Goal: Task Accomplishment & Management: Manage account settings

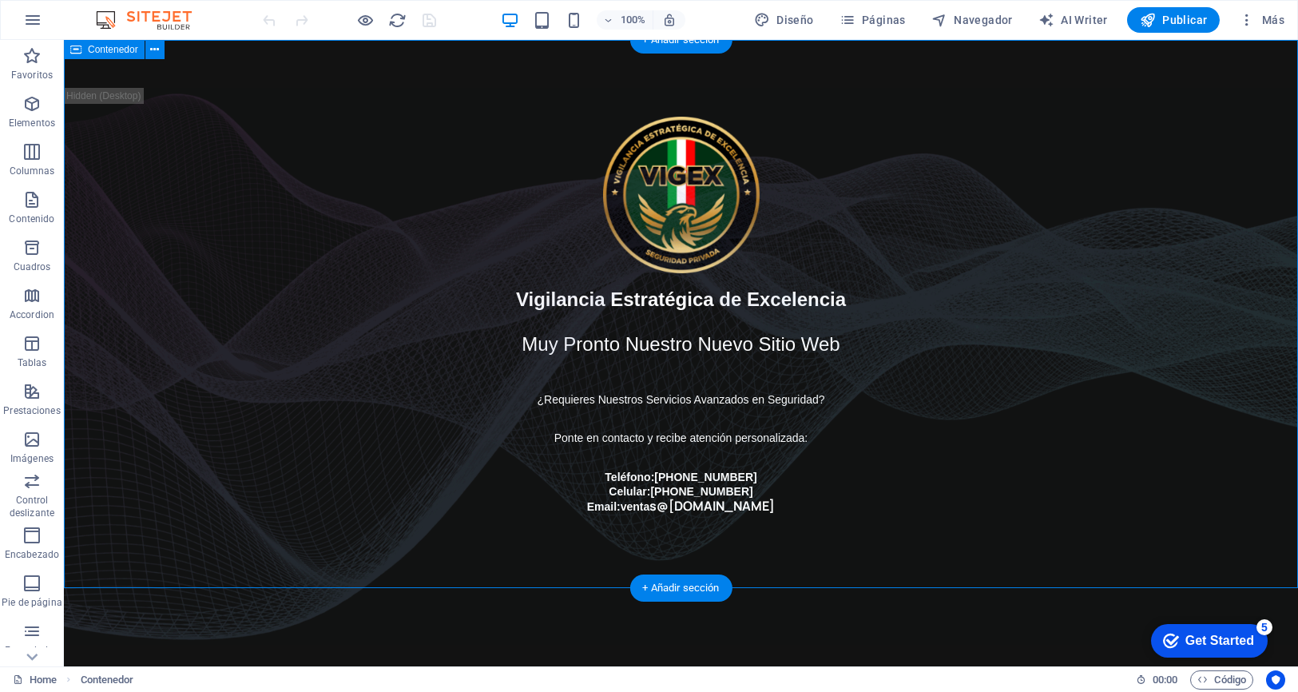
click at [1139, 228] on div "Vigilancia Estratégica de Excelencia Muy Pronto Nuestro Nuevo Sitio Web ¿Requie…" at bounding box center [681, 315] width 1234 height 550
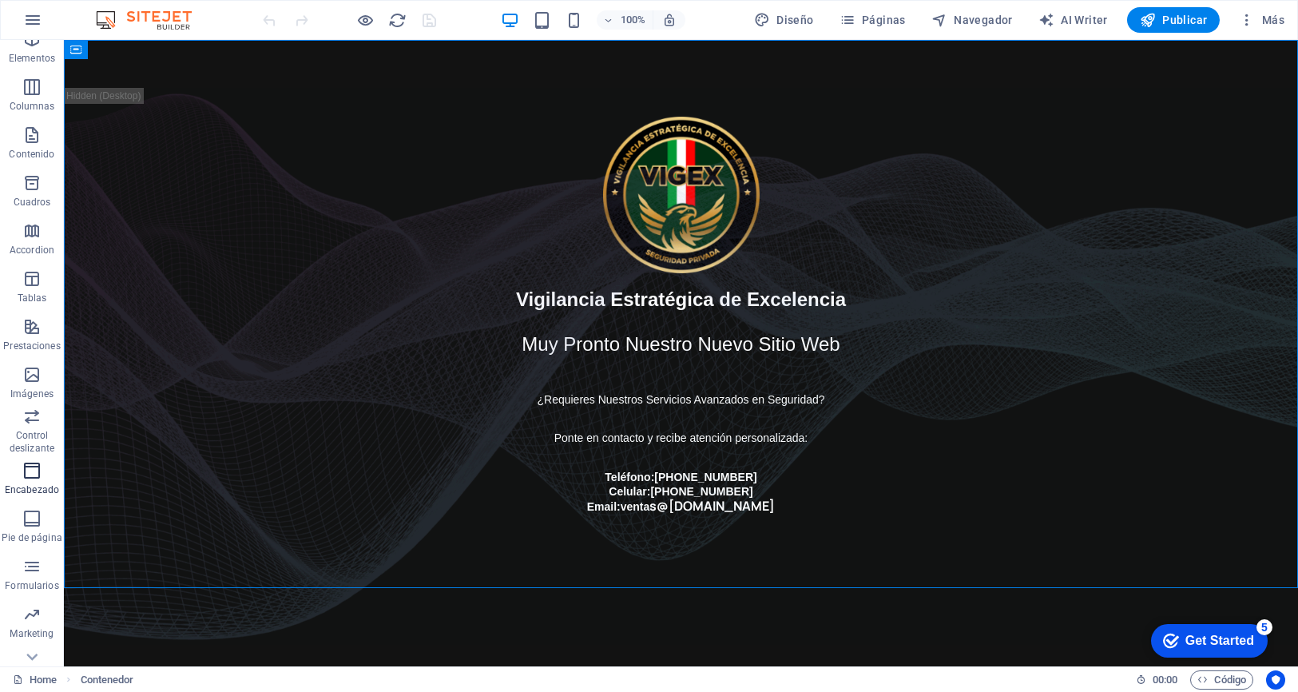
scroll to position [93, 0]
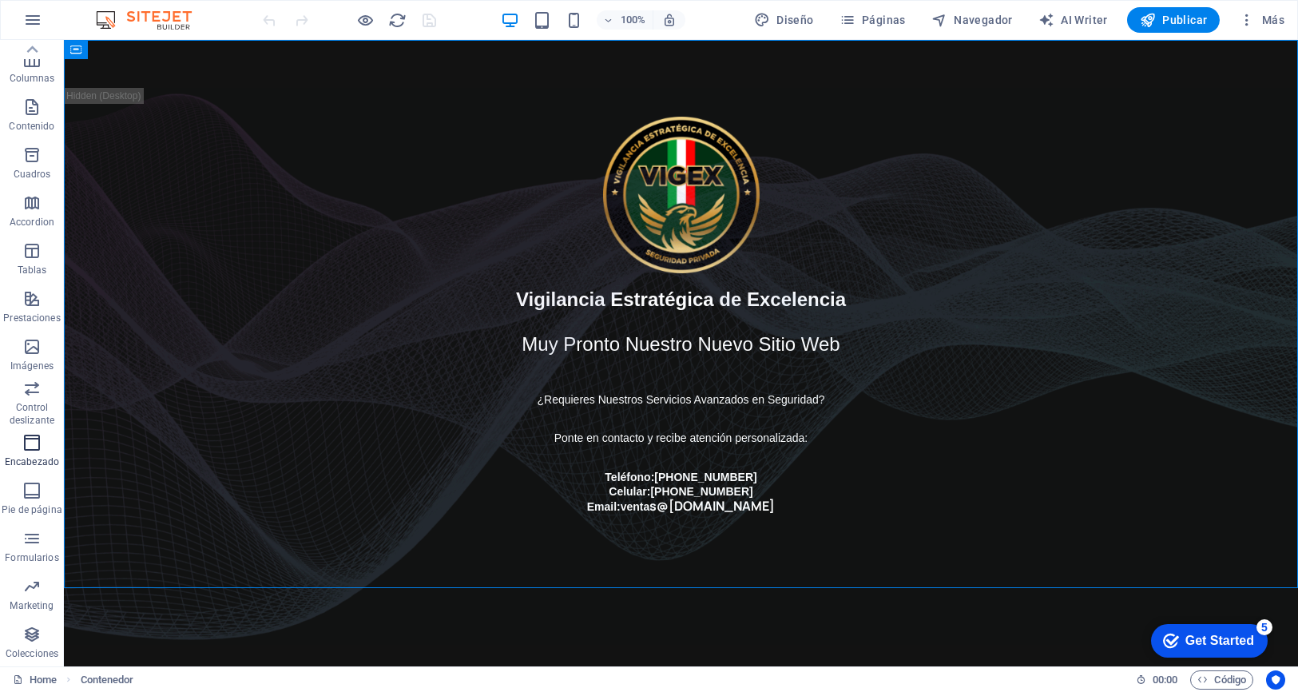
drag, startPoint x: 28, startPoint y: 436, endPoint x: 425, endPoint y: 271, distance: 430.0
click at [28, 436] on icon "button" at bounding box center [31, 442] width 19 height 19
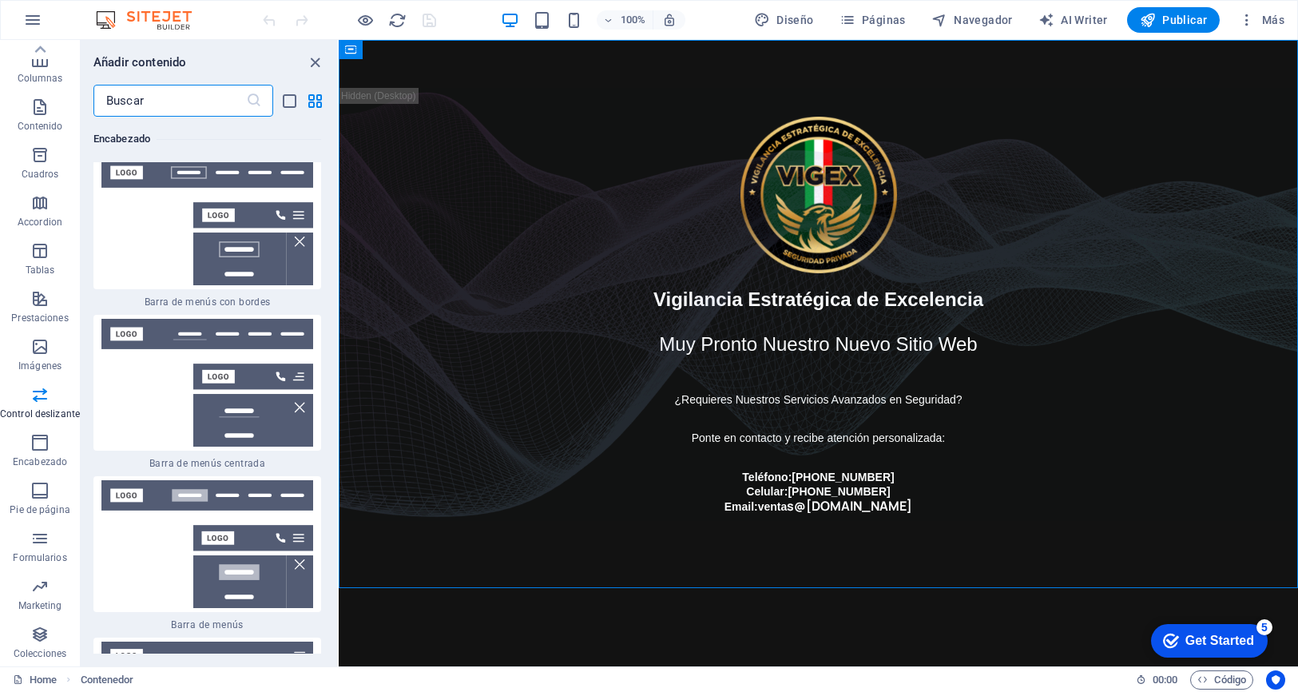
scroll to position [19051, 0]
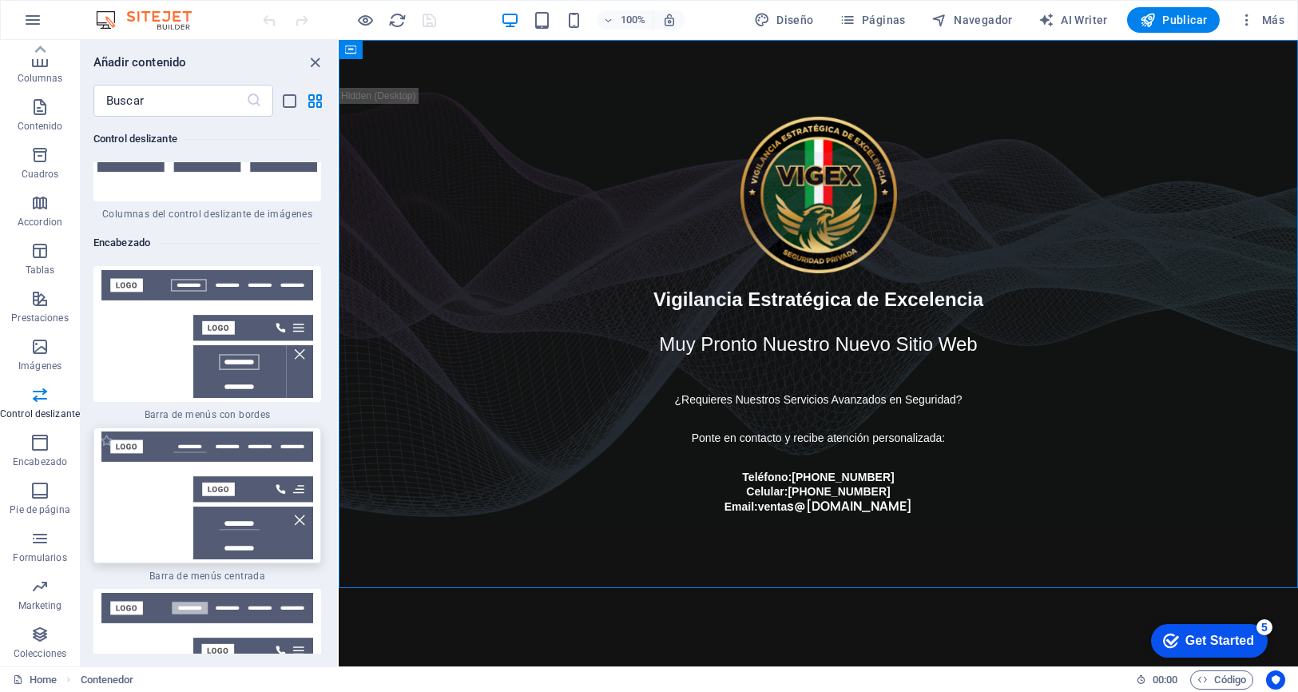
drag, startPoint x: 131, startPoint y: 426, endPoint x: 549, endPoint y: 434, distance: 417.8
click at [131, 431] on img at bounding box center [207, 495] width 220 height 128
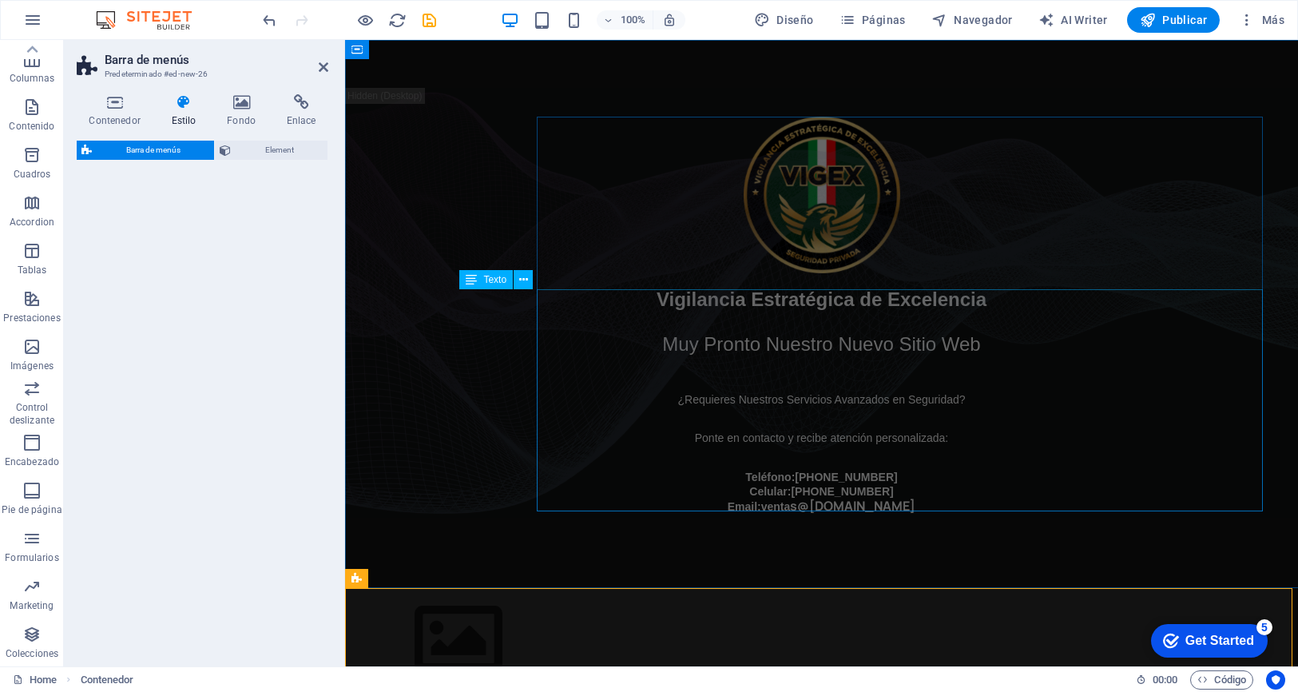
select select "rem"
select select "preset-menu-v2-centered"
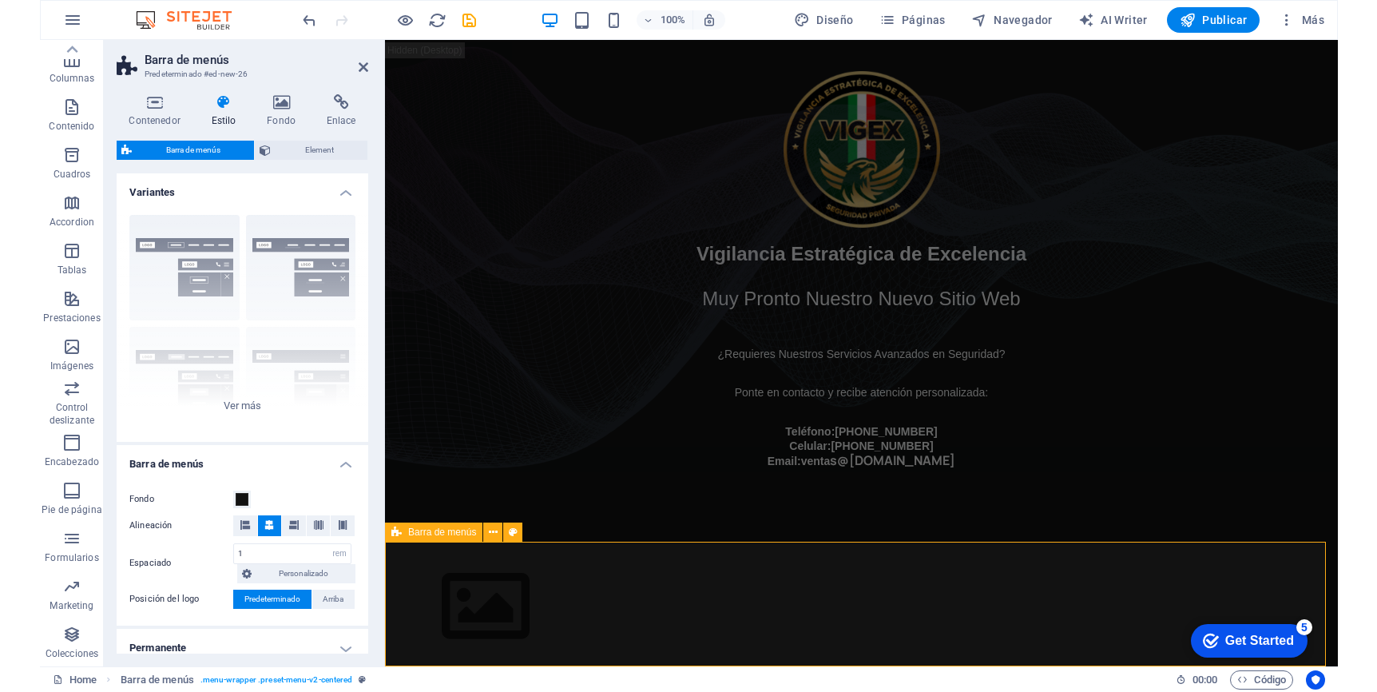
scroll to position [46, 0]
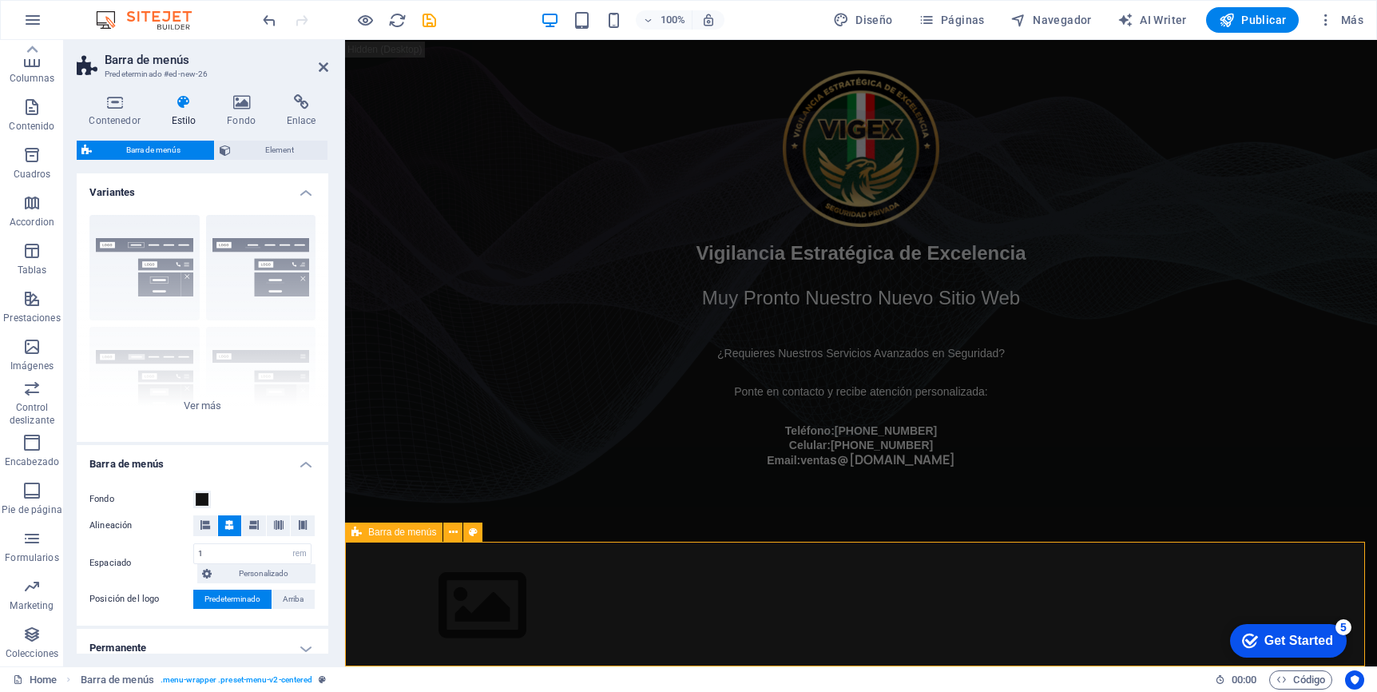
click at [624, 562] on div "Menu Home About Service Contact" at bounding box center [861, 627] width 1032 height 169
click at [365, 577] on div "Menu Home About Service Contact" at bounding box center [861, 627] width 1032 height 169
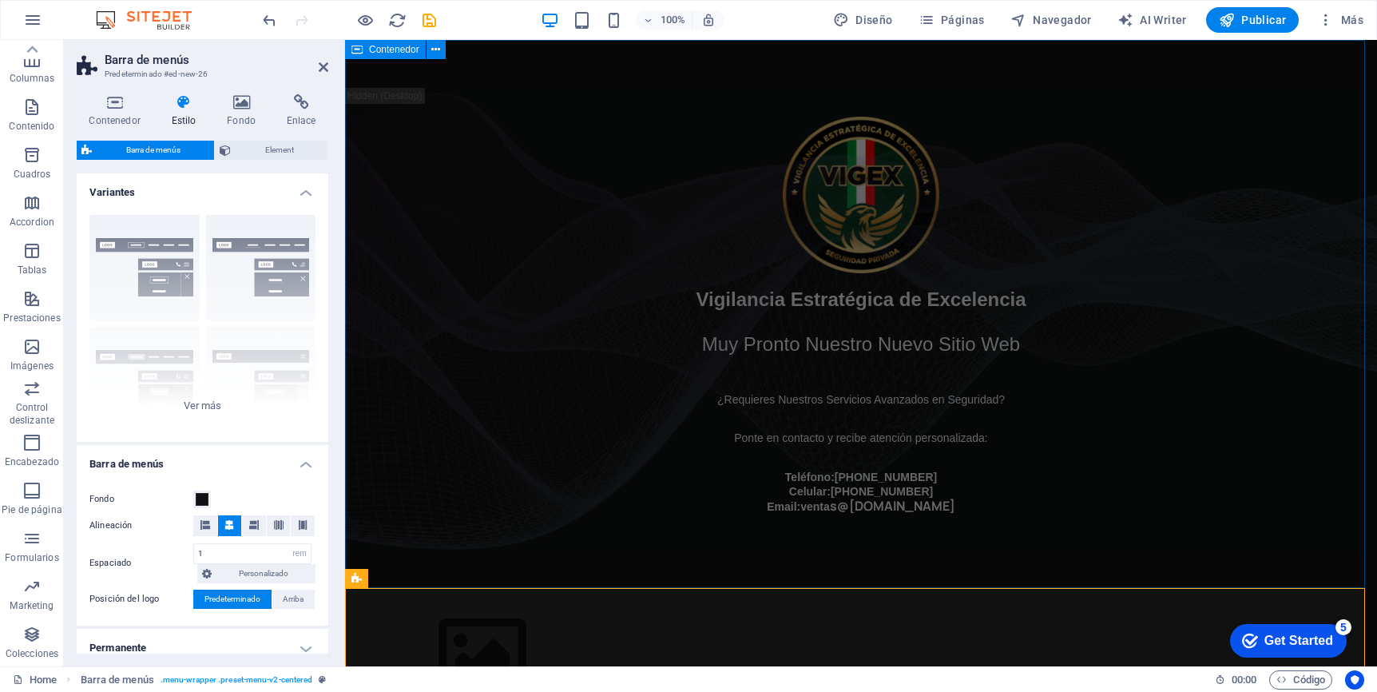
click at [1292, 102] on div "Vigilancia Estratégica de Excelencia Muy Pronto Nuestro Nuevo Sitio Web ¿Requie…" at bounding box center [861, 315] width 1032 height 550
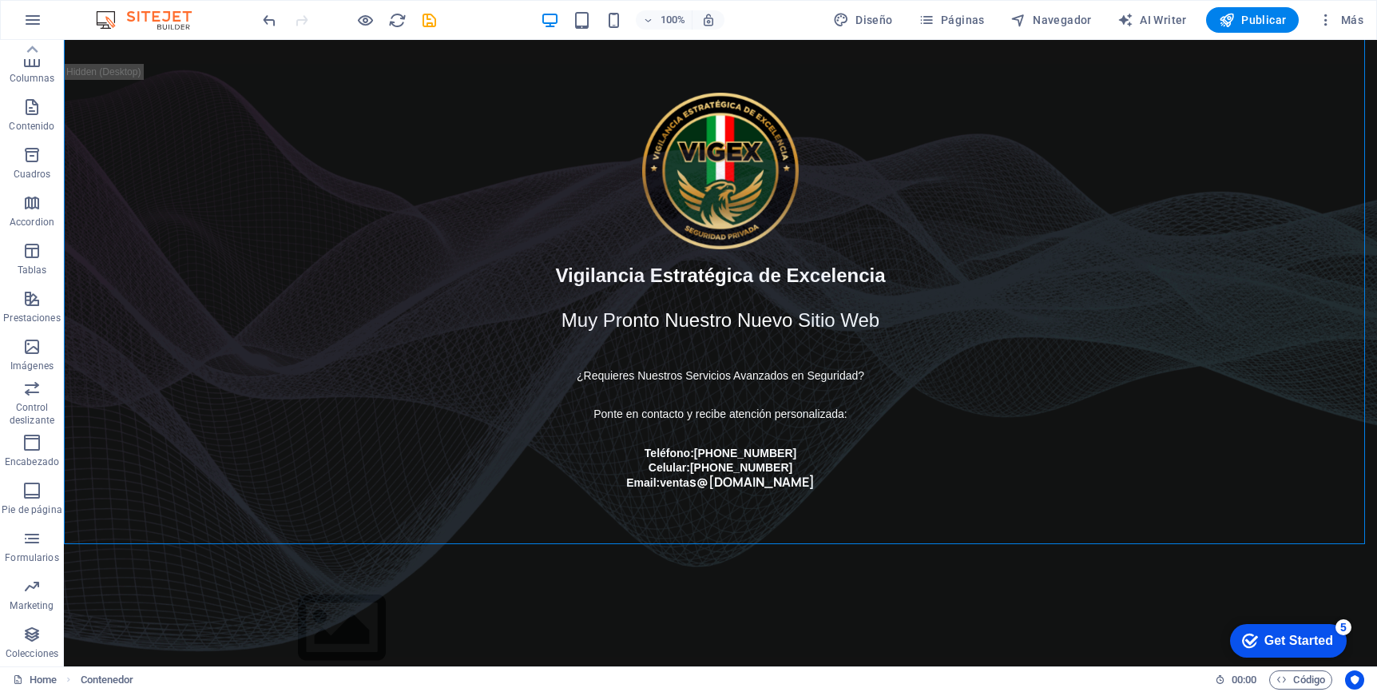
scroll to position [46, 0]
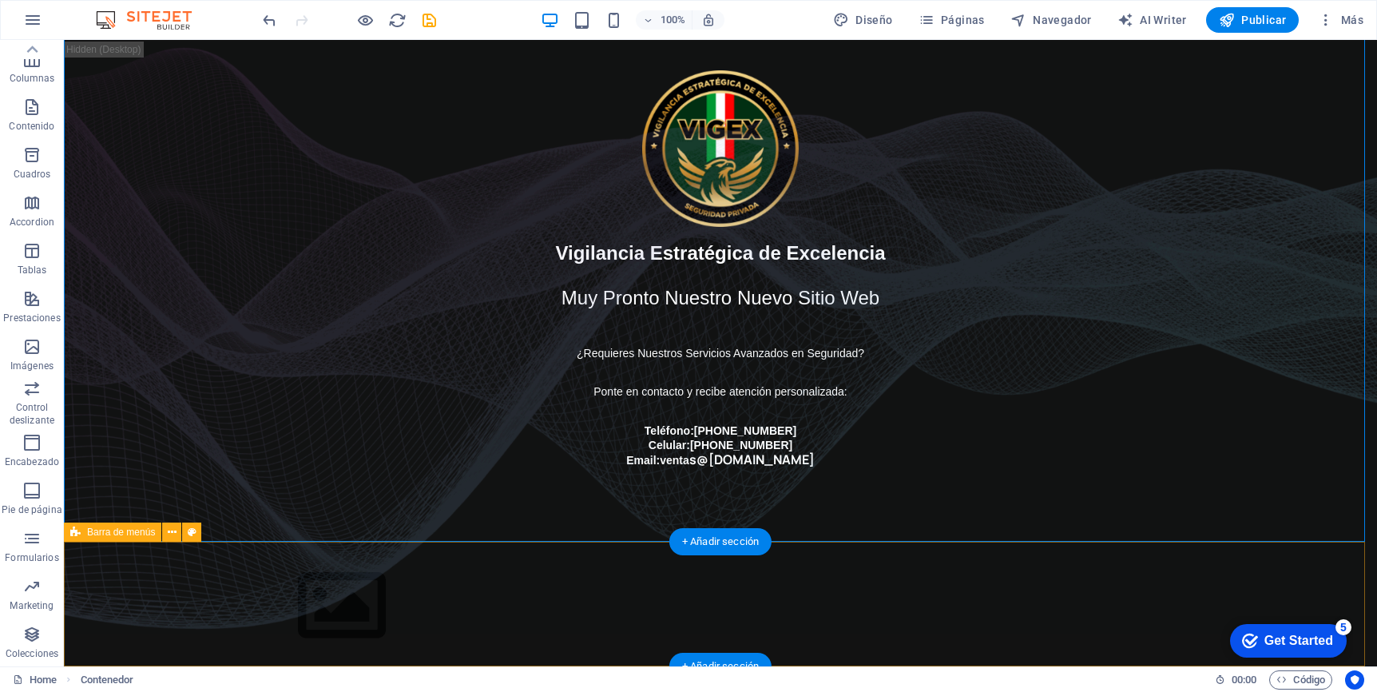
click at [1207, 578] on div "Menu Home About Service Contact" at bounding box center [720, 627] width 1313 height 169
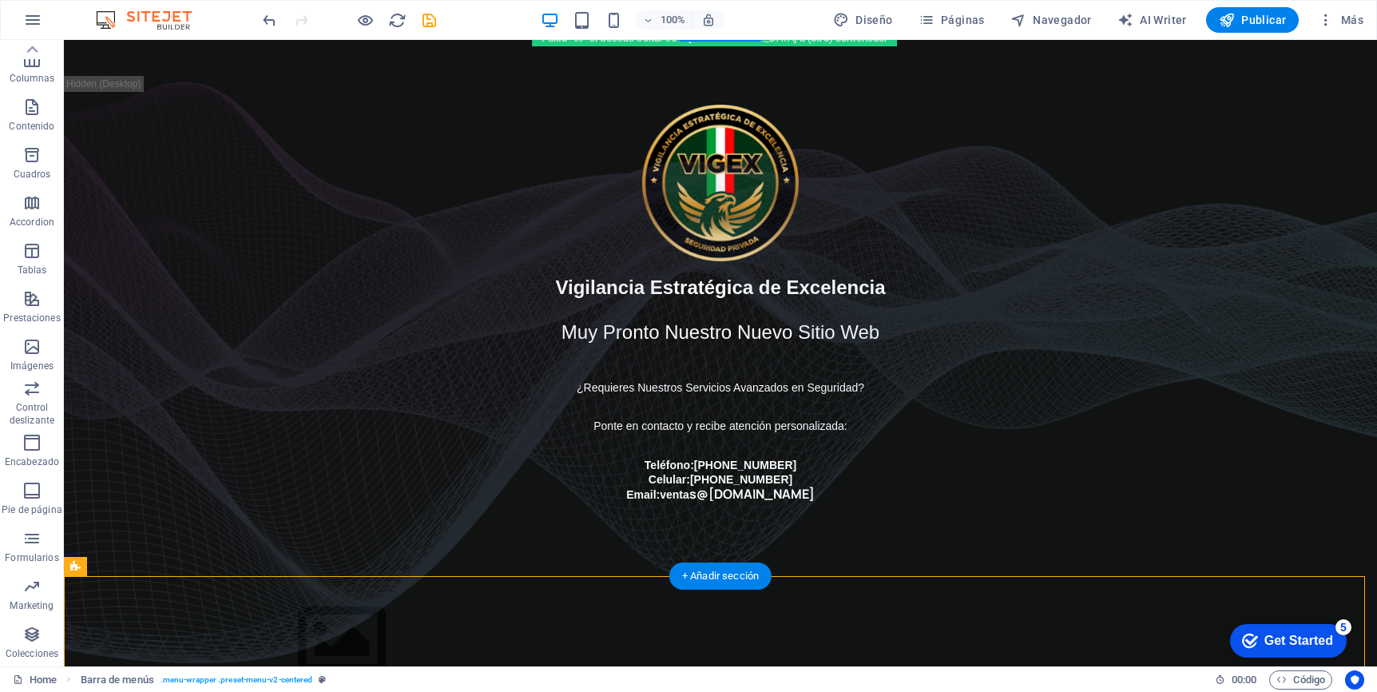
scroll to position [0, 0]
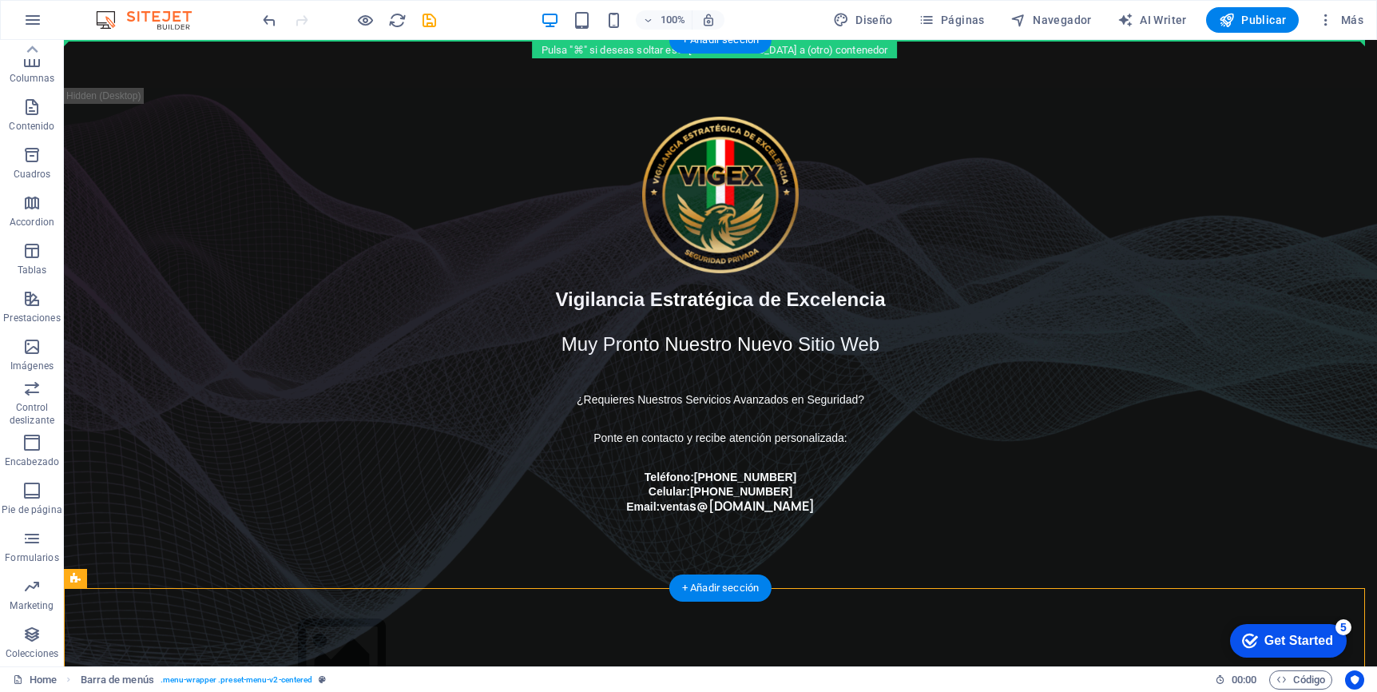
drag, startPoint x: 1185, startPoint y: 580, endPoint x: 1161, endPoint y: 47, distance: 533.3
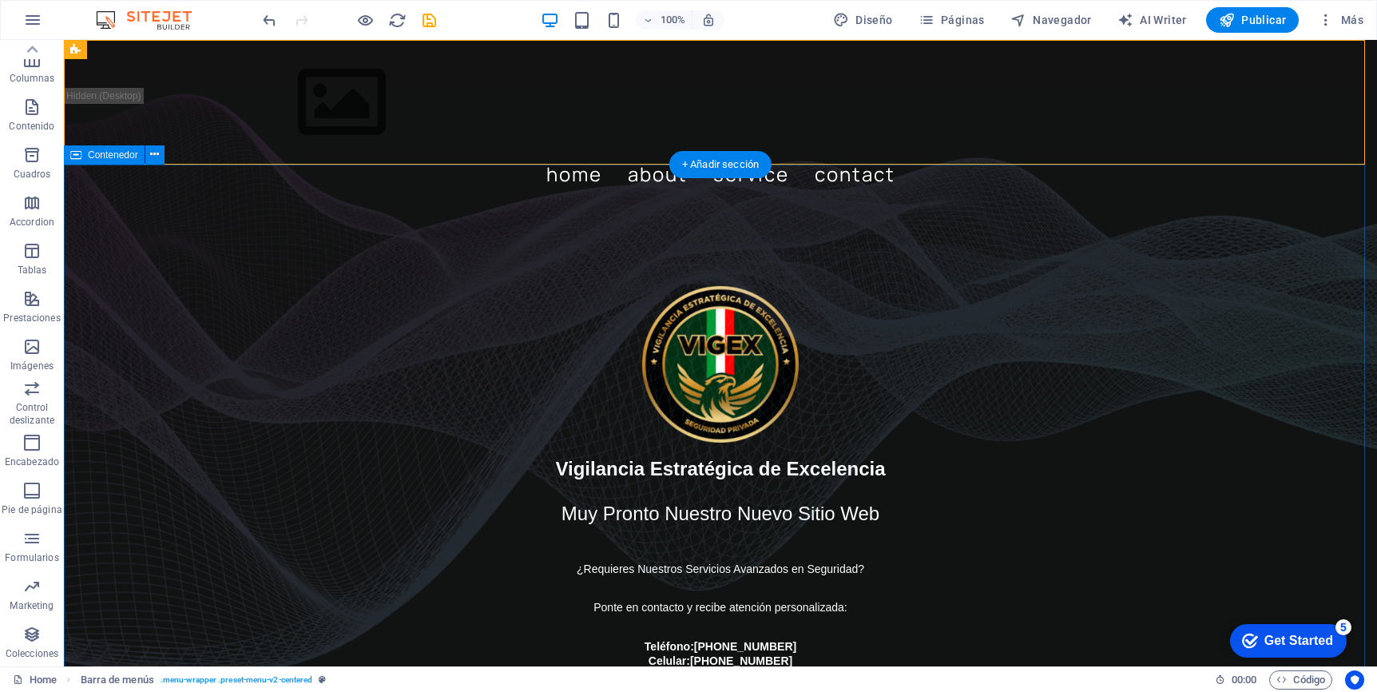
click at [1137, 297] on div "Vigilancia Estratégica de Excelencia Muy Pronto Nuestro Nuevo Sitio Web ¿Requie…" at bounding box center [720, 484] width 1313 height 550
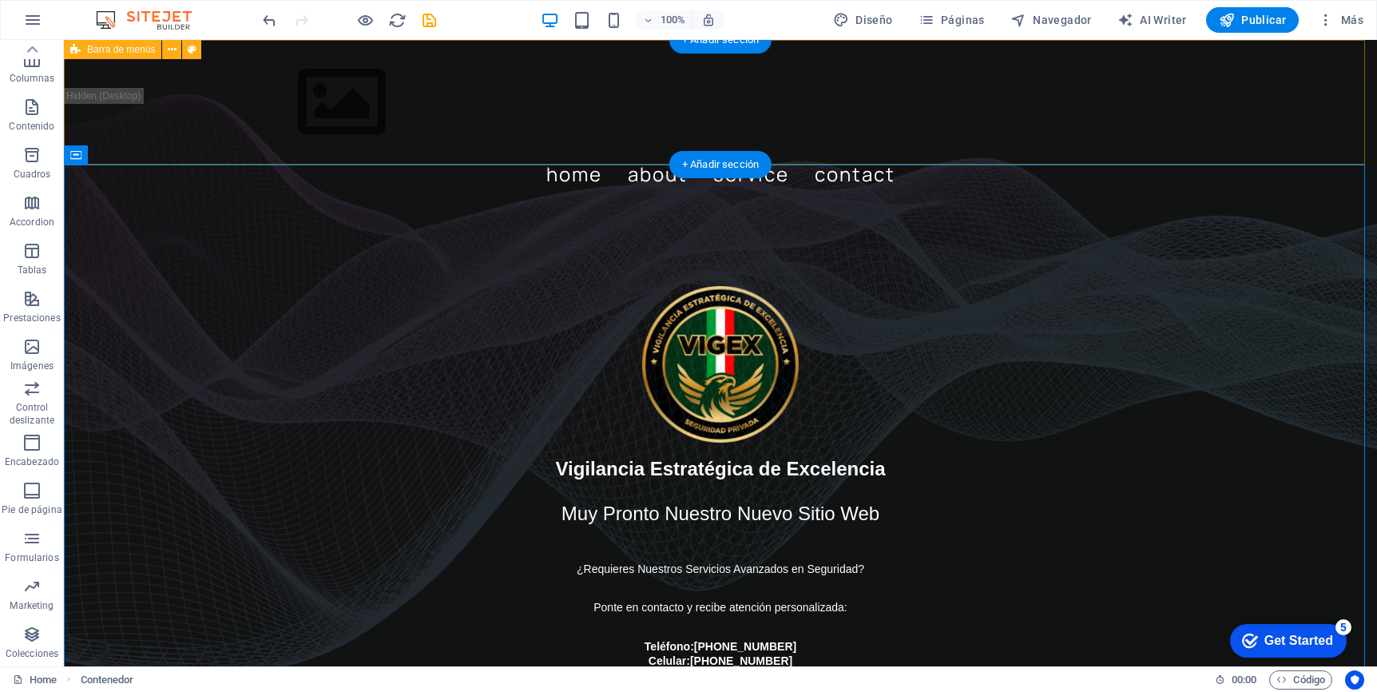
click at [124, 88] on div "Menu Home About Service Contact" at bounding box center [720, 124] width 1313 height 169
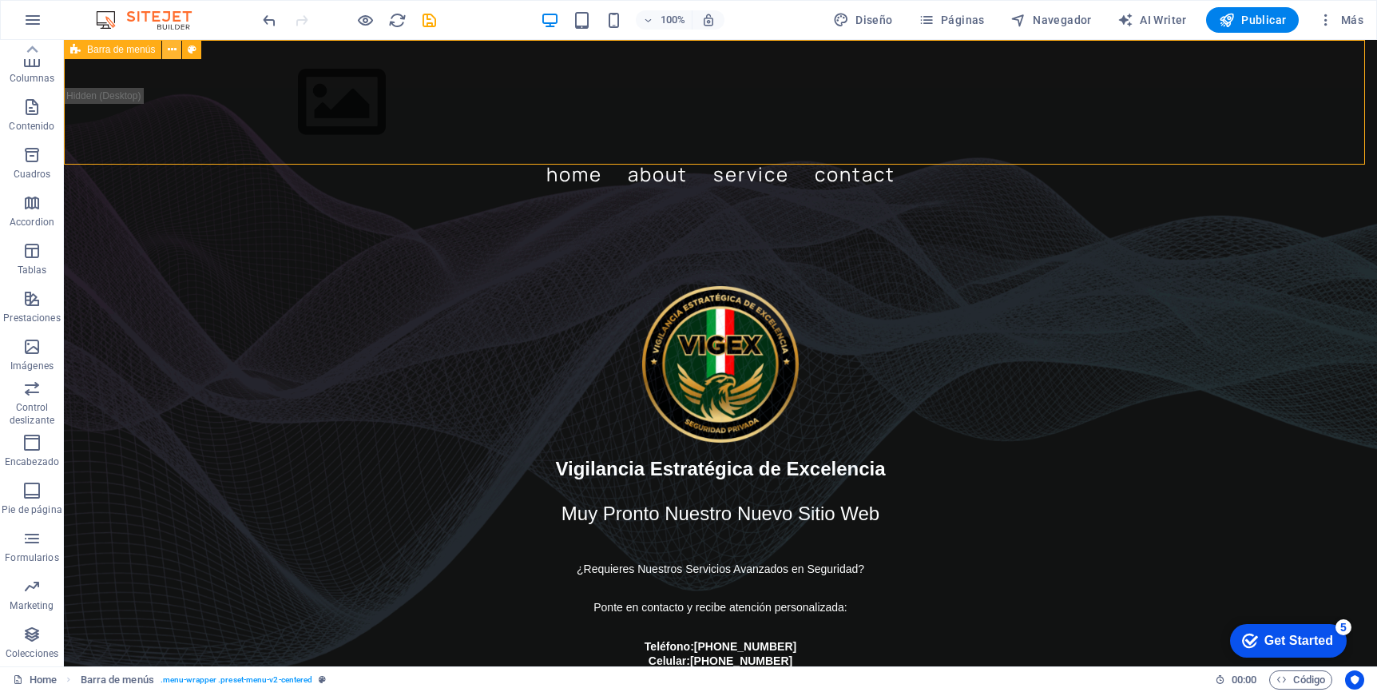
click at [177, 54] on button at bounding box center [171, 49] width 19 height 19
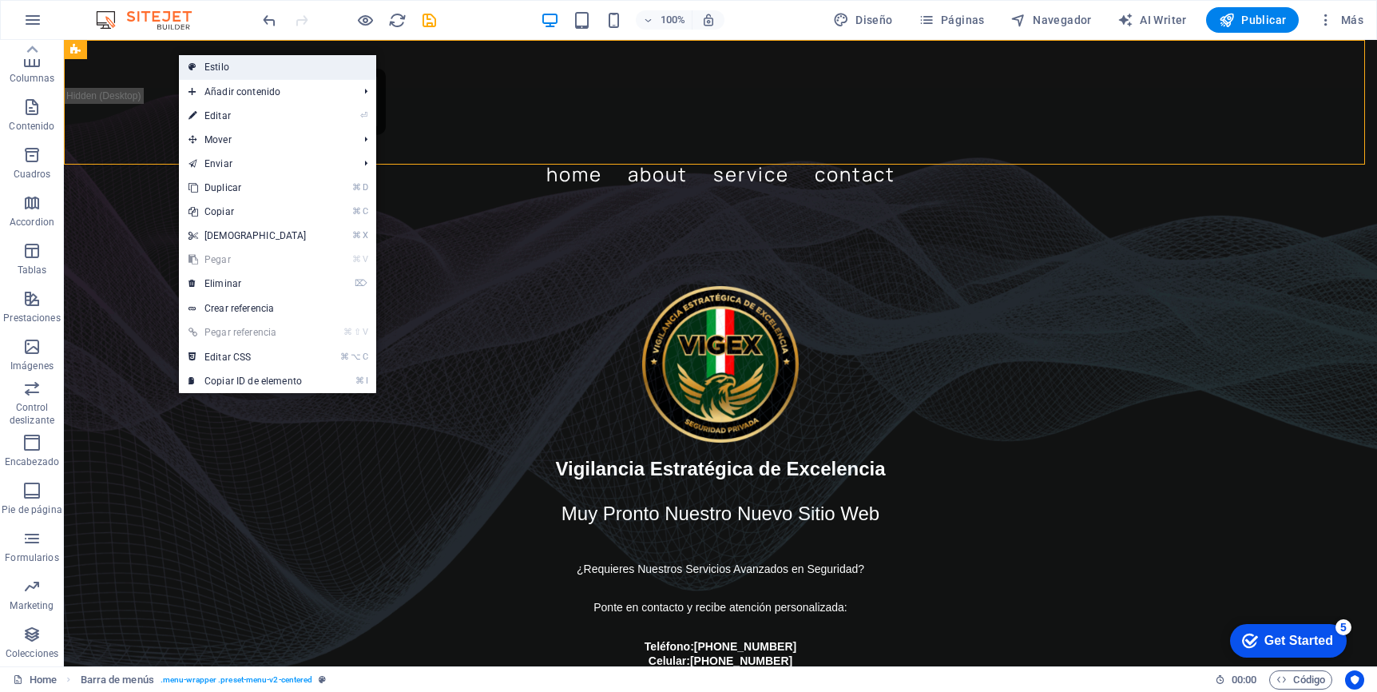
click at [208, 64] on link "Estilo" at bounding box center [277, 67] width 197 height 24
select select "rem"
select select "preset-menu-v2-centered"
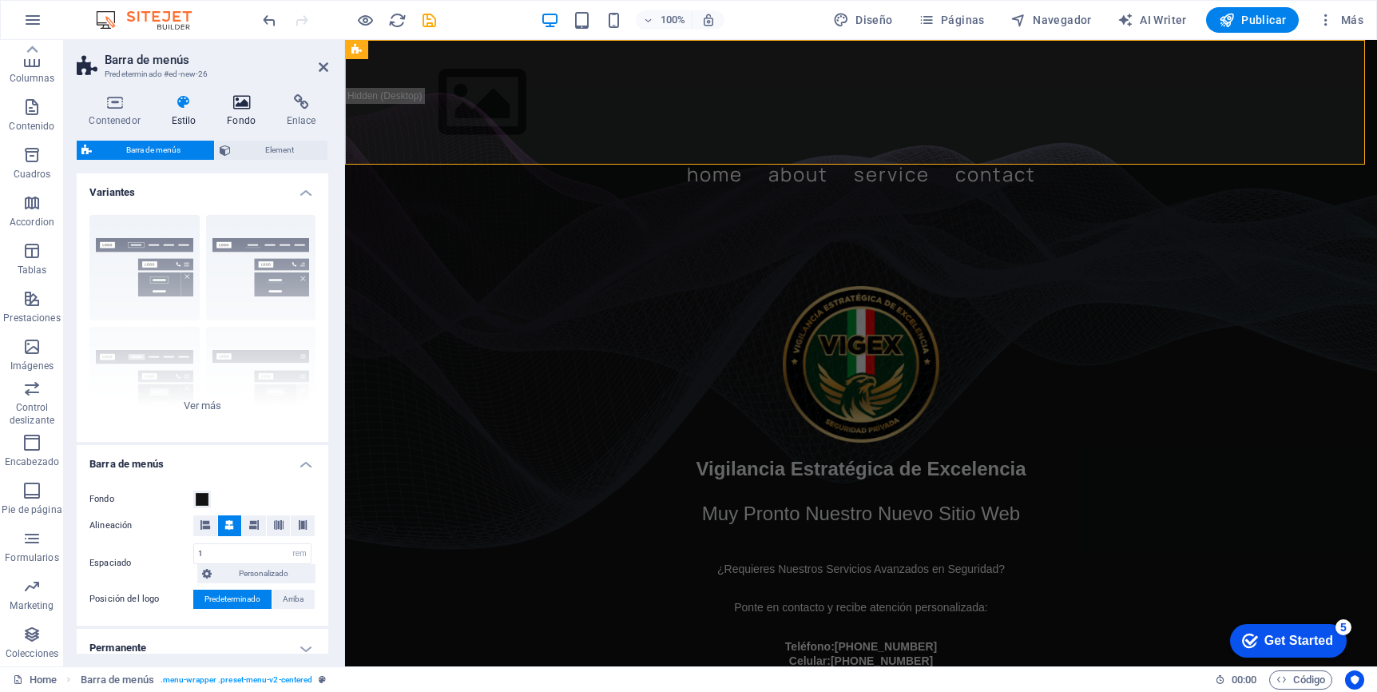
click at [240, 99] on icon at bounding box center [242, 102] width 54 height 16
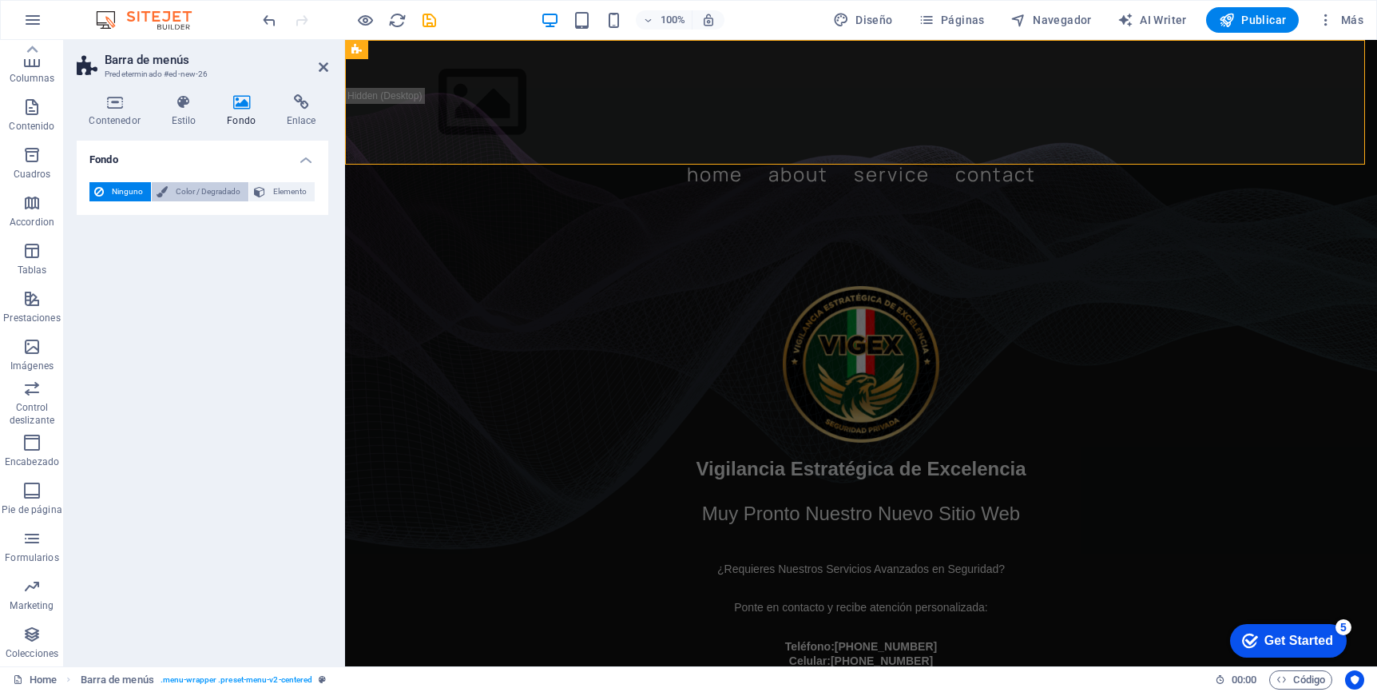
click at [207, 190] on span "Color / Degradado" at bounding box center [208, 191] width 71 height 19
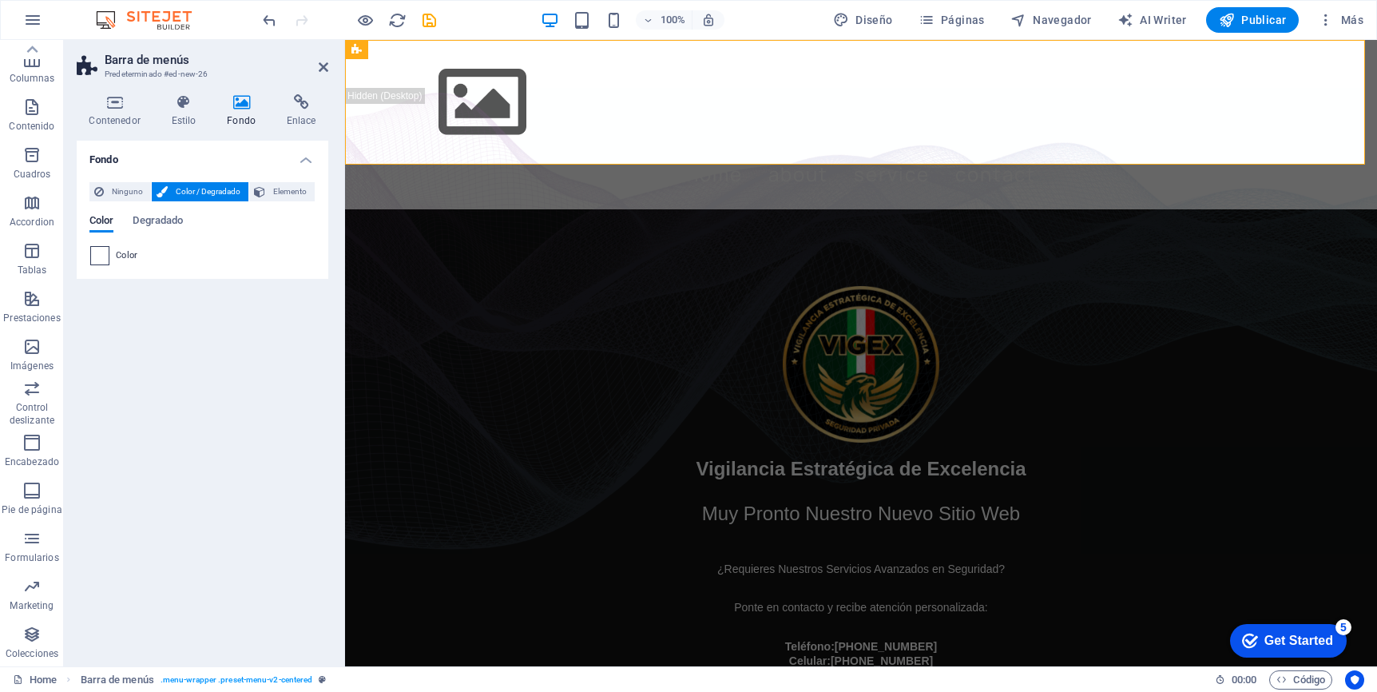
click at [105, 263] on span at bounding box center [100, 256] width 18 height 18
type input "#ffffff"
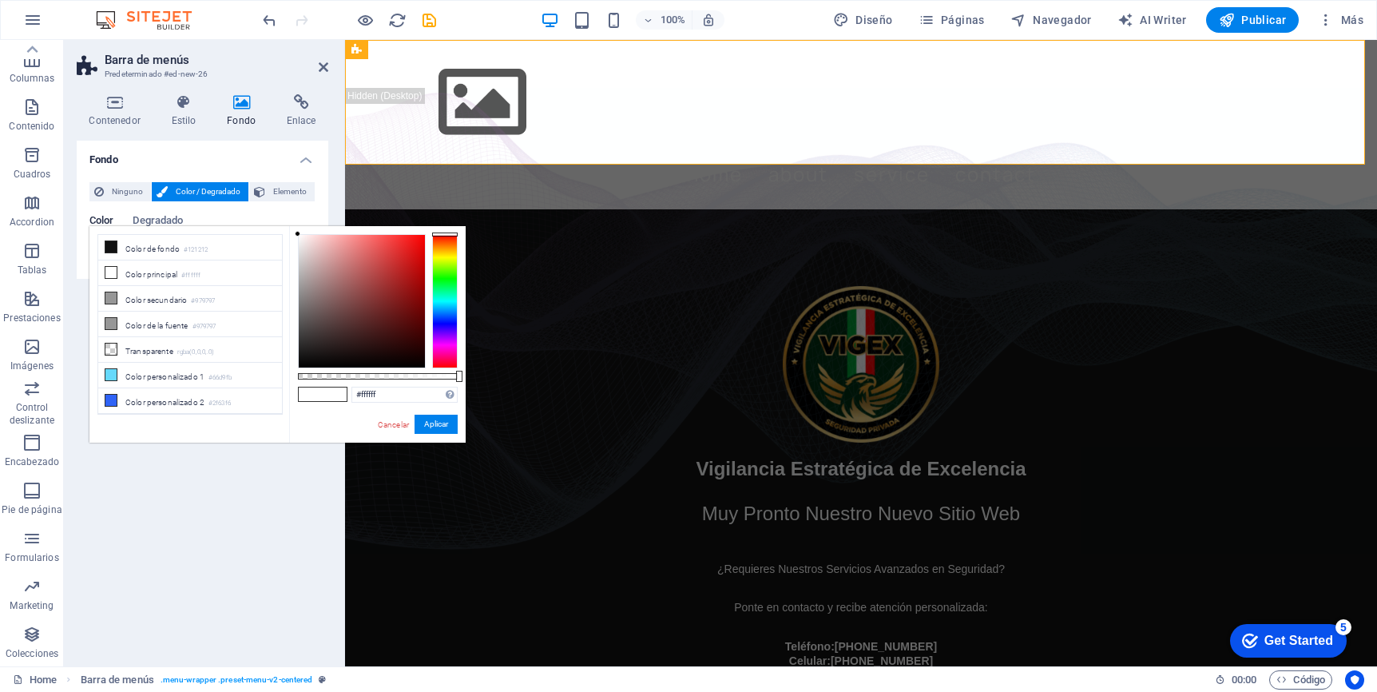
click at [153, 540] on div "Fondo Ninguno Color / Degradado Elemento Estirar fondo a ancho completo Superpo…" at bounding box center [203, 397] width 252 height 513
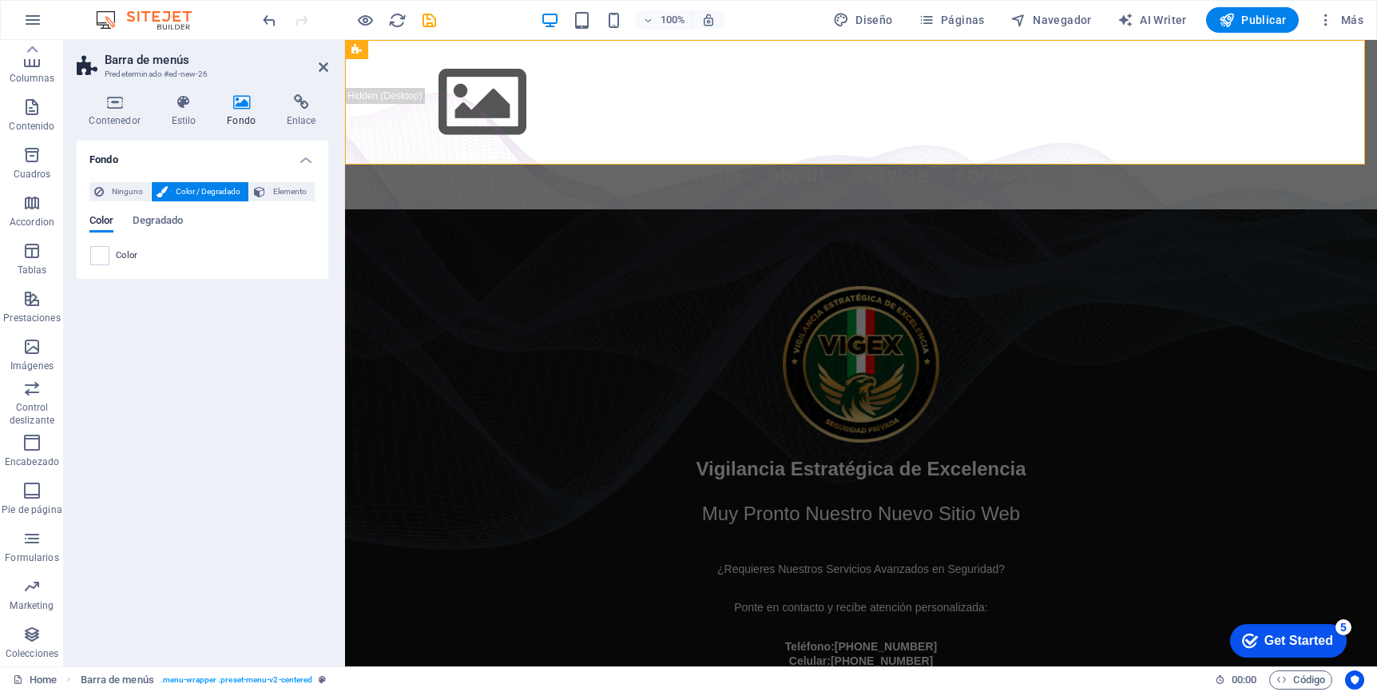
click at [153, 540] on div "Fondo Ninguno Color / Degradado Elemento Estirar fondo a ancho completo Superpo…" at bounding box center [203, 397] width 252 height 513
click at [296, 189] on span "Elemento" at bounding box center [290, 191] width 40 height 19
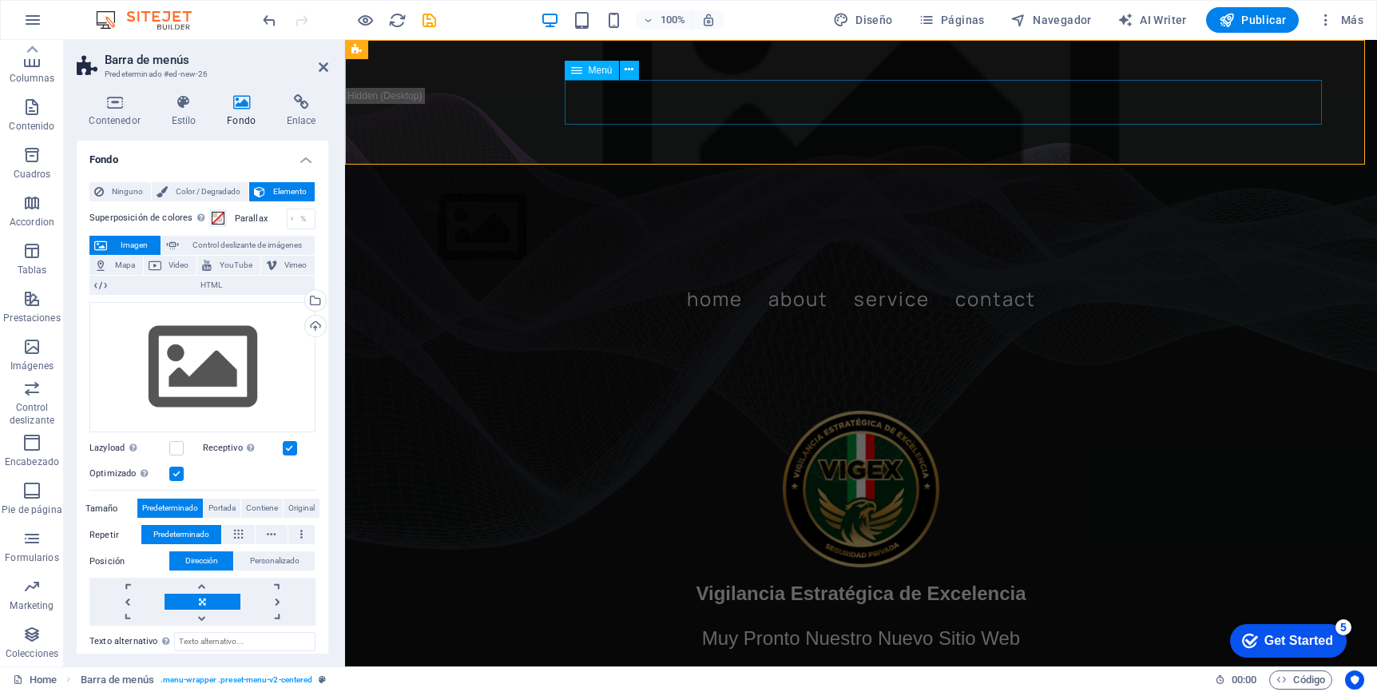
click at [1244, 276] on nav "Home About Service Contact" at bounding box center [861, 298] width 933 height 45
click at [1297, 120] on figure at bounding box center [861, 102] width 1032 height 125
click at [601, 411] on figure at bounding box center [860, 489] width 907 height 157
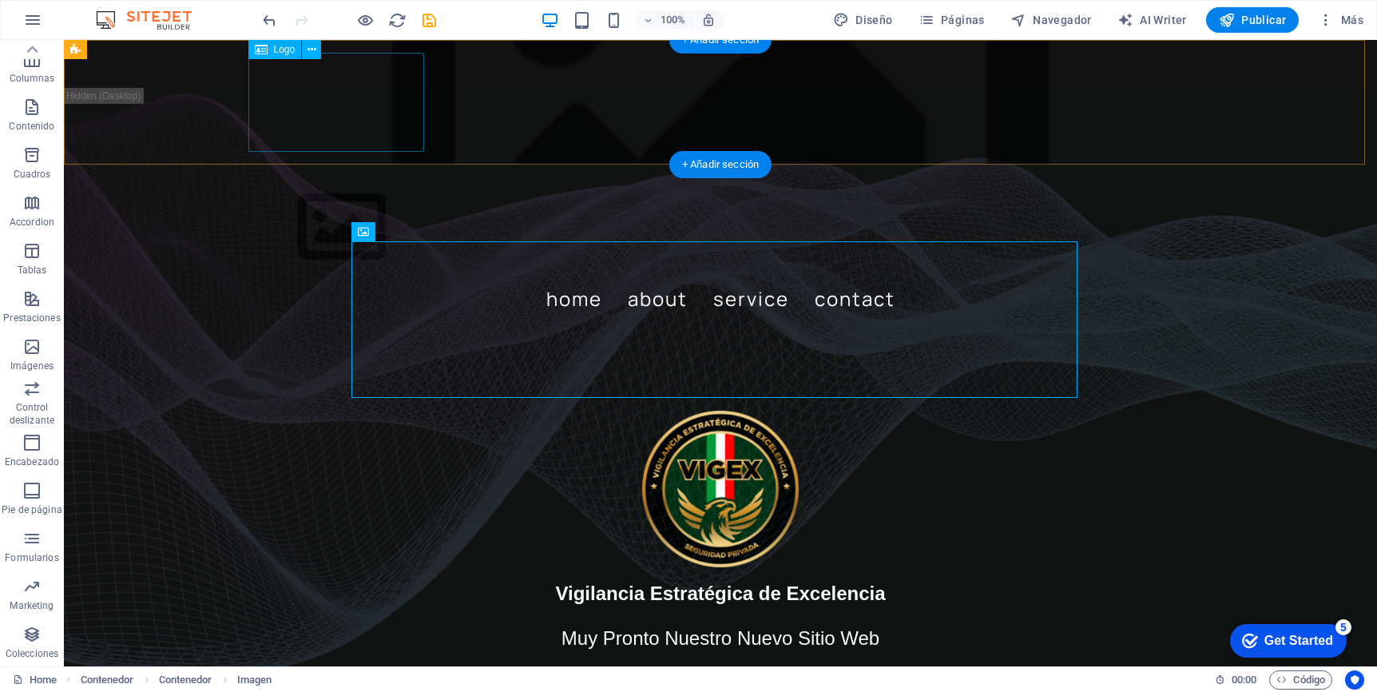
click at [335, 177] on div at bounding box center [720, 226] width 933 height 99
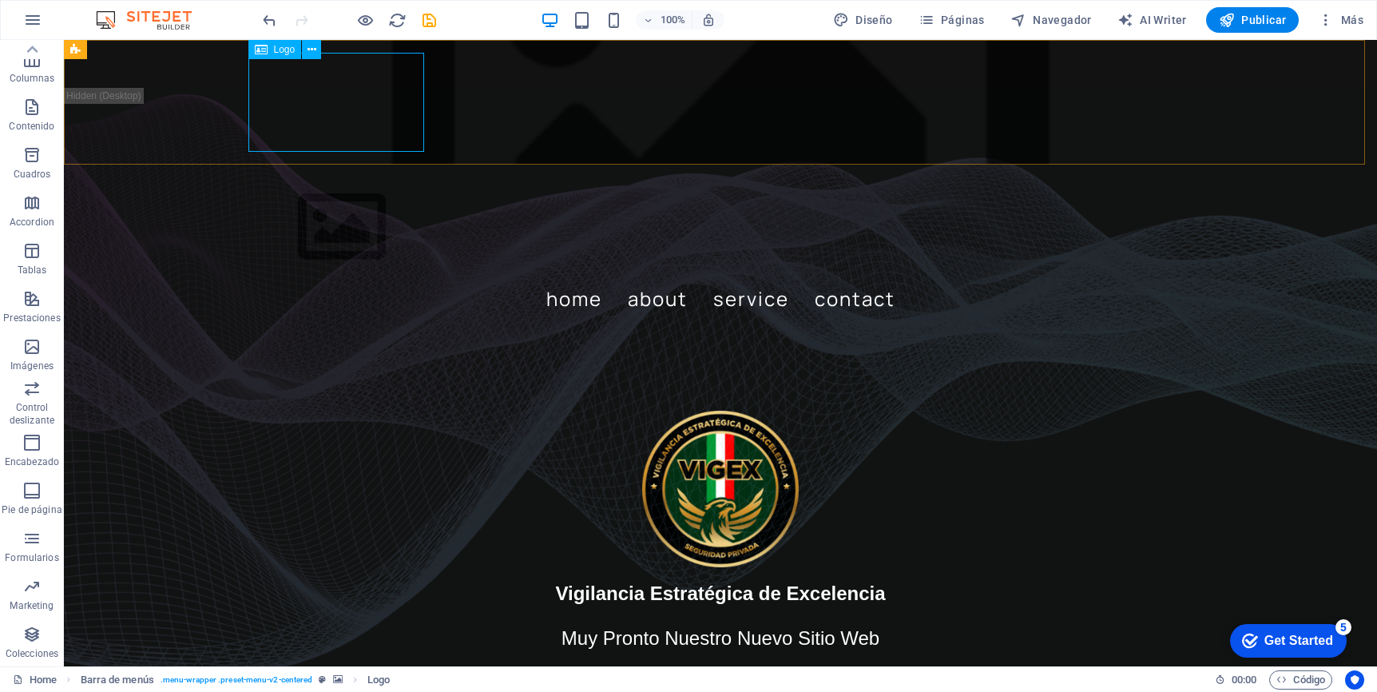
click at [284, 50] on span "Logo" at bounding box center [285, 50] width 22 height 10
click at [278, 50] on span "Logo" at bounding box center [285, 50] width 22 height 10
click at [288, 47] on span "Logo" at bounding box center [285, 50] width 22 height 10
click at [309, 50] on icon at bounding box center [312, 50] width 9 height 17
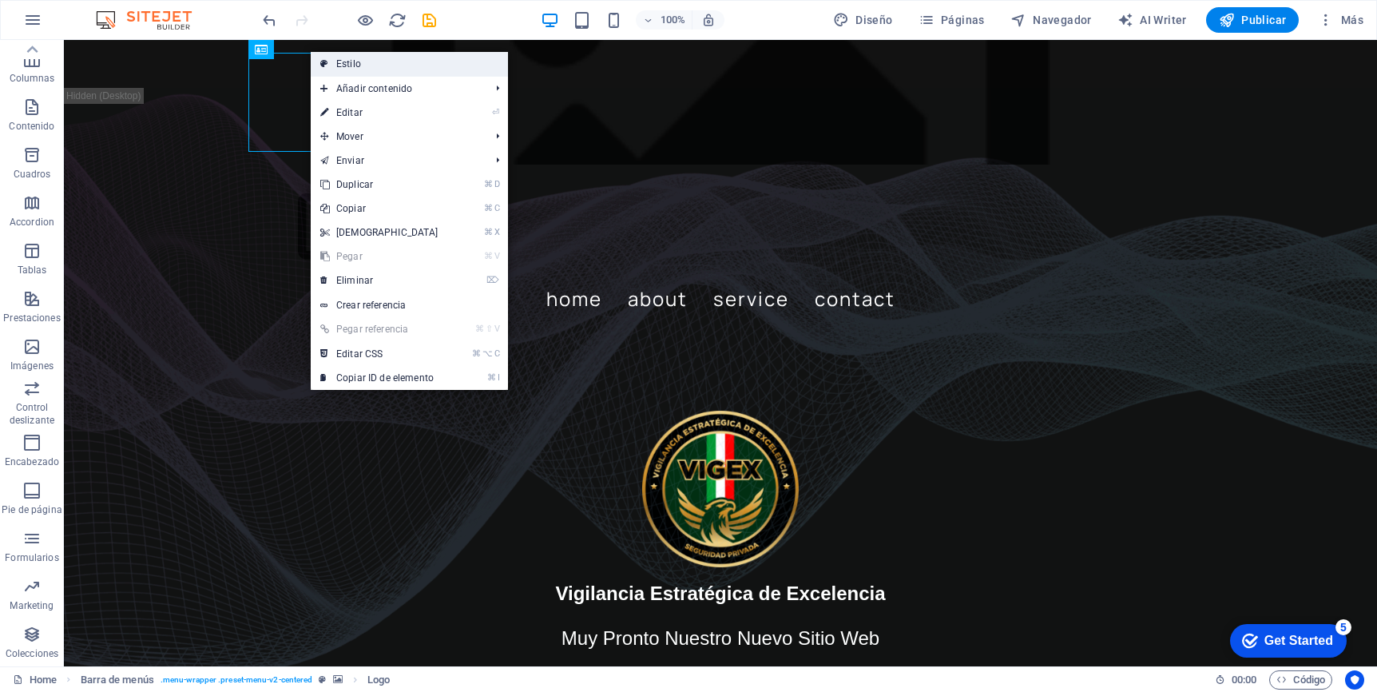
click at [349, 58] on link "Estilo" at bounding box center [409, 64] width 197 height 24
select select "rem"
select select "preset-menu-v2-centered"
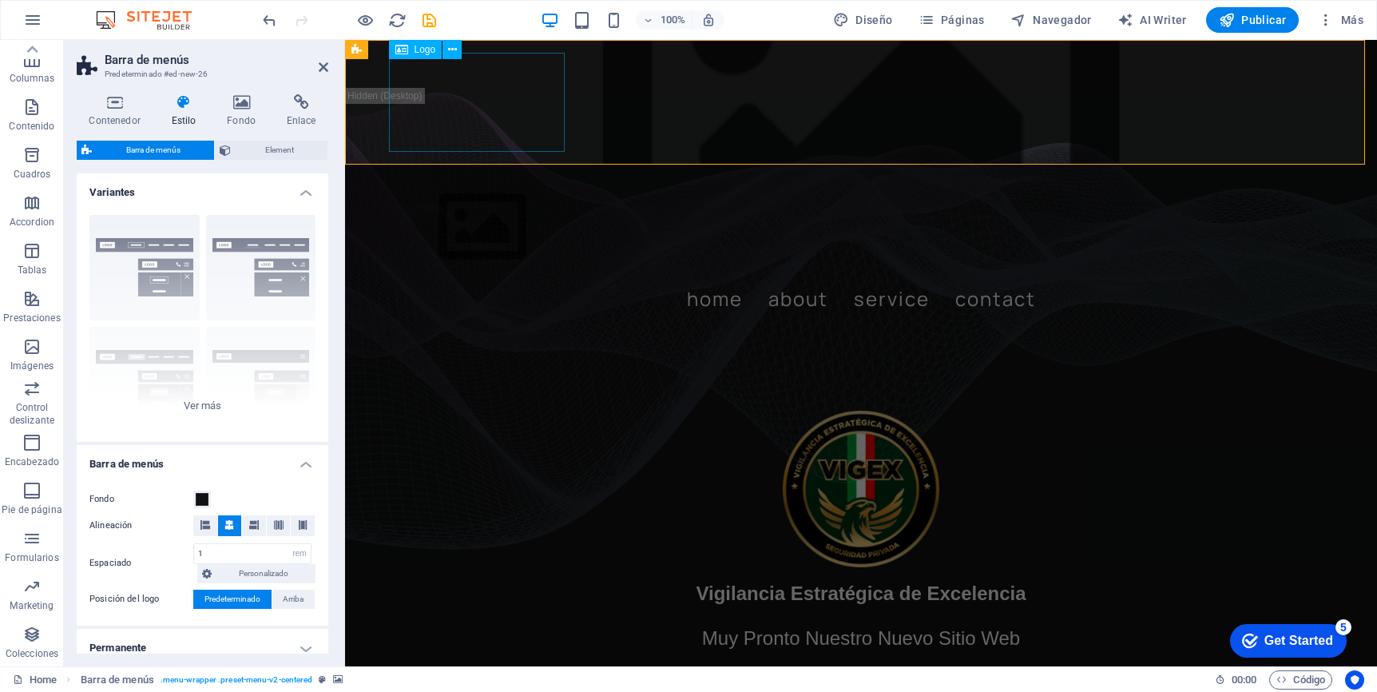
click at [482, 177] on div at bounding box center [861, 226] width 933 height 99
click at [448, 50] on icon at bounding box center [452, 50] width 9 height 17
click at [412, 177] on div at bounding box center [861, 226] width 933 height 99
click at [506, 177] on div at bounding box center [861, 226] width 933 height 99
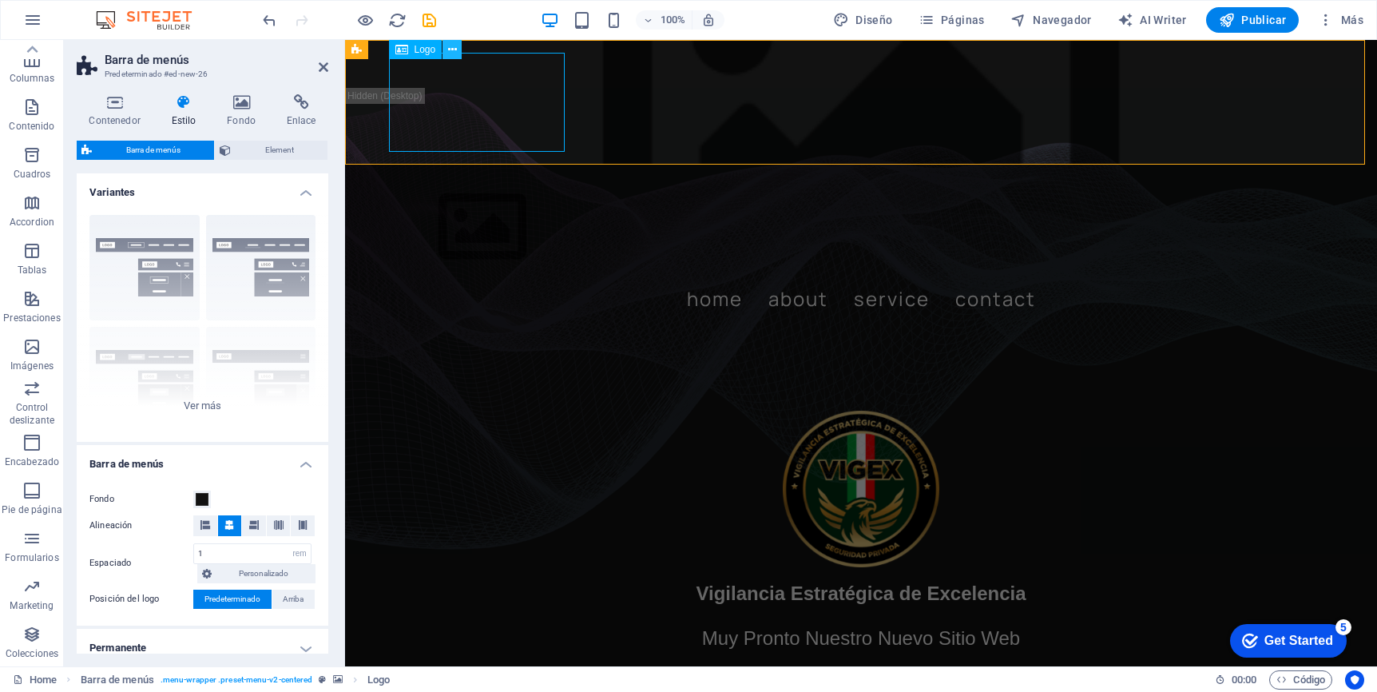
click at [455, 48] on icon at bounding box center [452, 50] width 9 height 17
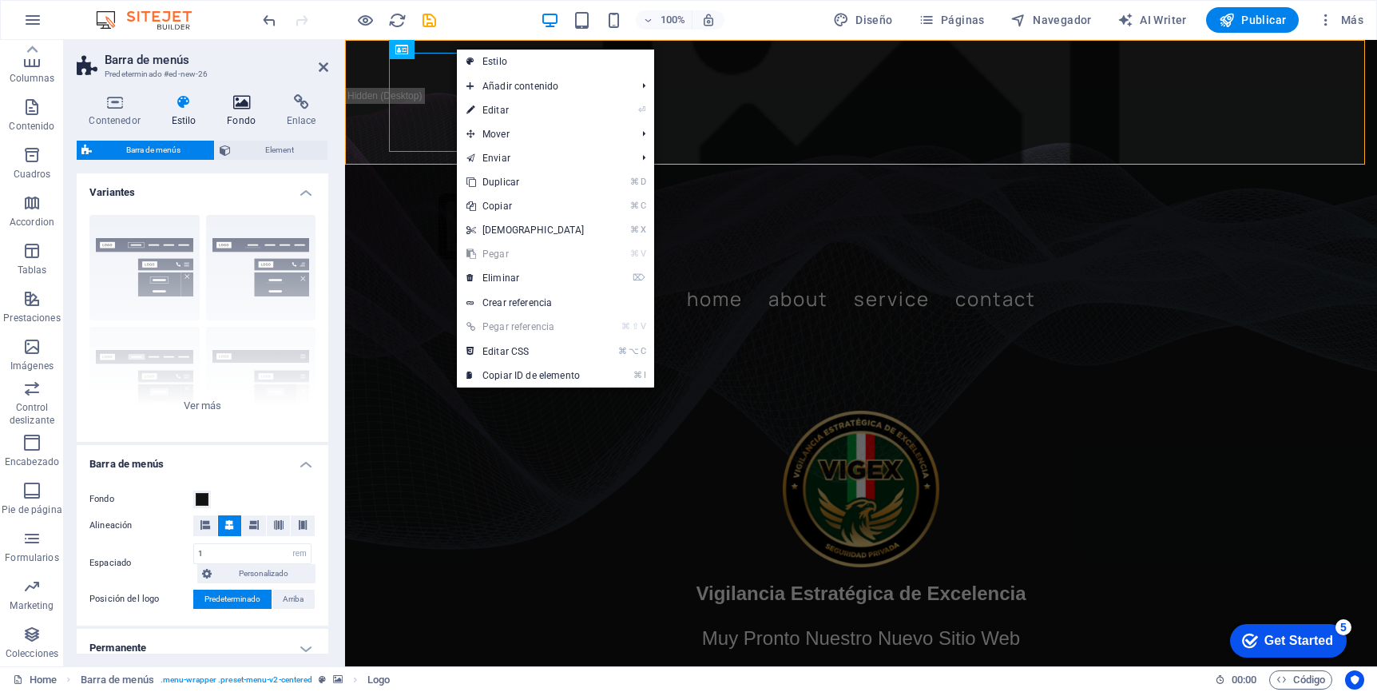
click at [243, 102] on icon at bounding box center [242, 102] width 54 height 16
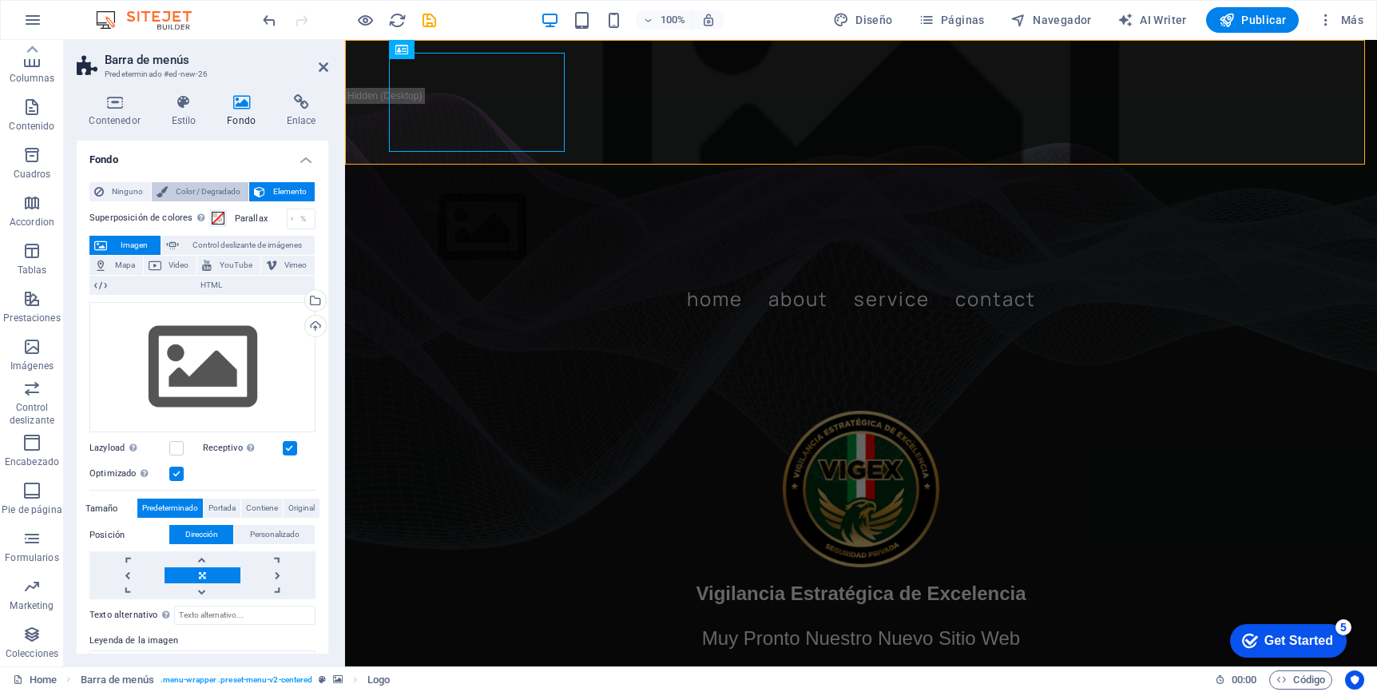
click at [202, 190] on span "Color / Degradado" at bounding box center [208, 191] width 71 height 19
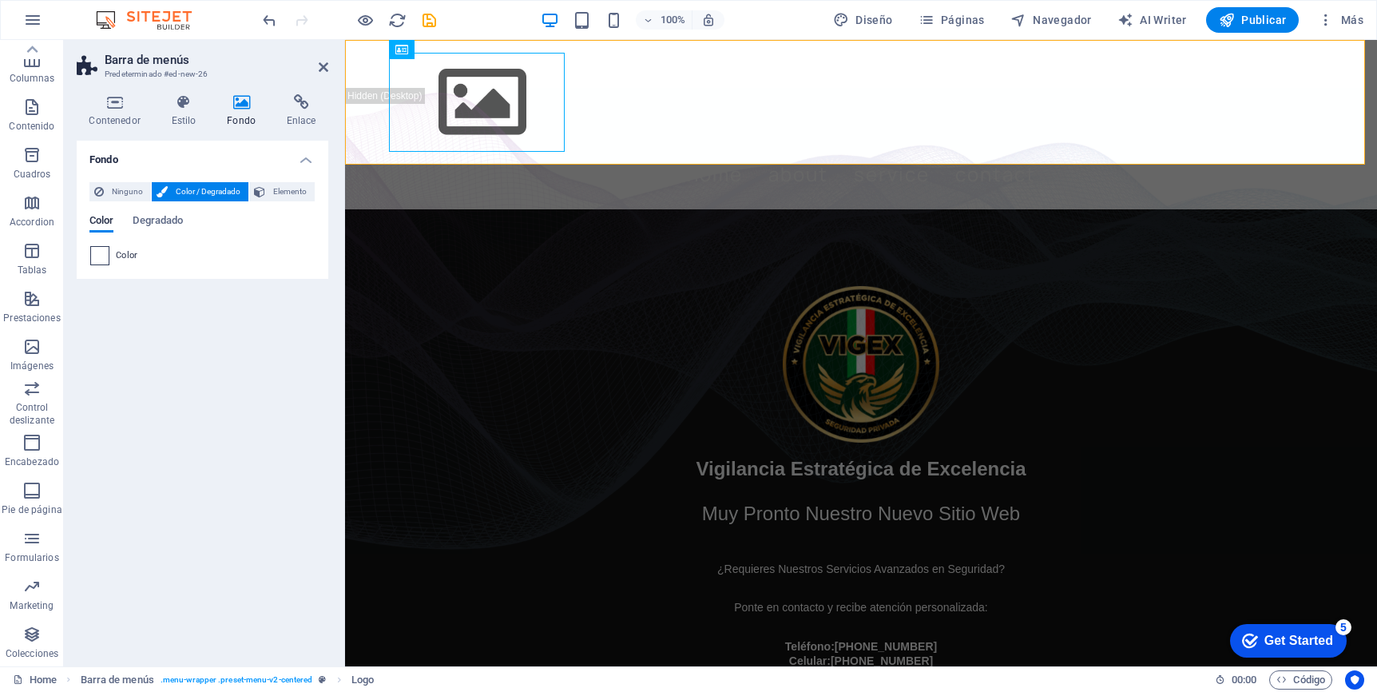
click at [97, 255] on span at bounding box center [100, 256] width 18 height 18
click at [229, 403] on div "Fondo Ninguno Color / Degradado Elemento Estirar fondo a ancho completo Superpo…" at bounding box center [203, 397] width 252 height 513
click at [1085, 152] on nav "Home About Service Contact" at bounding box center [861, 174] width 933 height 45
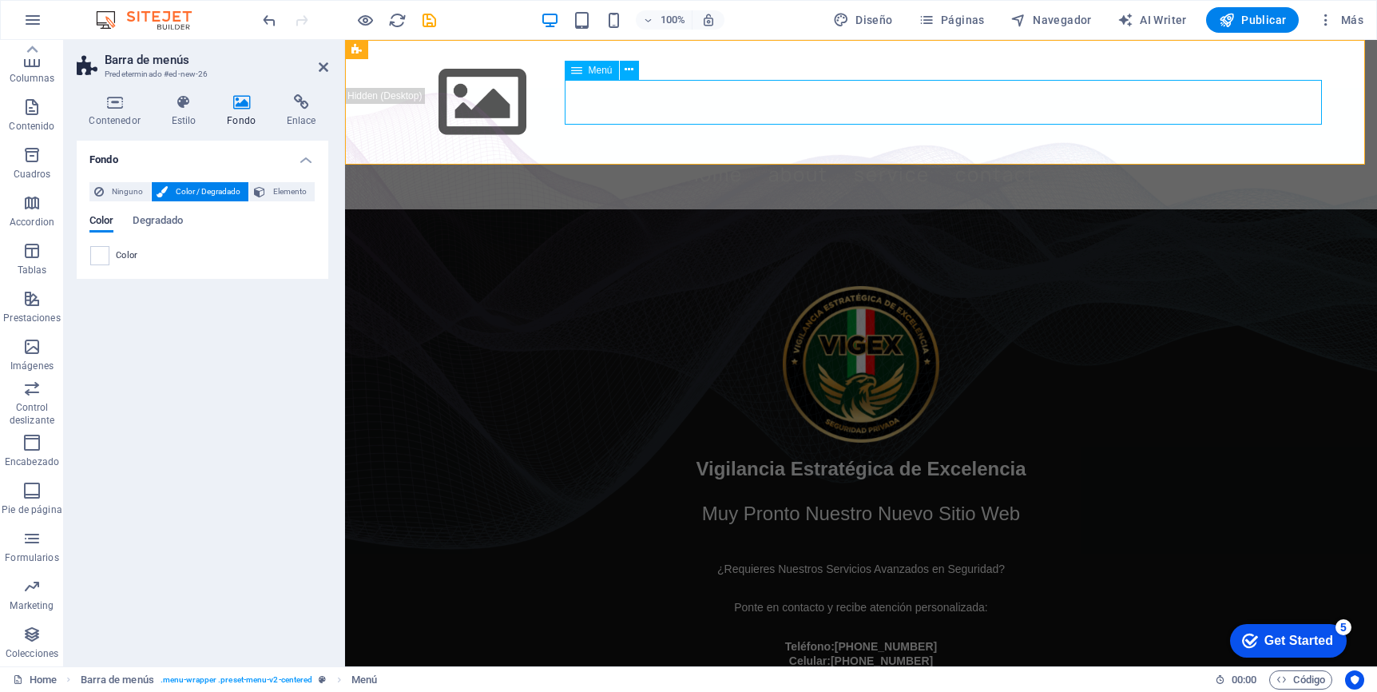
click at [598, 65] on span "Menú" at bounding box center [601, 70] width 24 height 10
click at [633, 73] on button at bounding box center [629, 70] width 19 height 19
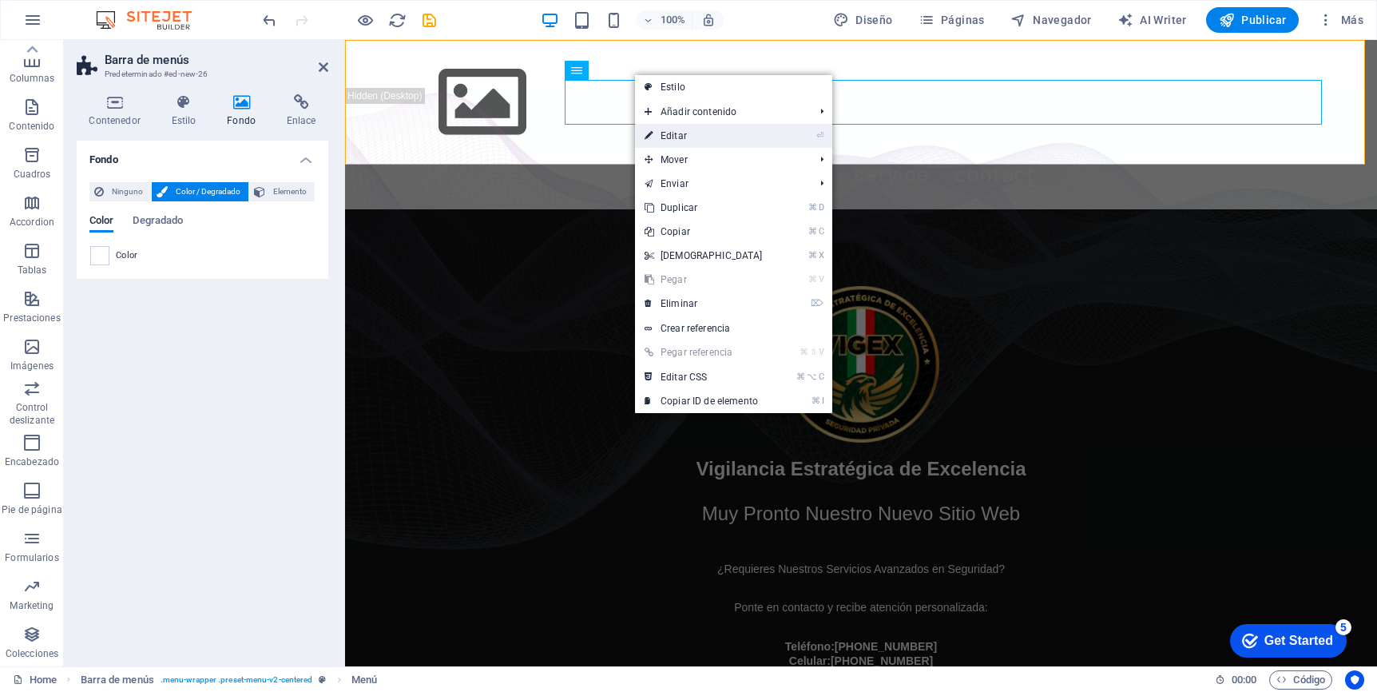
click at [683, 140] on link "⏎ Editar" at bounding box center [703, 136] width 137 height 24
select select
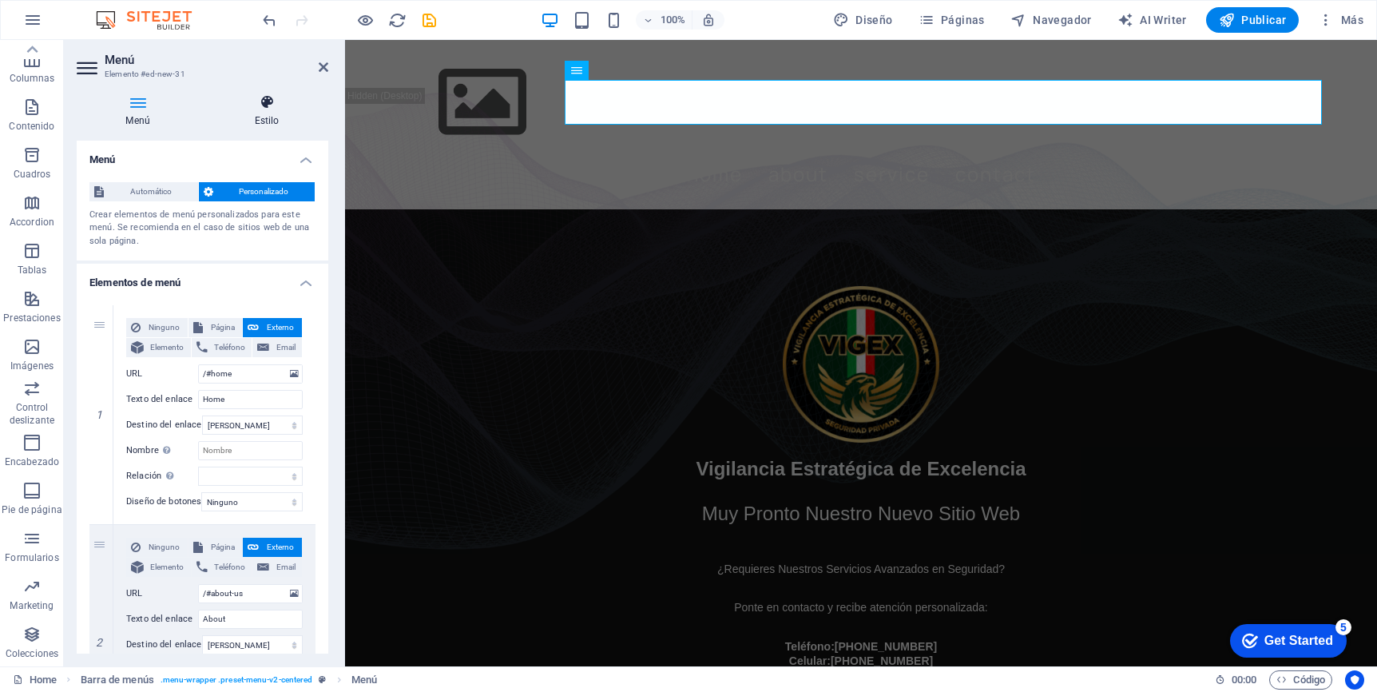
click at [275, 105] on icon at bounding box center [266, 102] width 123 height 16
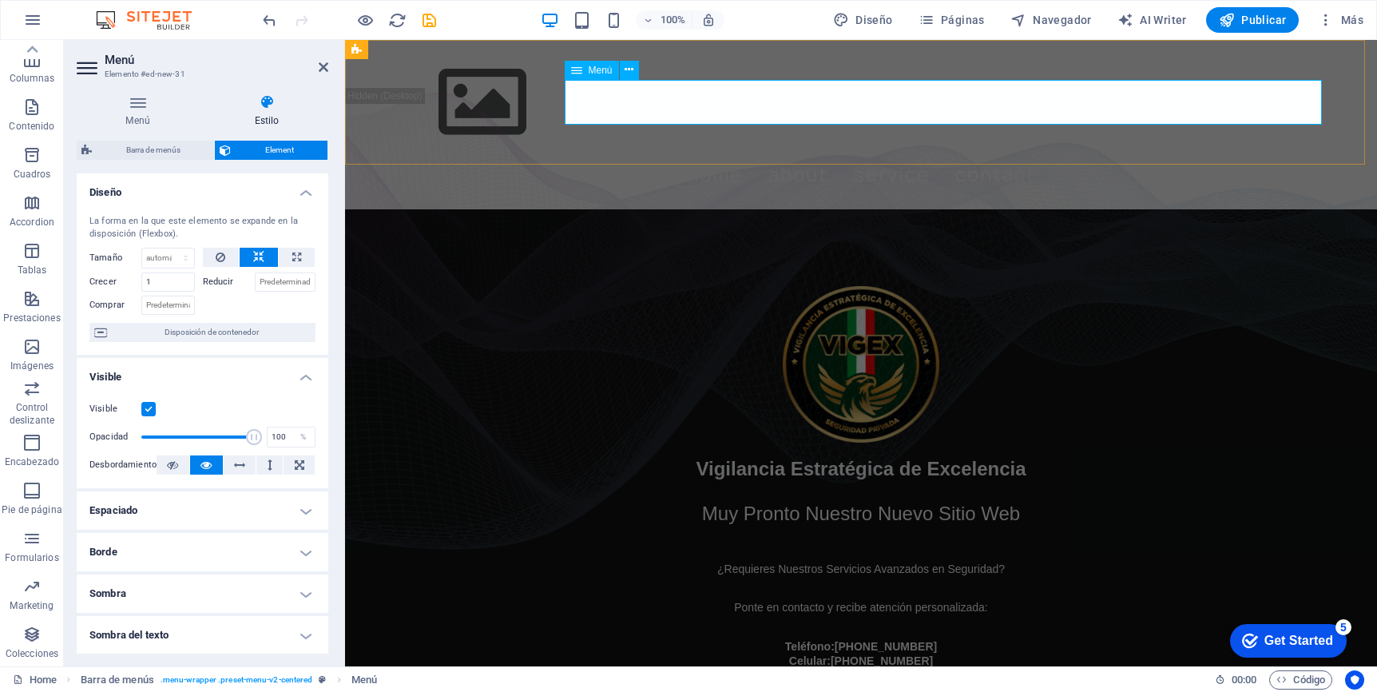
click at [899, 152] on nav "Home About Service Contact" at bounding box center [861, 174] width 933 height 45
click at [628, 73] on icon at bounding box center [629, 70] width 9 height 17
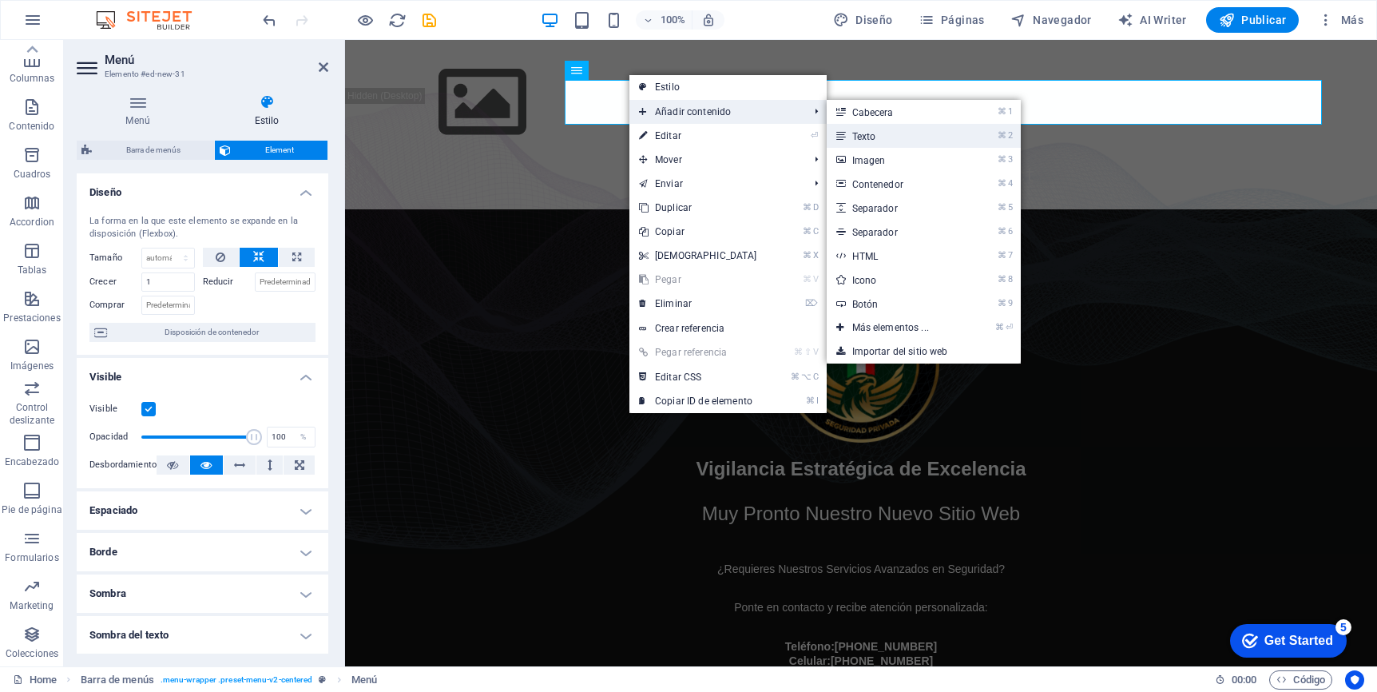
click at [899, 133] on link "⌘ 2 Texto" at bounding box center [894, 136] width 134 height 24
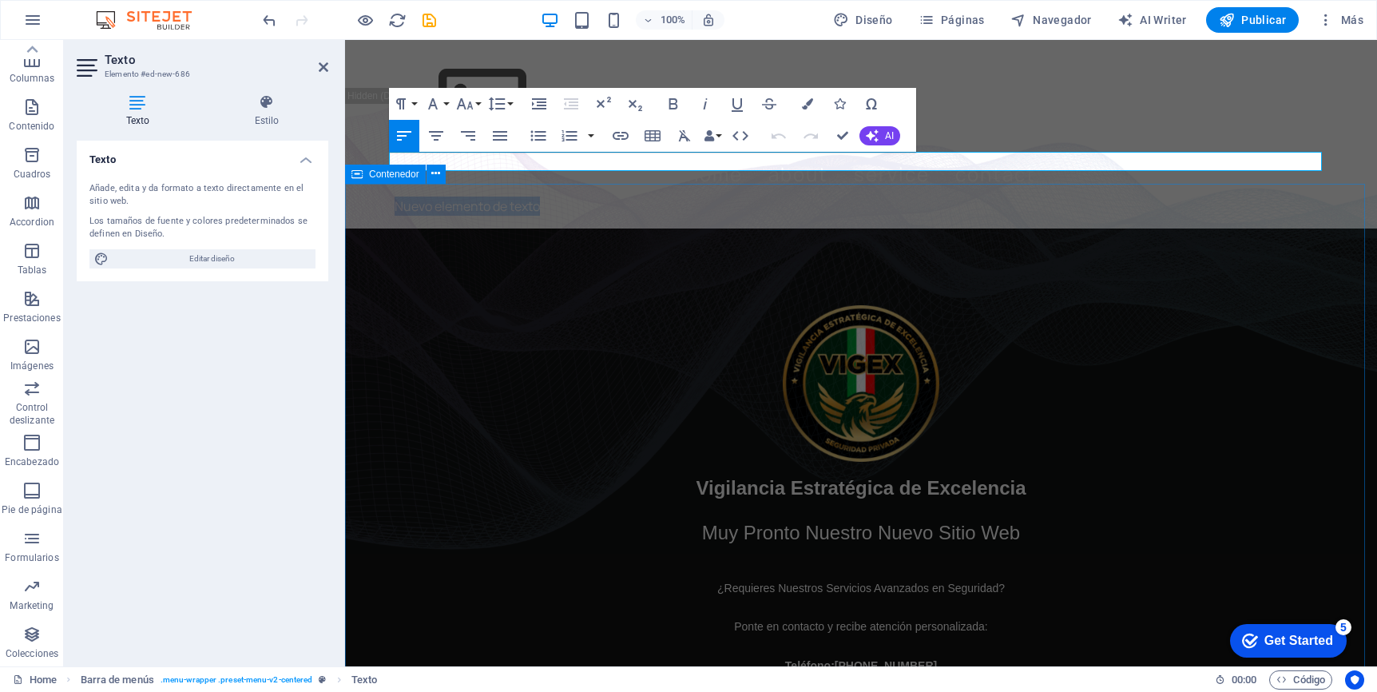
click at [967, 228] on div "Vigilancia Estratégica de Excelencia Muy Pronto Nuestro Nuevo Sitio Web ¿Requie…" at bounding box center [861, 503] width 1032 height 550
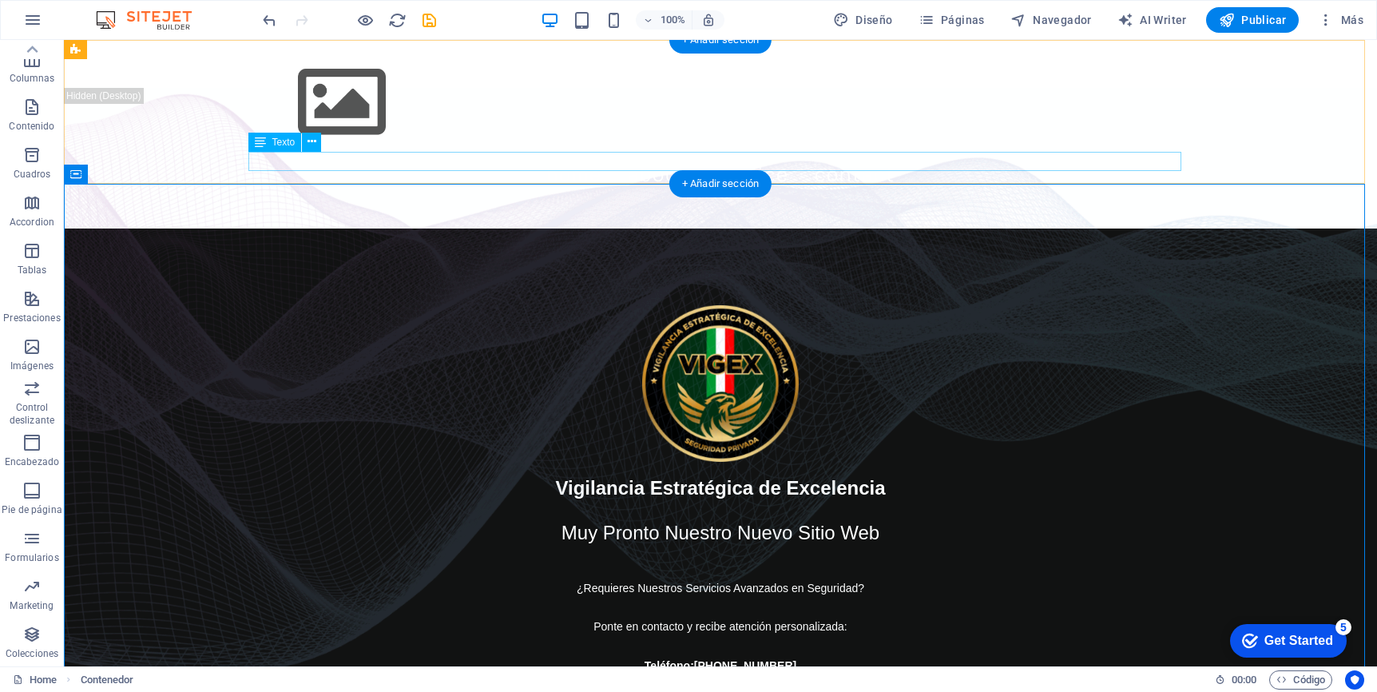
click at [563, 196] on div "Nuevo elemento de texto" at bounding box center [720, 205] width 933 height 19
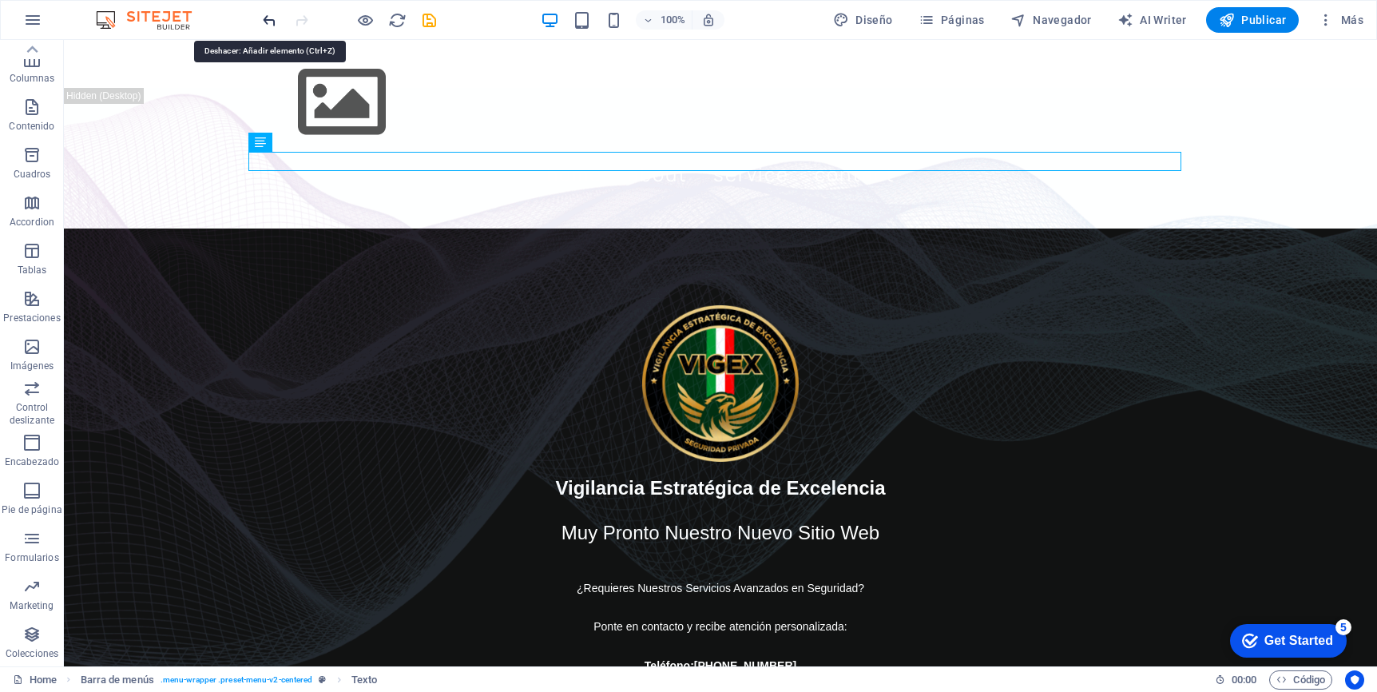
click at [264, 19] on icon "undo" at bounding box center [269, 20] width 18 height 18
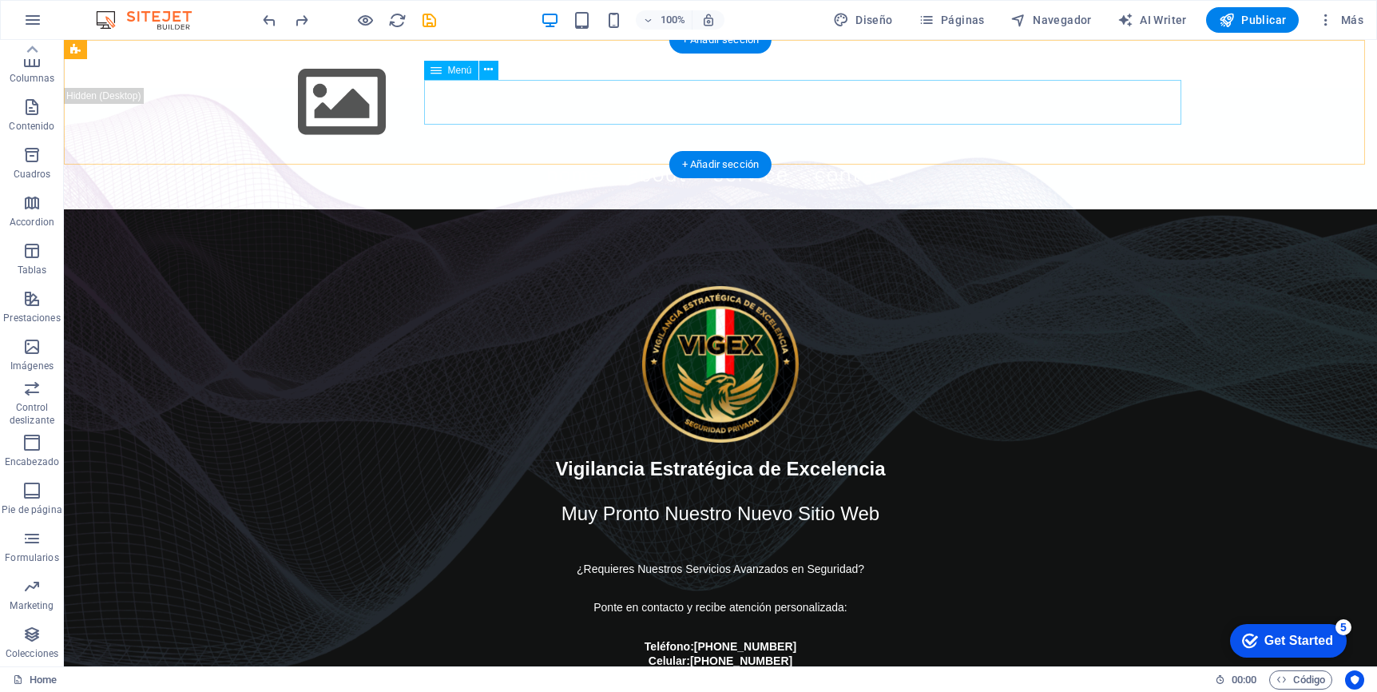
click at [804, 152] on nav "Home About Service Contact" at bounding box center [720, 174] width 933 height 45
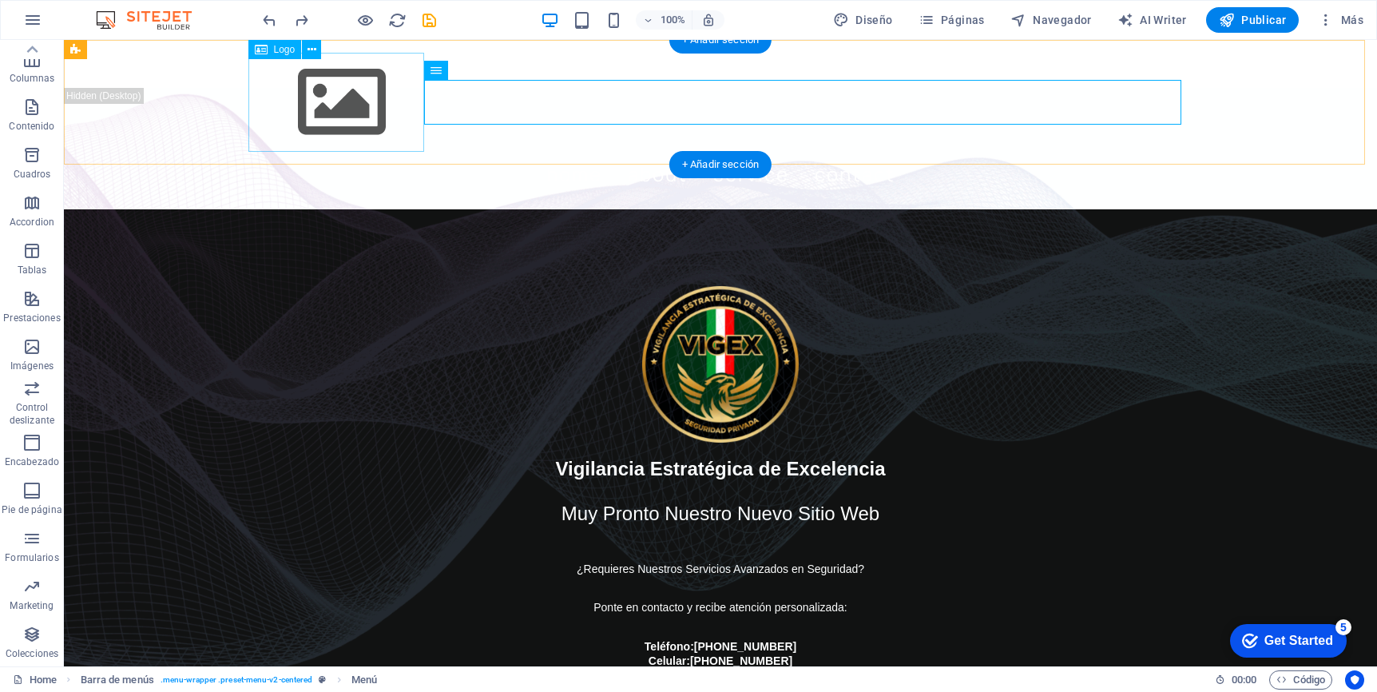
click at [354, 112] on div at bounding box center [720, 102] width 933 height 99
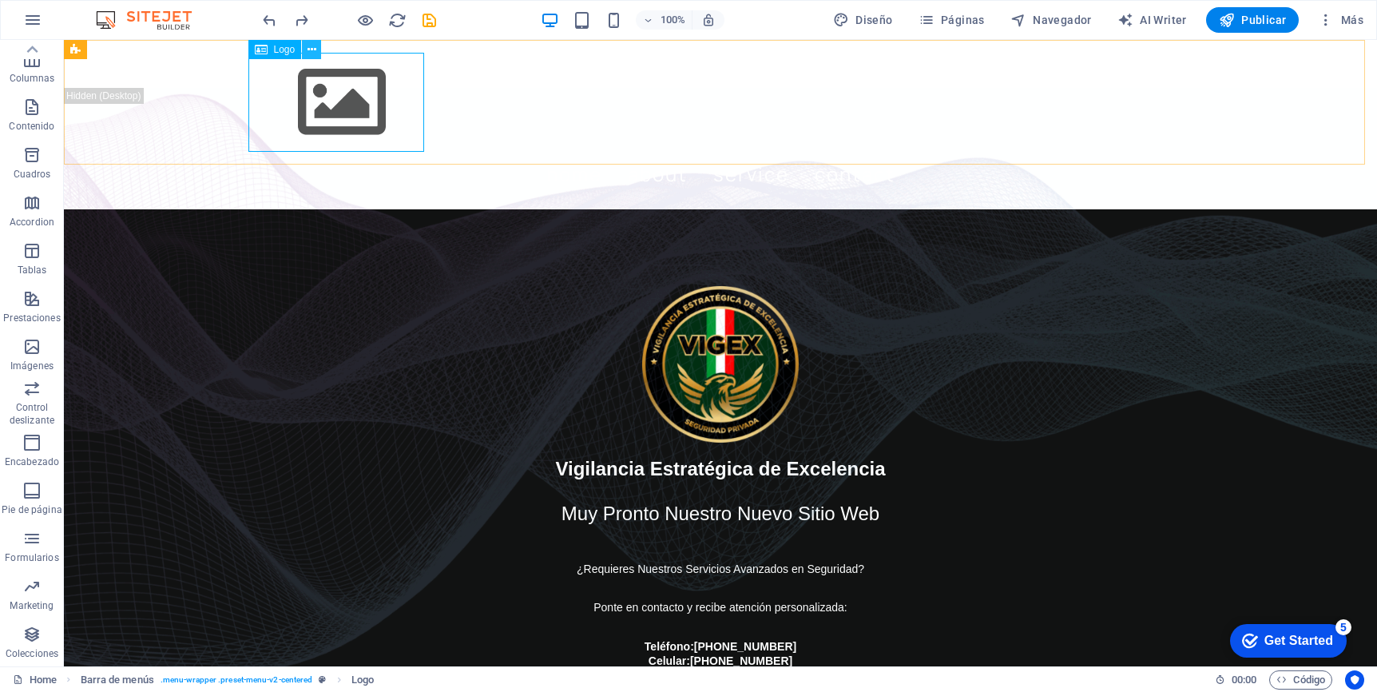
click at [312, 48] on icon at bounding box center [312, 50] width 9 height 17
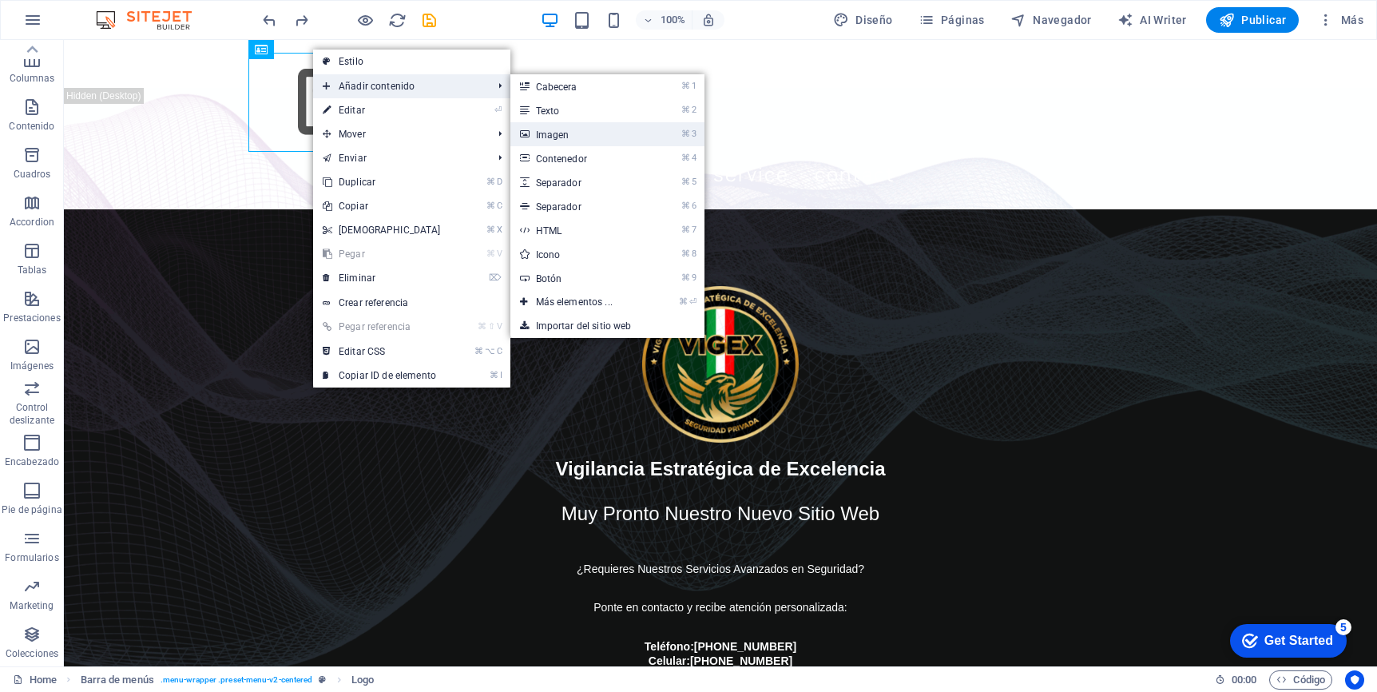
click at [563, 132] on link "⌘ 3 Imagen" at bounding box center [577, 134] width 134 height 24
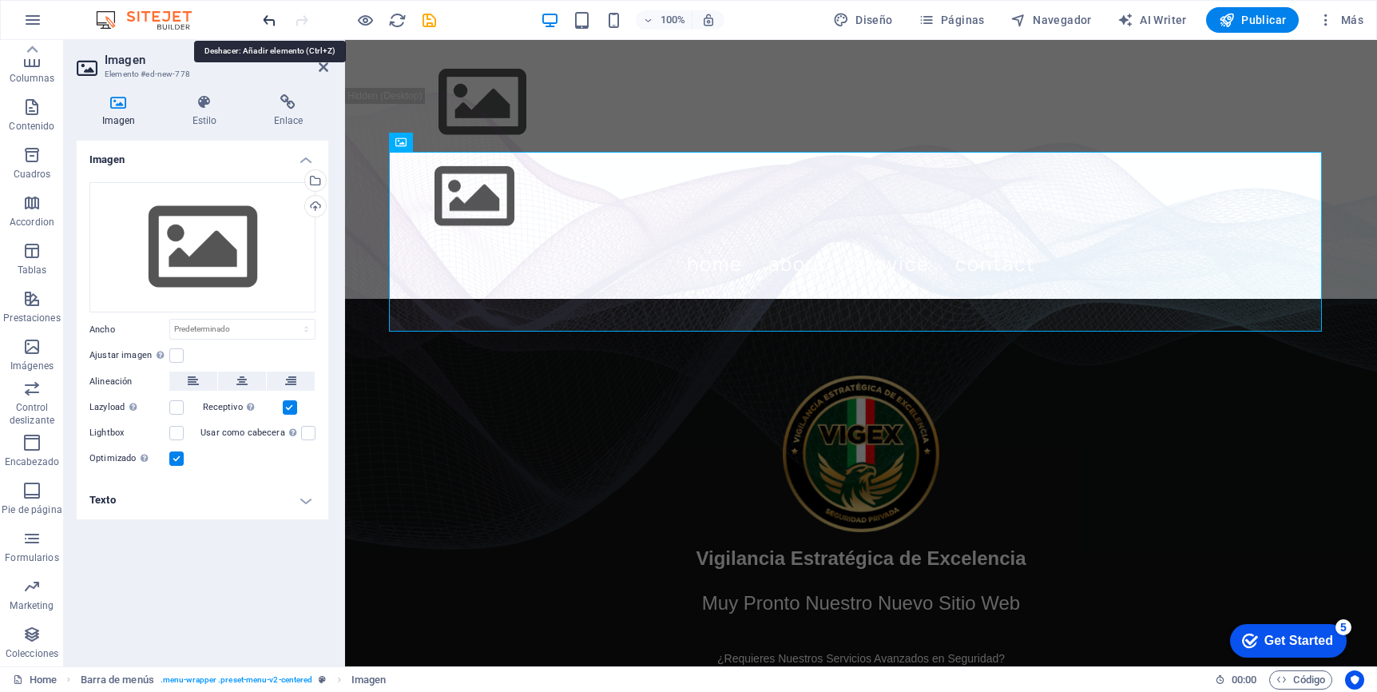
click at [275, 22] on icon "undo" at bounding box center [269, 20] width 18 height 18
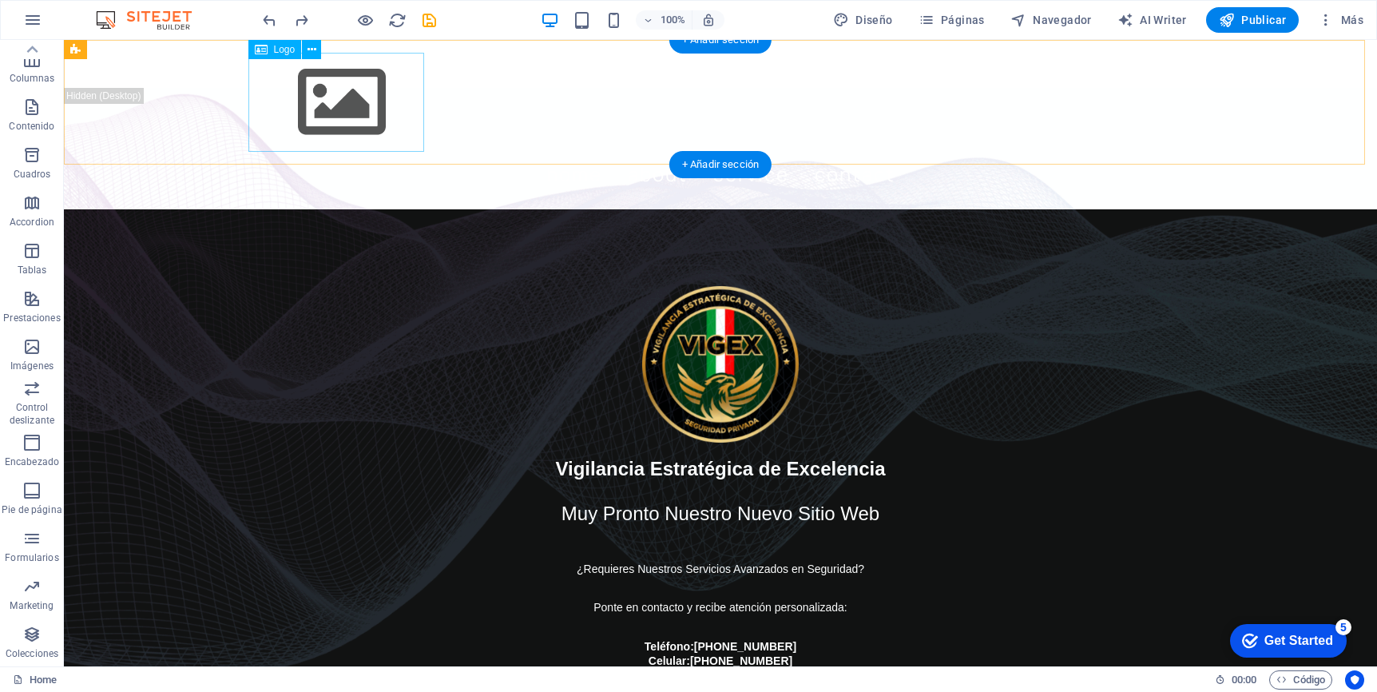
click at [342, 92] on div at bounding box center [720, 102] width 933 height 99
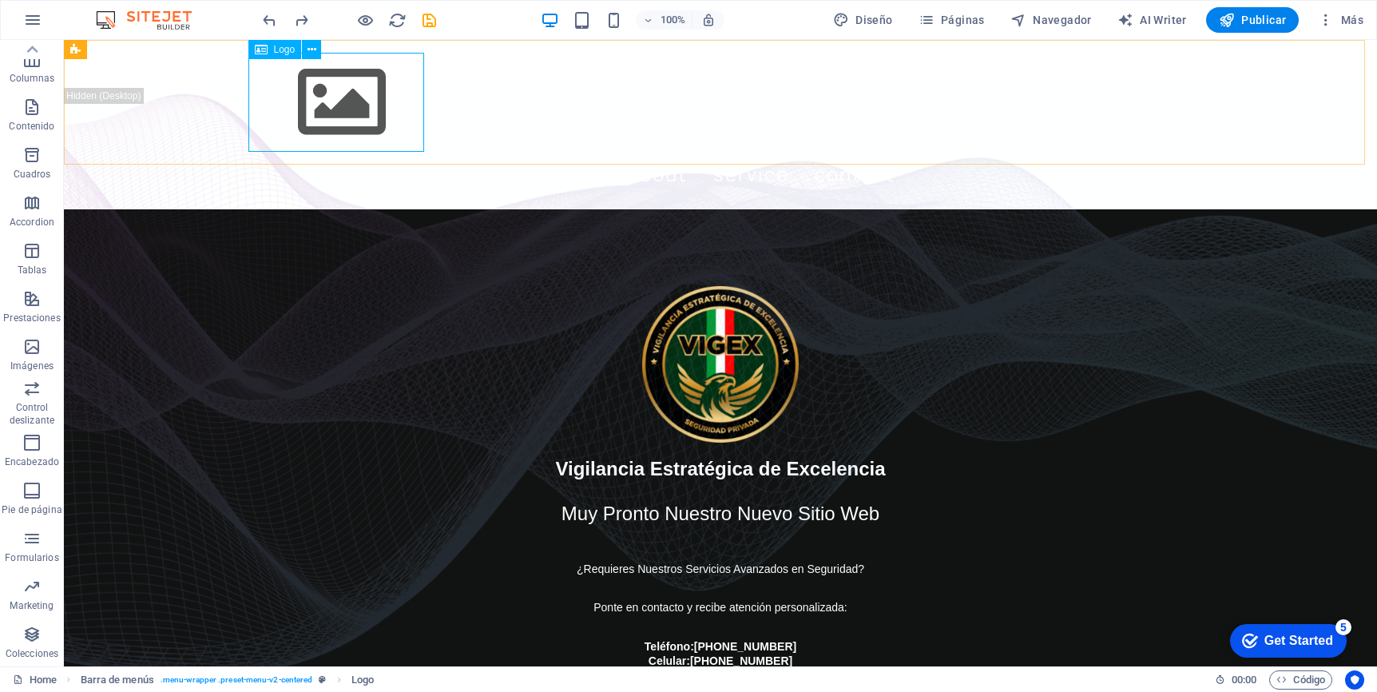
click at [286, 48] on span "Logo" at bounding box center [285, 50] width 22 height 10
click at [308, 48] on icon at bounding box center [312, 50] width 9 height 17
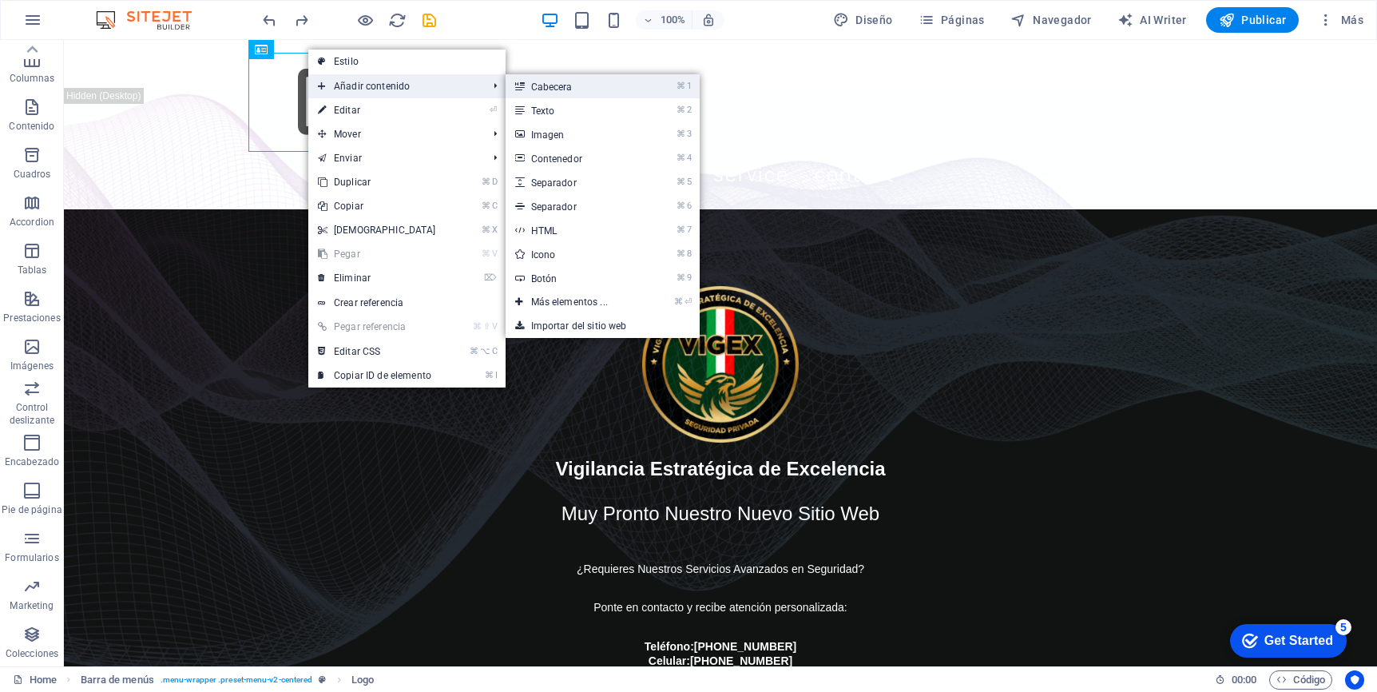
click at [605, 96] on link "⌘ 1 Cabecera" at bounding box center [573, 86] width 134 height 24
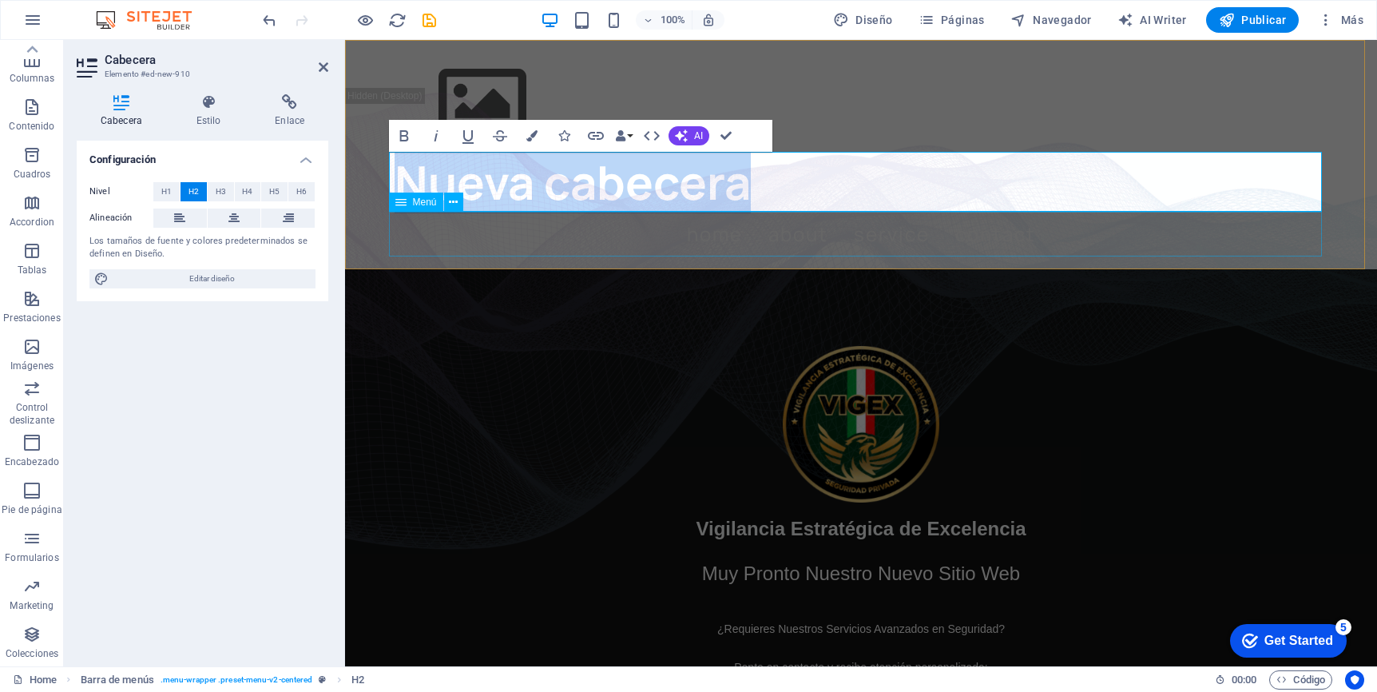
click at [665, 240] on nav "Home About Service Contact" at bounding box center [861, 234] width 933 height 45
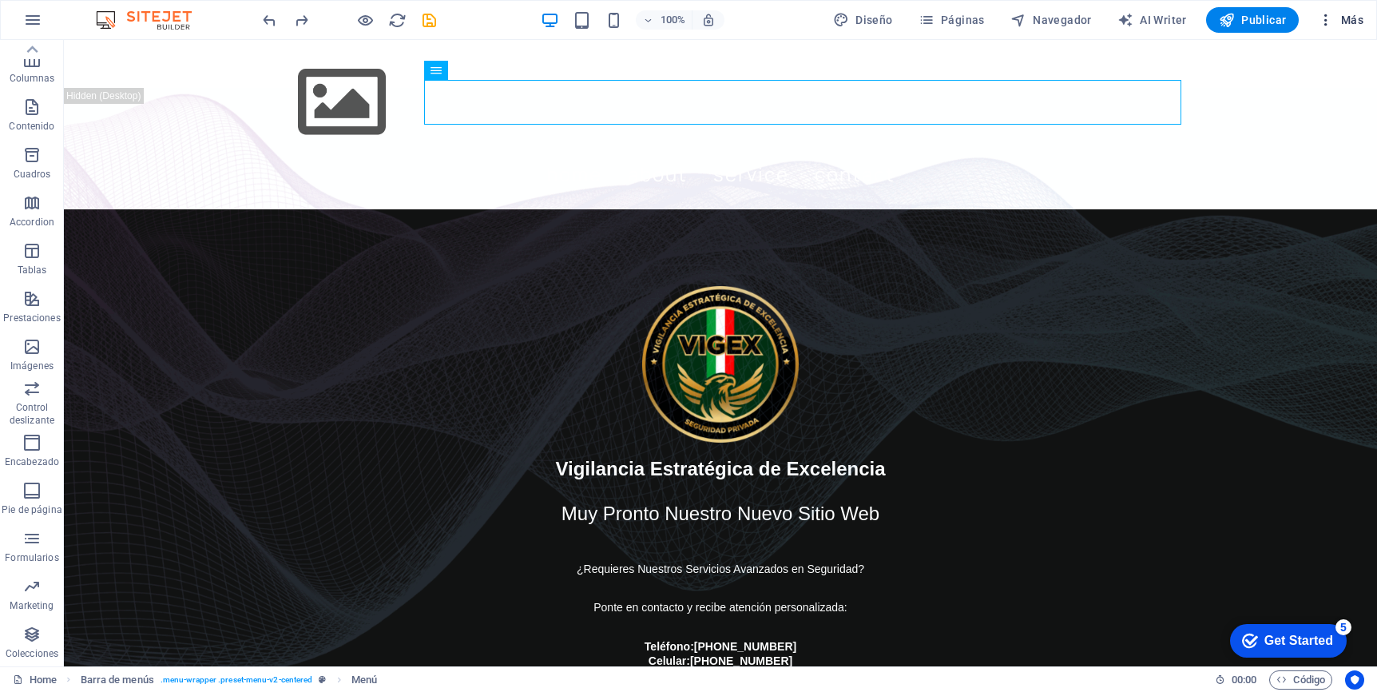
click at [1297, 18] on span "Más" at bounding box center [1341, 20] width 46 height 16
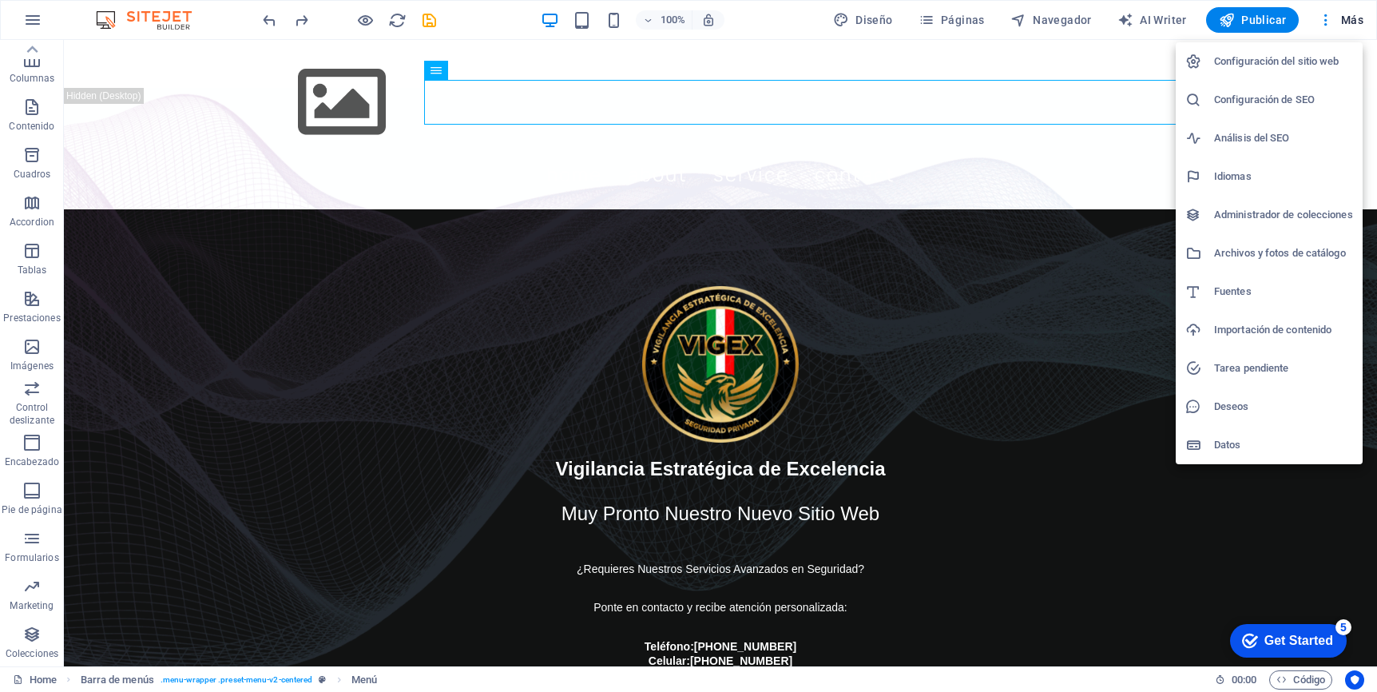
click at [1212, 526] on div at bounding box center [688, 346] width 1377 height 692
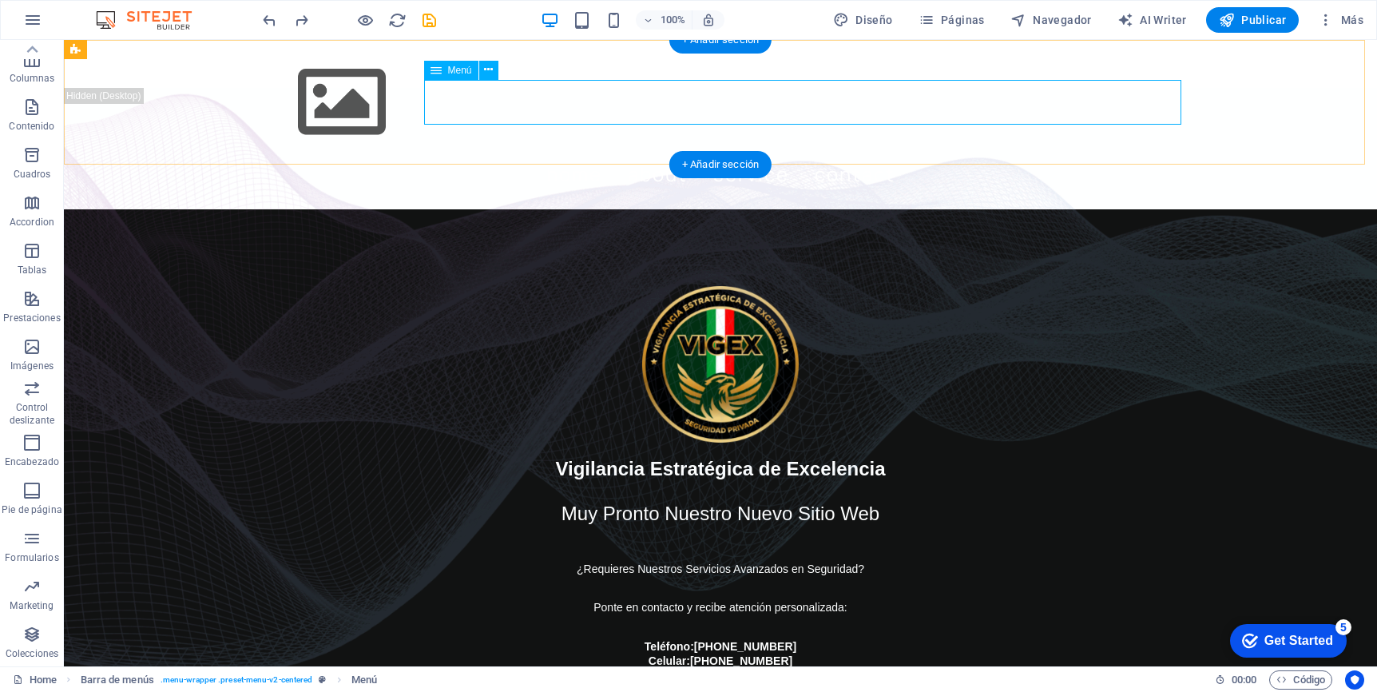
click at [924, 152] on nav "Home About Service Contact" at bounding box center [720, 174] width 933 height 45
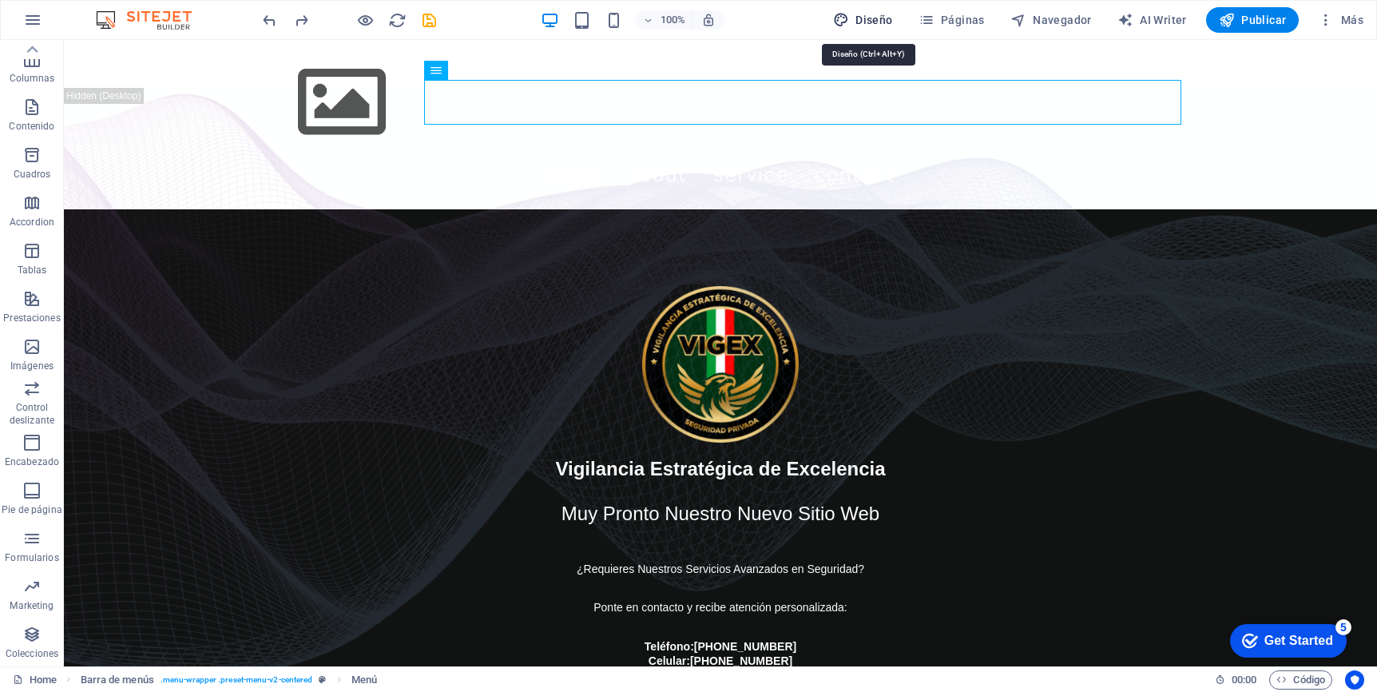
click at [879, 16] on span "Diseño" at bounding box center [863, 20] width 60 height 16
select select "px"
select select "400"
select select "px"
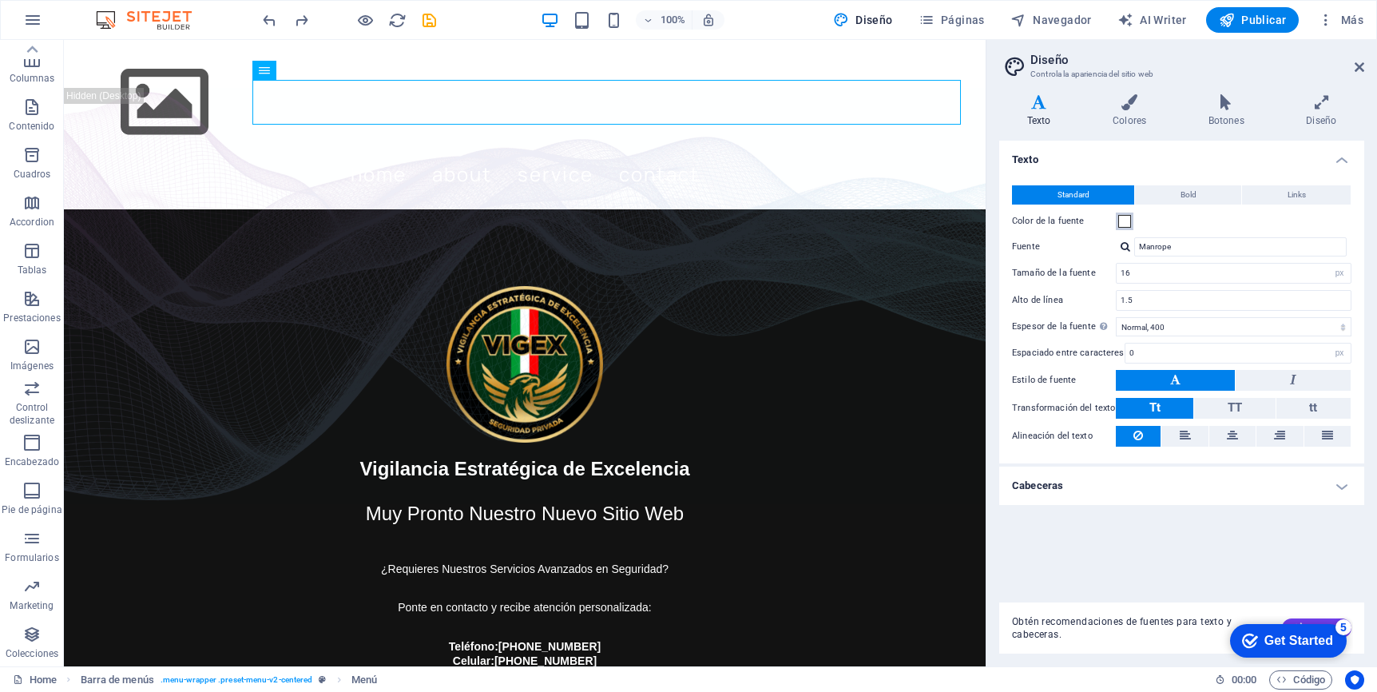
click at [1125, 223] on span at bounding box center [1124, 221] width 13 height 13
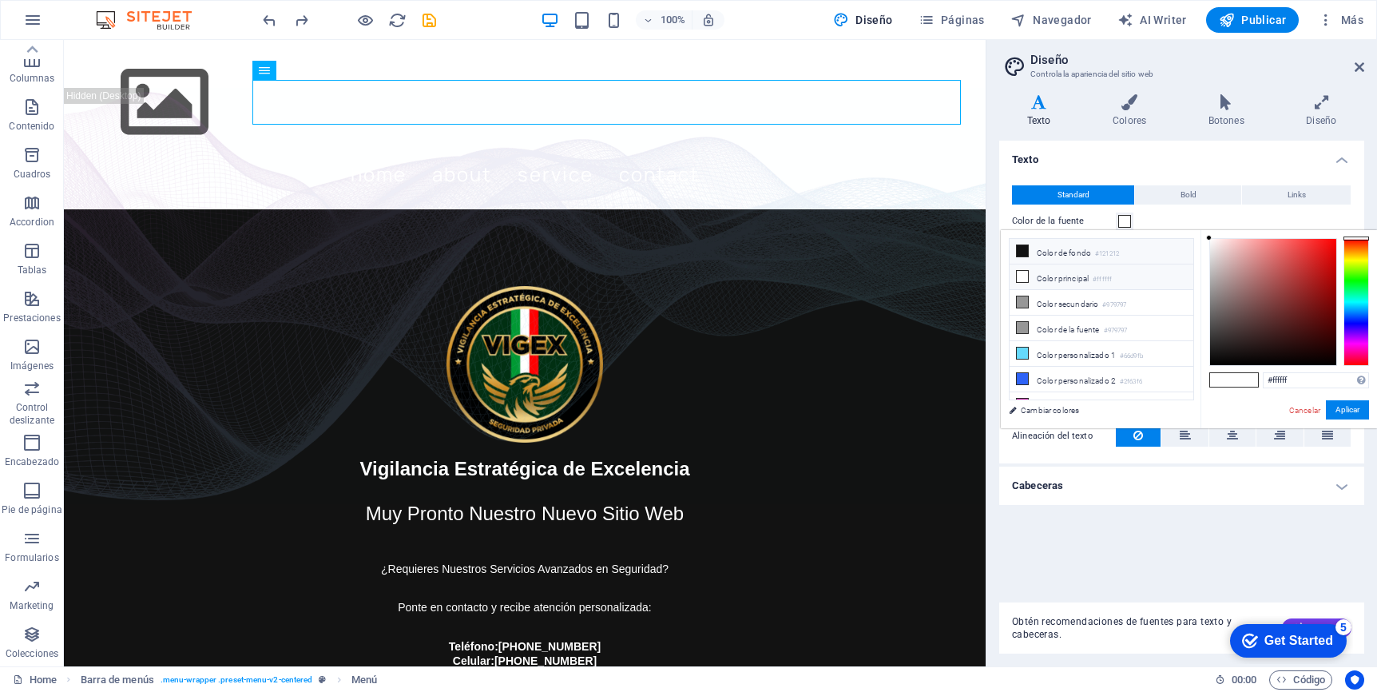
click at [1026, 253] on icon at bounding box center [1022, 250] width 11 height 11
click at [1297, 411] on button "Aplicar" at bounding box center [1347, 409] width 43 height 19
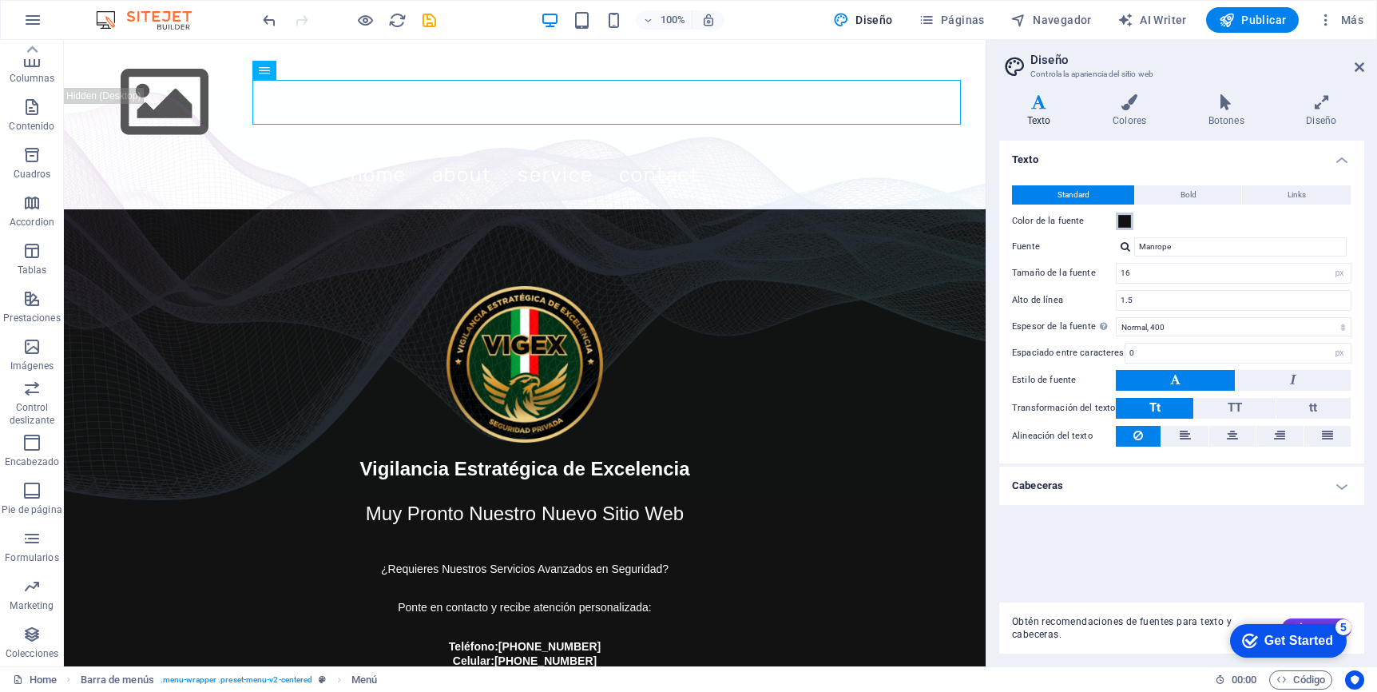
click at [1122, 220] on span at bounding box center [1124, 221] width 13 height 13
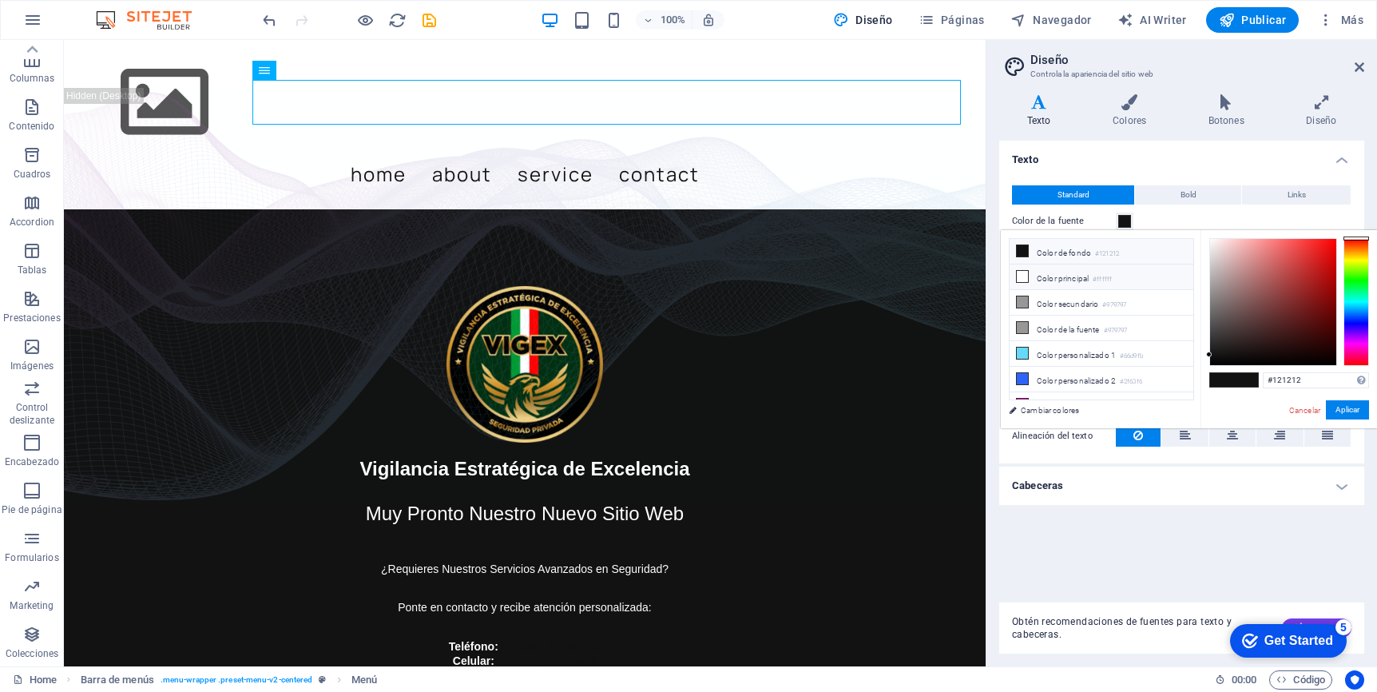
click at [1021, 275] on icon at bounding box center [1022, 276] width 11 height 11
click at [1025, 254] on icon at bounding box center [1022, 250] width 11 height 11
type input "#121212"
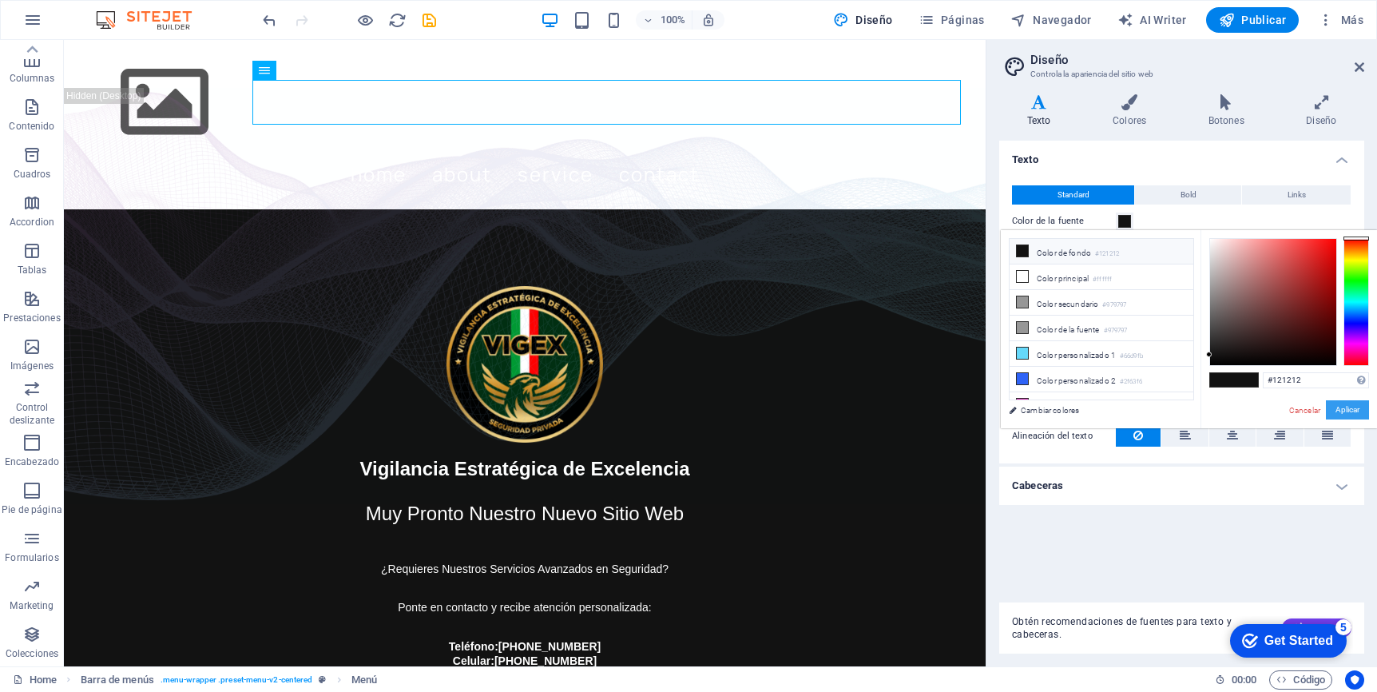
click at [1297, 409] on button "Aplicar" at bounding box center [1347, 409] width 43 height 19
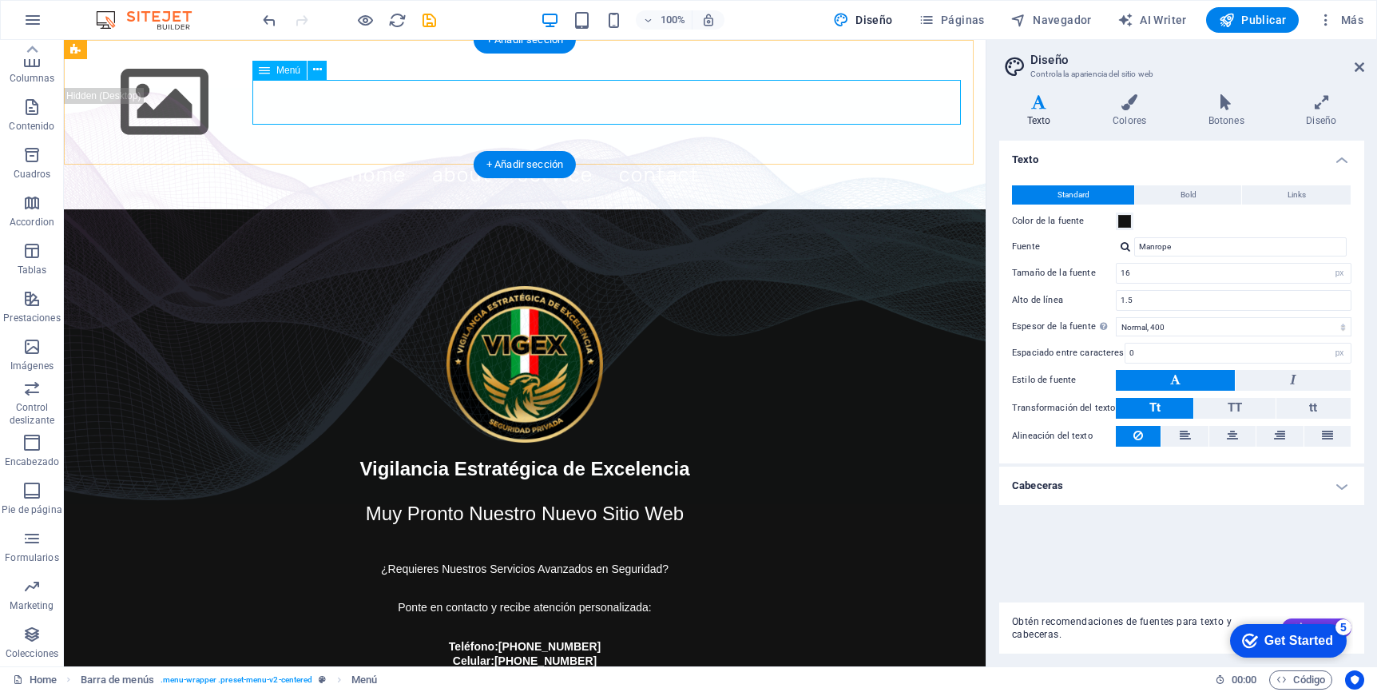
click at [859, 152] on nav "Home About Service Contact" at bounding box center [525, 174] width 896 height 45
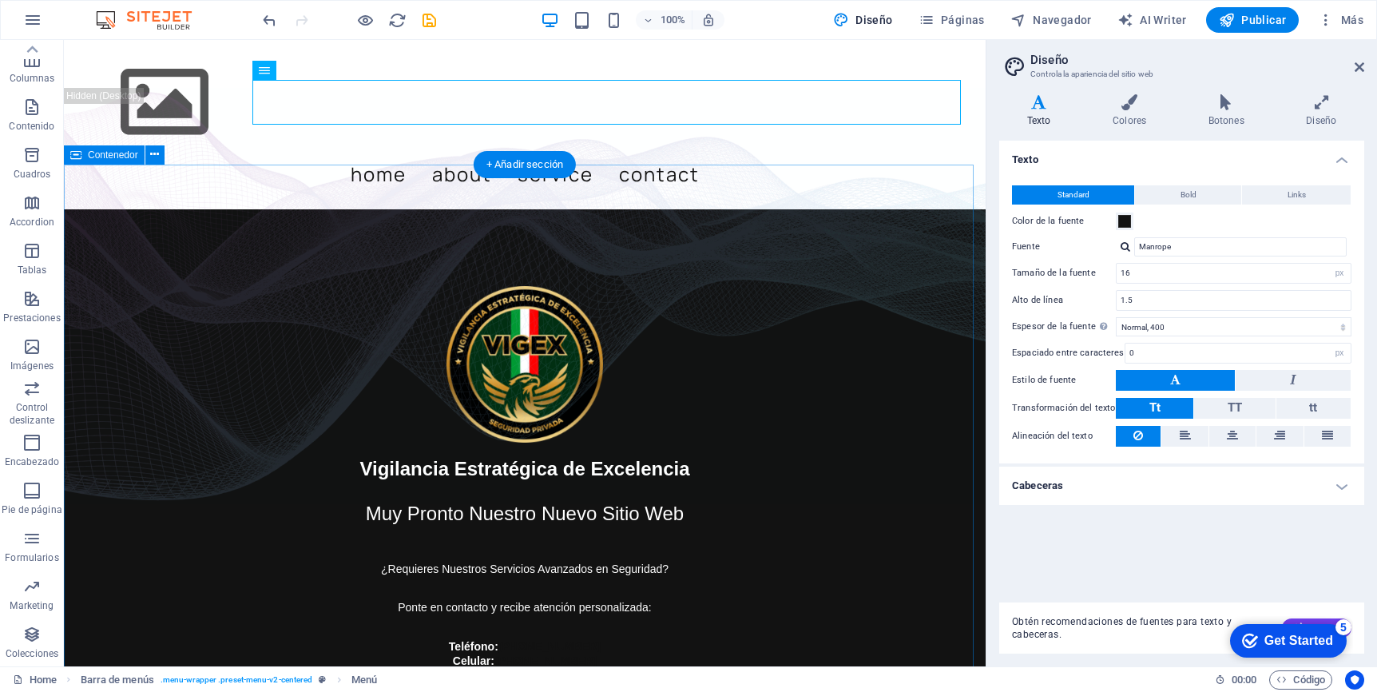
click at [860, 209] on div "Vigilancia Estratégica de Excelencia Muy Pronto Nuestro Nuevo Sitio Web ¿Requie…" at bounding box center [525, 484] width 922 height 550
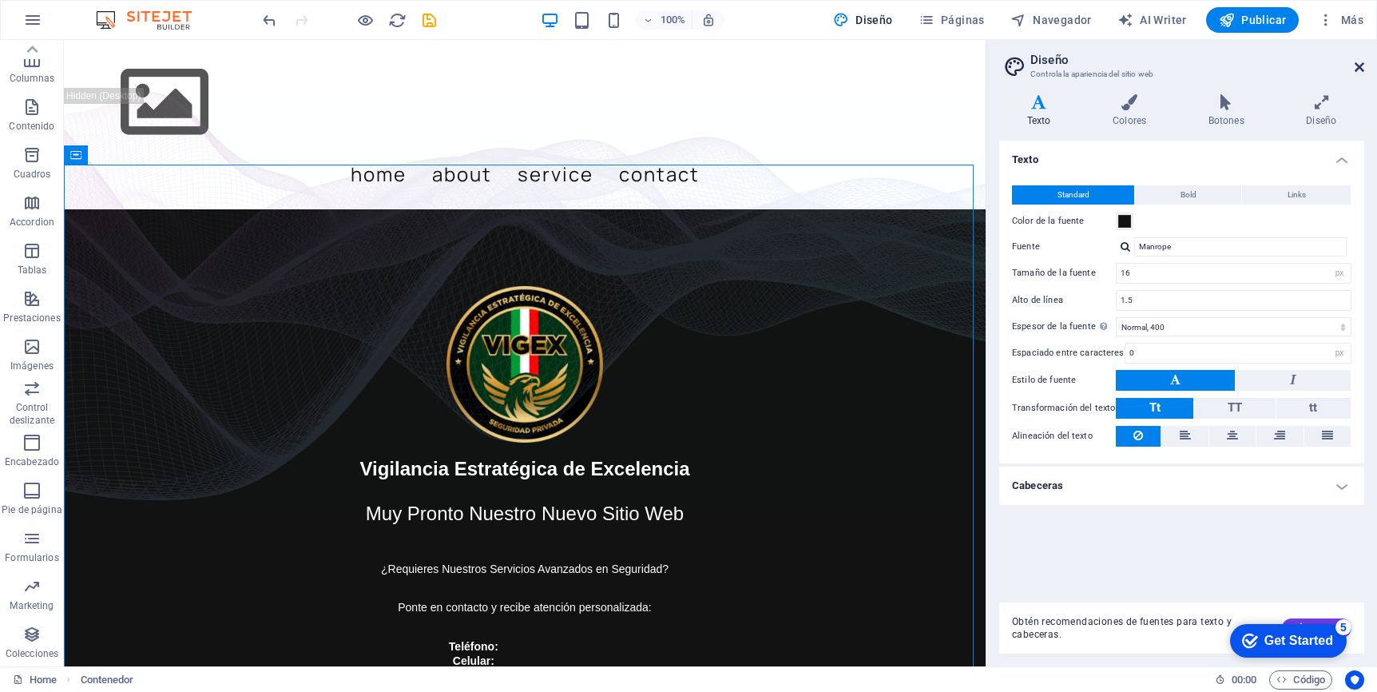
click at [1297, 67] on icon at bounding box center [1360, 67] width 10 height 13
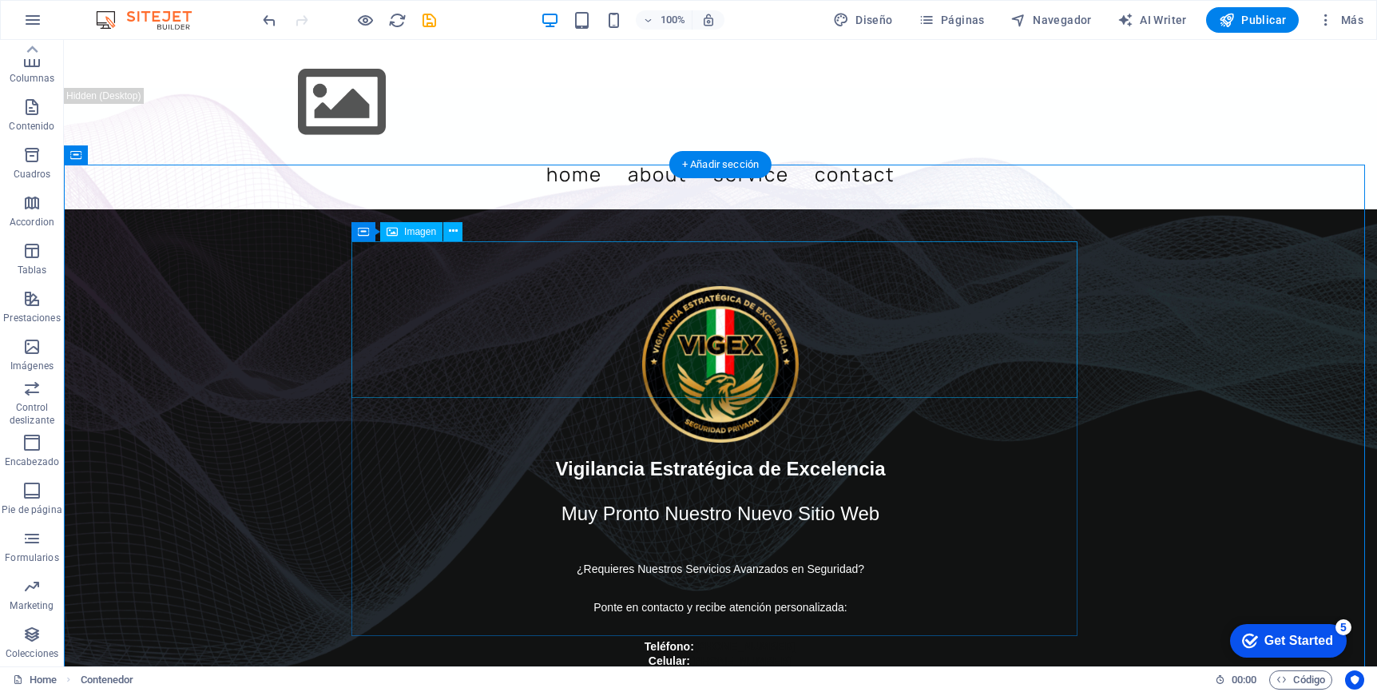
click at [1053, 286] on figure at bounding box center [720, 364] width 907 height 157
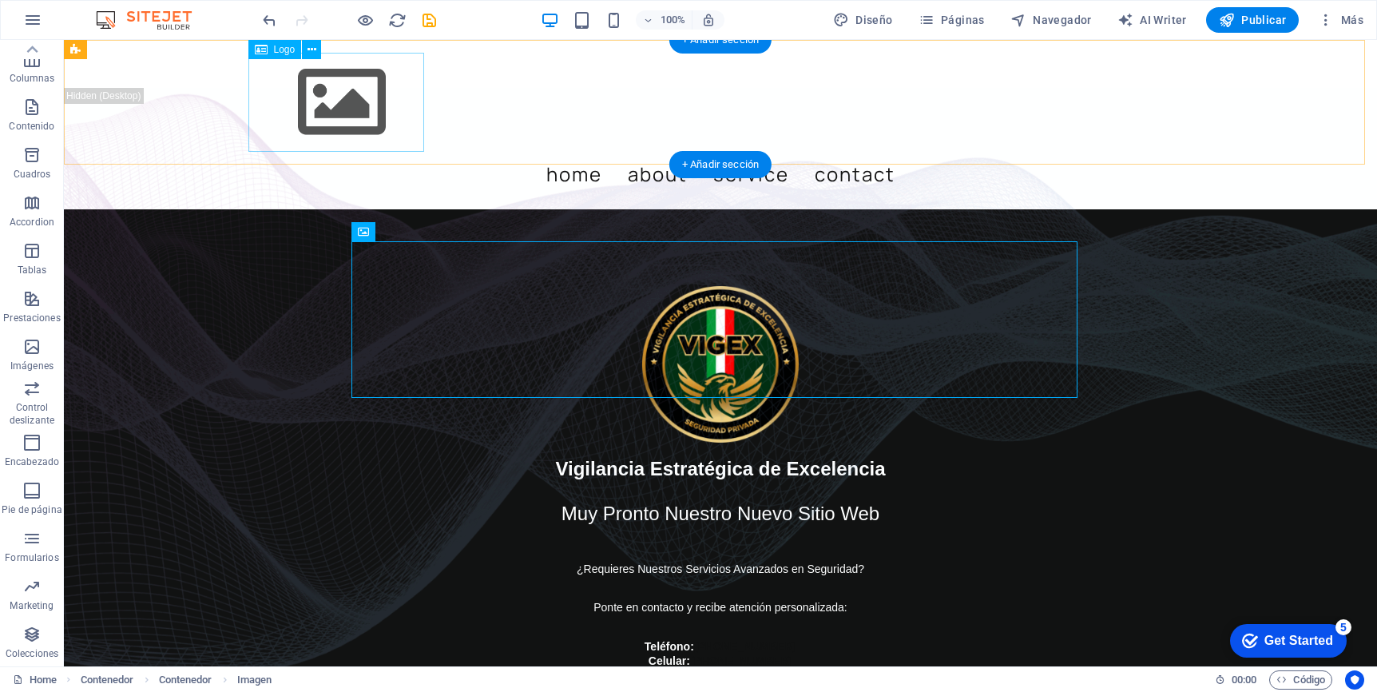
click at [327, 96] on div at bounding box center [720, 102] width 933 height 99
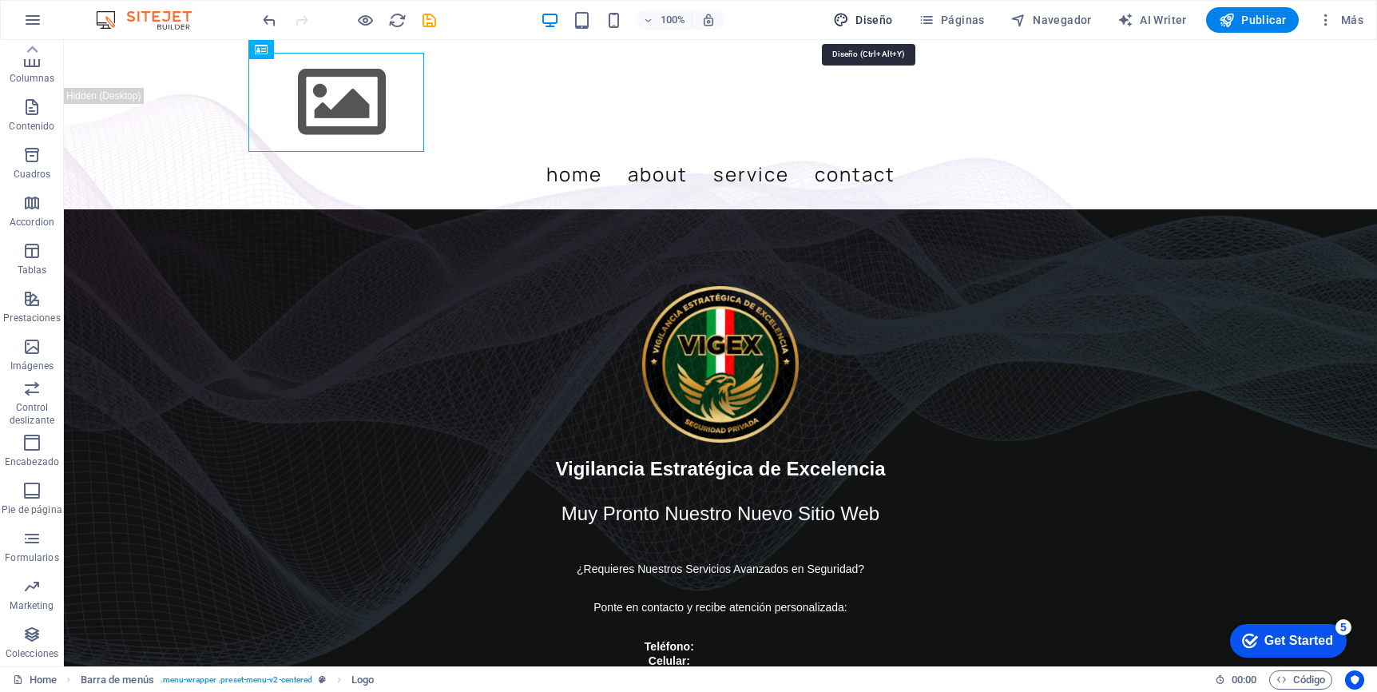
click at [871, 20] on span "Diseño" at bounding box center [863, 20] width 60 height 16
select select "px"
select select "400"
select select "px"
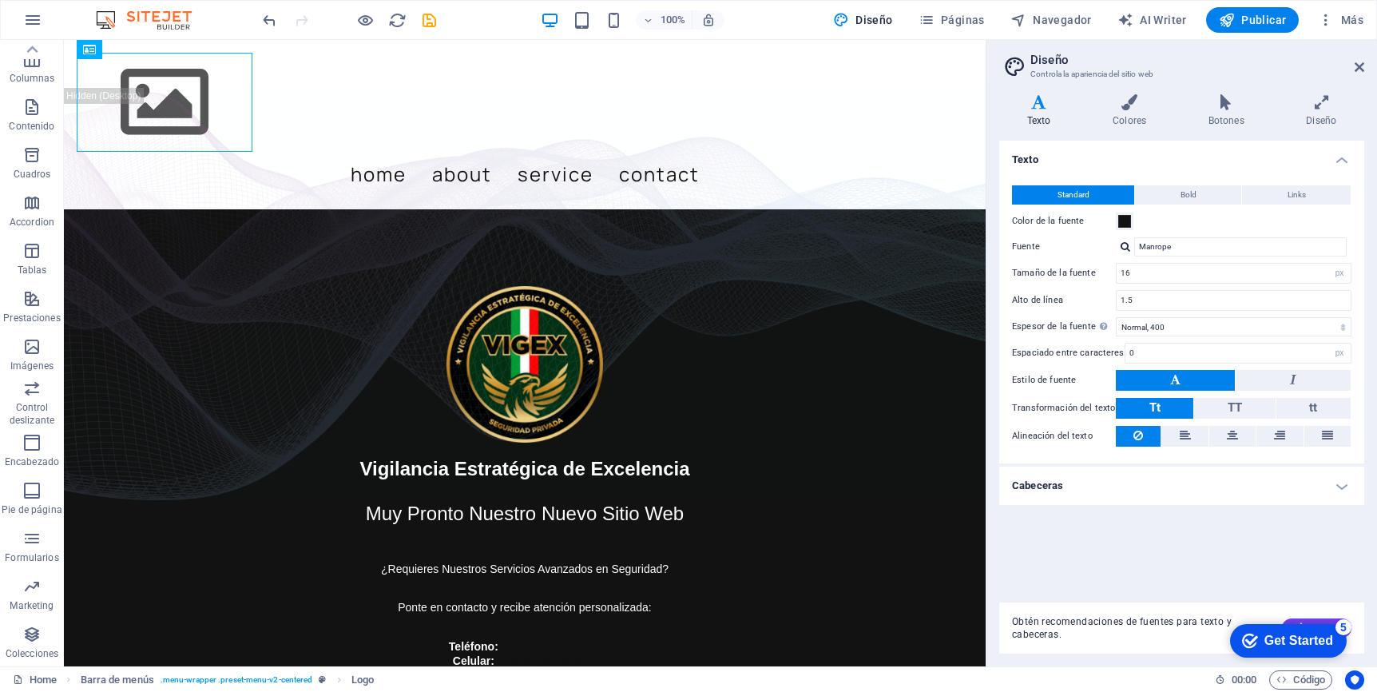
click at [1297, 486] on h4 "Cabeceras" at bounding box center [1181, 485] width 365 height 38
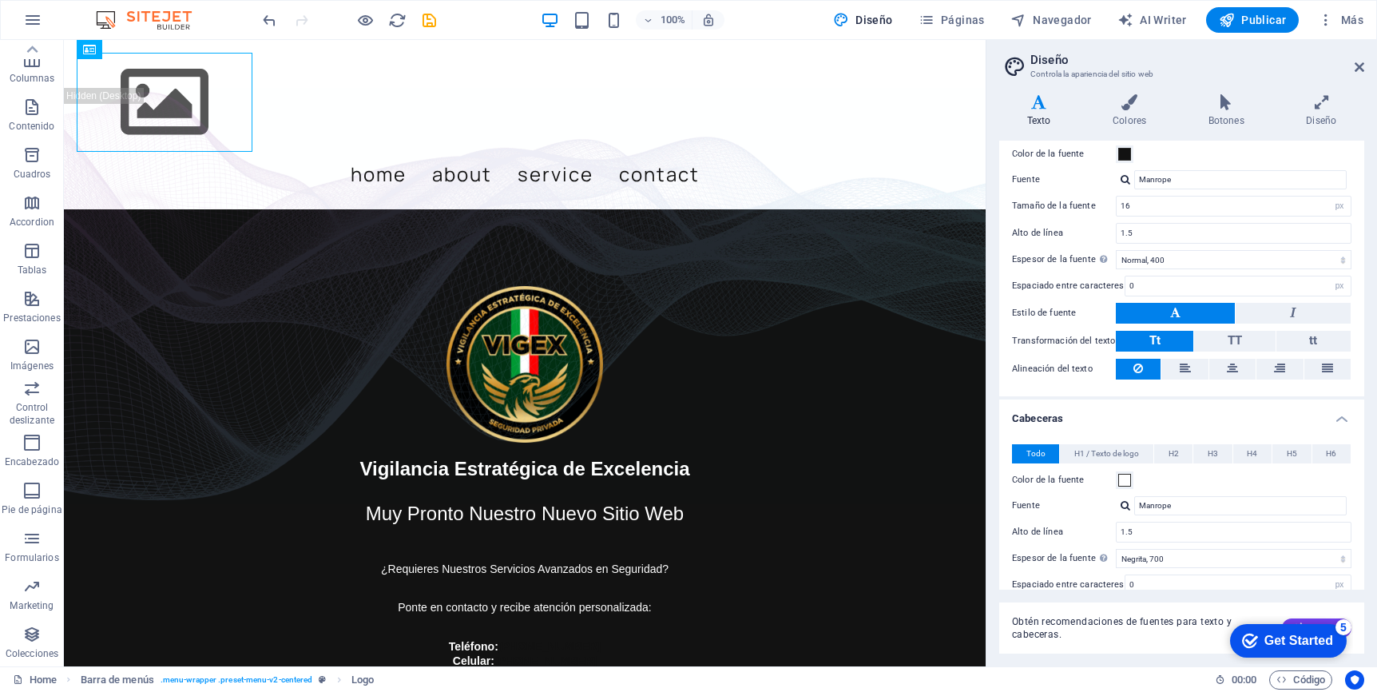
scroll to position [228, 0]
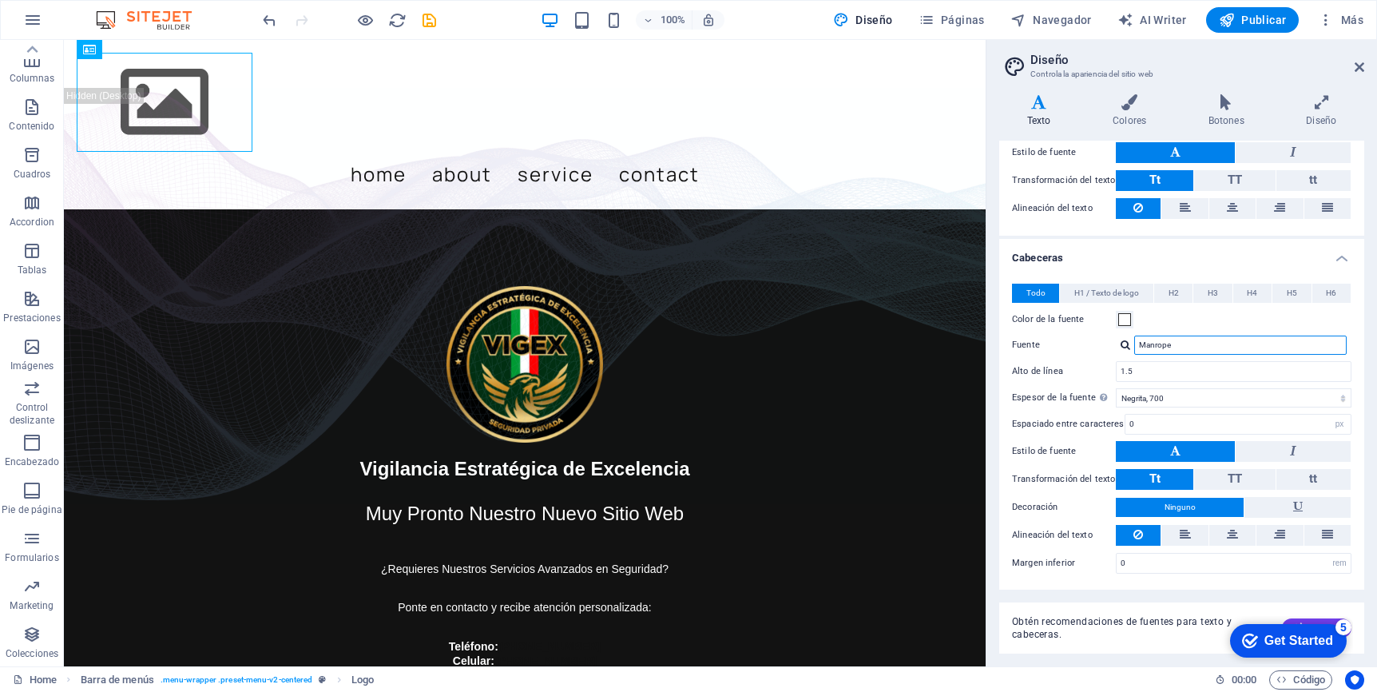
click at [1196, 342] on input "Manrope" at bounding box center [1240, 344] width 212 height 19
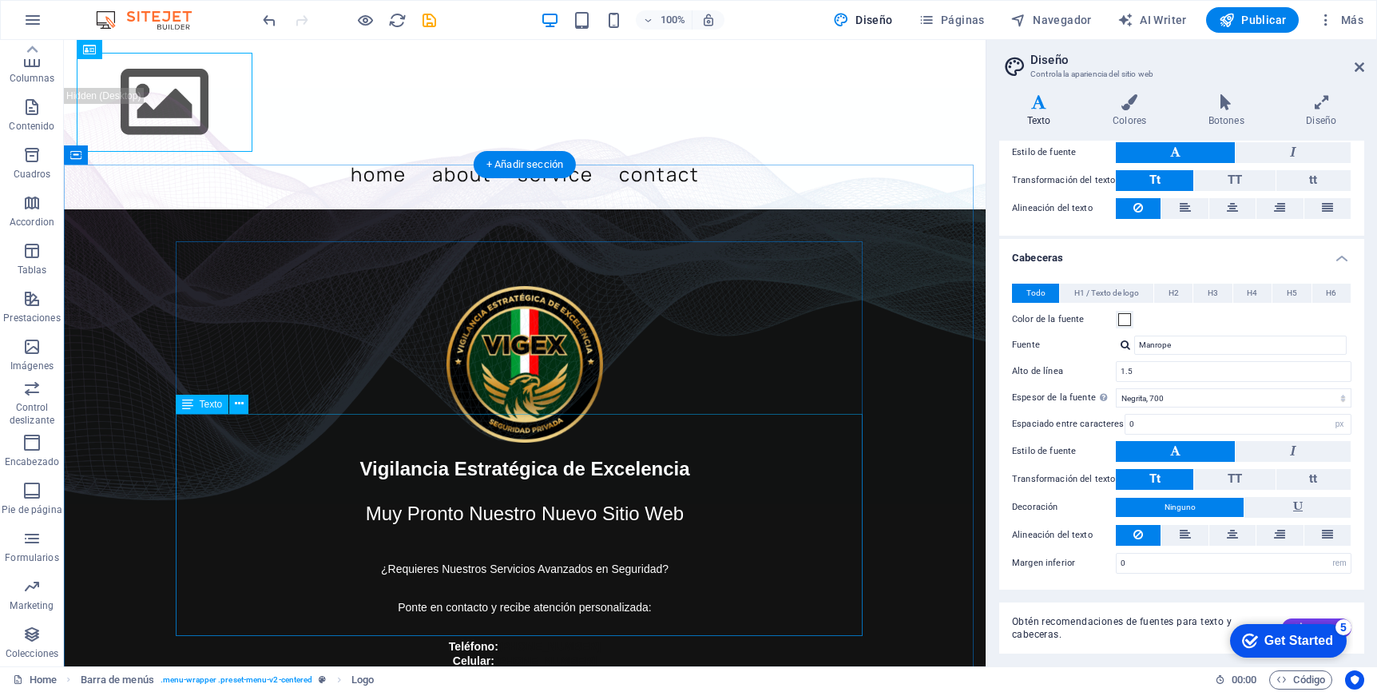
click at [658, 458] on div "Vigilancia Estratégica de Excelencia Muy Pronto Nuestro Nuevo Sitio Web ¿Requie…" at bounding box center [524, 570] width 871 height 224
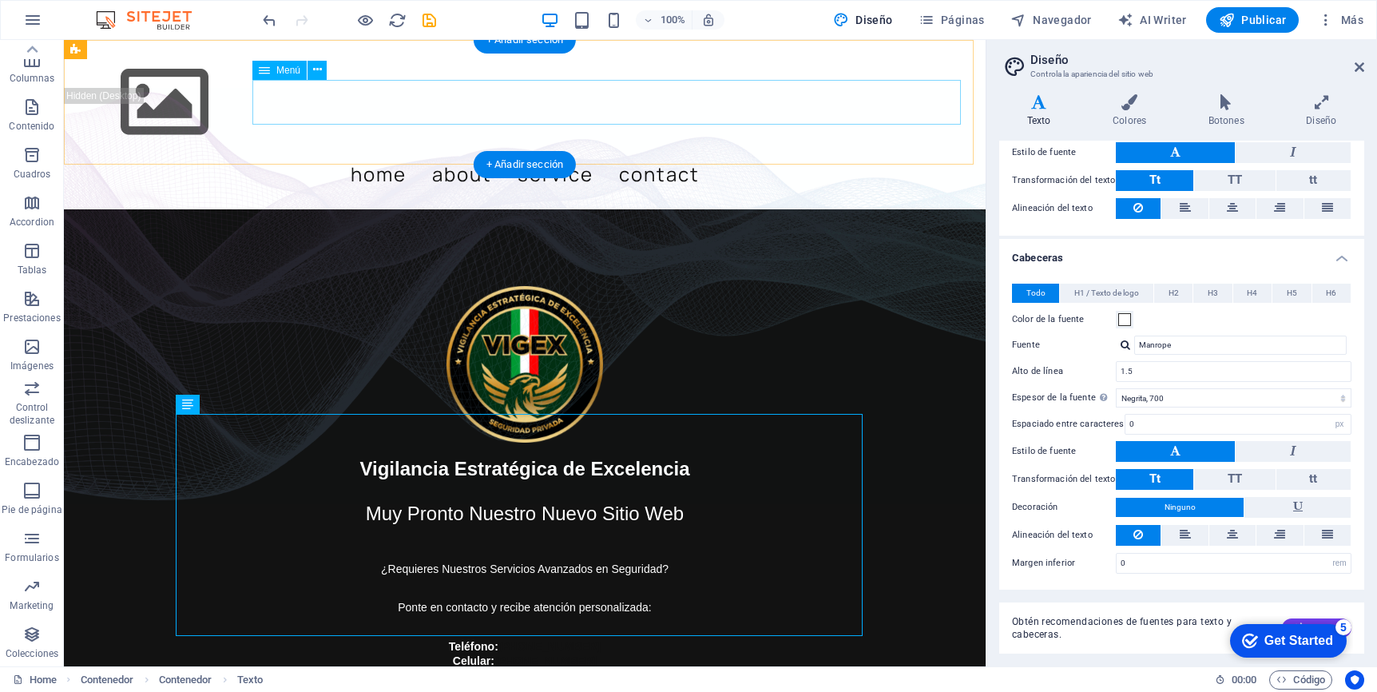
click at [748, 152] on nav "Home About Service Contact" at bounding box center [525, 174] width 896 height 45
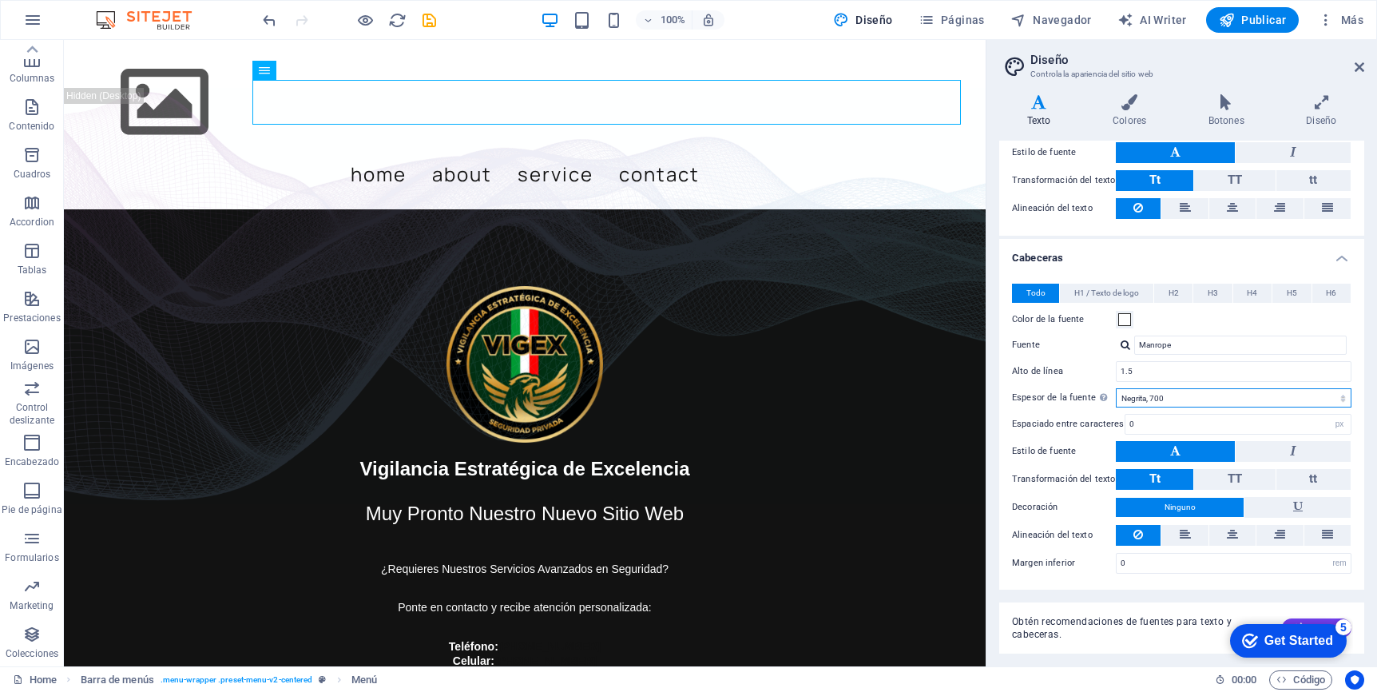
click at [1297, 399] on select "Fino, 100 Extra [PERSON_NAME], 200 [PERSON_NAME], 300 Normal, 400 Medio, 500 [D…" at bounding box center [1234, 397] width 236 height 19
click at [1297, 395] on select "Fino, 100 Extra [PERSON_NAME], 200 [PERSON_NAME], 300 Normal, 400 Medio, 500 [D…" at bounding box center [1234, 397] width 236 height 19
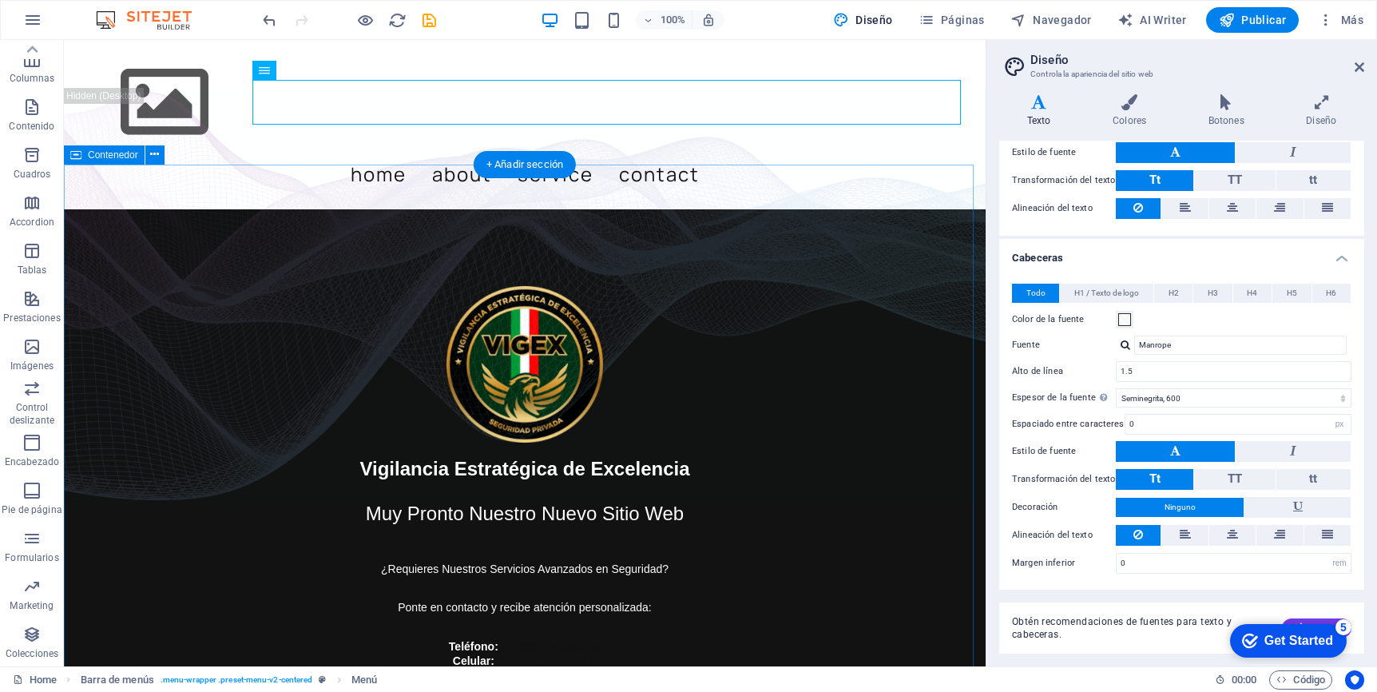
click at [914, 408] on div "Vigilancia Estratégica de Excelencia Muy Pronto Nuestro Nuevo Sitio Web ¿Requie…" at bounding box center [525, 484] width 922 height 550
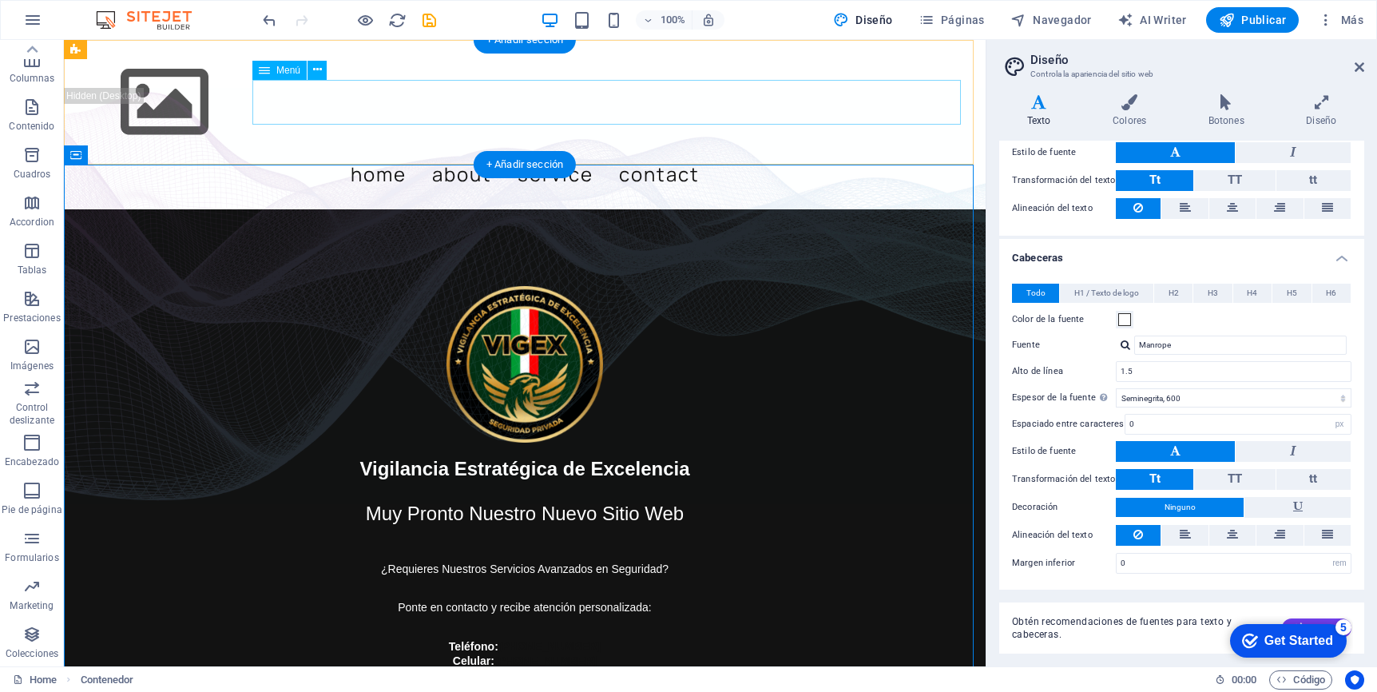
click at [756, 152] on nav "Home About Service Contact" at bounding box center [525, 174] width 896 height 45
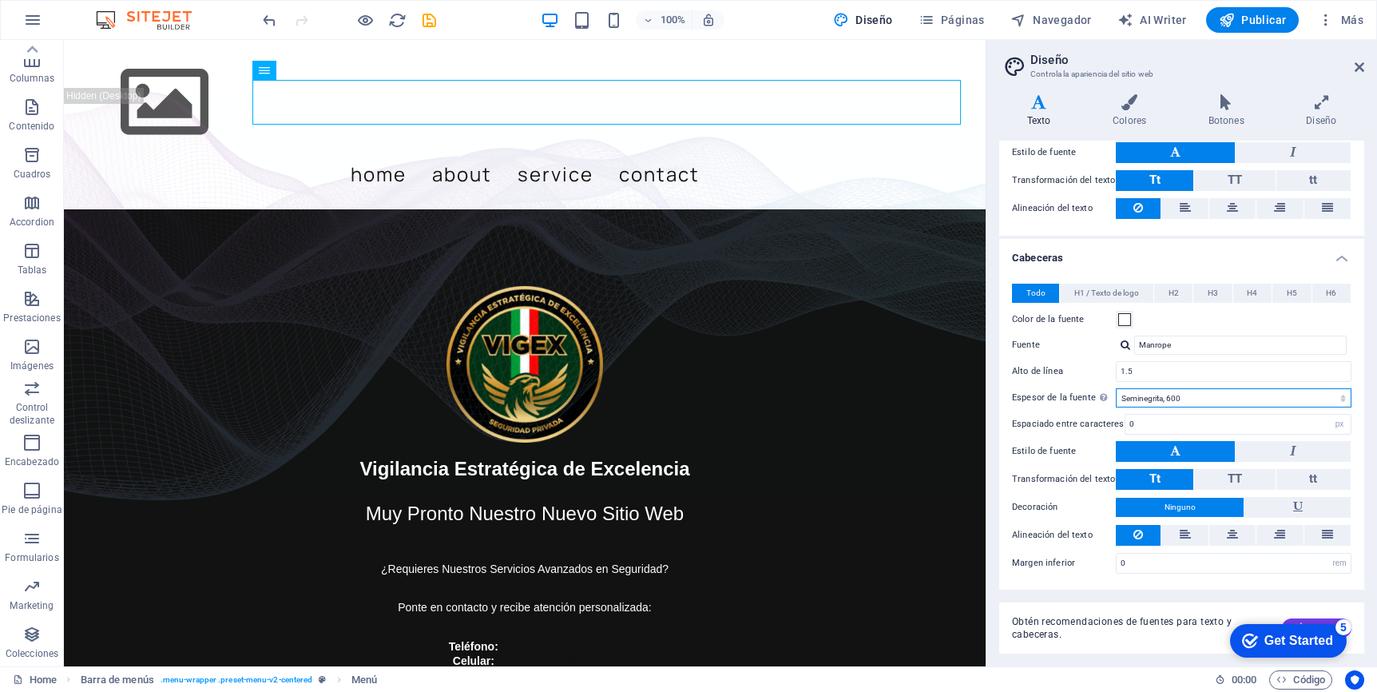
click at [1297, 399] on select "Fino, 100 Extra [PERSON_NAME], 200 [PERSON_NAME], 300 Normal, 400 Medio, 500 [D…" at bounding box center [1234, 397] width 236 height 19
select select "700"
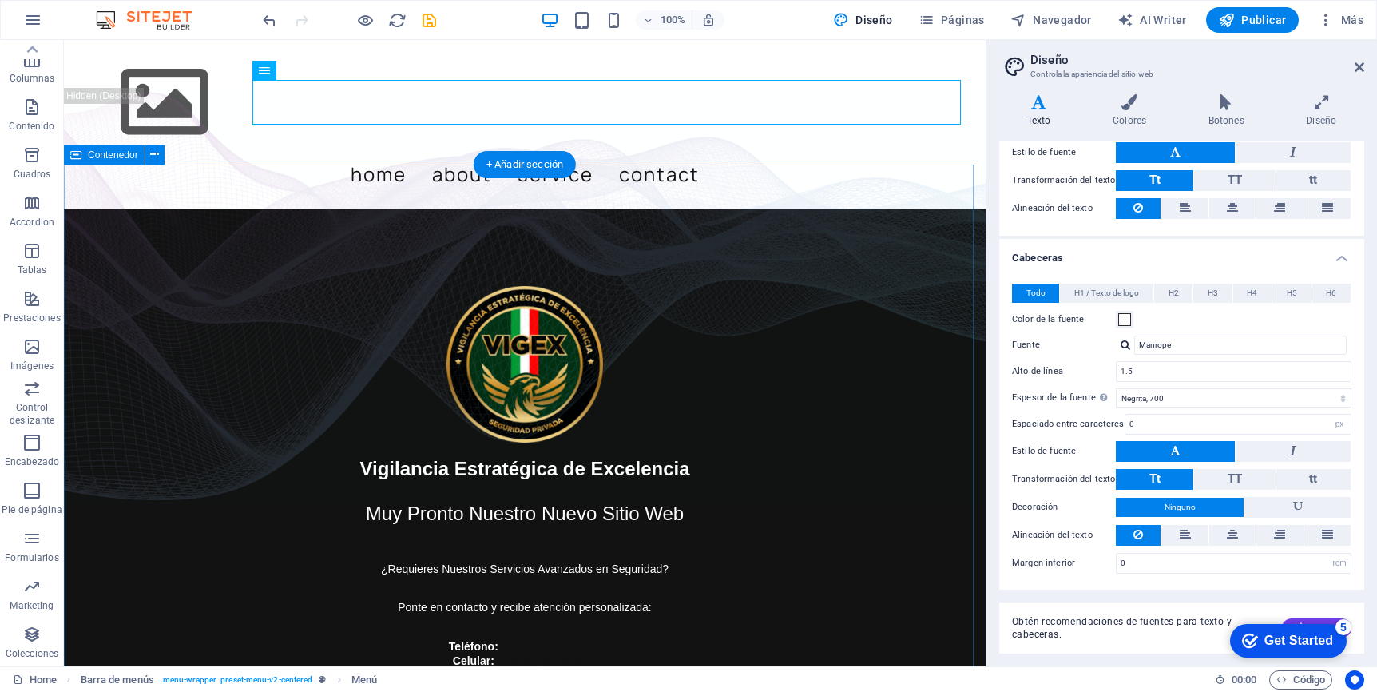
click at [905, 402] on div "Vigilancia Estratégica de Excelencia Muy Pronto Nuestro Nuevo Sitio Web ¿Requie…" at bounding box center [525, 484] width 922 height 550
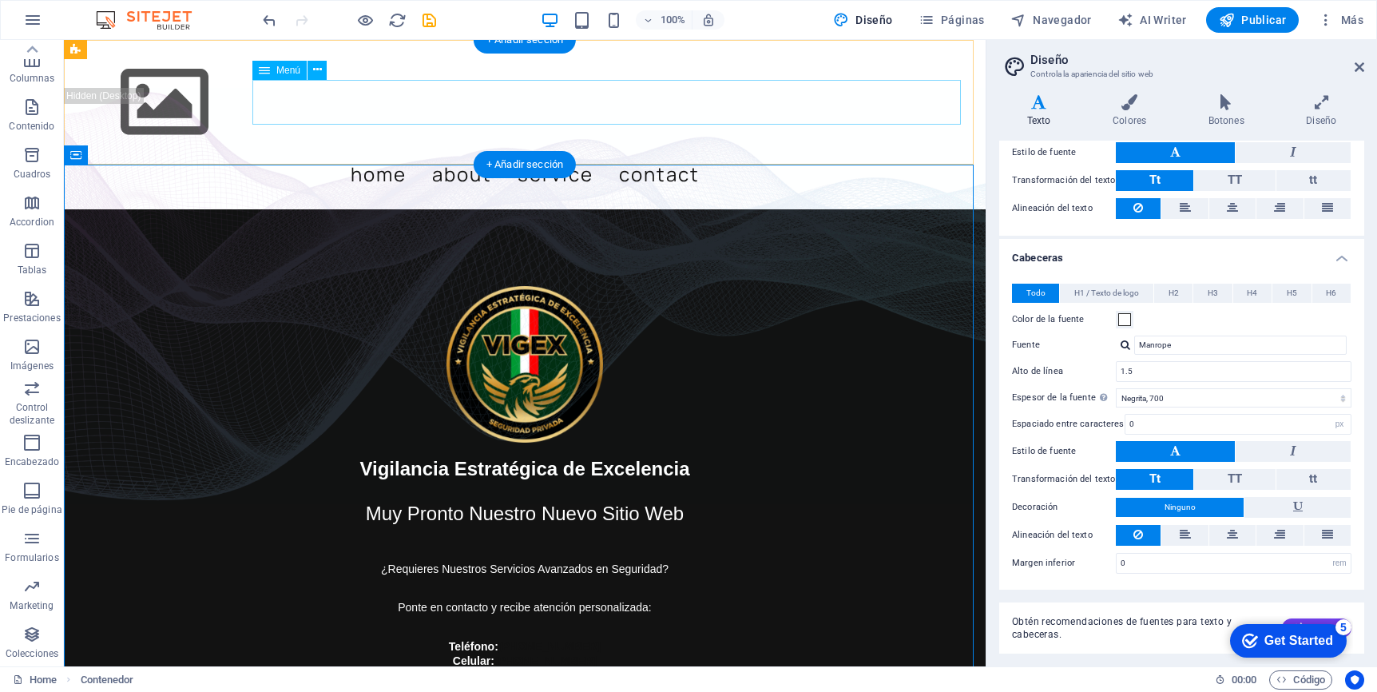
click at [734, 152] on nav "Home About Service Contact" at bounding box center [525, 174] width 896 height 45
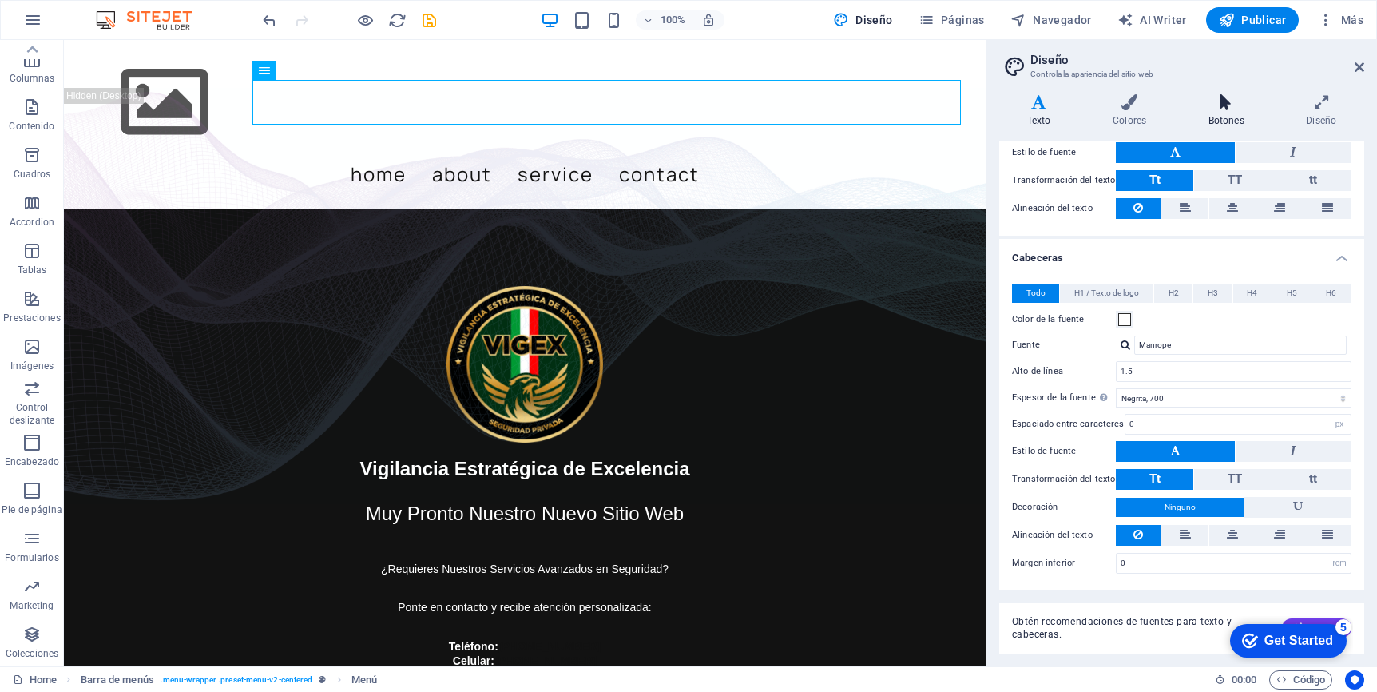
click at [1228, 108] on icon at bounding box center [1227, 102] width 92 height 16
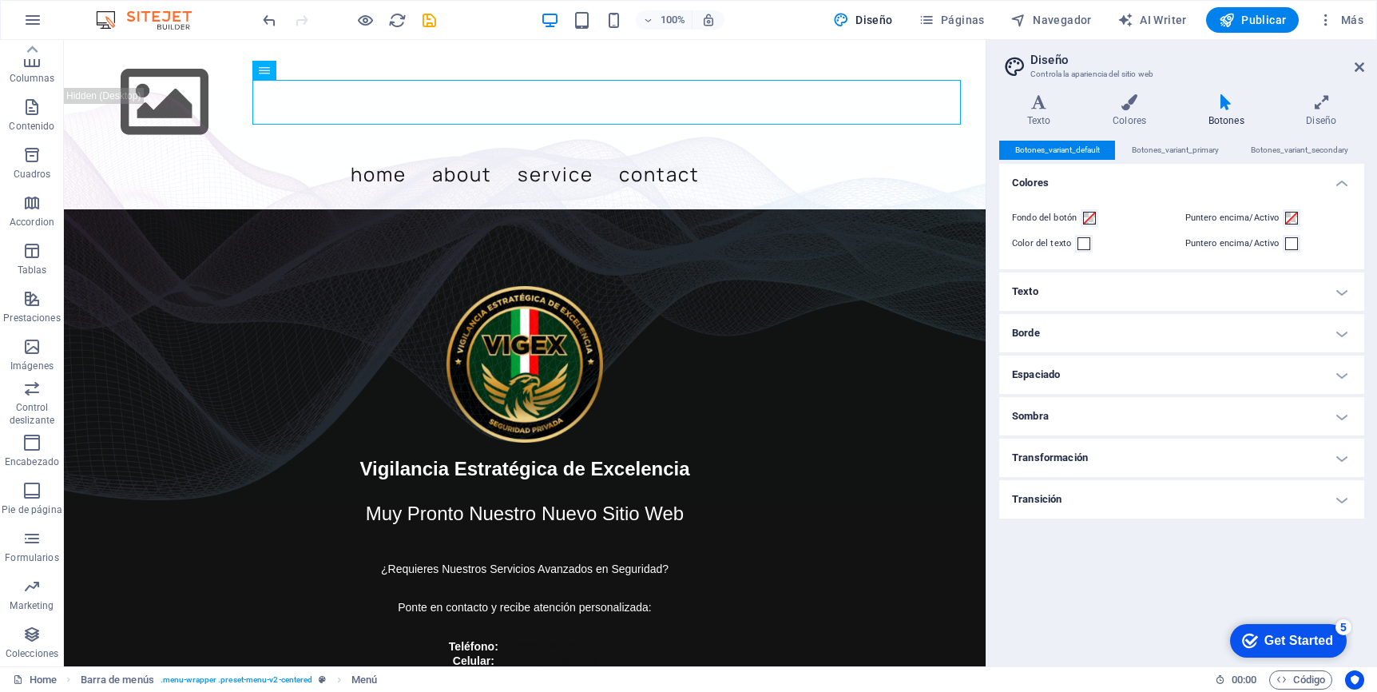
click at [1297, 294] on h4 "Texto" at bounding box center [1181, 291] width 365 height 38
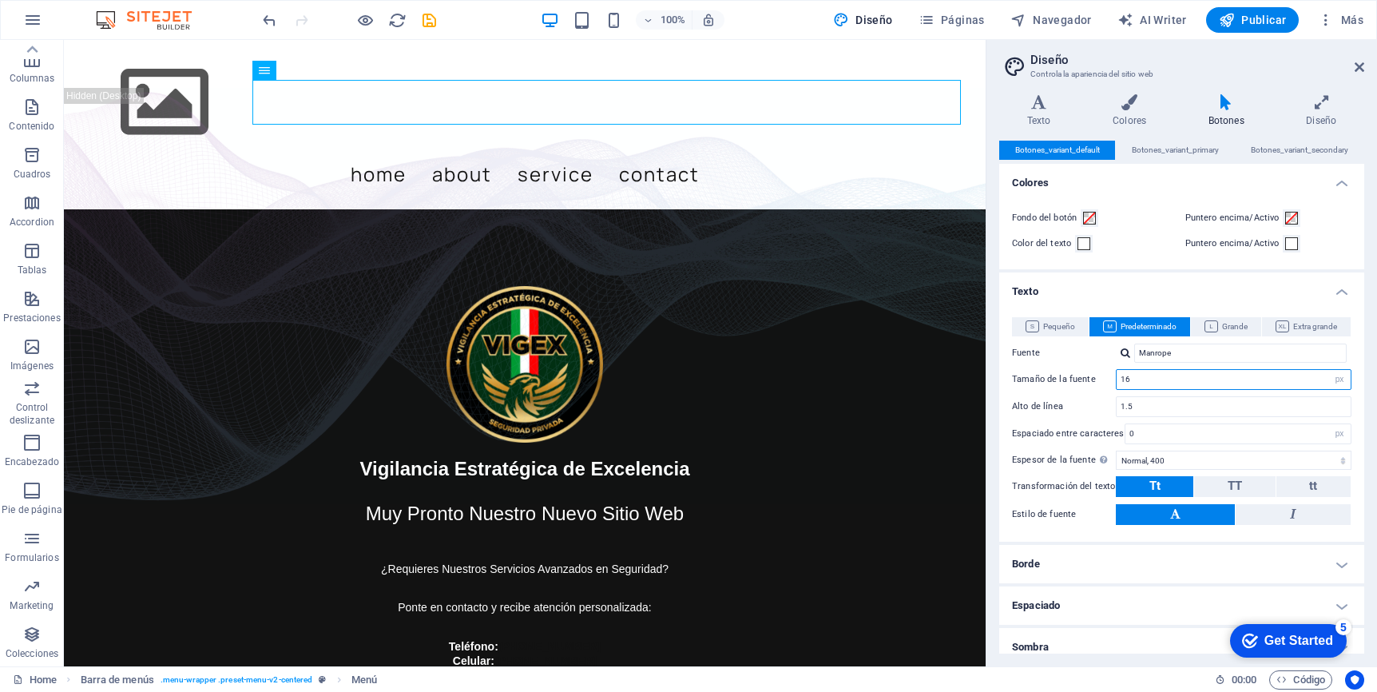
click at [1200, 382] on input "16" at bounding box center [1234, 379] width 234 height 19
click at [1200, 381] on input "16" at bounding box center [1234, 379] width 234 height 19
click at [1200, 381] on input "14" at bounding box center [1234, 379] width 234 height 19
type input "16"
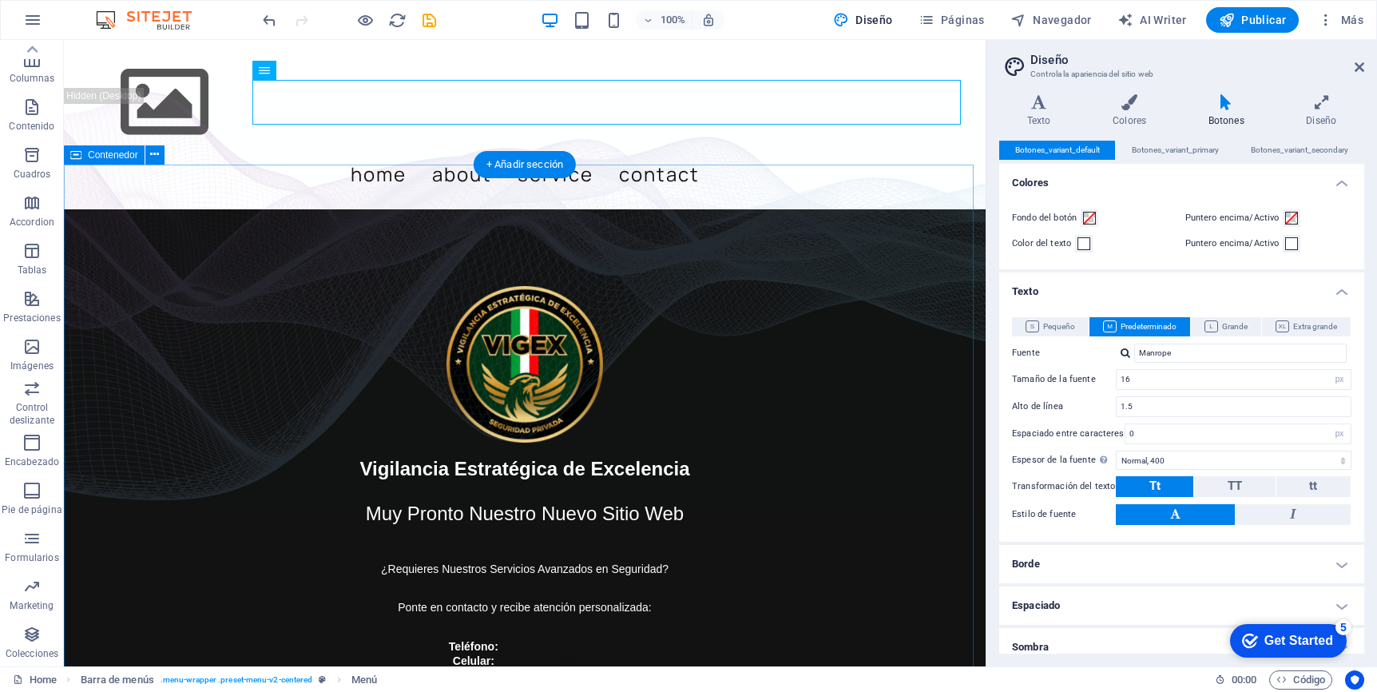
click at [925, 364] on div "Vigilancia Estratégica de Excelencia Muy Pronto Nuestro Nuevo Sitio Web ¿Requie…" at bounding box center [525, 484] width 922 height 550
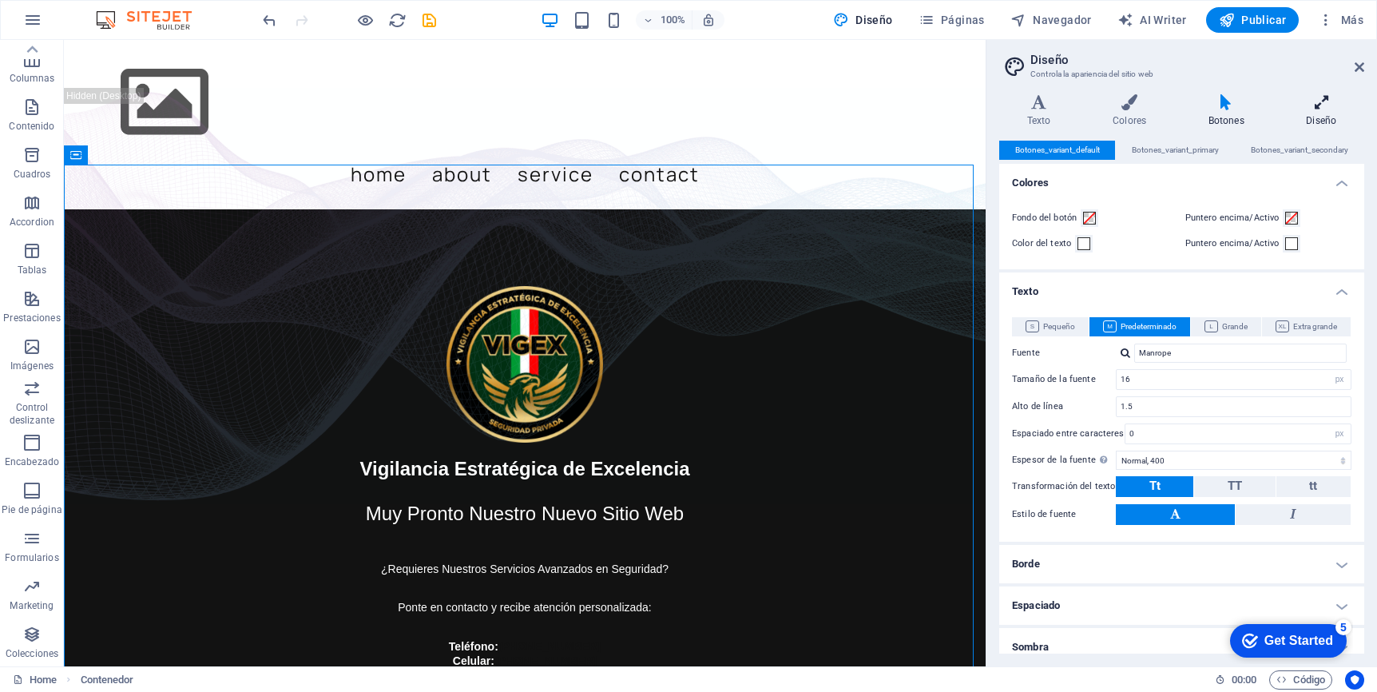
click at [1297, 106] on icon at bounding box center [1321, 102] width 85 height 16
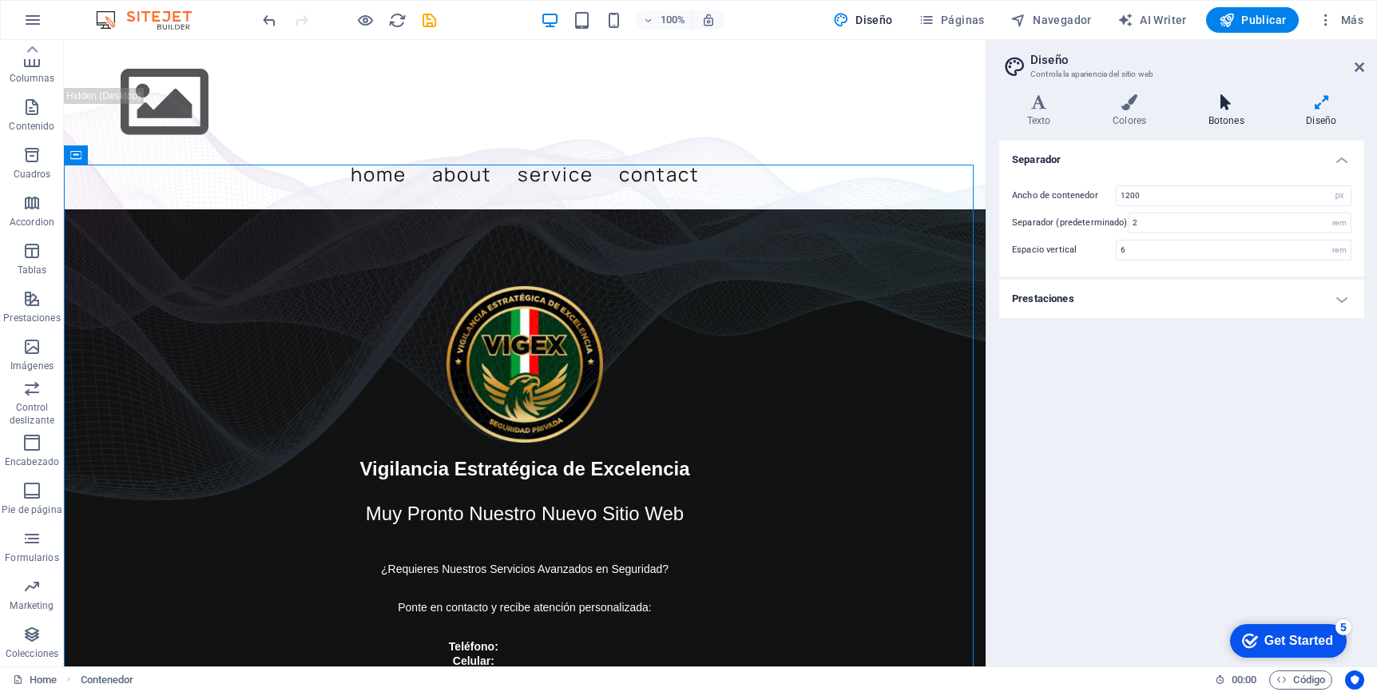
click at [1236, 108] on icon at bounding box center [1227, 102] width 92 height 16
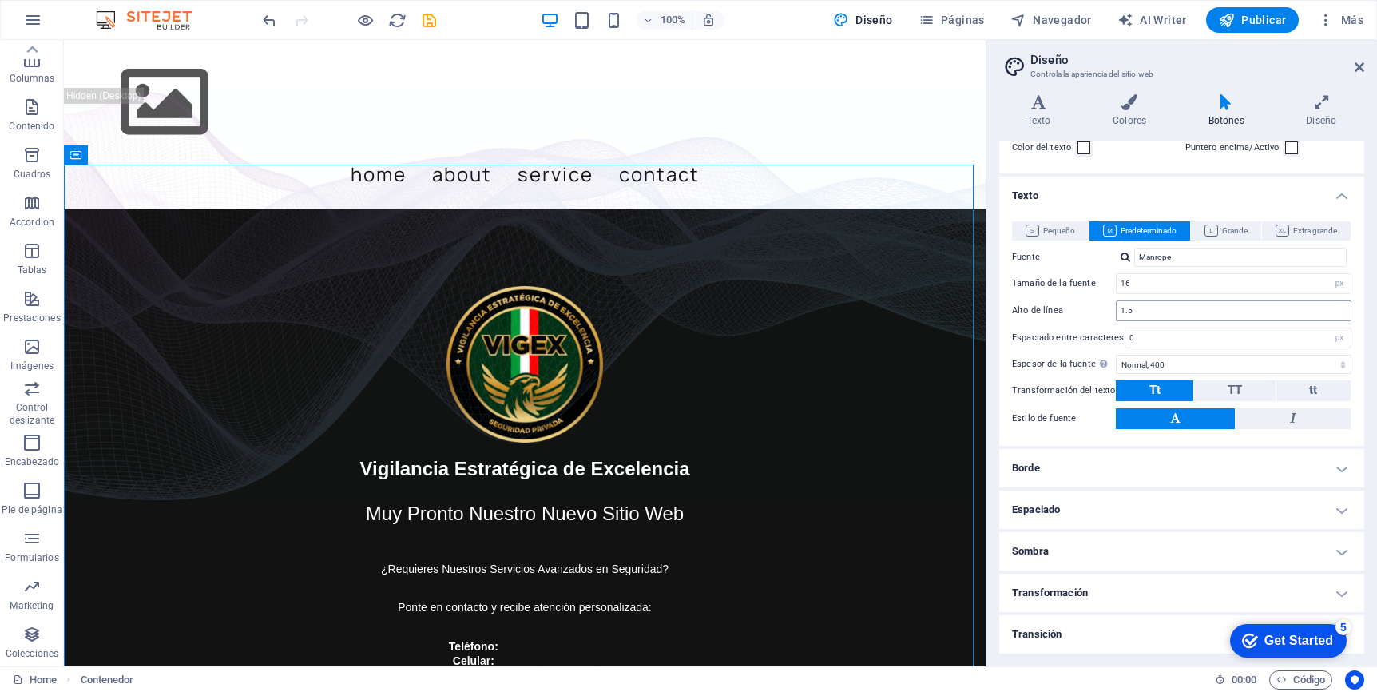
scroll to position [0, 0]
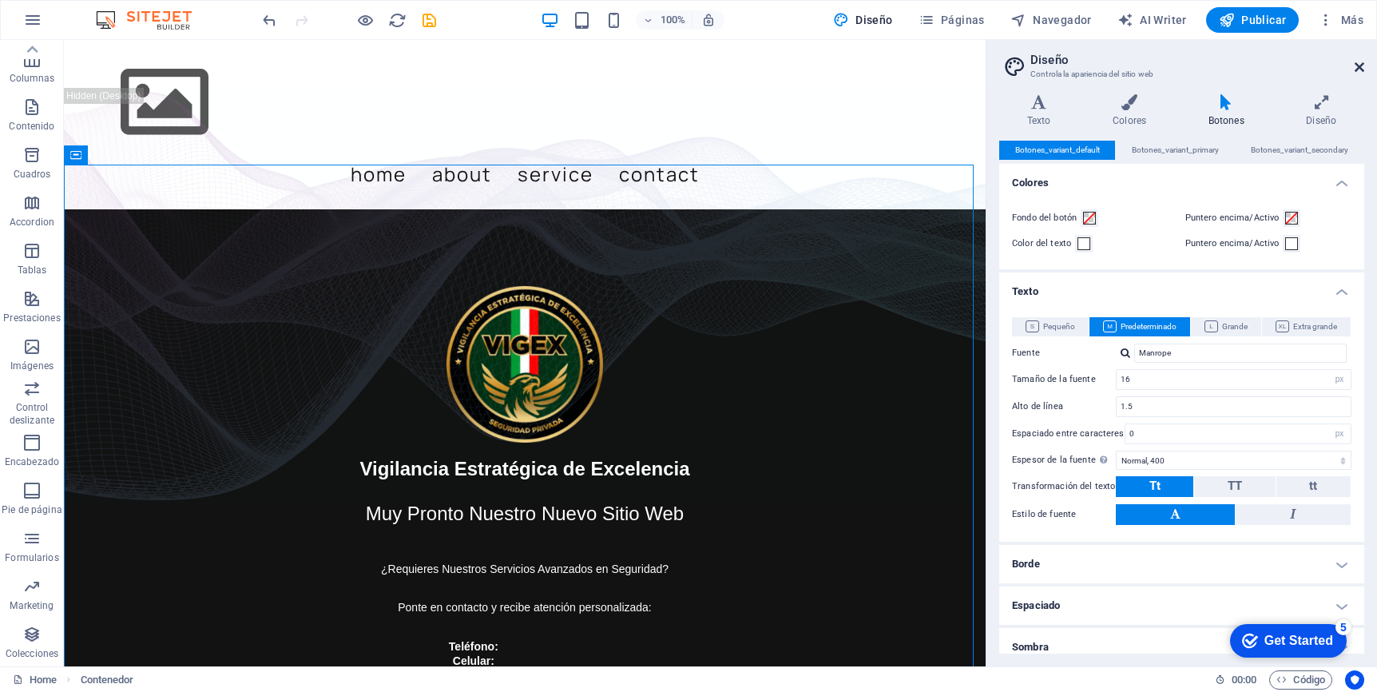
click at [1297, 69] on icon at bounding box center [1360, 67] width 10 height 13
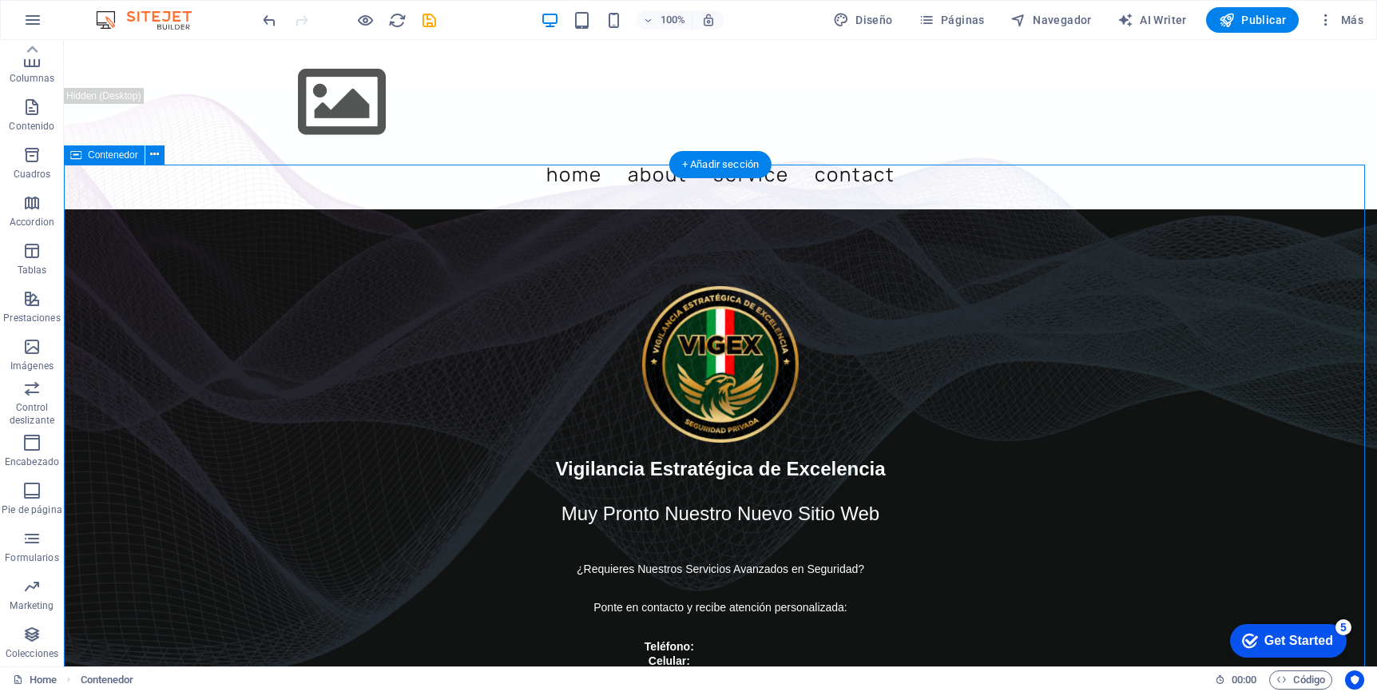
click at [1163, 263] on div "Vigilancia Estratégica de Excelencia Muy Pronto Nuestro Nuevo Sitio Web ¿Requie…" at bounding box center [720, 484] width 1313 height 550
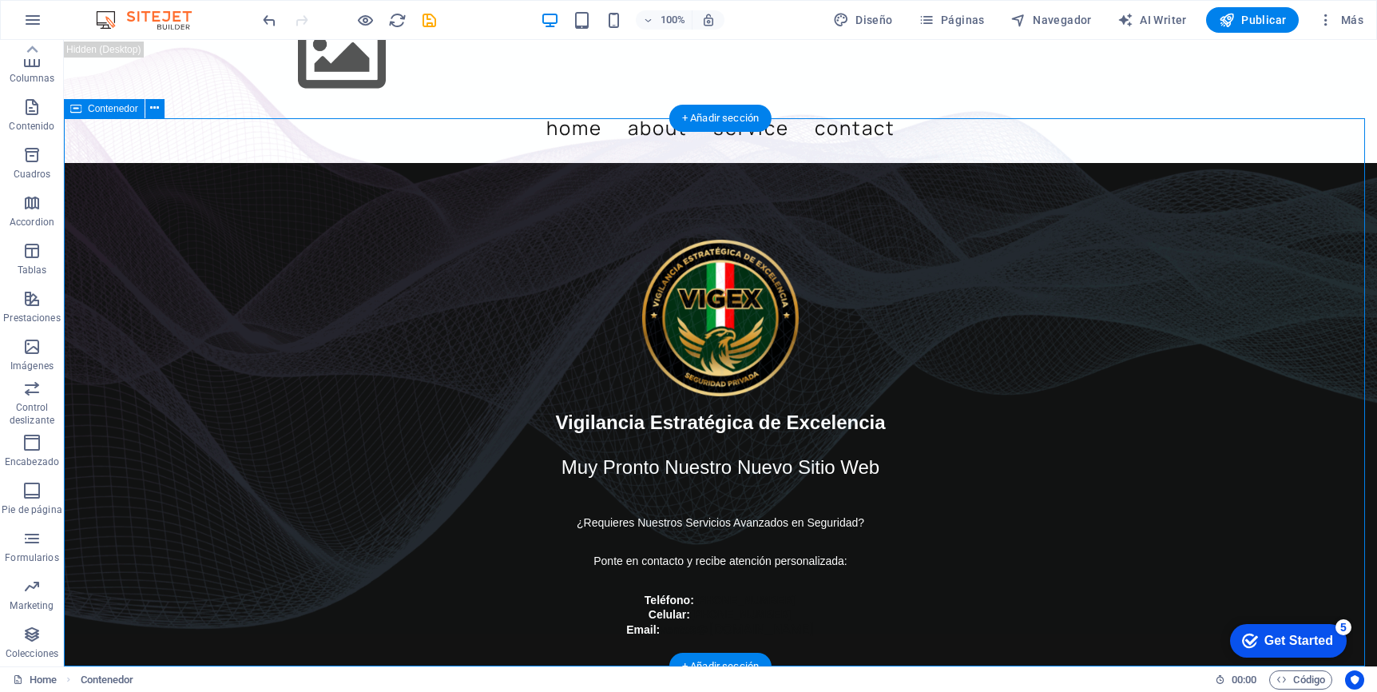
click at [270, 495] on div "Vigilancia Estratégica de Excelencia Muy Pronto Nuestro Nuevo Sitio Web ¿Requie…" at bounding box center [720, 438] width 1313 height 550
drag, startPoint x: 33, startPoint y: 487, endPoint x: 503, endPoint y: 306, distance: 504.2
click at [33, 488] on icon "button" at bounding box center [31, 490] width 19 height 19
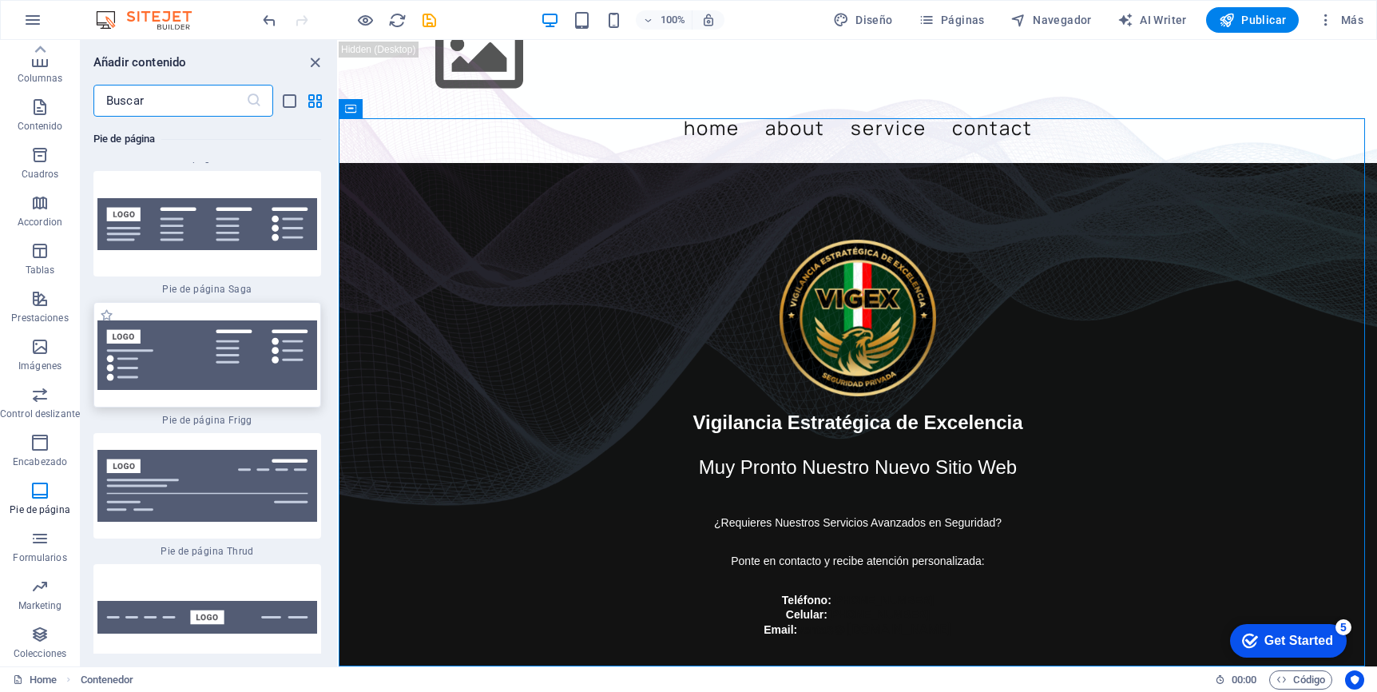
scroll to position [22875, 0]
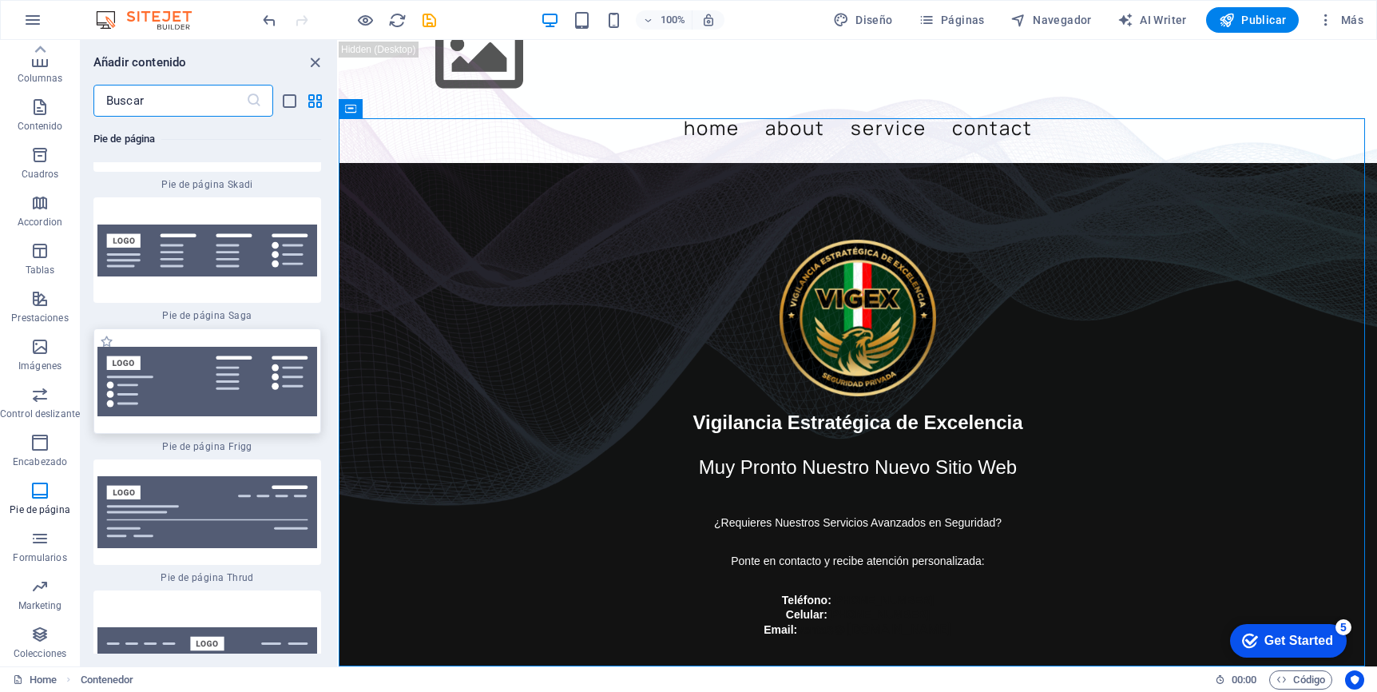
click at [208, 347] on img at bounding box center [207, 381] width 220 height 69
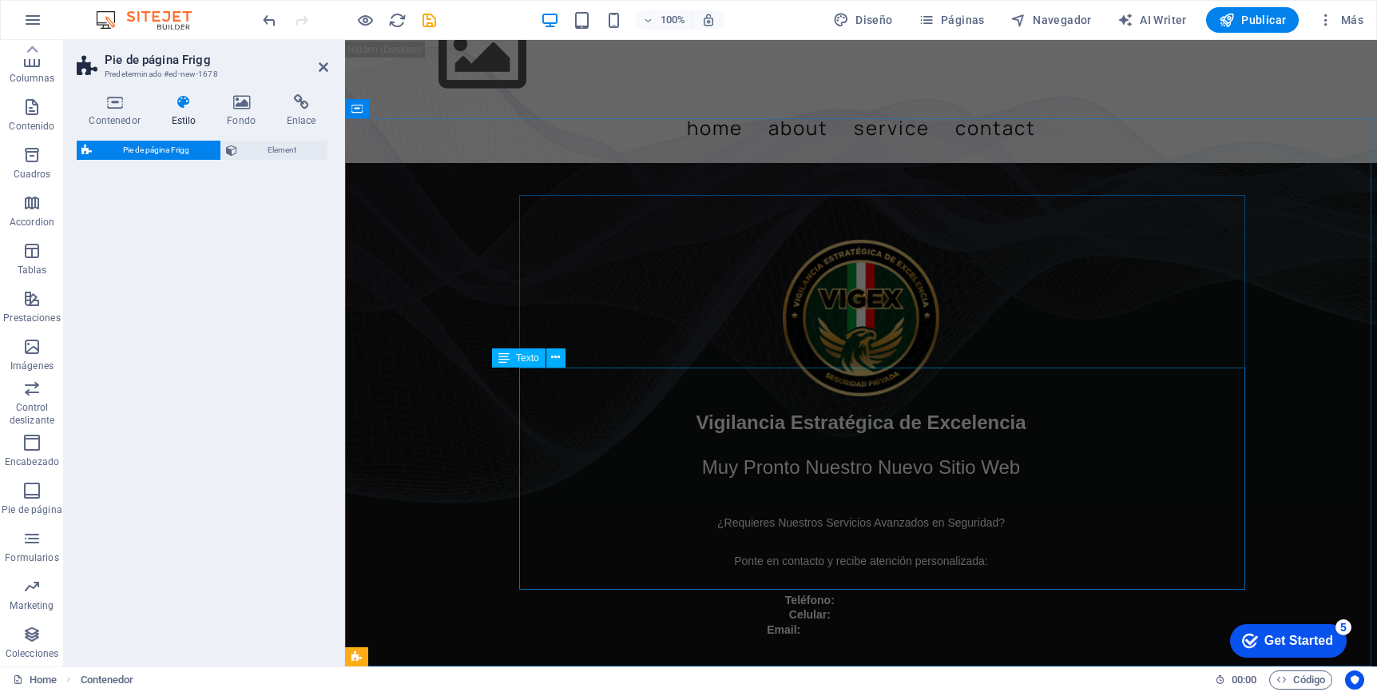
select select "rem"
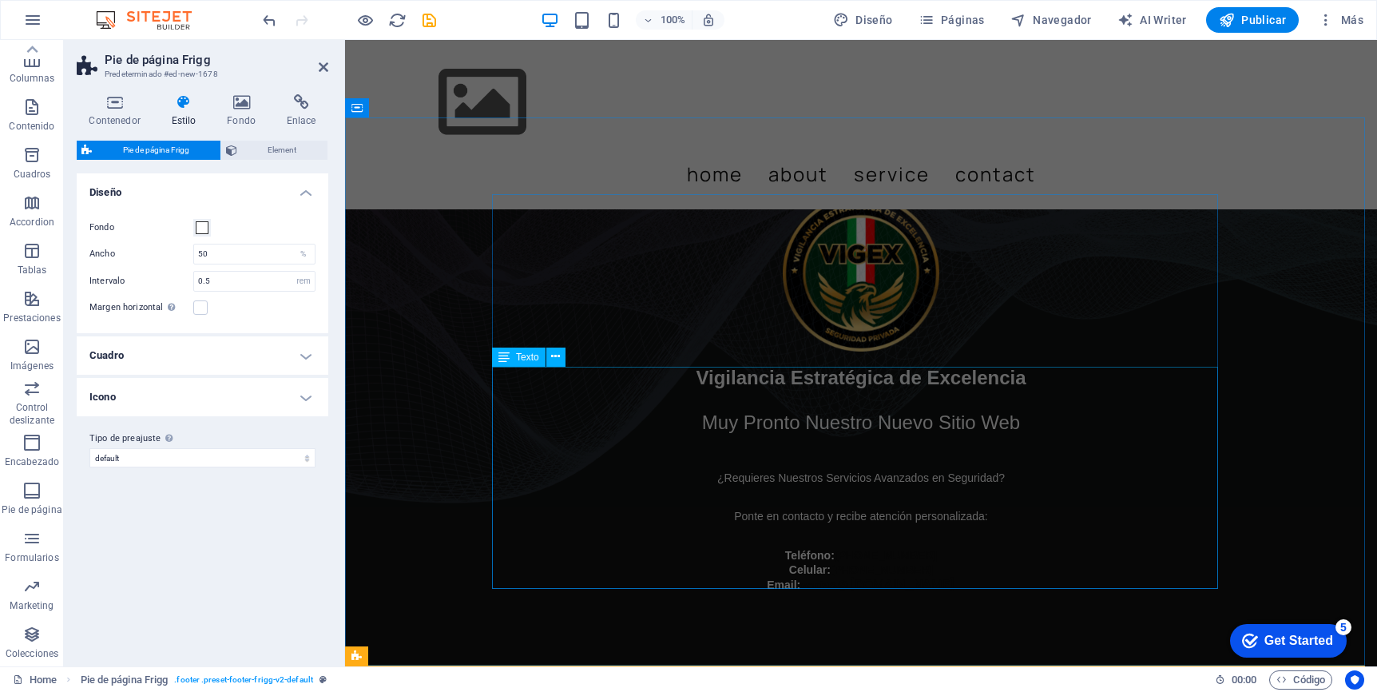
scroll to position [379, 0]
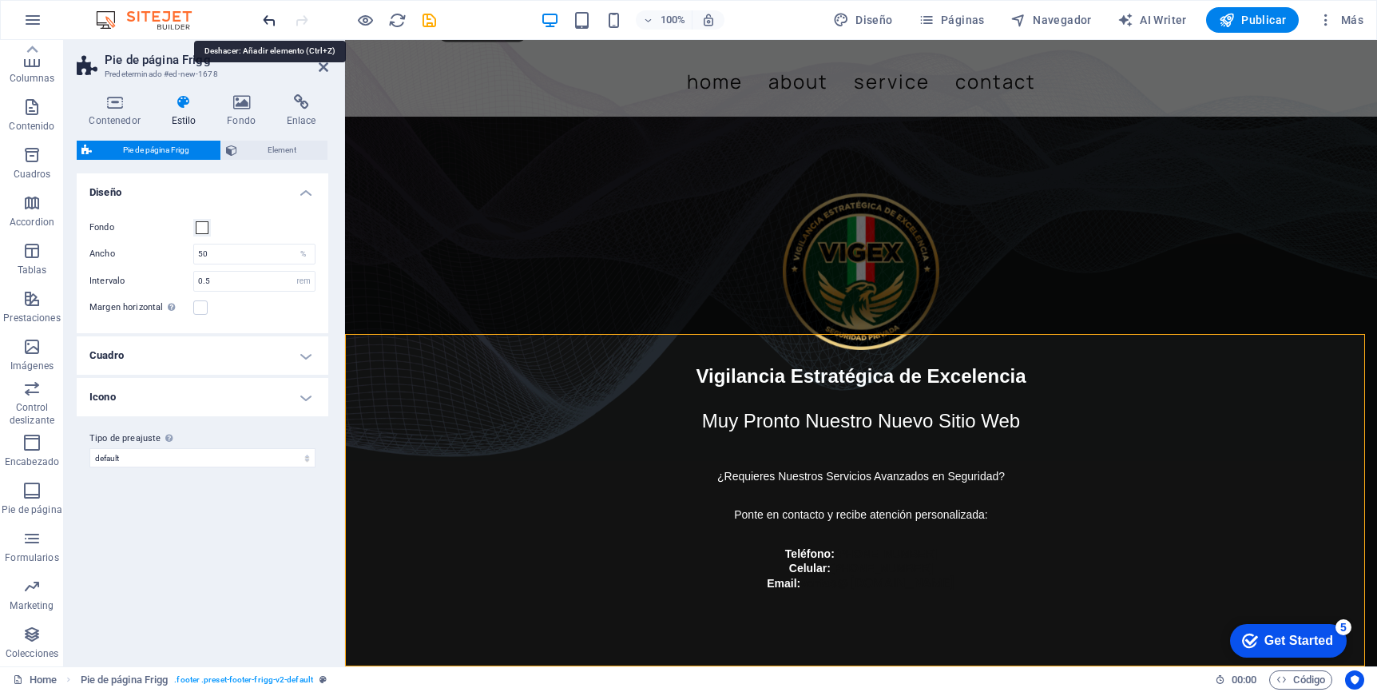
scroll to position [46, 0]
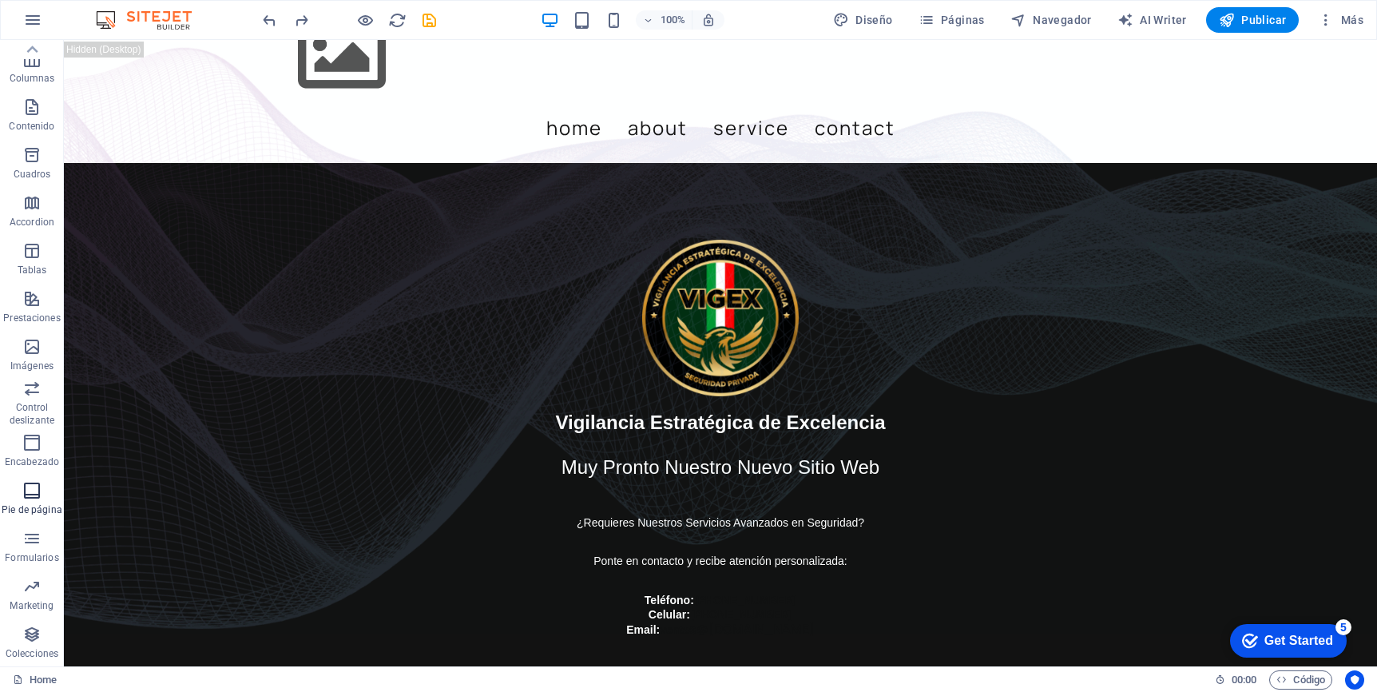
click at [28, 491] on icon "button" at bounding box center [31, 490] width 19 height 19
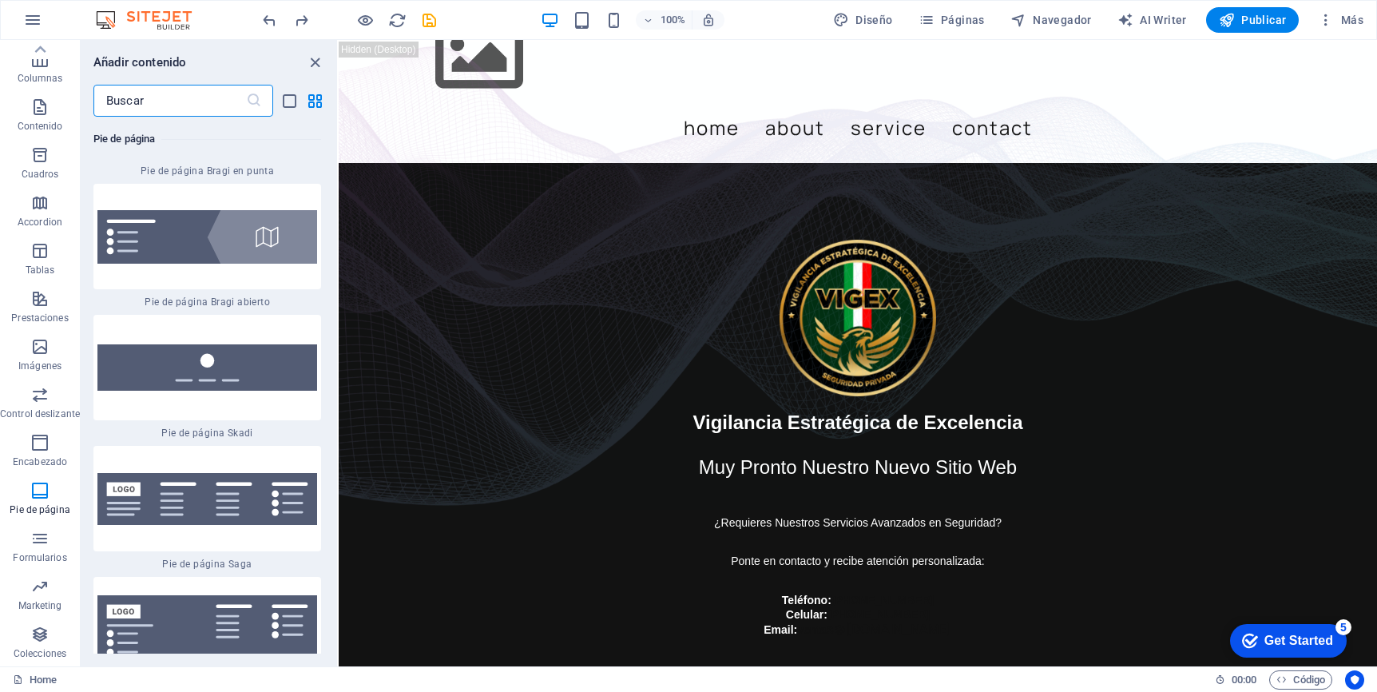
scroll to position [22744, 0]
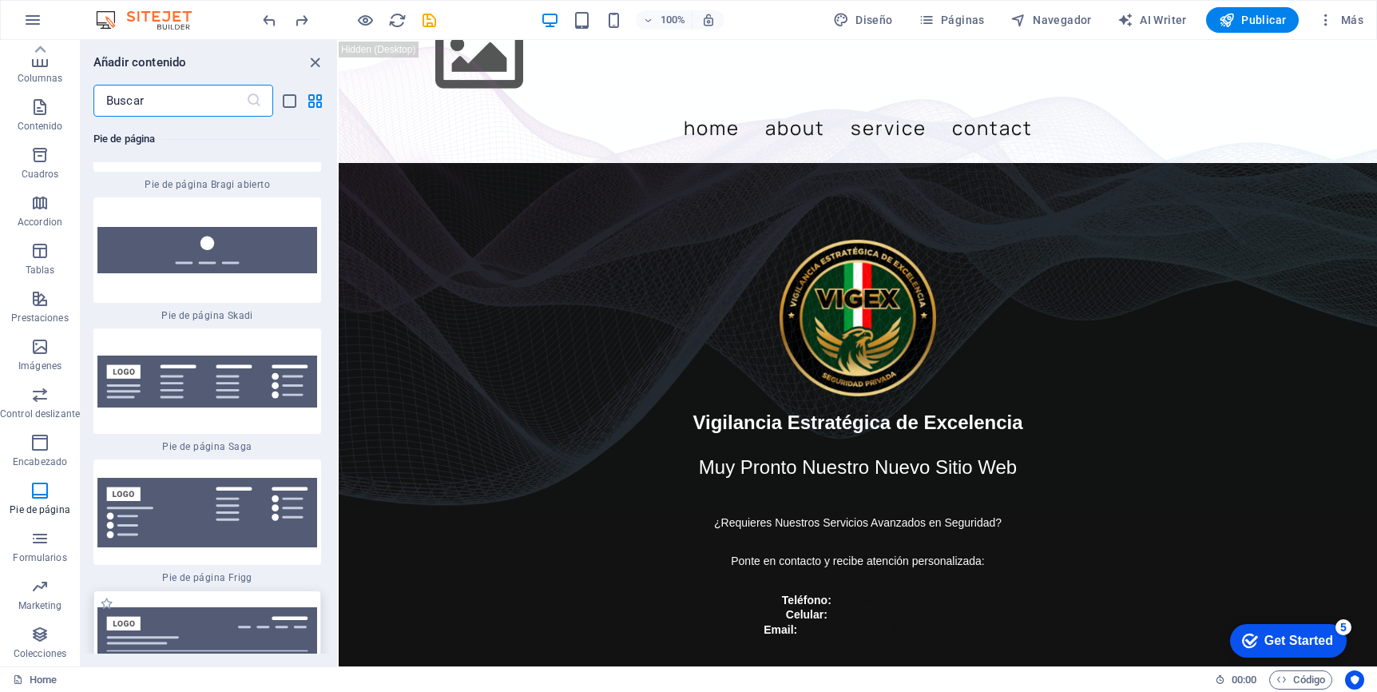
click at [221, 607] on img at bounding box center [207, 643] width 220 height 72
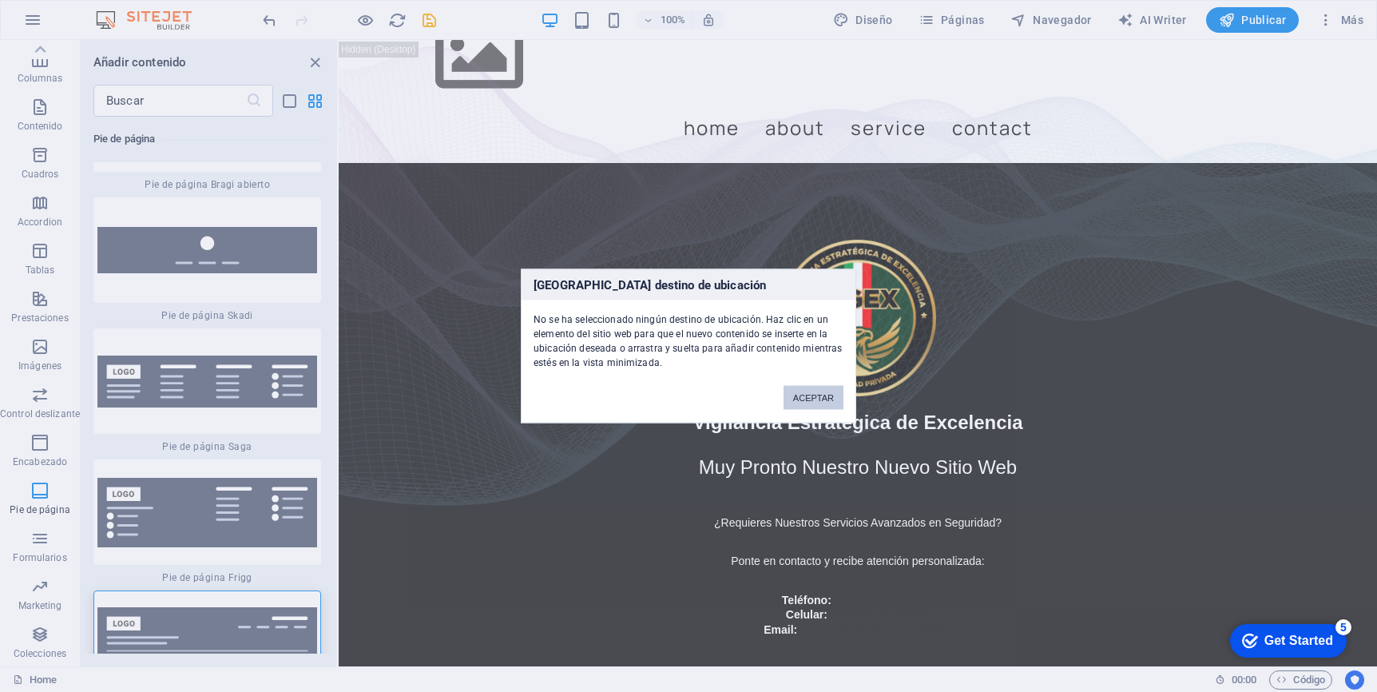
click at [822, 399] on button "ACEPTAR" at bounding box center [814, 398] width 60 height 24
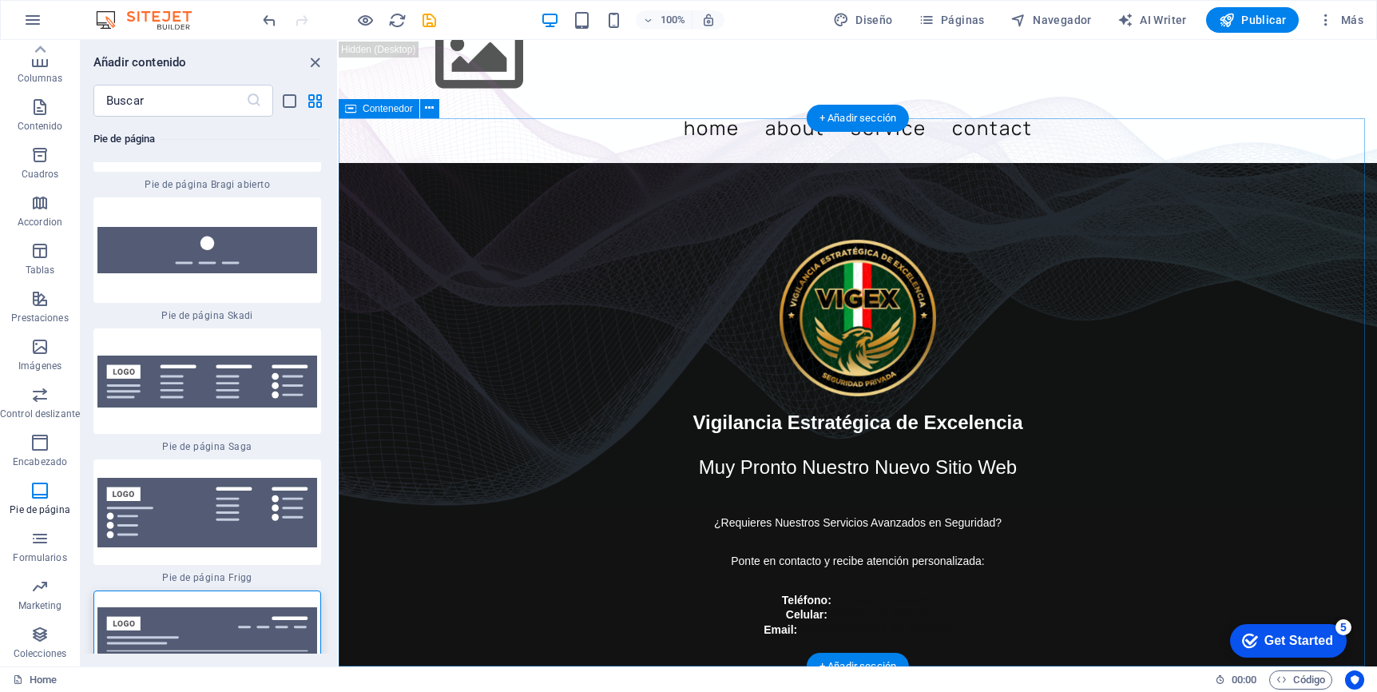
click at [431, 576] on div "Vigilancia Estratégica de Excelencia Muy Pronto Nuestro Nuevo Sitio Web ¿Requie…" at bounding box center [858, 438] width 1038 height 550
click at [236, 607] on img at bounding box center [207, 643] width 220 height 72
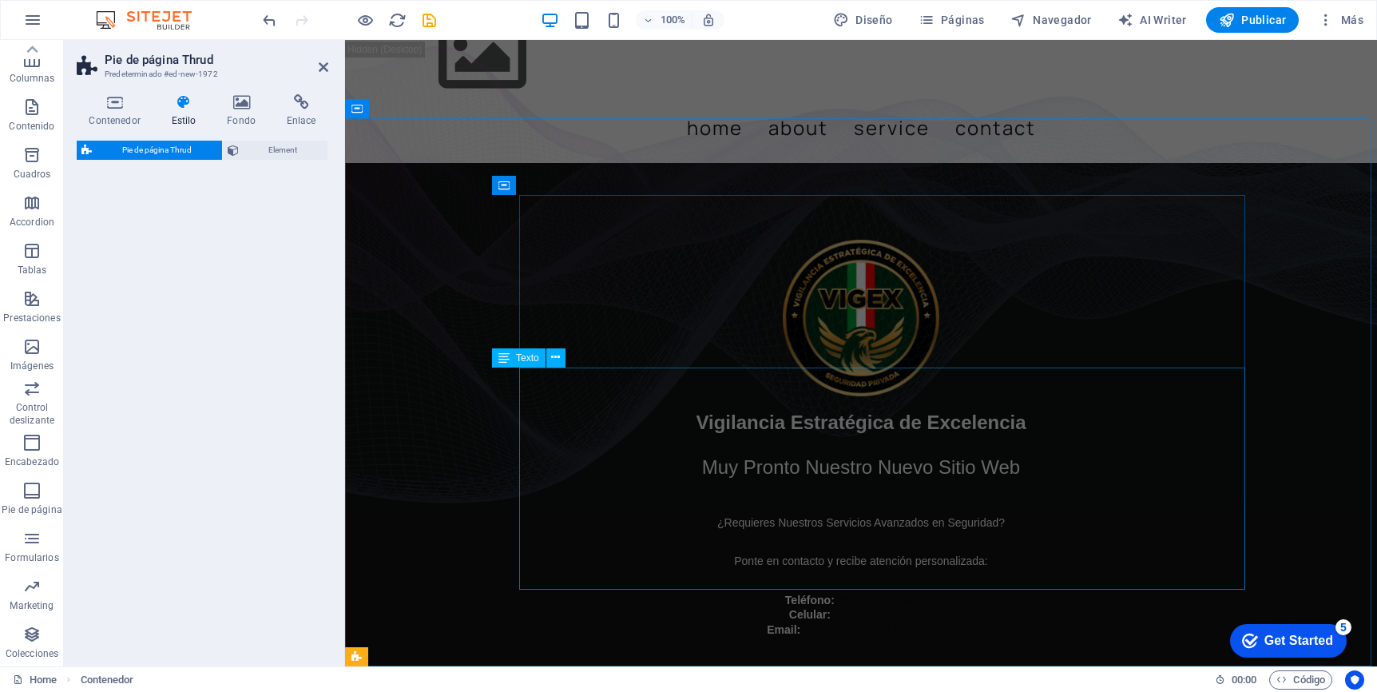
select select "rem"
select select "preset-footer-thrud-v3-default"
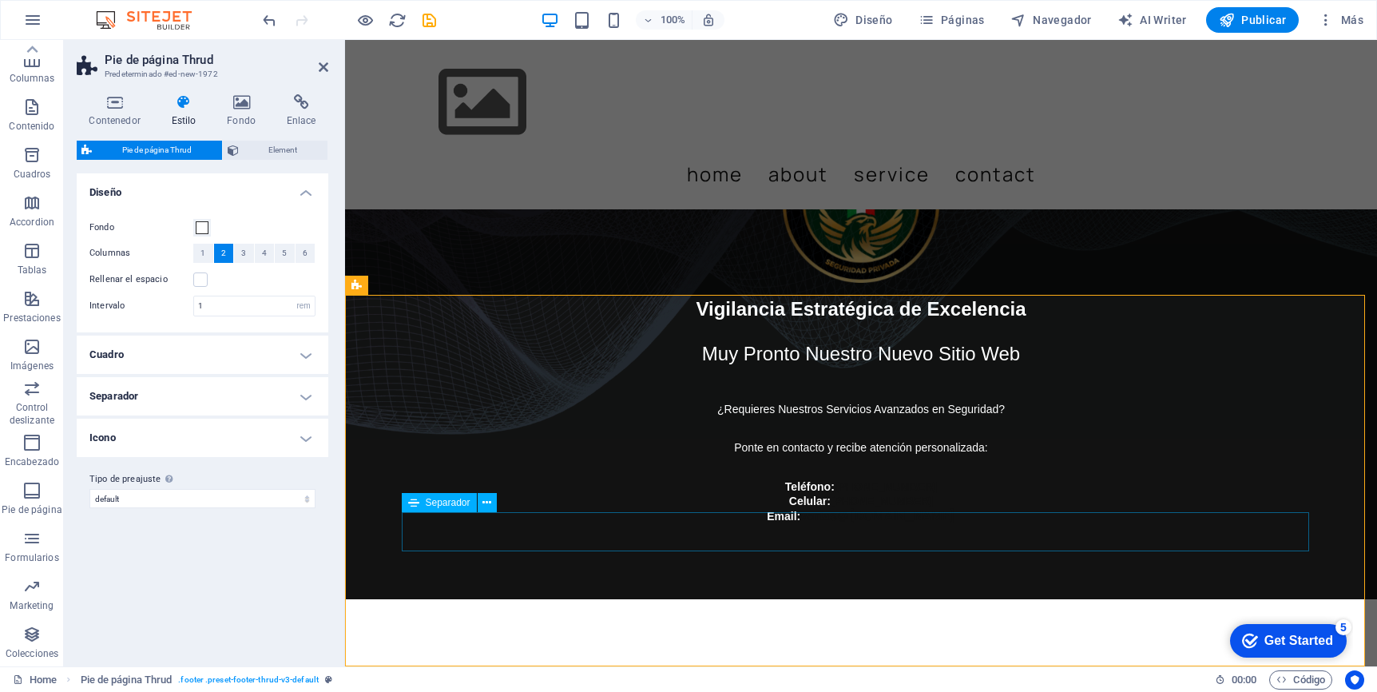
scroll to position [418, 0]
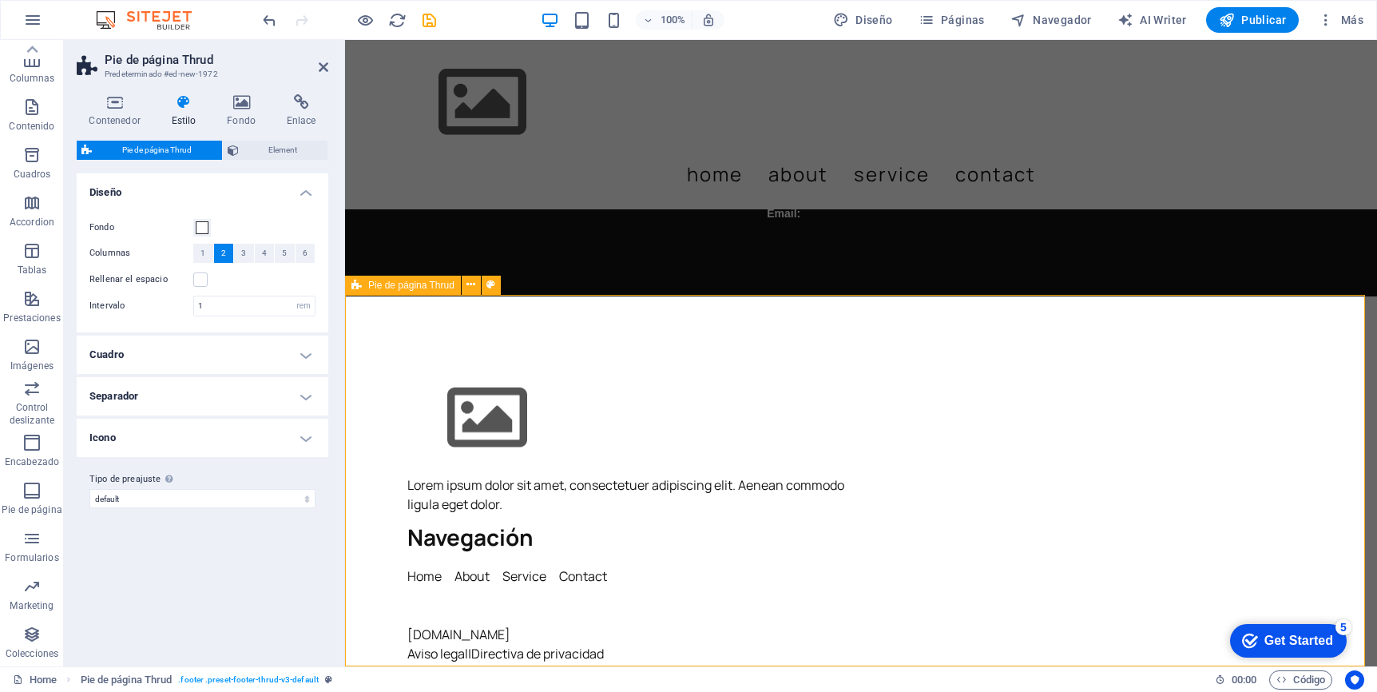
click at [892, 603] on div "Lorem ipsum dolor sit amet, consectetuer adipiscing elit. Aenean commodo ligula…" at bounding box center [861, 556] width 1032 height 521
click at [265, 19] on icon "undo" at bounding box center [269, 20] width 18 height 18
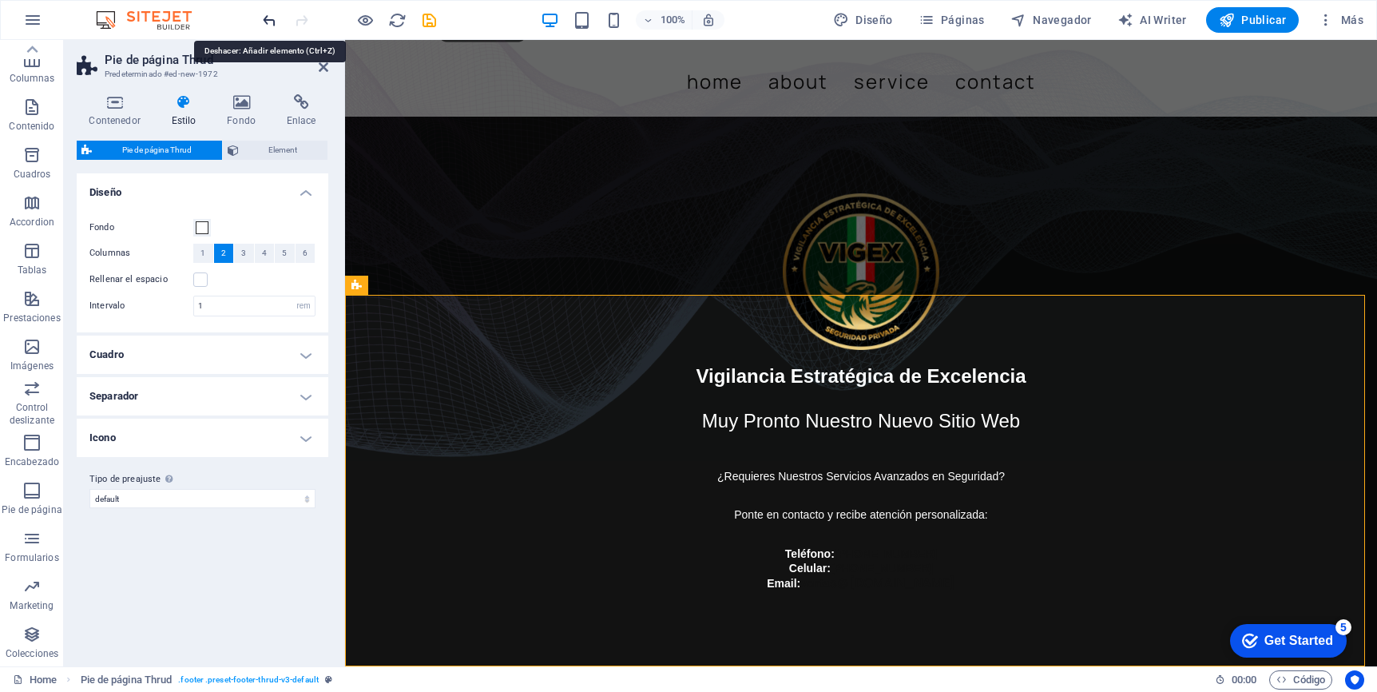
scroll to position [46, 0]
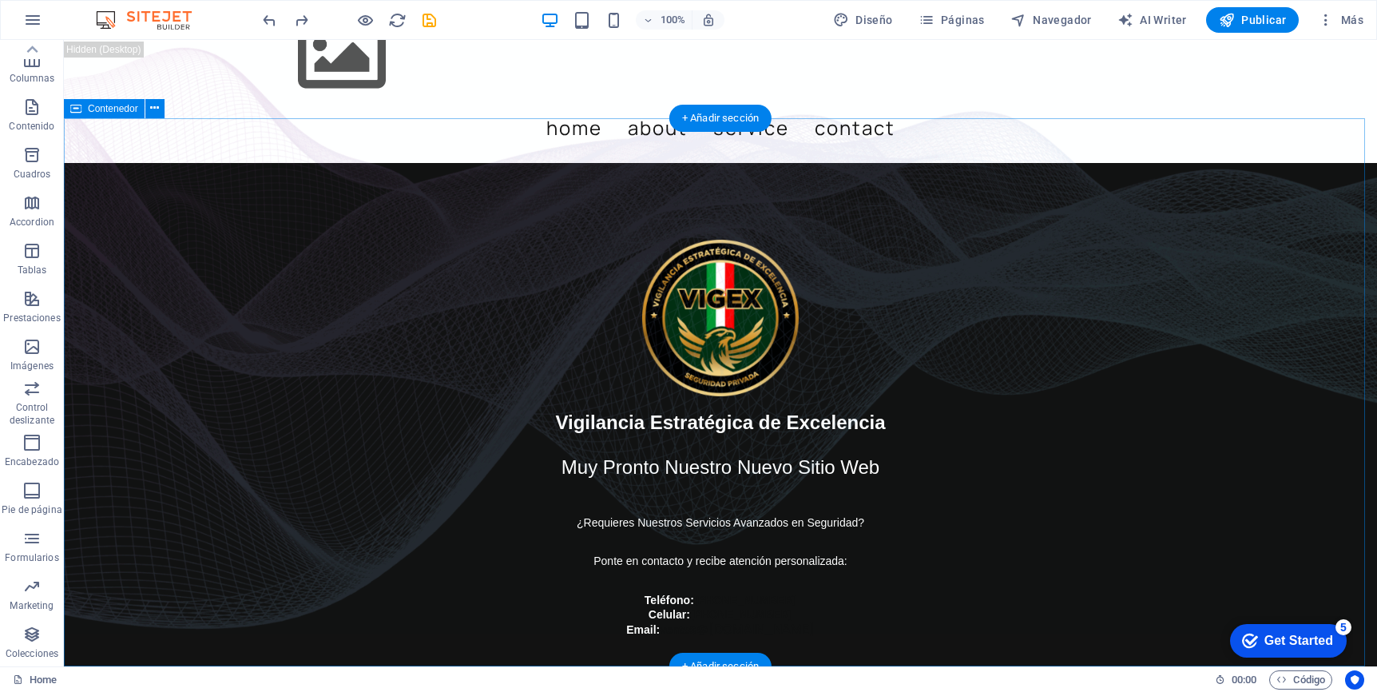
click at [225, 470] on div "Vigilancia Estratégica de Excelencia Muy Pronto Nuestro Nuevo Sitio Web ¿Requie…" at bounding box center [720, 438] width 1313 height 550
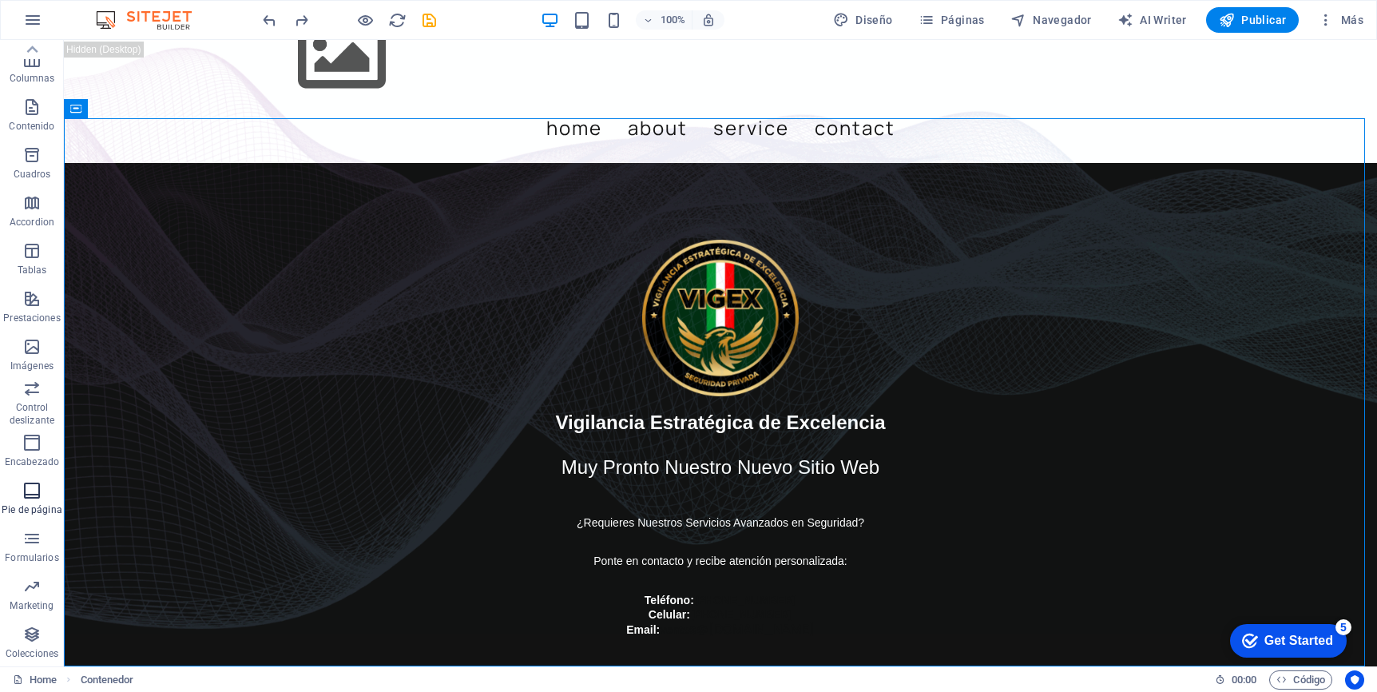
click at [36, 490] on icon "button" at bounding box center [31, 490] width 19 height 19
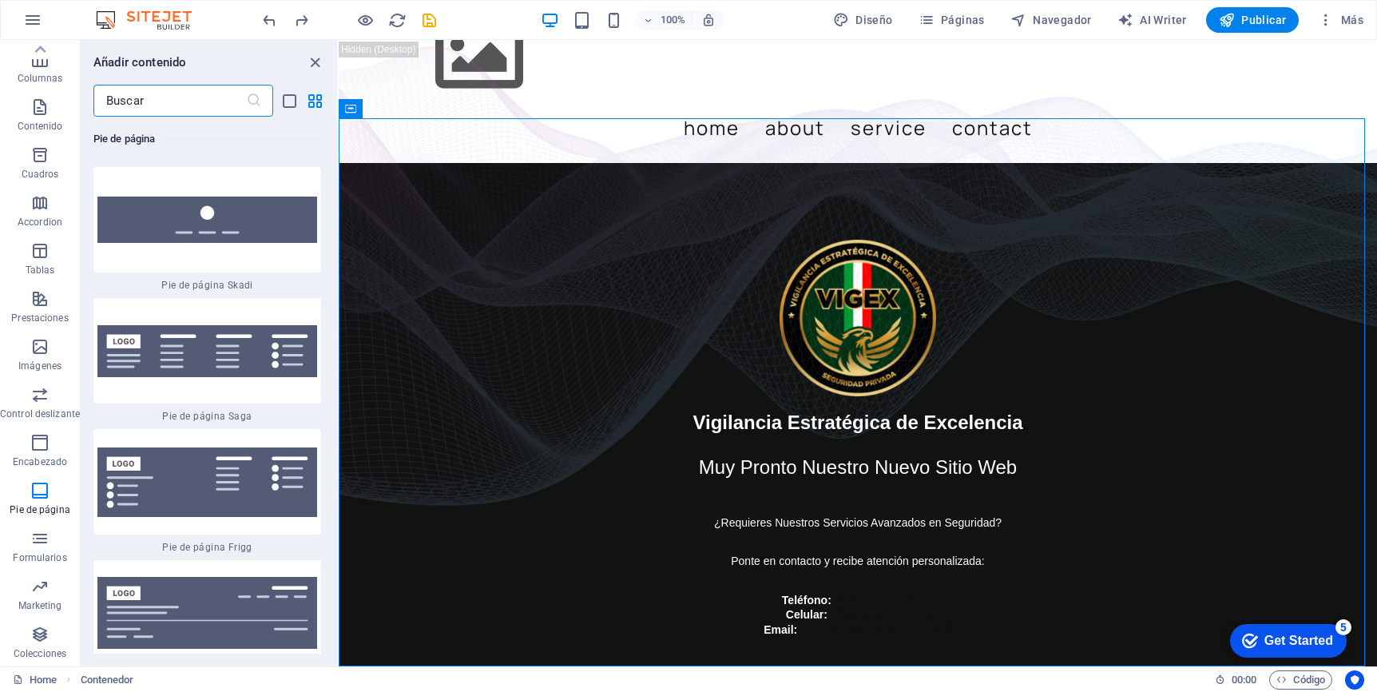
scroll to position [22686, 0]
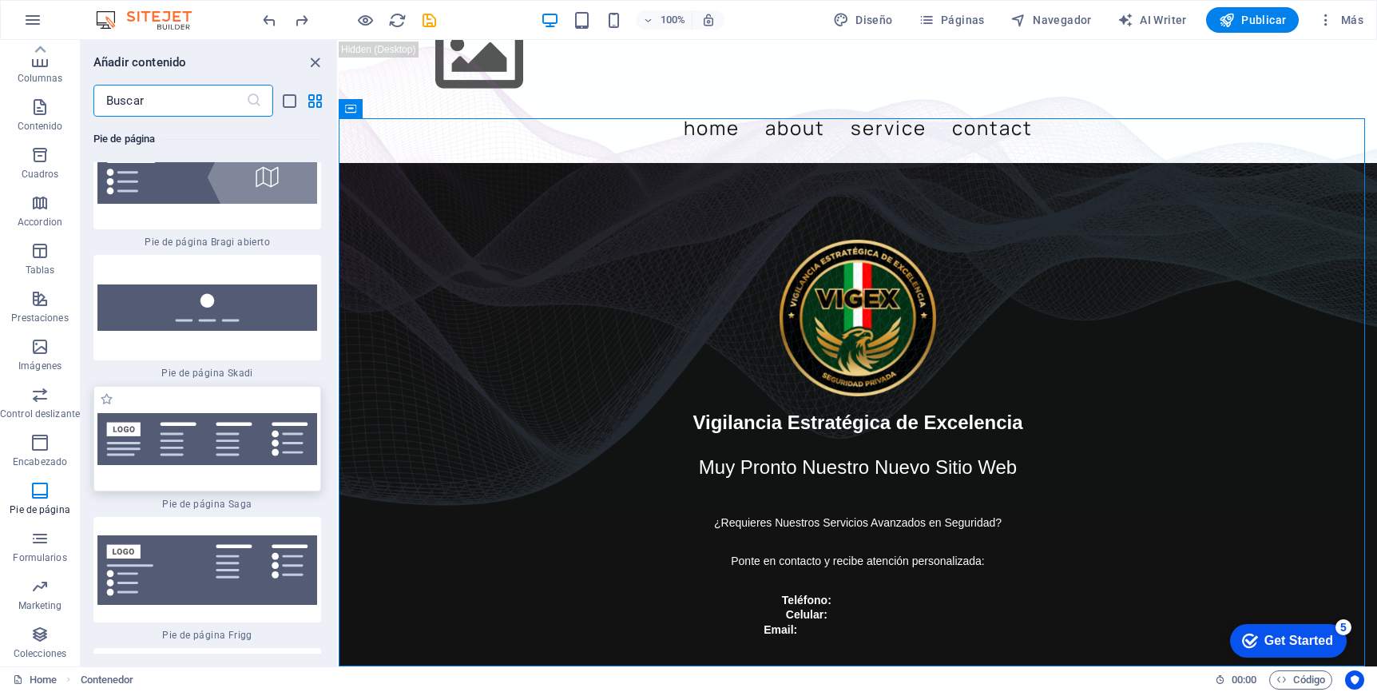
click at [224, 413] on img at bounding box center [207, 439] width 220 height 52
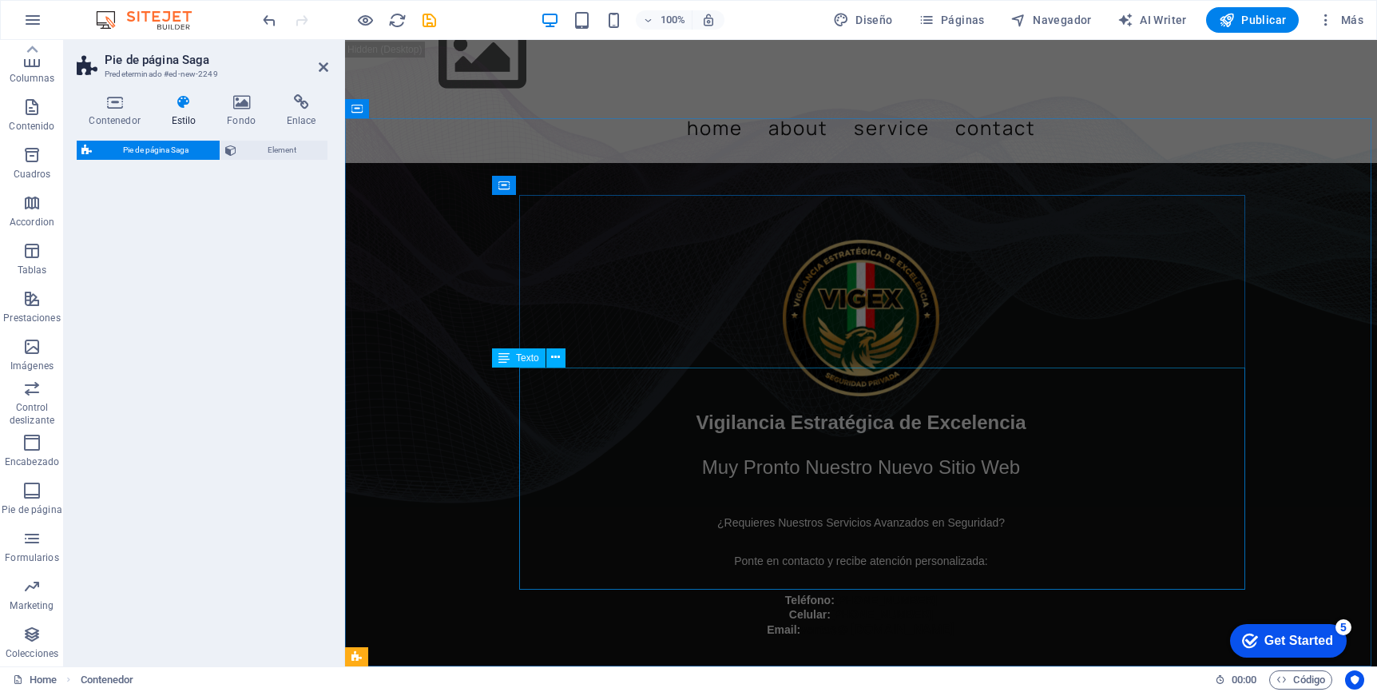
select select "rem"
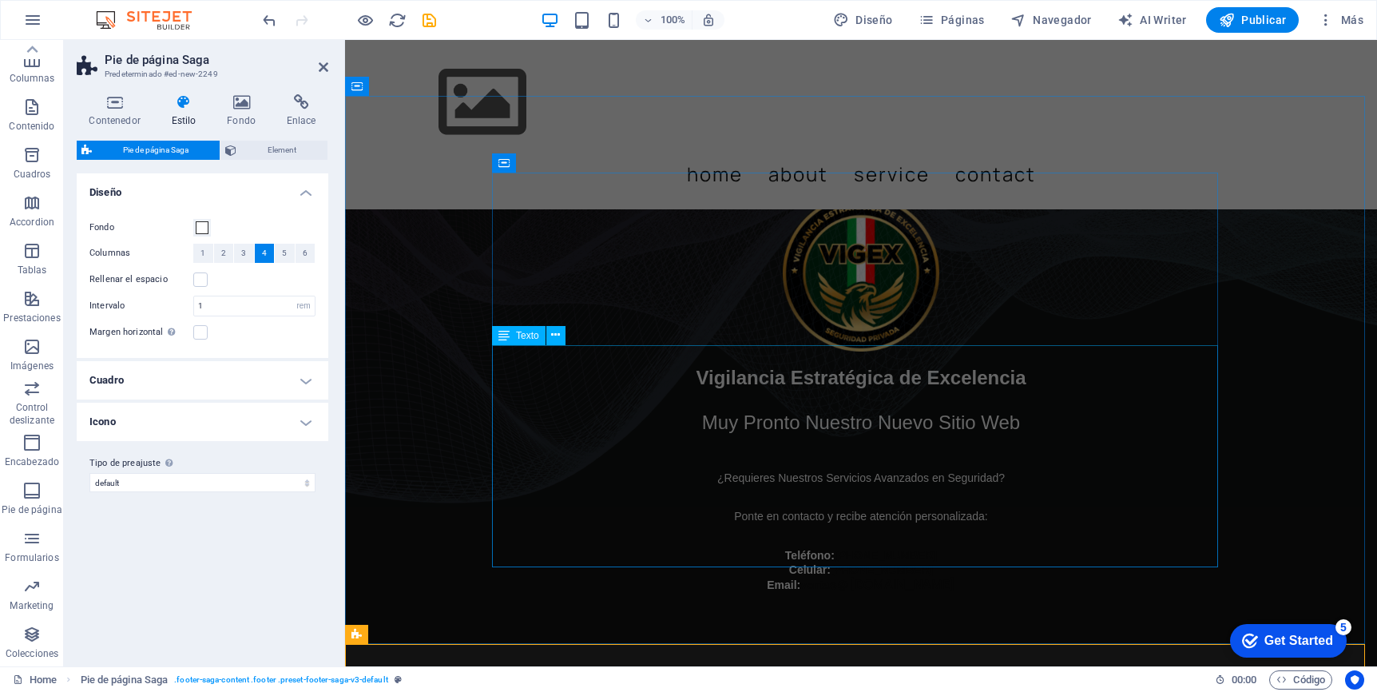
scroll to position [361, 0]
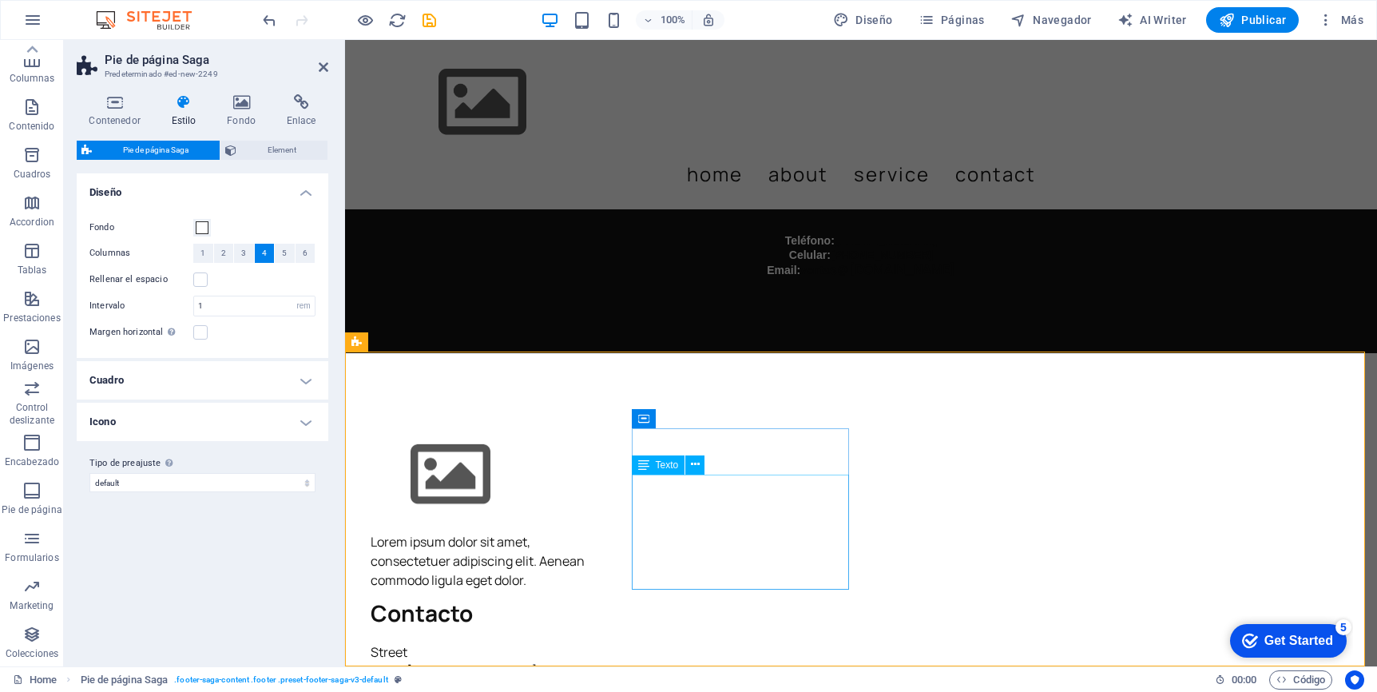
click at [588, 642] on div "Street [GEOGRAPHIC_DATA] Teléfono: 0123 - 456789 Móvil: Email: [EMAIL_ADDRESS]" at bounding box center [479, 690] width 217 height 96
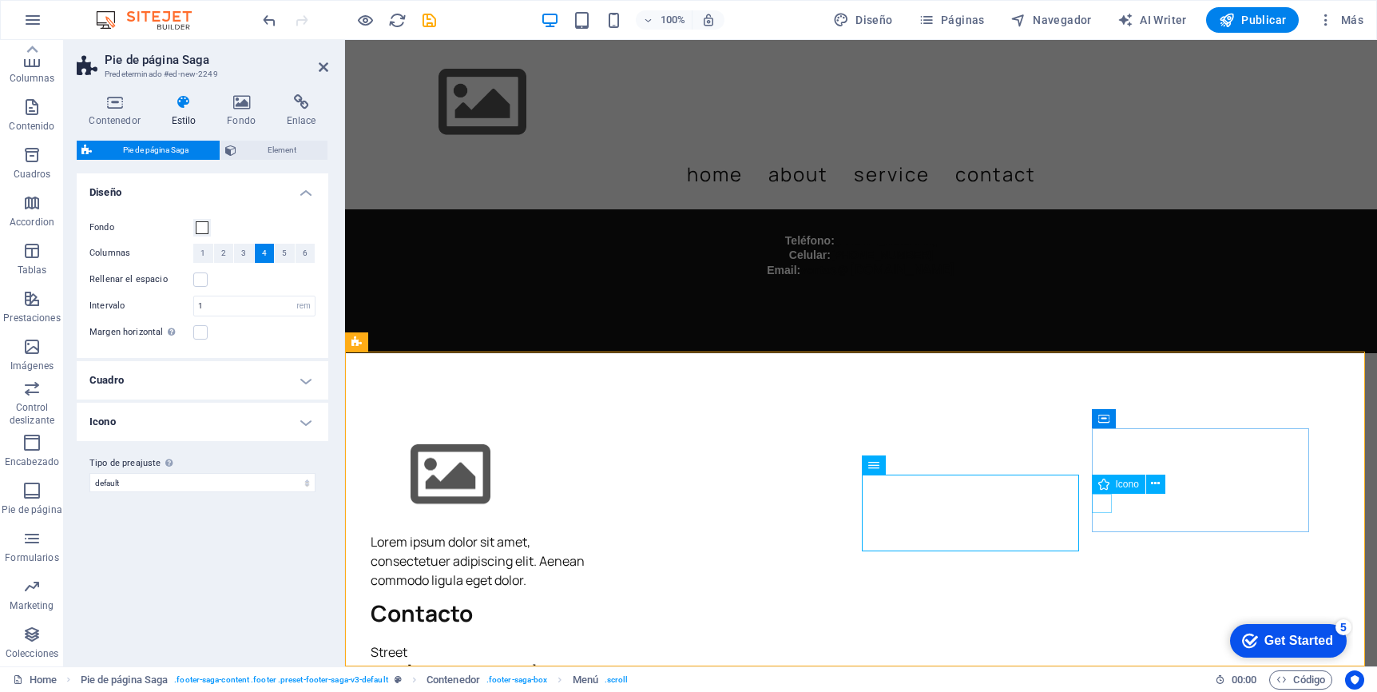
click at [1151, 494] on div "Icono" at bounding box center [1134, 484] width 84 height 20
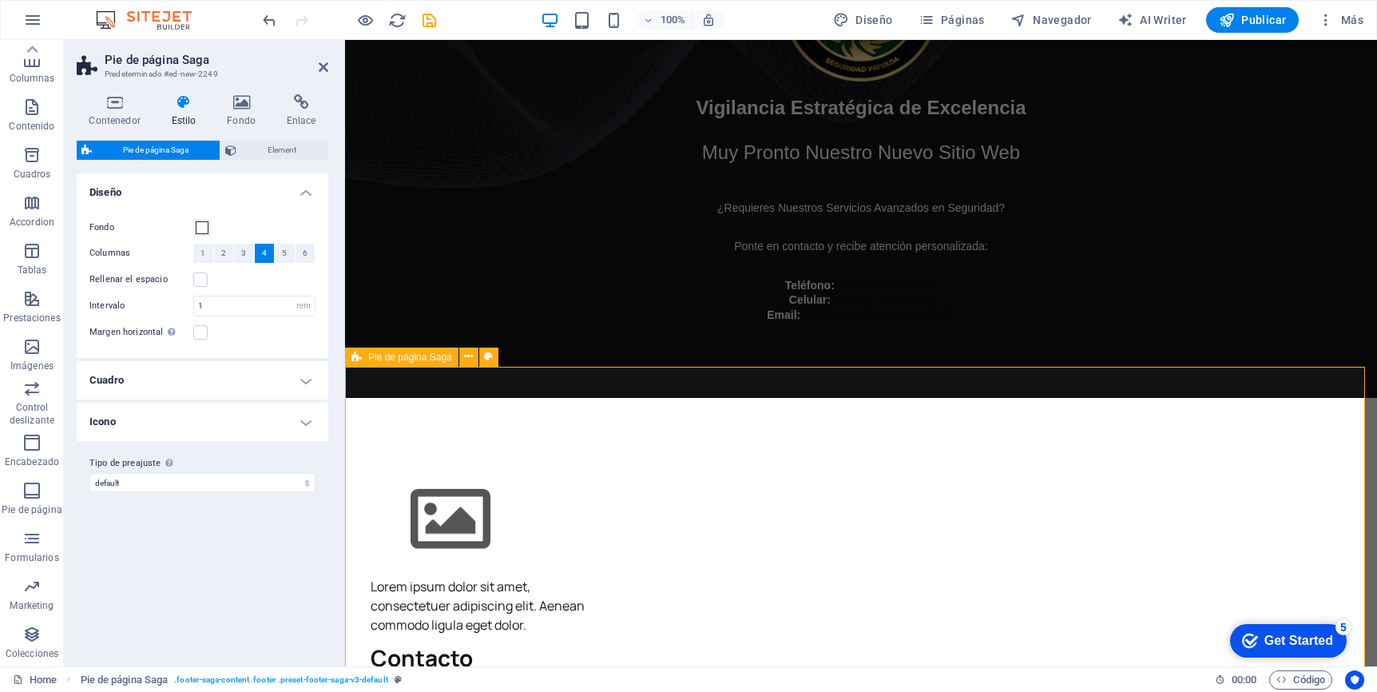
scroll to position [0, 0]
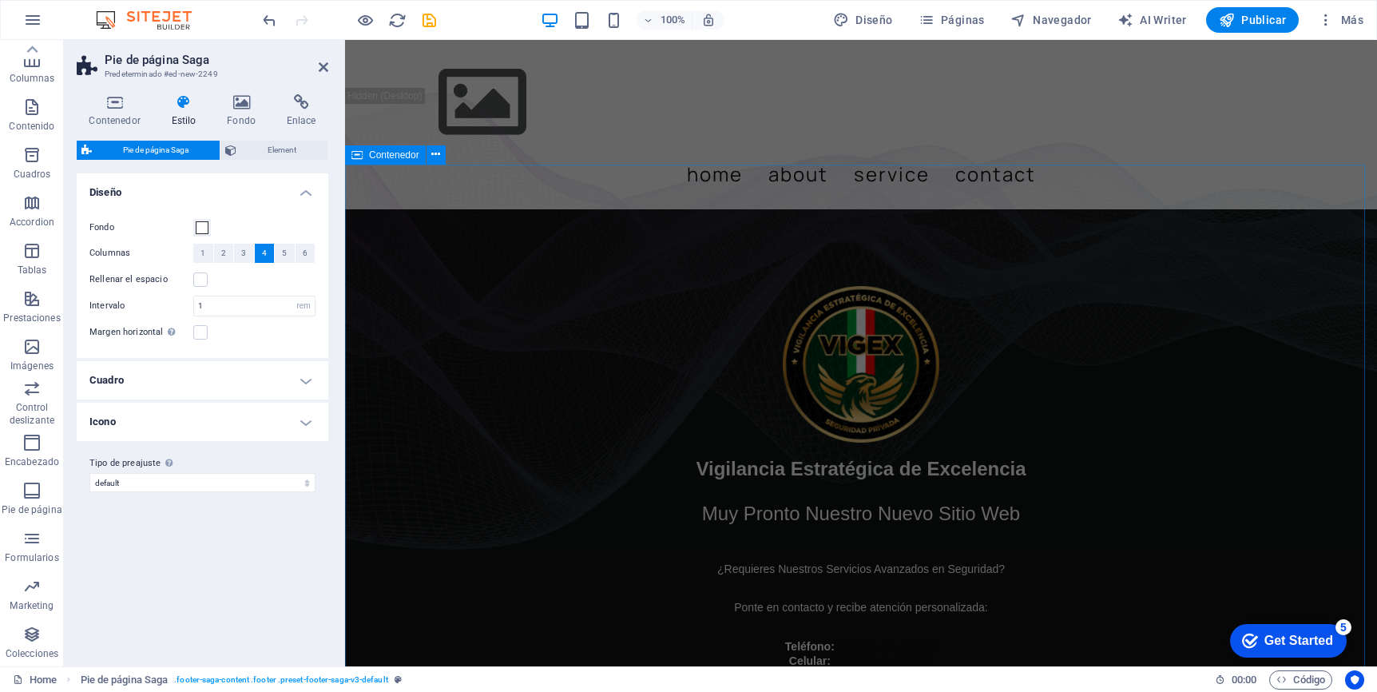
click at [1259, 439] on div "Vigilancia Estratégica de Excelencia Muy Pronto Nuestro Nuevo Sitio Web ¿Requie…" at bounding box center [861, 484] width 1032 height 550
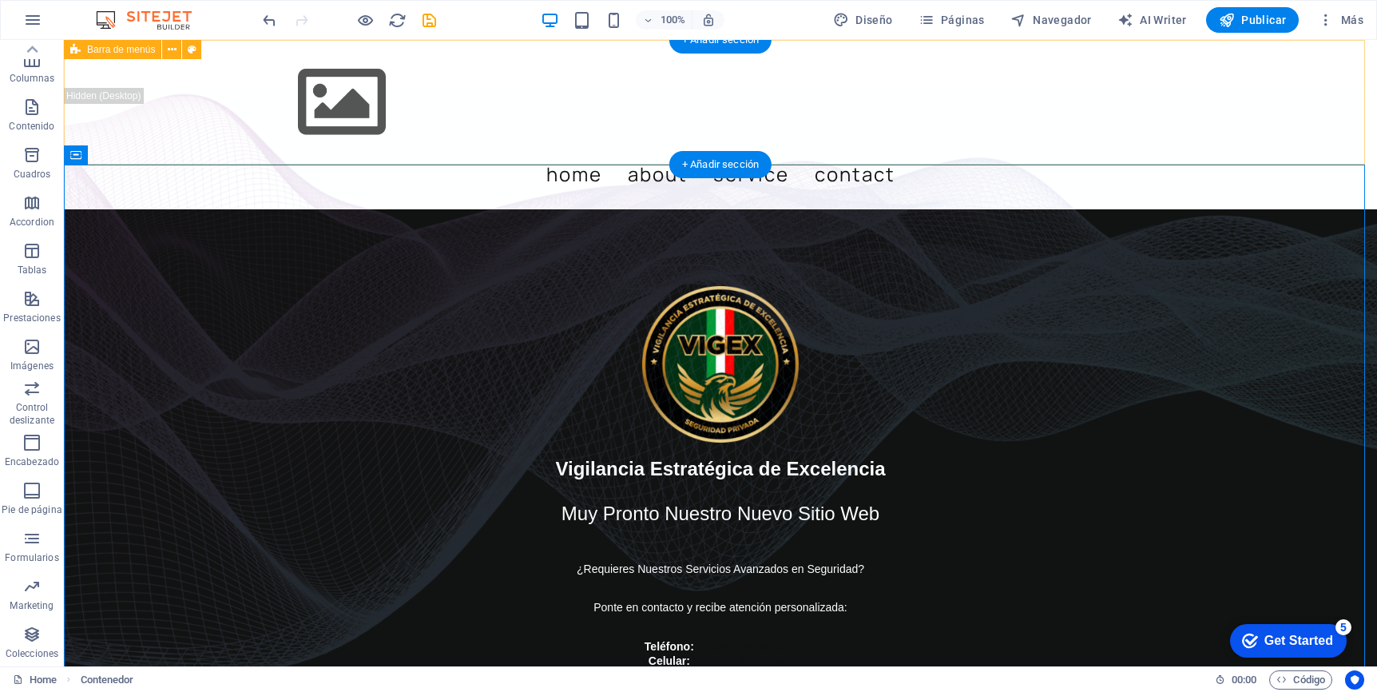
click at [1288, 121] on div "Menu Home About Service Contact" at bounding box center [720, 124] width 1313 height 169
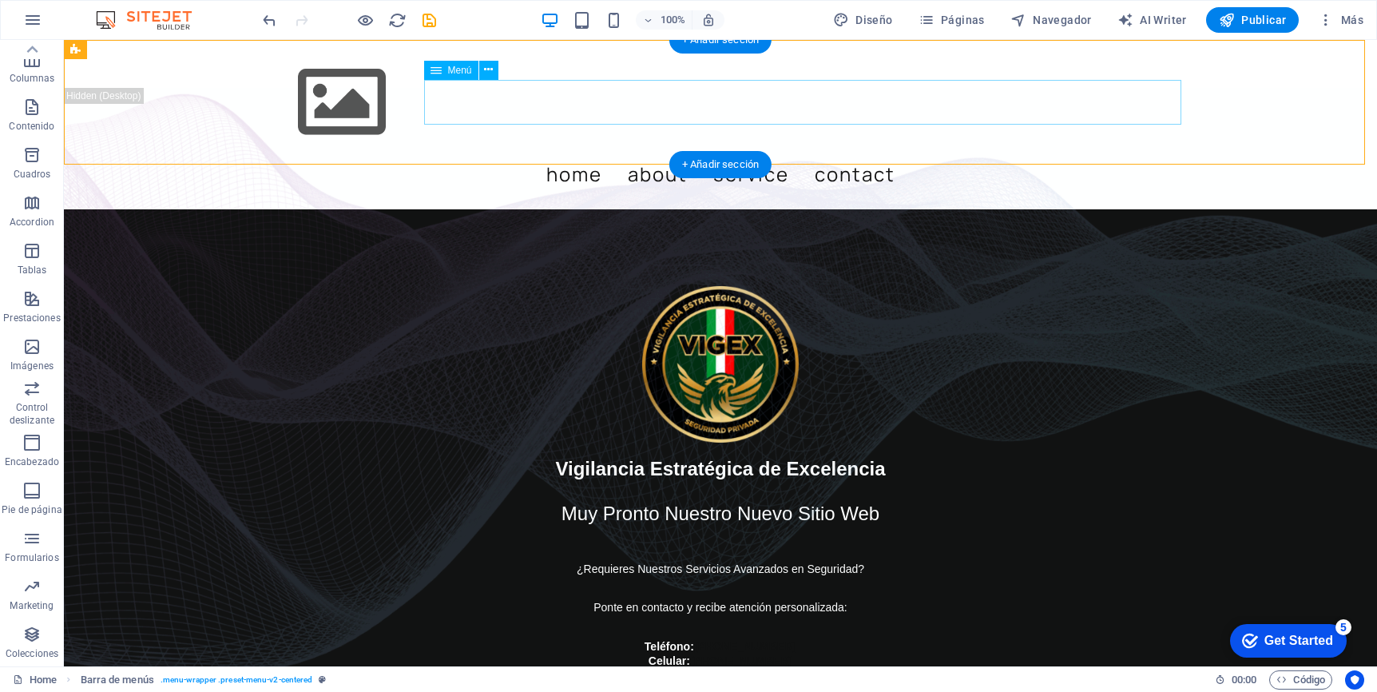
click at [931, 152] on nav "Home About Service Contact" at bounding box center [720, 174] width 933 height 45
click at [452, 73] on span "Menú" at bounding box center [460, 70] width 24 height 10
click at [490, 69] on icon at bounding box center [488, 70] width 9 height 17
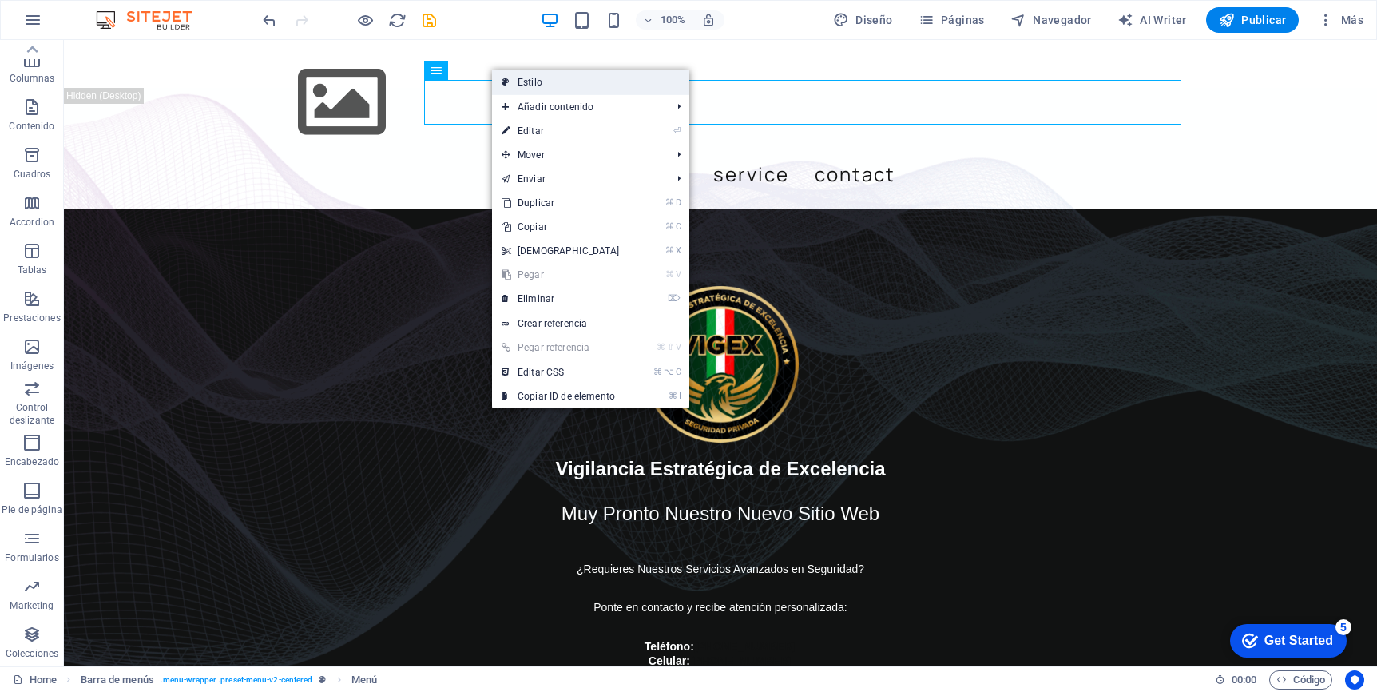
click at [559, 82] on link "Estilo" at bounding box center [590, 82] width 197 height 24
select select "rem"
select select "preset-menu-v2-centered"
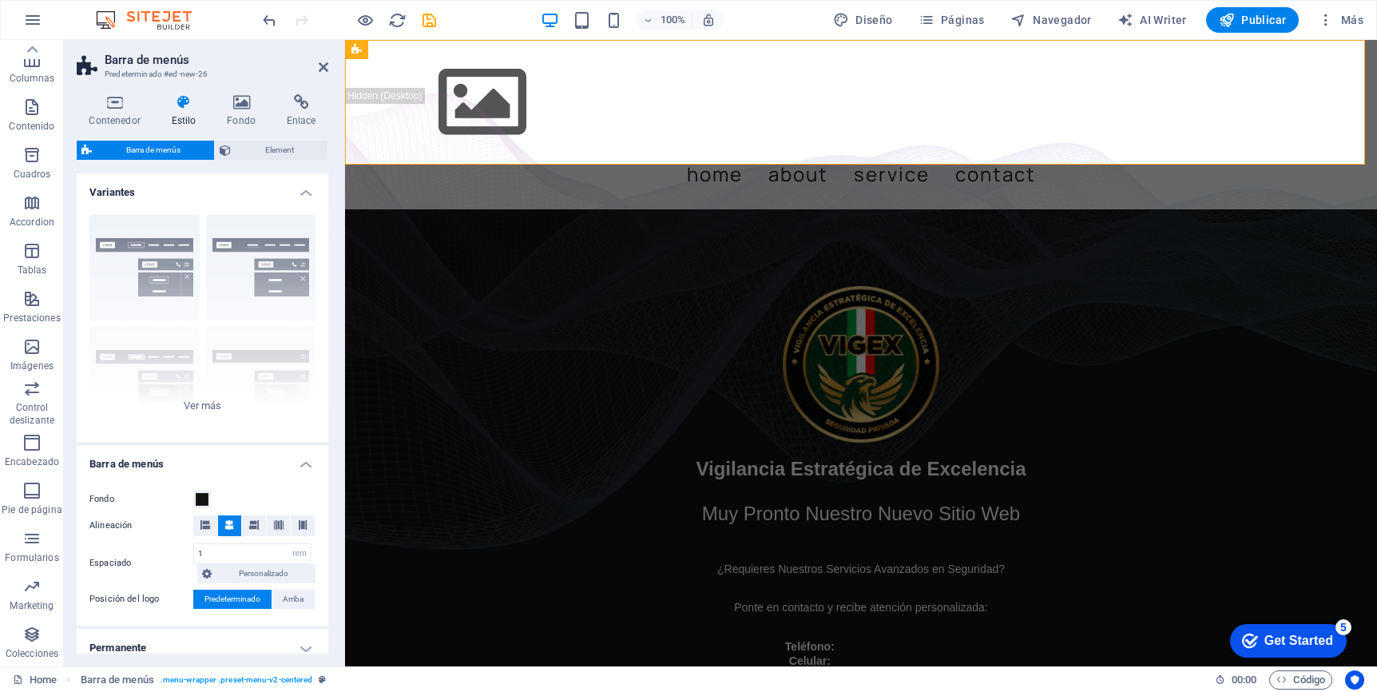
click at [177, 105] on icon at bounding box center [184, 102] width 50 height 16
click at [302, 145] on span "Element" at bounding box center [279, 150] width 87 height 19
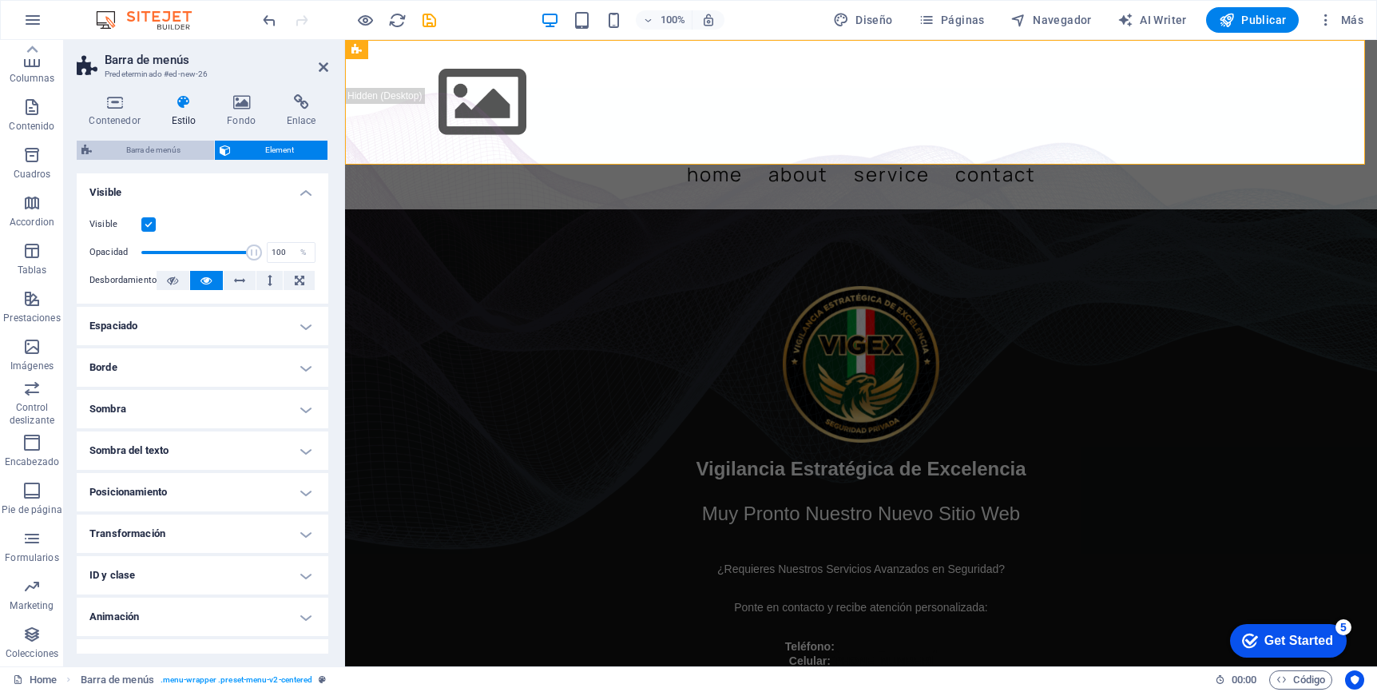
click at [165, 150] on span "Barra de menús" at bounding box center [153, 150] width 113 height 19
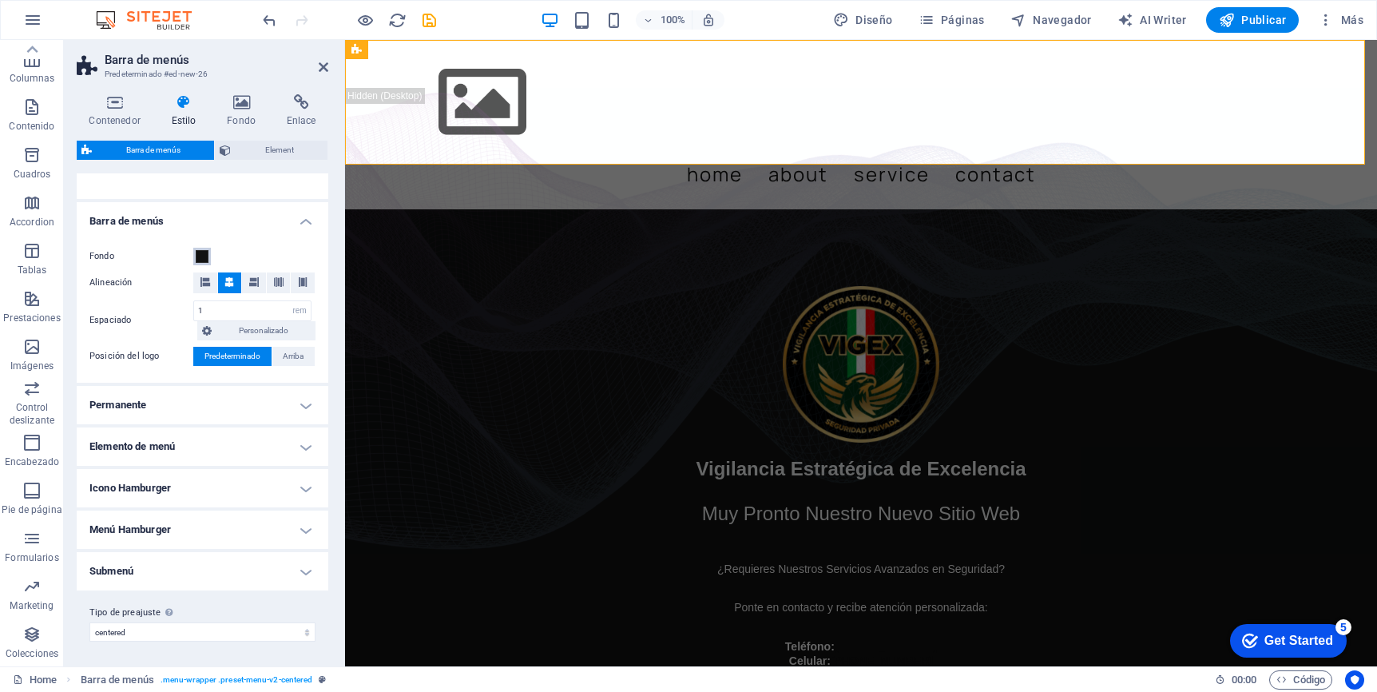
scroll to position [244, 0]
click at [306, 441] on h4 "Elemento de menú" at bounding box center [203, 446] width 252 height 38
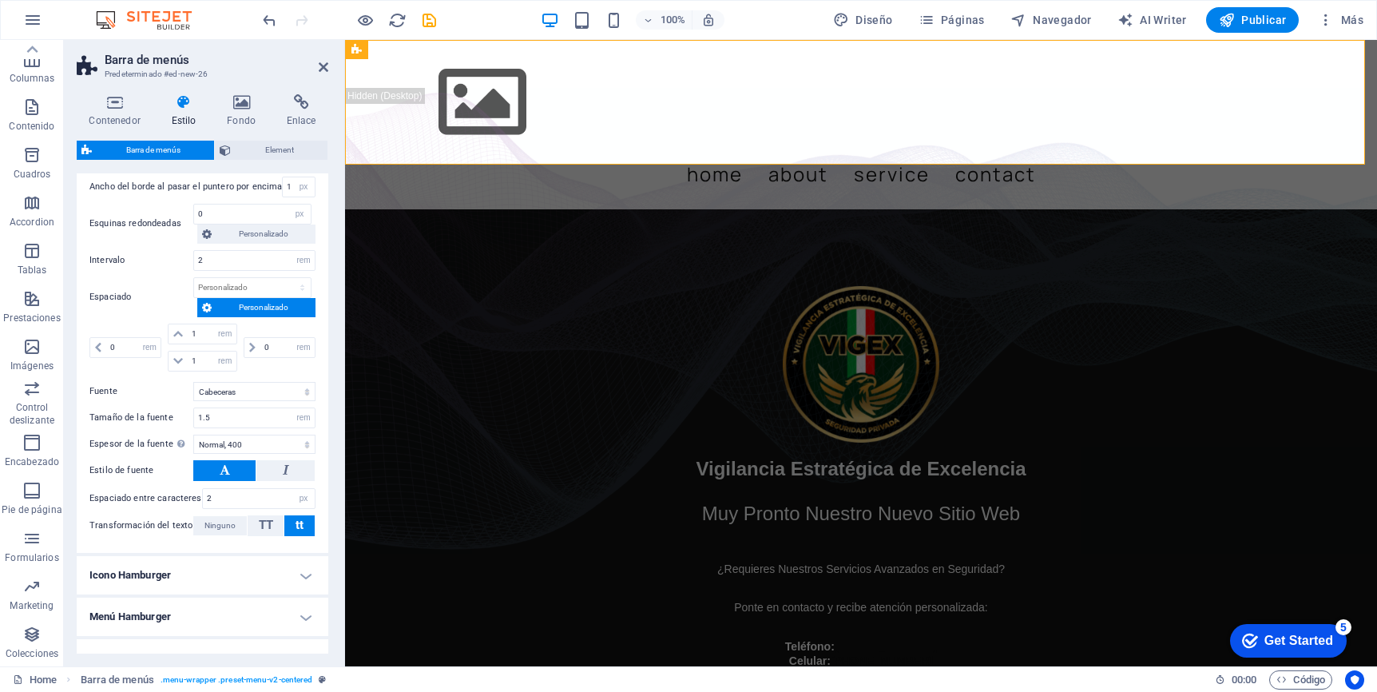
scroll to position [831, 0]
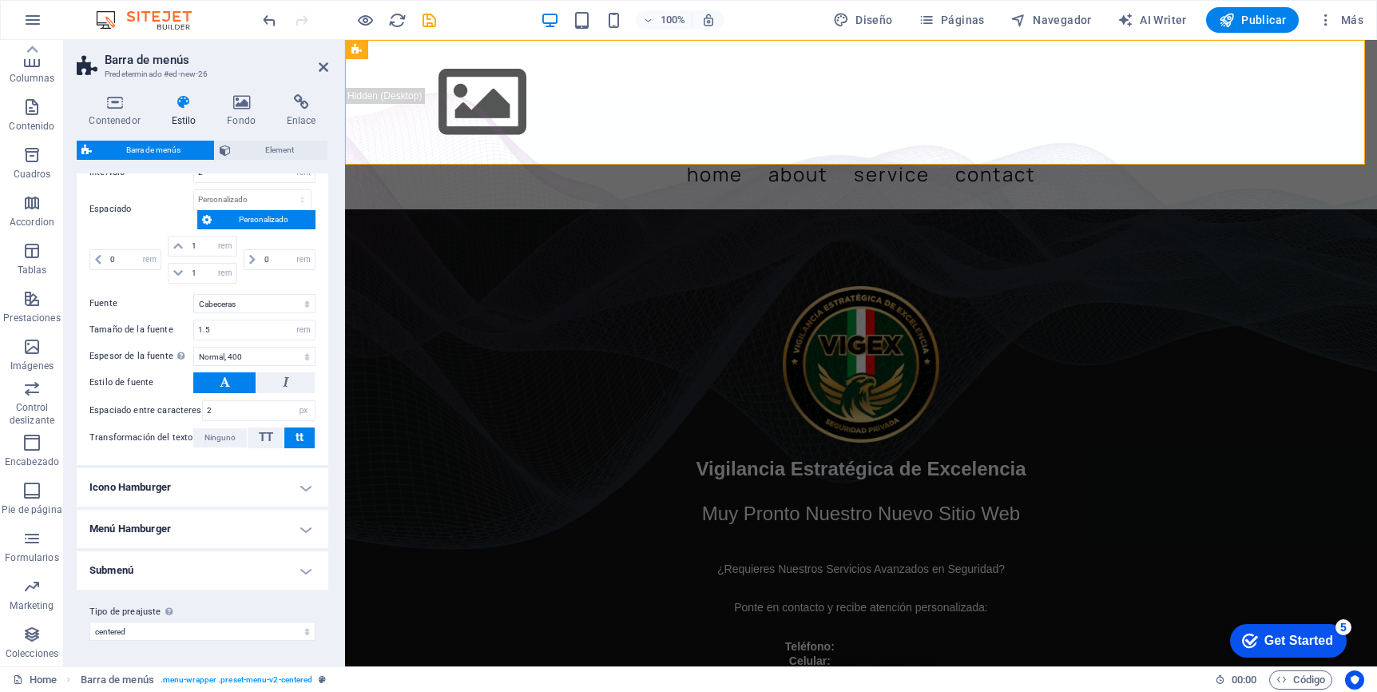
click at [303, 491] on h4 "Icono Hamburger" at bounding box center [203, 487] width 252 height 38
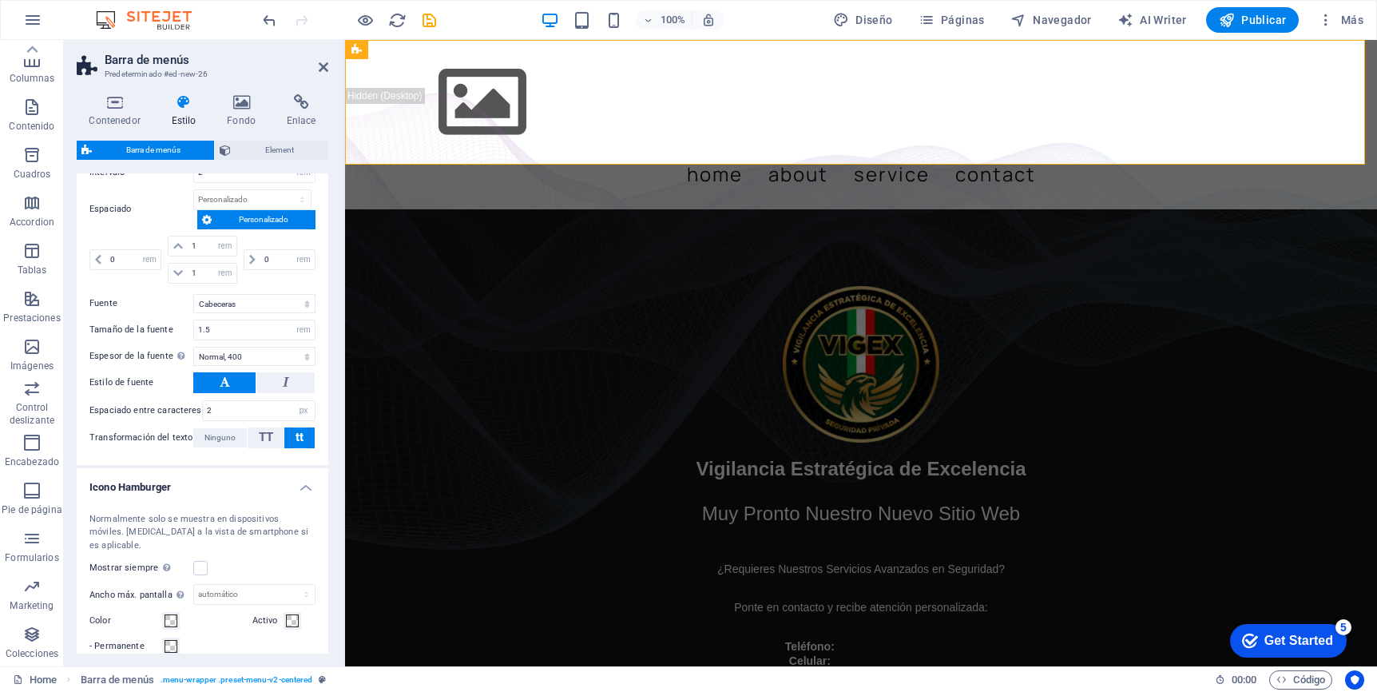
click at [303, 491] on h4 "Icono Hamburger" at bounding box center [203, 482] width 252 height 29
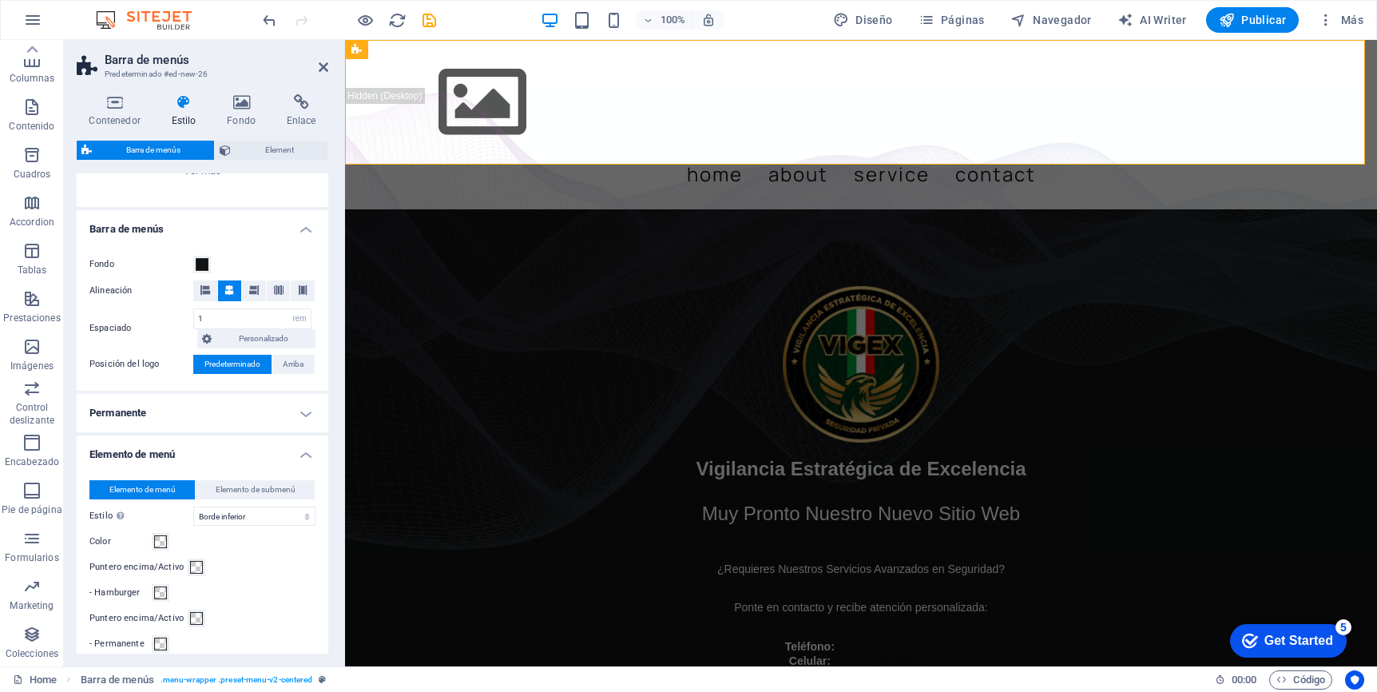
scroll to position [0, 0]
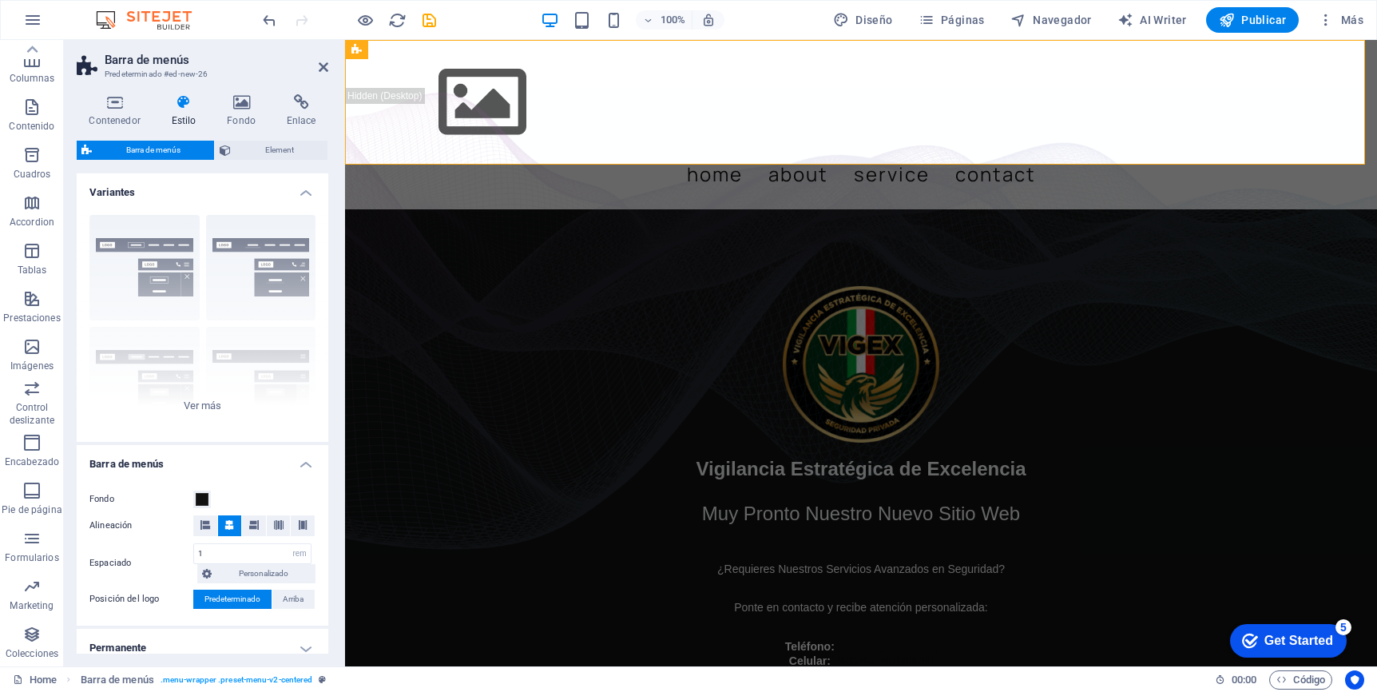
click at [304, 192] on h4 "Variantes" at bounding box center [203, 187] width 252 height 29
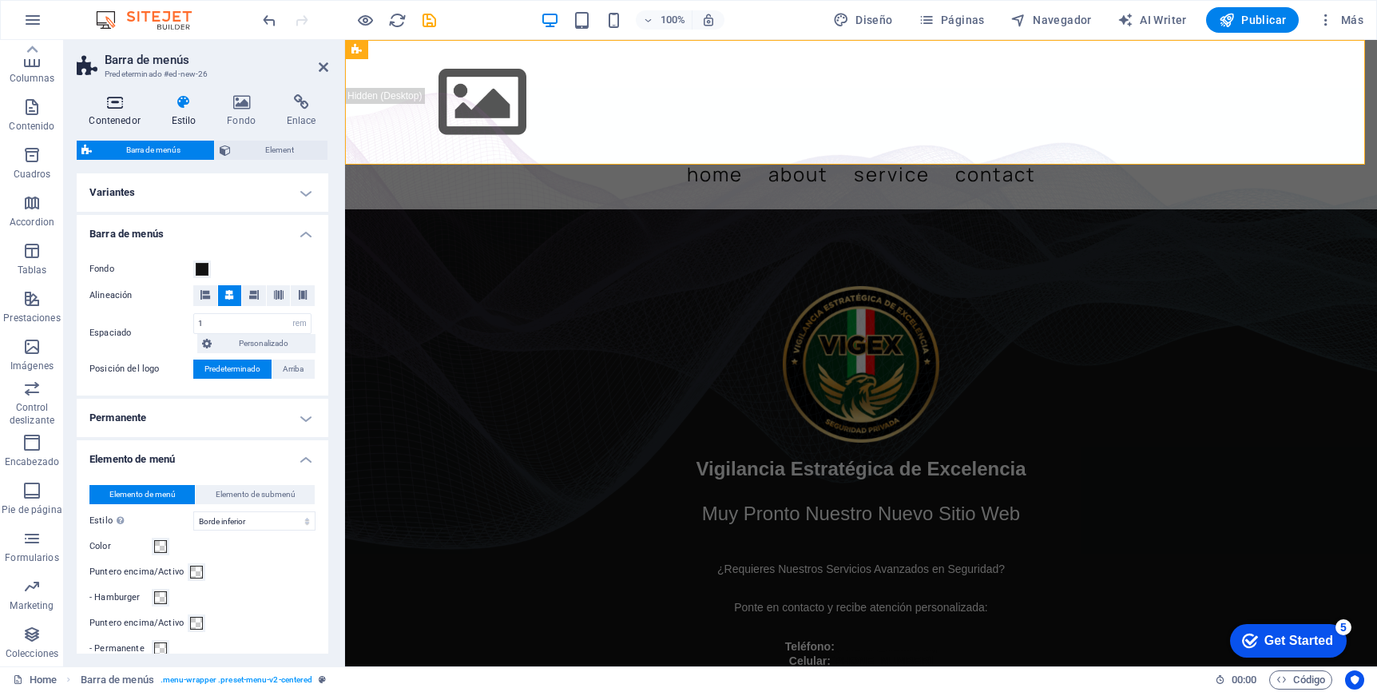
click at [110, 97] on icon at bounding box center [115, 102] width 76 height 16
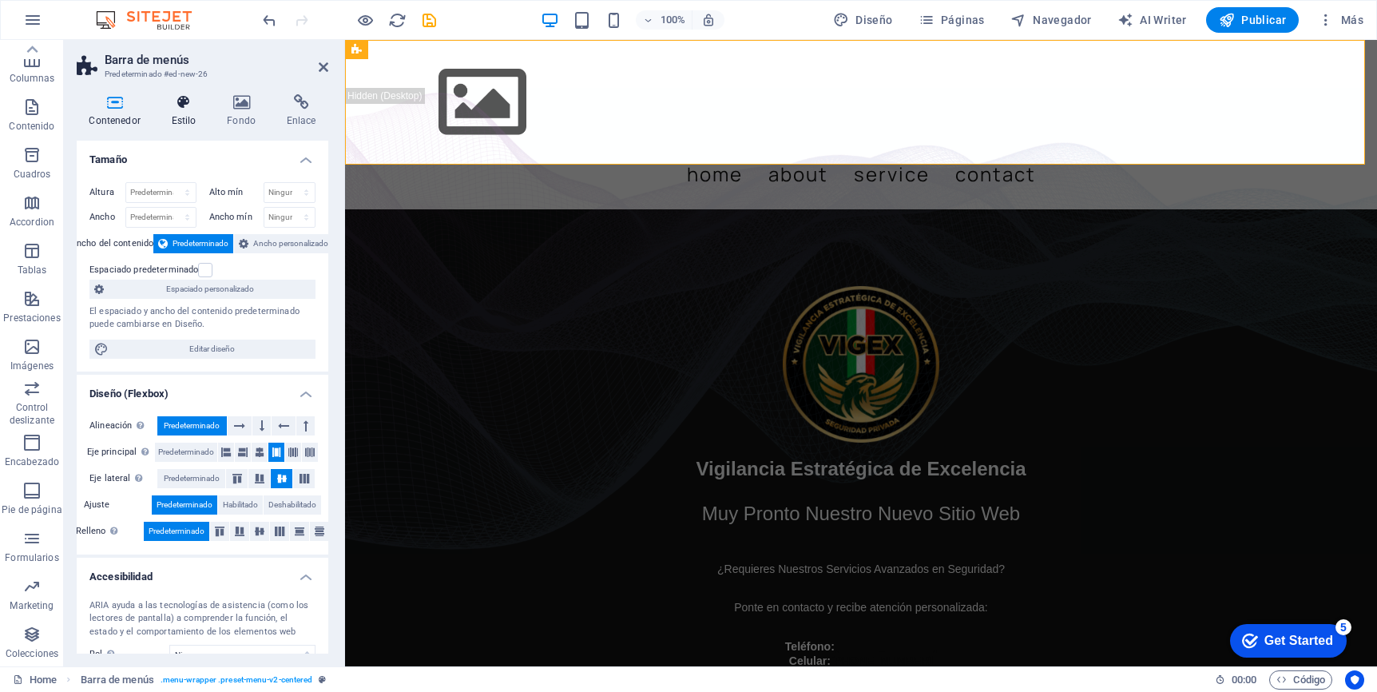
click at [182, 97] on icon at bounding box center [184, 102] width 50 height 16
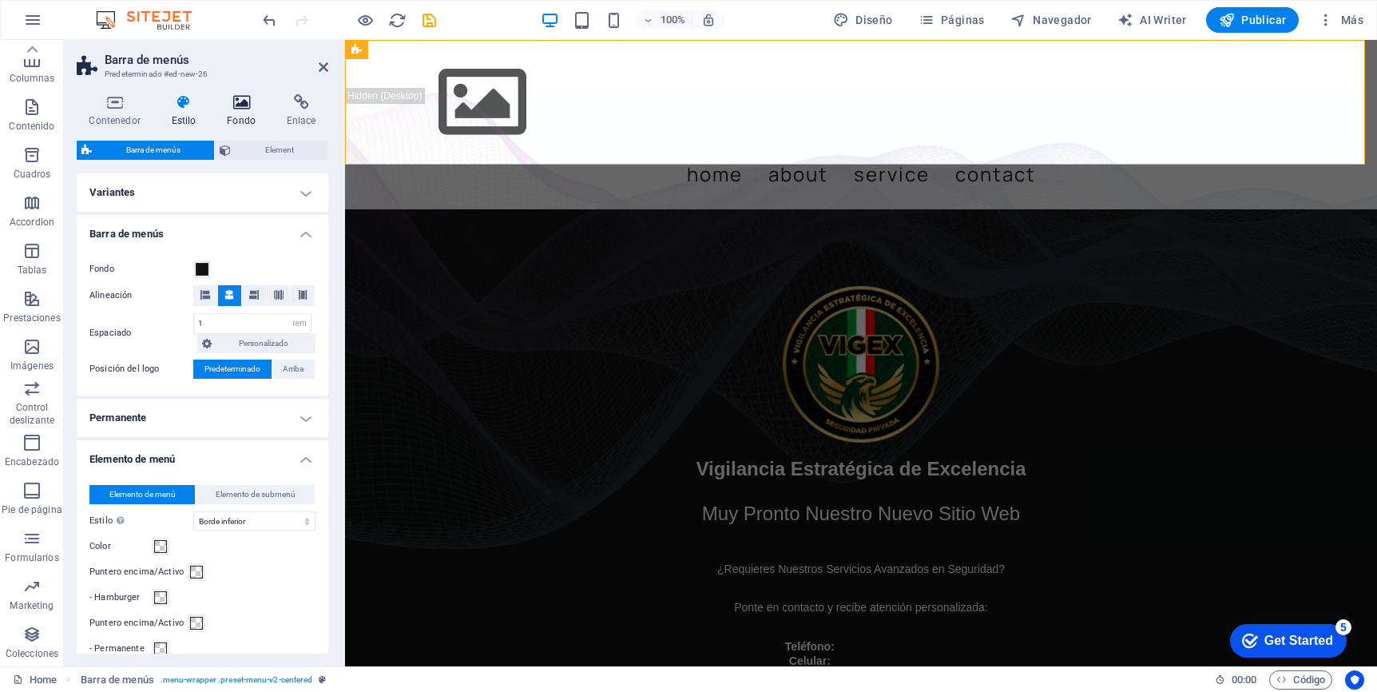
click at [249, 102] on icon at bounding box center [242, 102] width 54 height 16
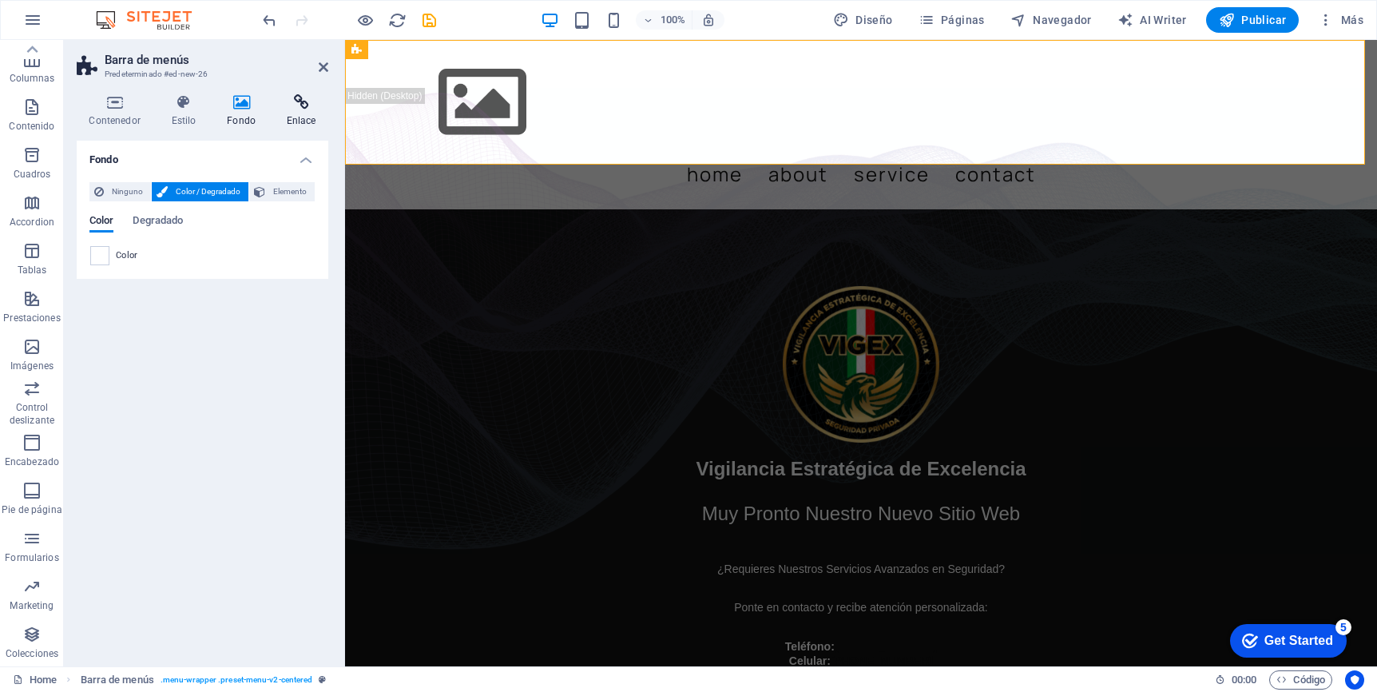
click at [300, 107] on icon at bounding box center [301, 102] width 54 height 16
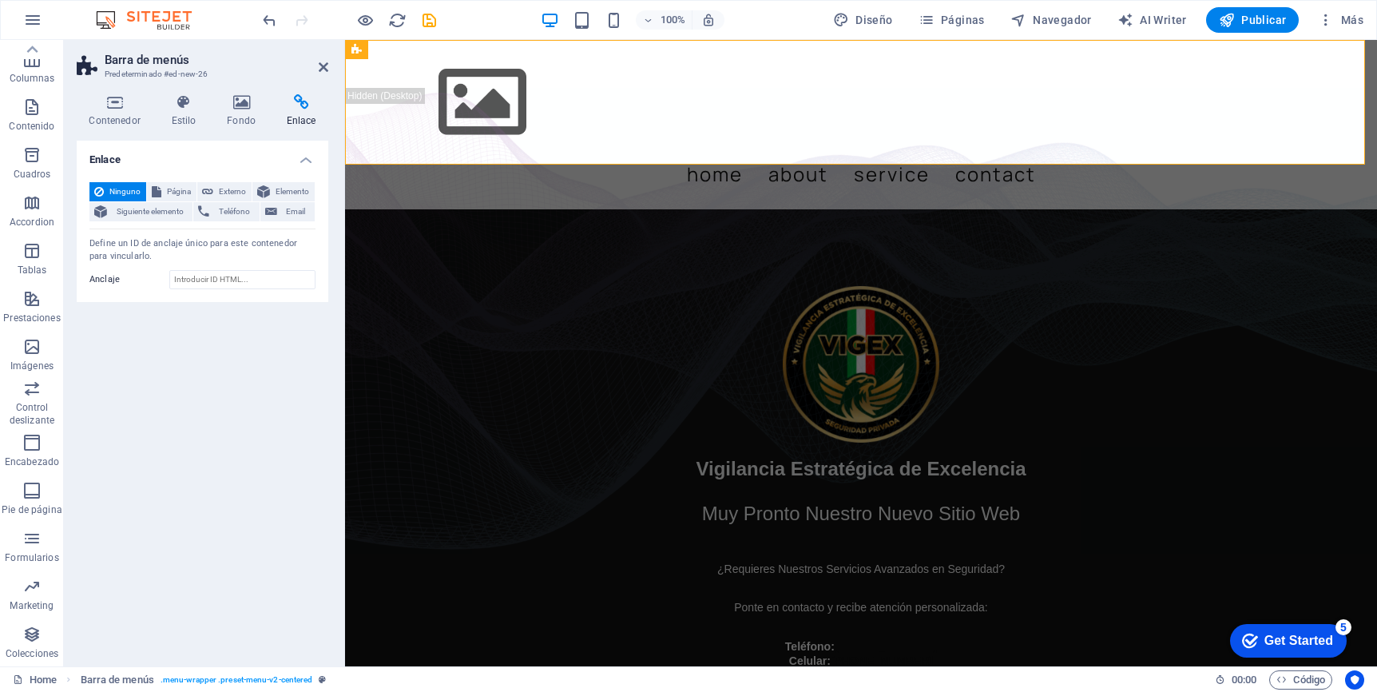
click at [181, 437] on div "Enlace Ninguno Página Externo Elemento Siguiente elemento Teléfono Email Página…" at bounding box center [203, 397] width 252 height 513
click at [860, 152] on nav "Home About Service Contact" at bounding box center [861, 174] width 933 height 45
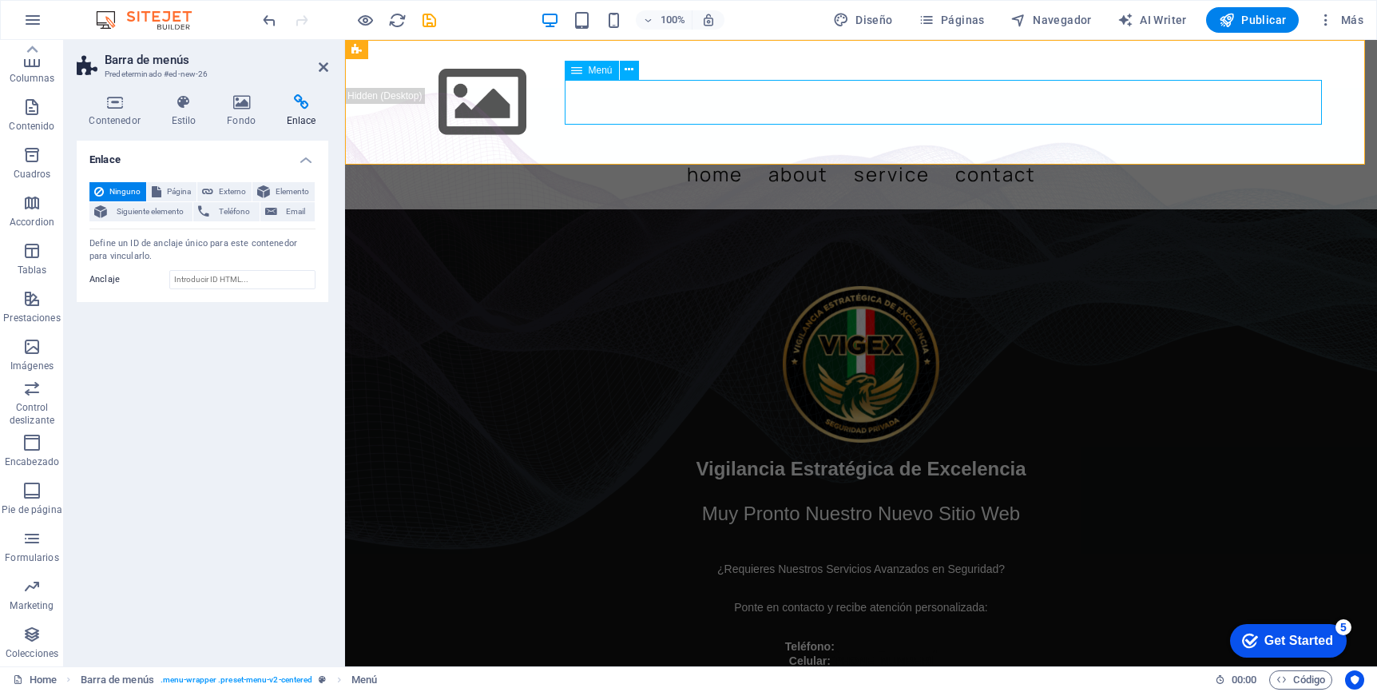
click at [984, 152] on nav "Home About Service Contact" at bounding box center [861, 174] width 933 height 45
click at [782, 152] on nav "Home About Service Contact" at bounding box center [861, 174] width 933 height 45
click at [589, 145] on div "Menu Home About Service Contact" at bounding box center [861, 124] width 1032 height 169
click at [808, 152] on nav "Home About Service Contact" at bounding box center [861, 174] width 933 height 45
click at [488, 107] on div at bounding box center [861, 102] width 933 height 99
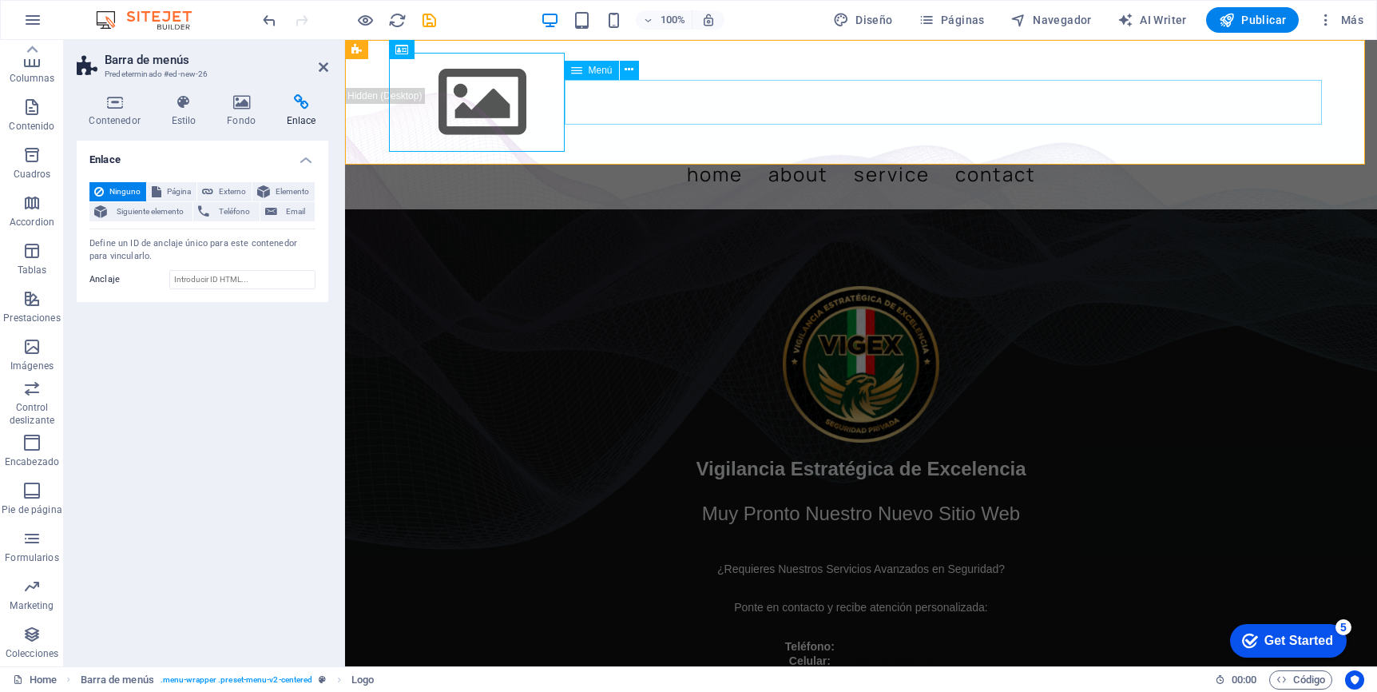
click at [702, 152] on nav "Home About Service Contact" at bounding box center [861, 174] width 933 height 45
click at [513, 111] on div at bounding box center [861, 102] width 933 height 99
click at [812, 152] on nav "Home About Service Contact" at bounding box center [861, 174] width 933 height 45
click at [474, 97] on div at bounding box center [861, 102] width 933 height 99
click at [401, 50] on icon at bounding box center [401, 49] width 13 height 19
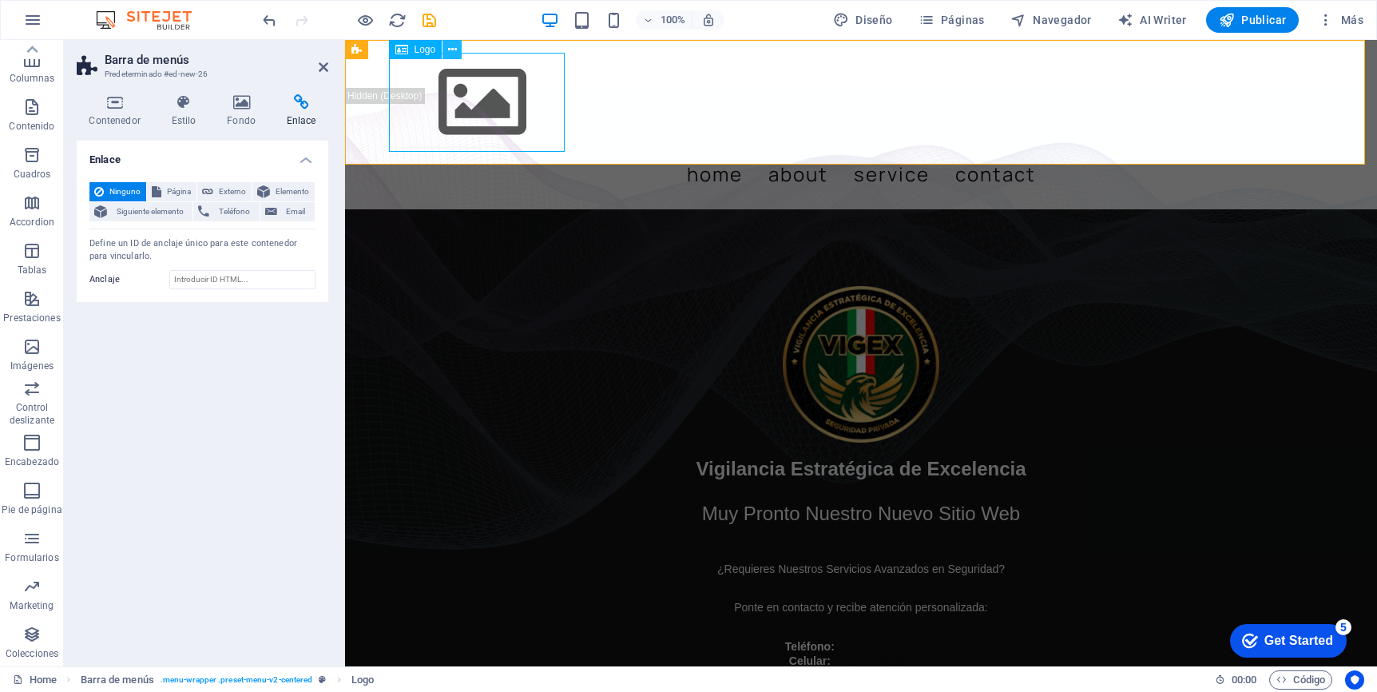
click at [453, 47] on icon at bounding box center [452, 50] width 9 height 17
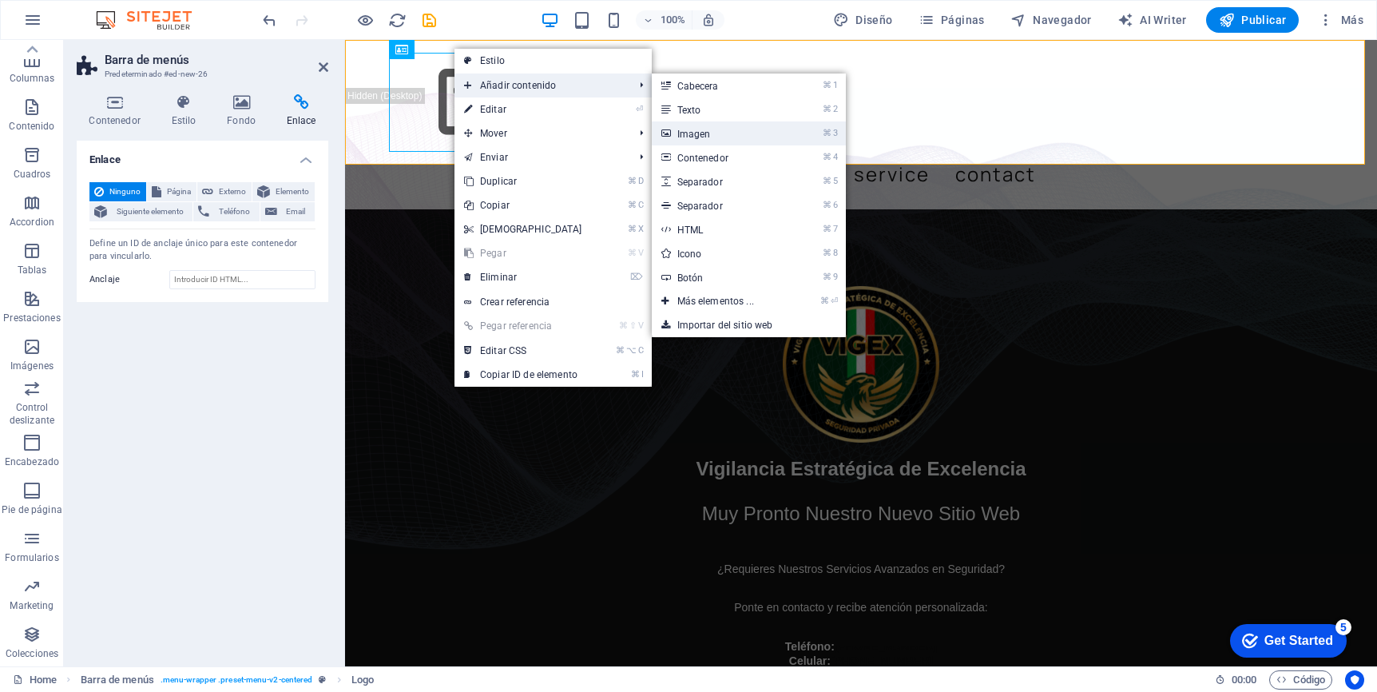
click at [696, 130] on link "⌘ 3 Imagen" at bounding box center [719, 133] width 134 height 24
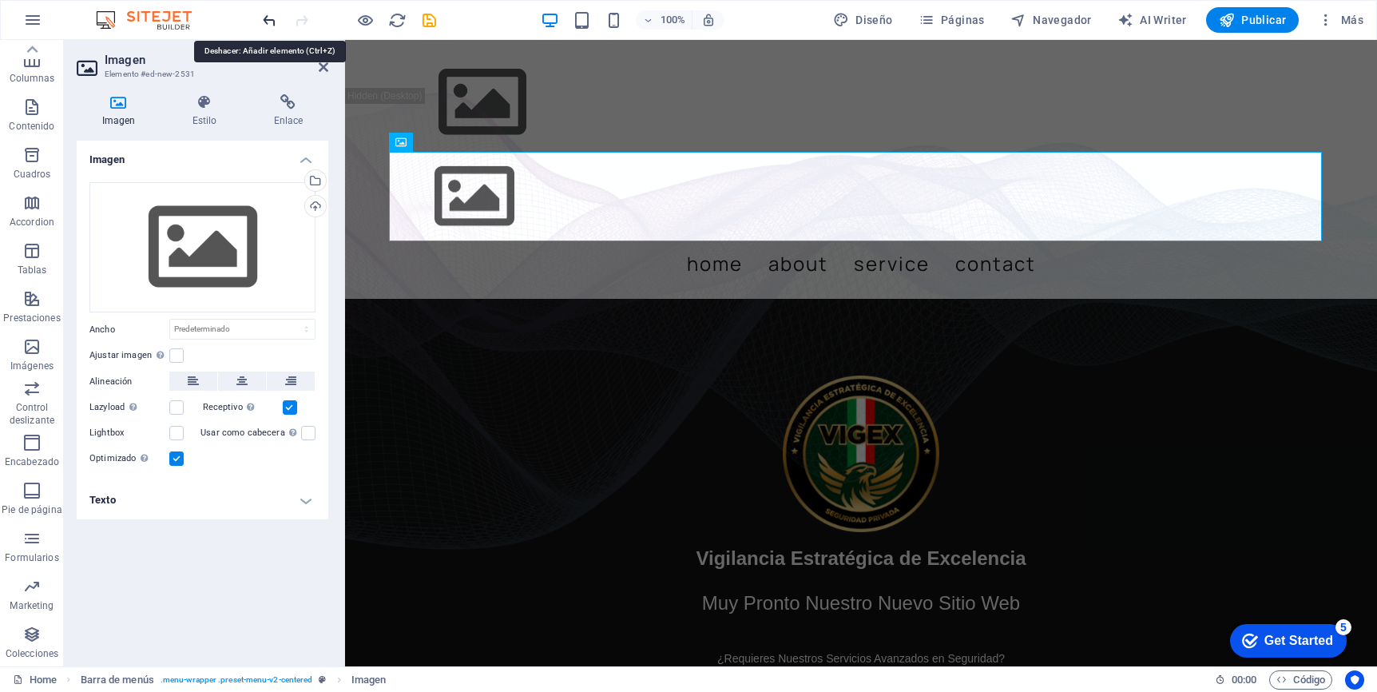
click at [266, 22] on icon "undo" at bounding box center [269, 20] width 18 height 18
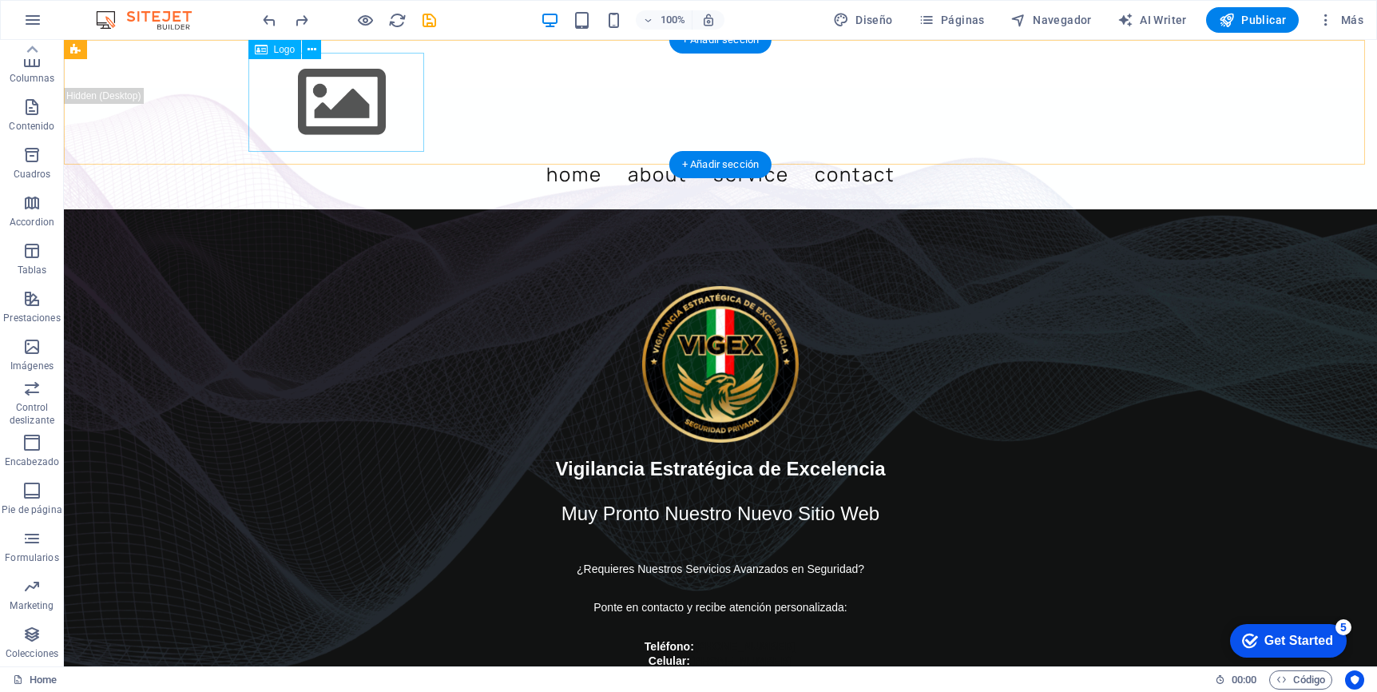
click at [357, 104] on div at bounding box center [720, 102] width 933 height 99
click at [354, 90] on div at bounding box center [720, 102] width 933 height 99
click at [339, 102] on div at bounding box center [720, 102] width 933 height 99
select select "px"
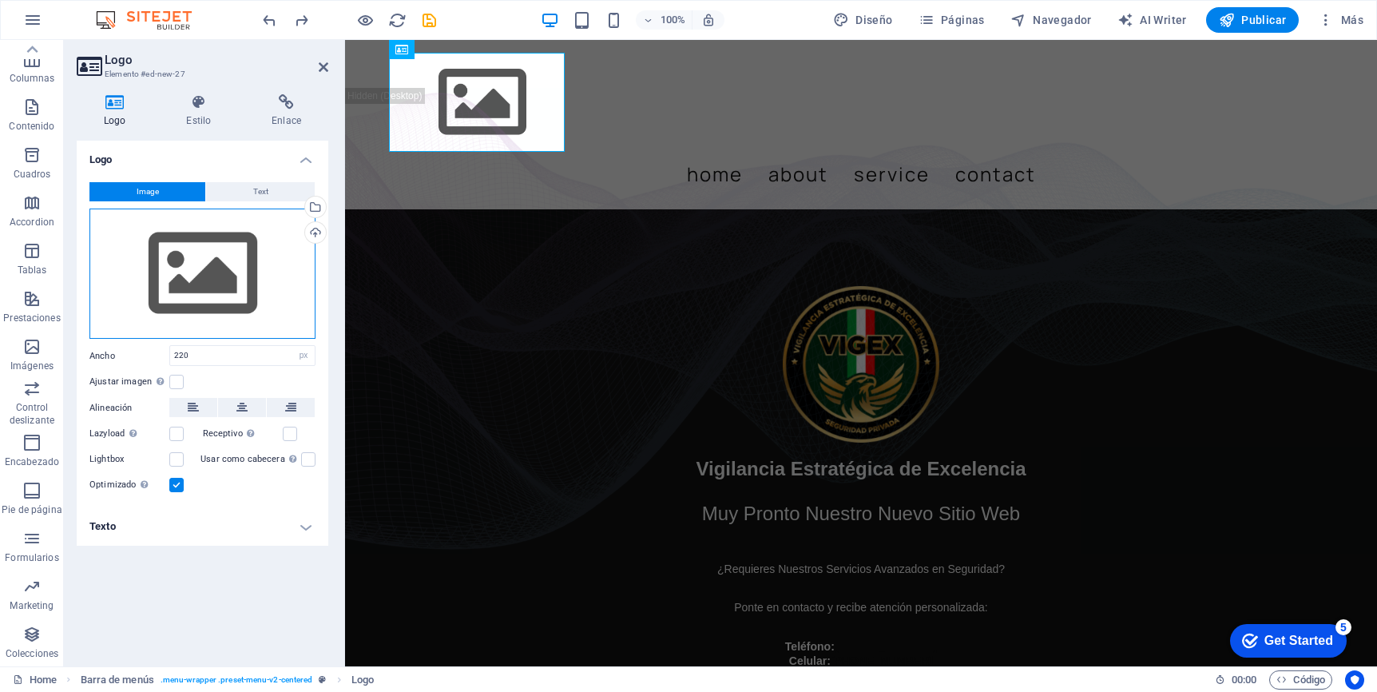
click at [233, 264] on div "Arrastra archivos aquí, haz clic para escoger archivos o selecciona archivos de…" at bounding box center [202, 273] width 226 height 131
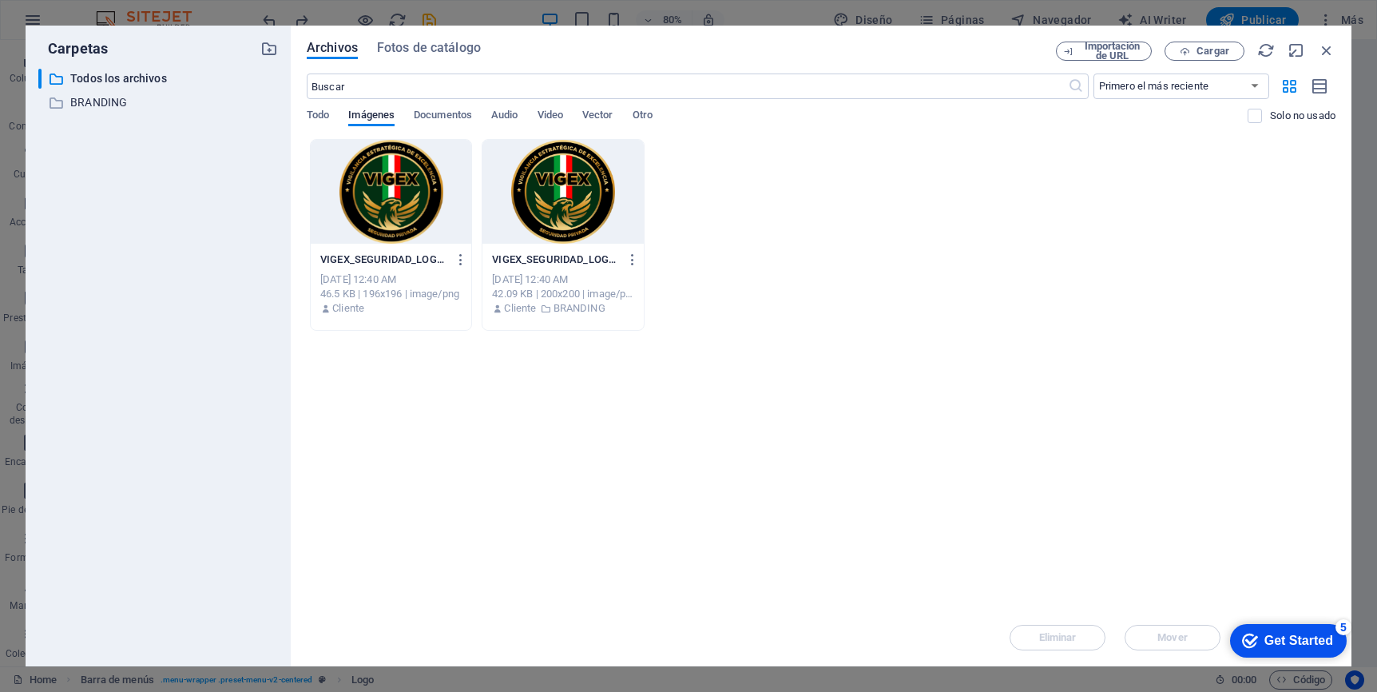
click at [413, 196] on div at bounding box center [391, 192] width 161 height 104
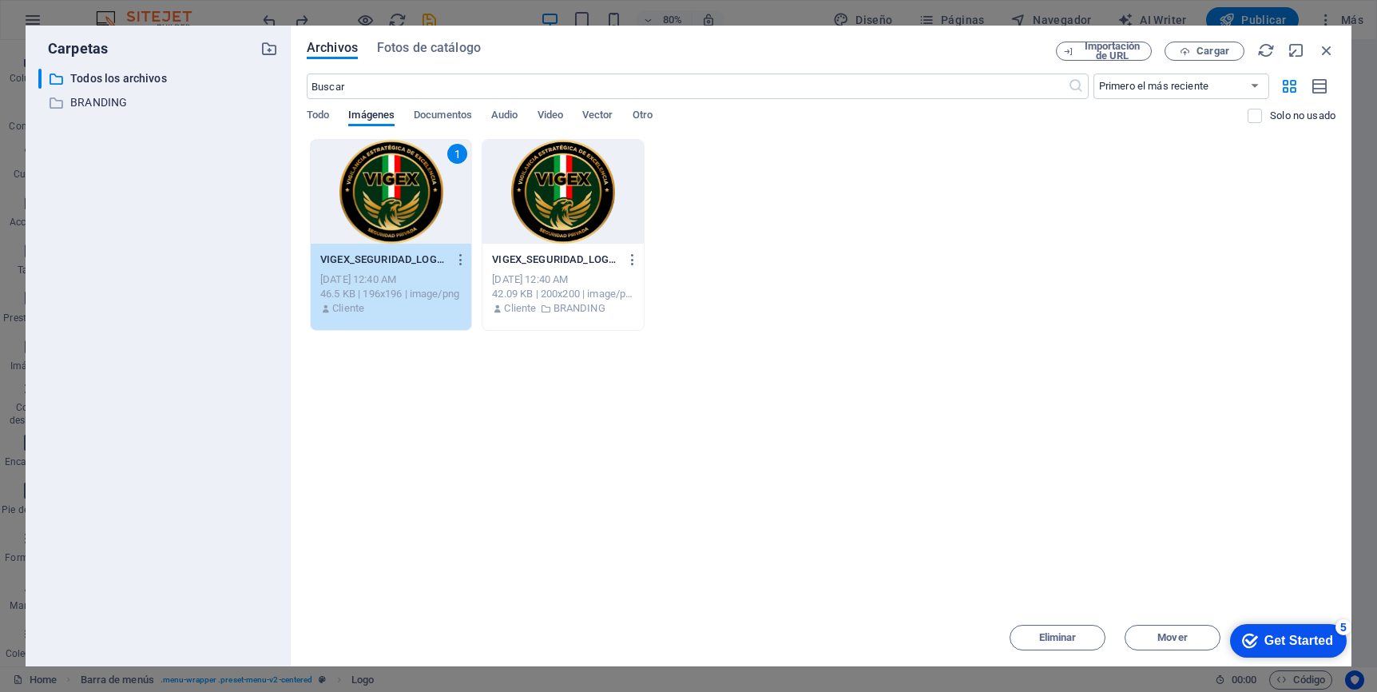
drag, startPoint x: 1292, startPoint y: 33, endPoint x: 1059, endPoint y: 33, distance: 232.4
click at [1059, 33] on div "Archivos Fotos de catálogo Importación de URL Cargar ​ Primero el más reciente …" at bounding box center [821, 346] width 1061 height 641
click at [1297, 641] on div "Get Started" at bounding box center [1298, 640] width 69 height 14
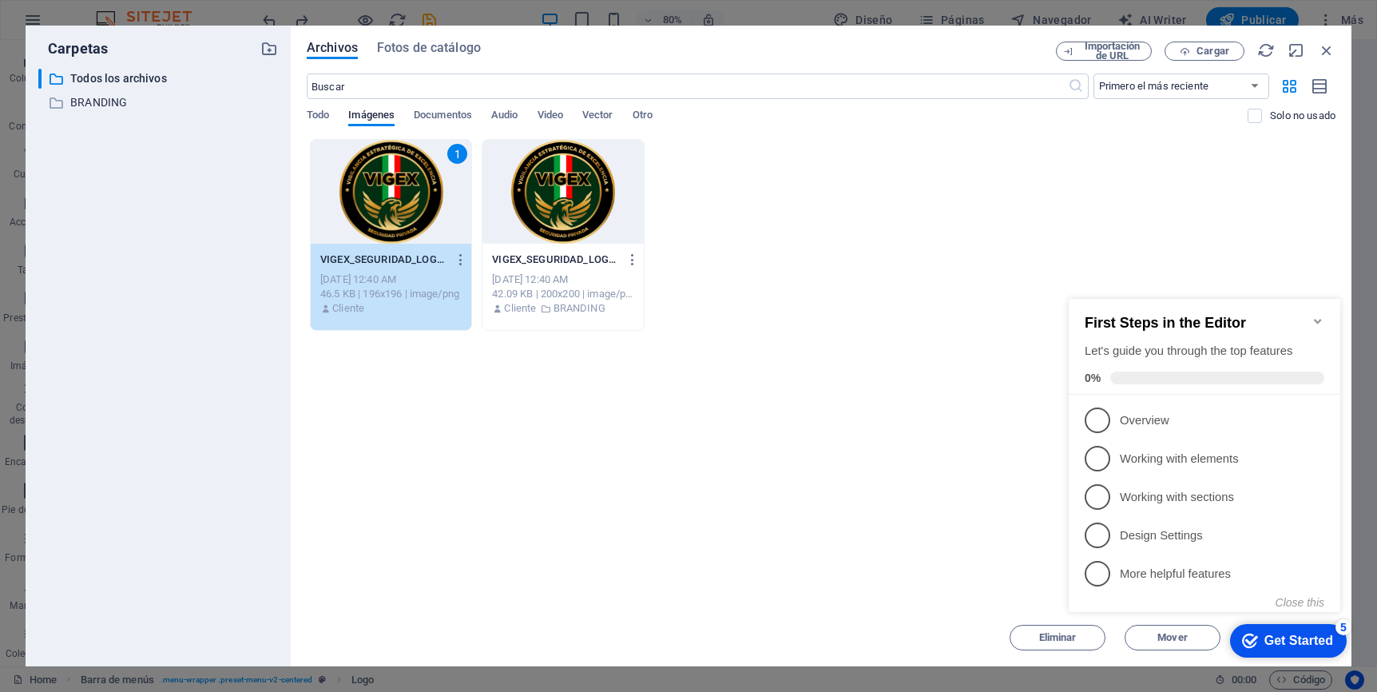
drag, startPoint x: 1164, startPoint y: 301, endPoint x: 1319, endPoint y: 641, distance: 373.9
click at [1297, 641] on div "Get Started" at bounding box center [1298, 640] width 69 height 14
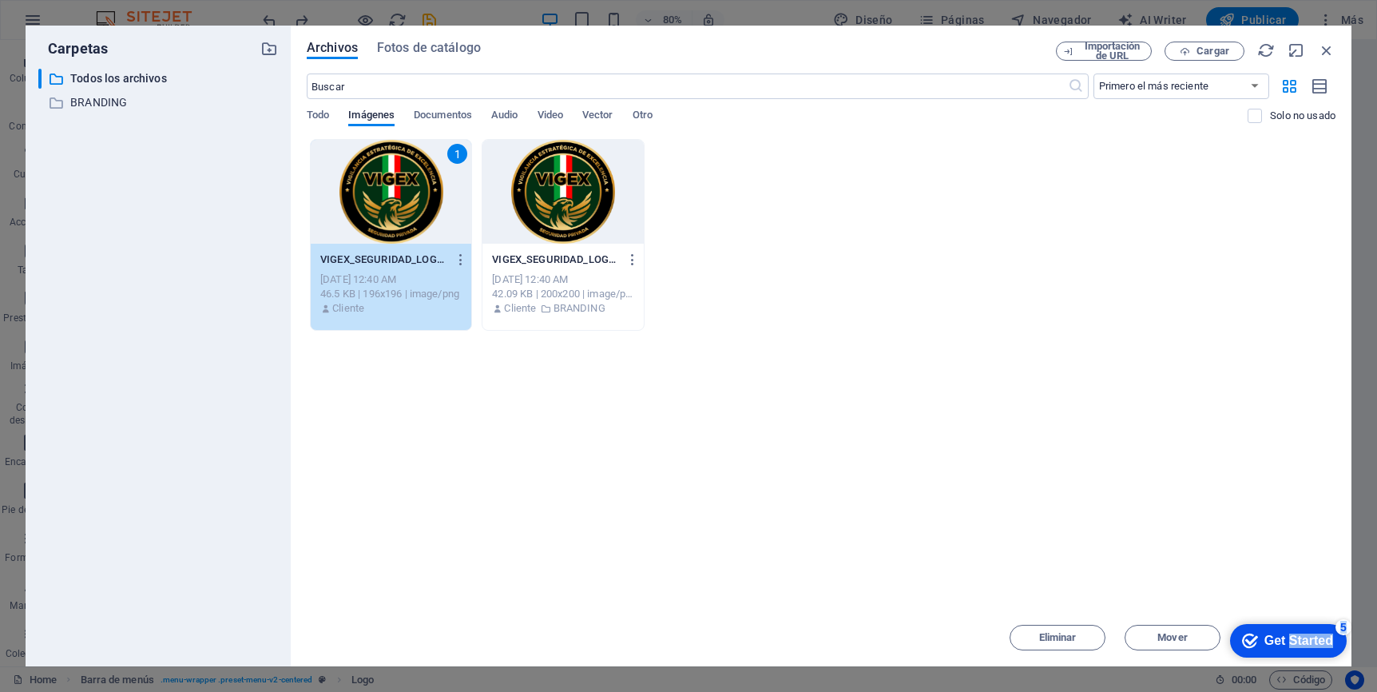
click at [1297, 648] on div "Get Started" at bounding box center [1298, 640] width 69 height 14
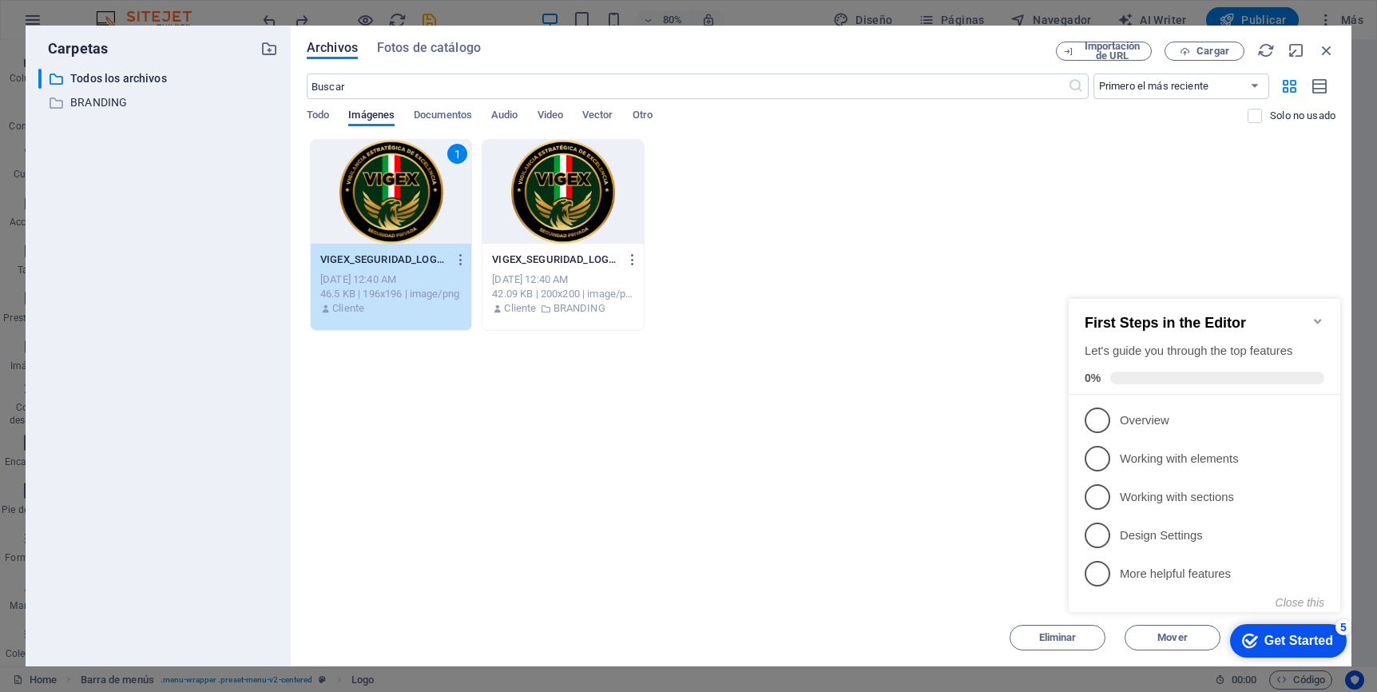
click at [1297, 319] on icon "Minimize checklist" at bounding box center [1317, 321] width 7 height 5
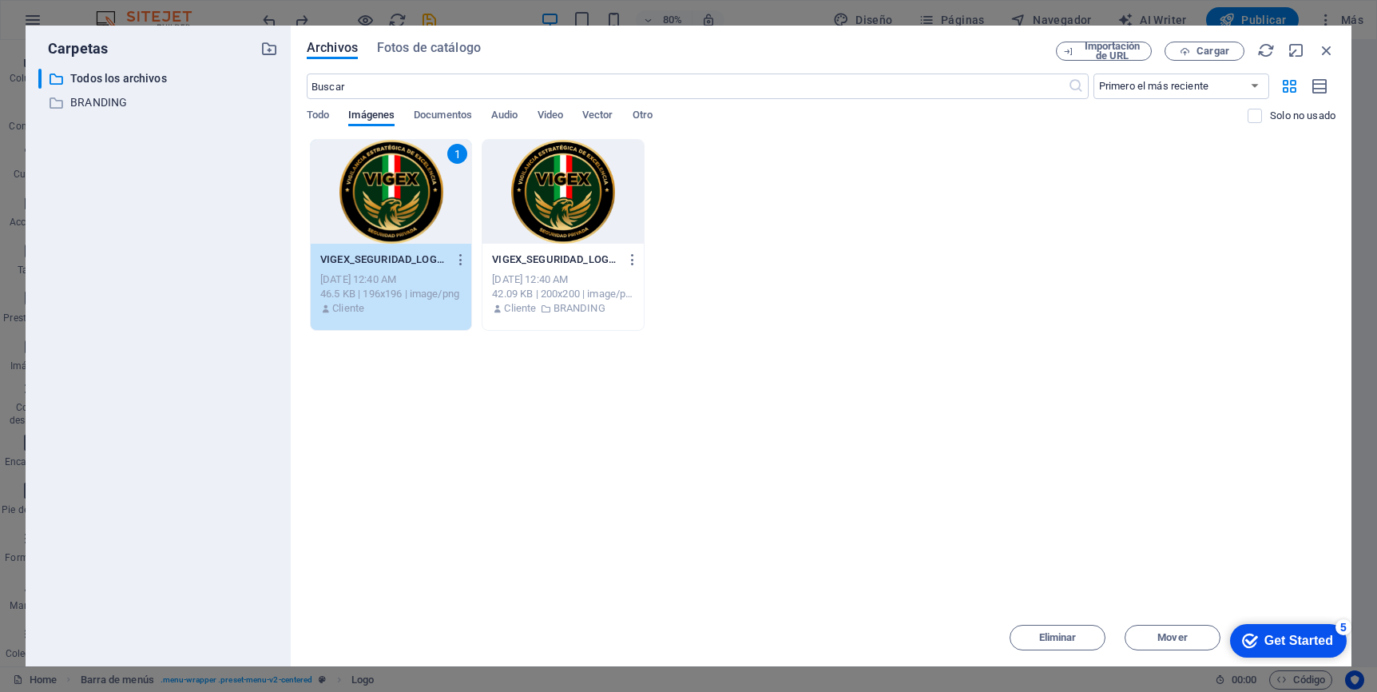
click at [597, 198] on div at bounding box center [562, 192] width 161 height 104
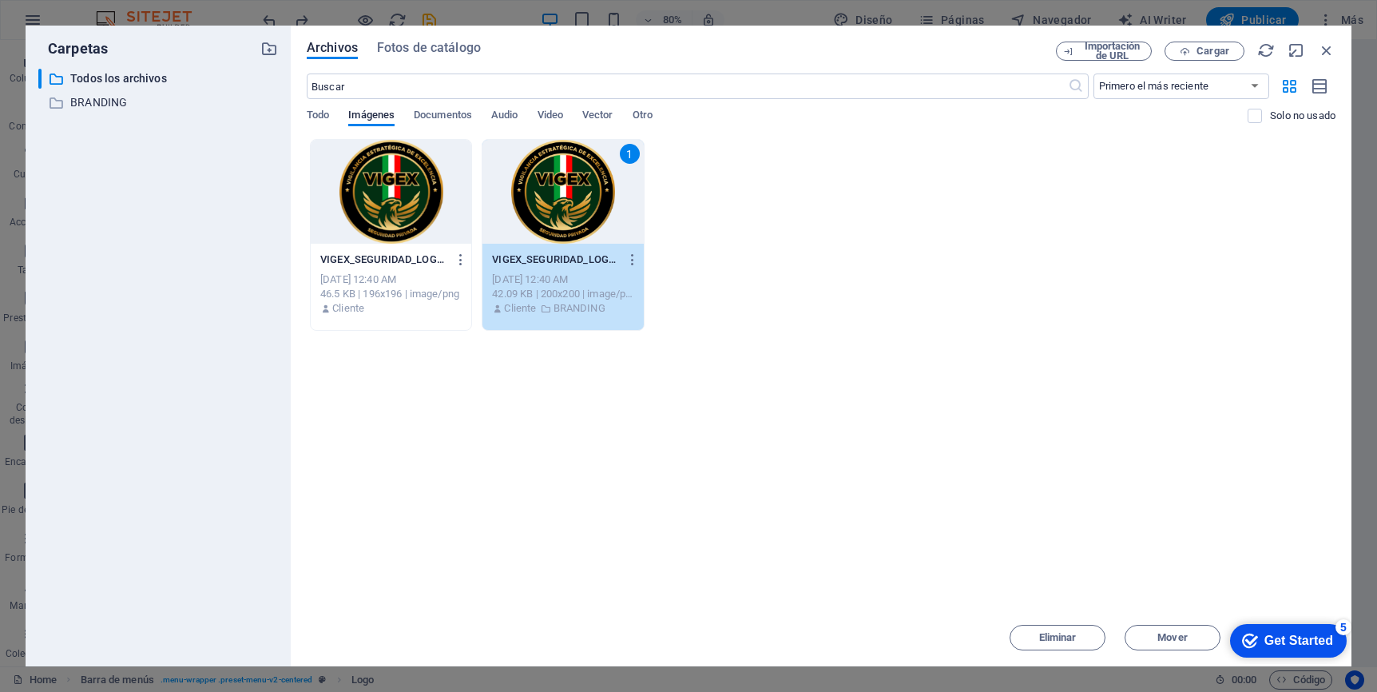
click at [386, 199] on div at bounding box center [391, 192] width 161 height 104
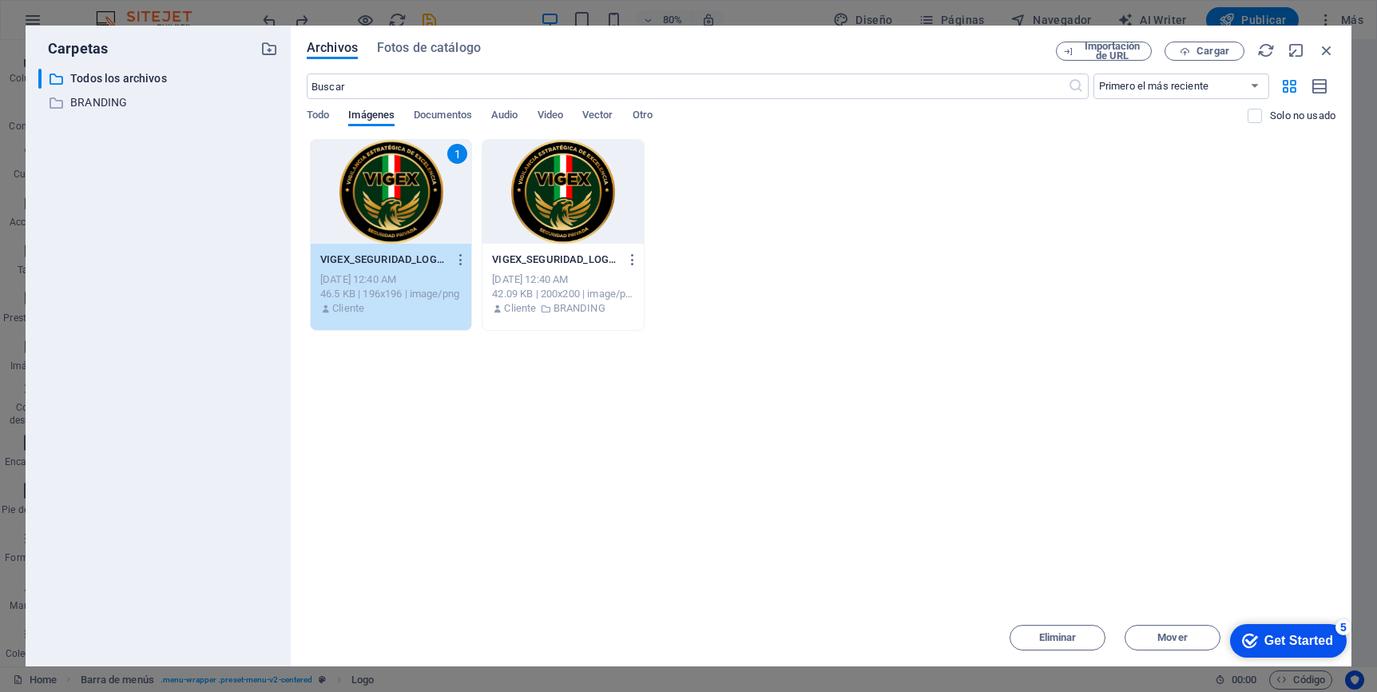
click at [387, 196] on div "1" at bounding box center [391, 192] width 161 height 104
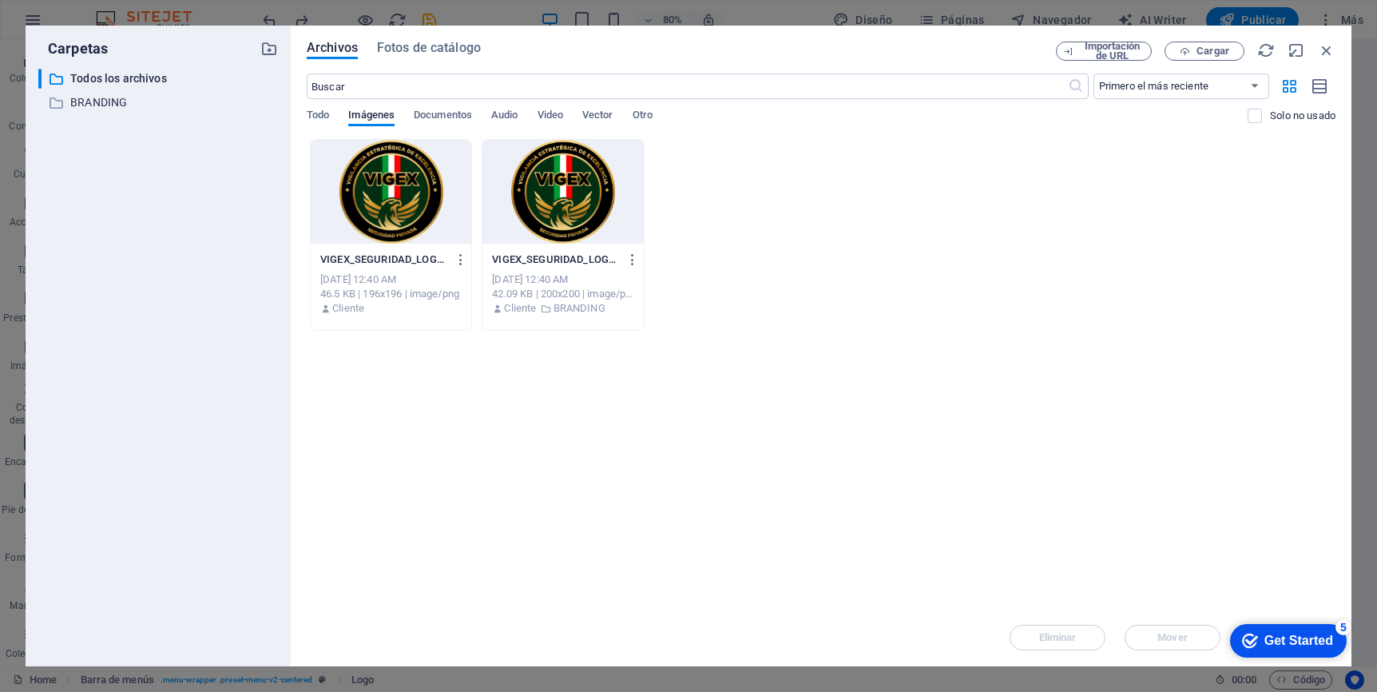
click at [387, 196] on div at bounding box center [391, 192] width 161 height 104
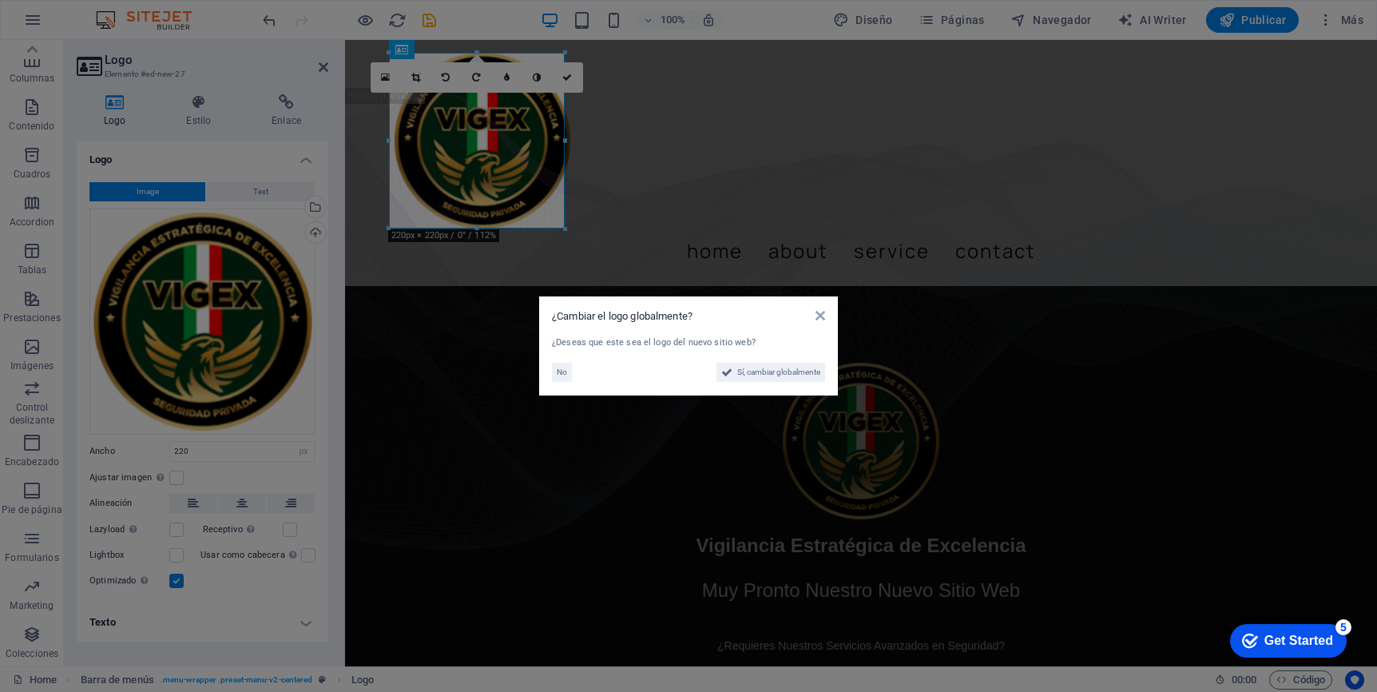
click at [706, 177] on aside "¿Cambiar el logo globalmente? ¿Deseas que este sea el logo del nuevo sitio web?…" at bounding box center [688, 346] width 1377 height 692
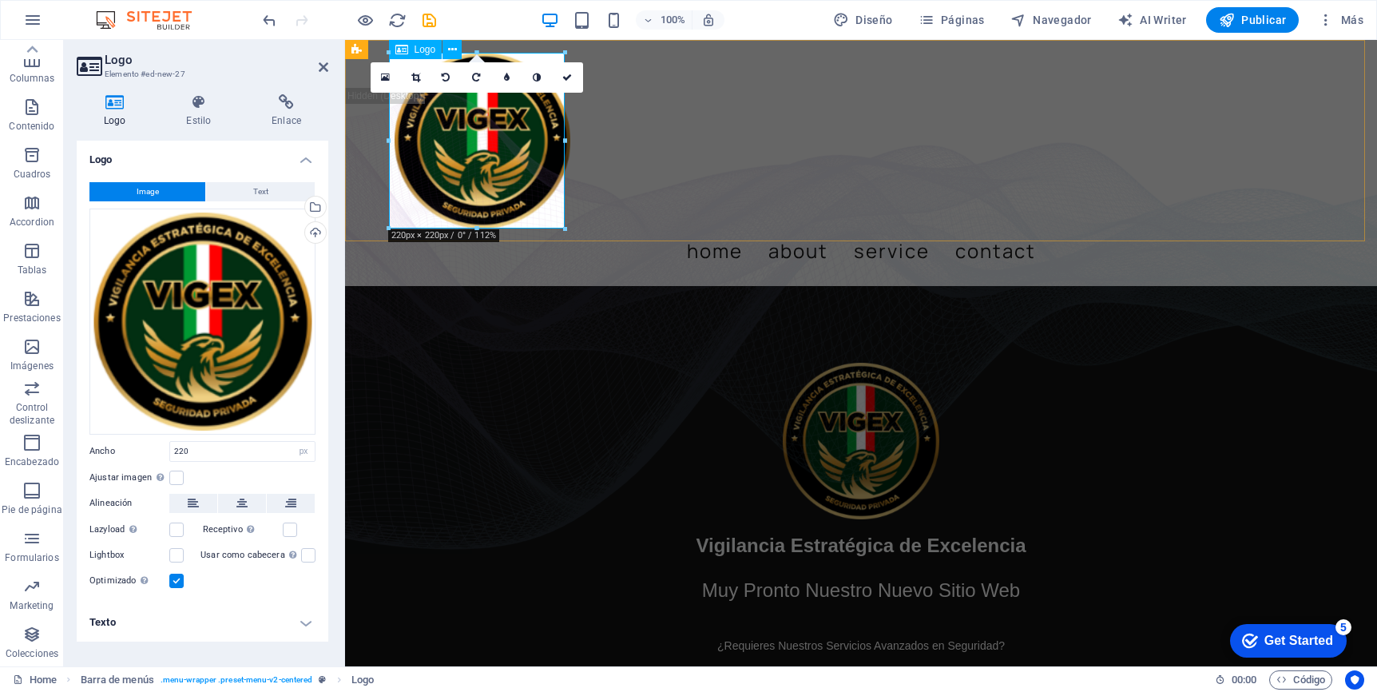
click at [535, 173] on div at bounding box center [861, 141] width 933 height 176
click at [263, 450] on input "220" at bounding box center [242, 451] width 145 height 19
type input "100"
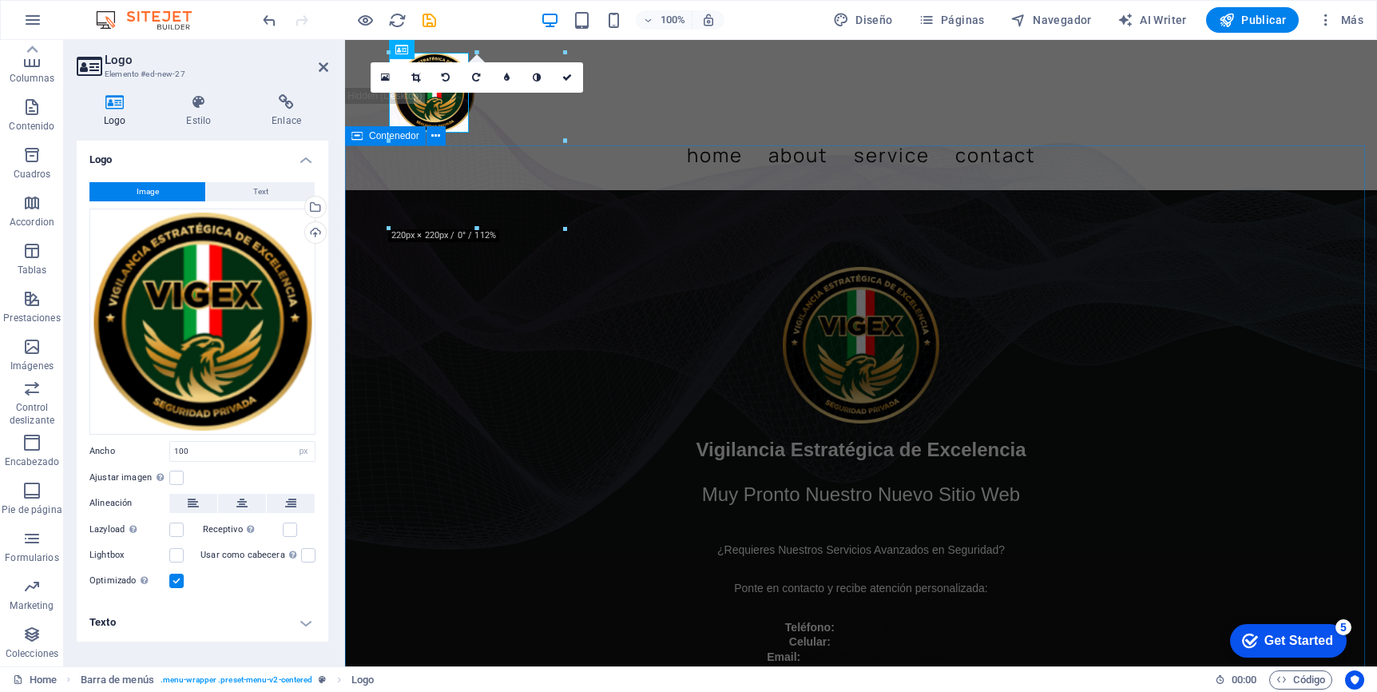
click at [690, 196] on div "Vigilancia Estratégica de Excelencia Muy Pronto Nuestro Nuevo Sitio Web ¿Requie…" at bounding box center [861, 465] width 1032 height 550
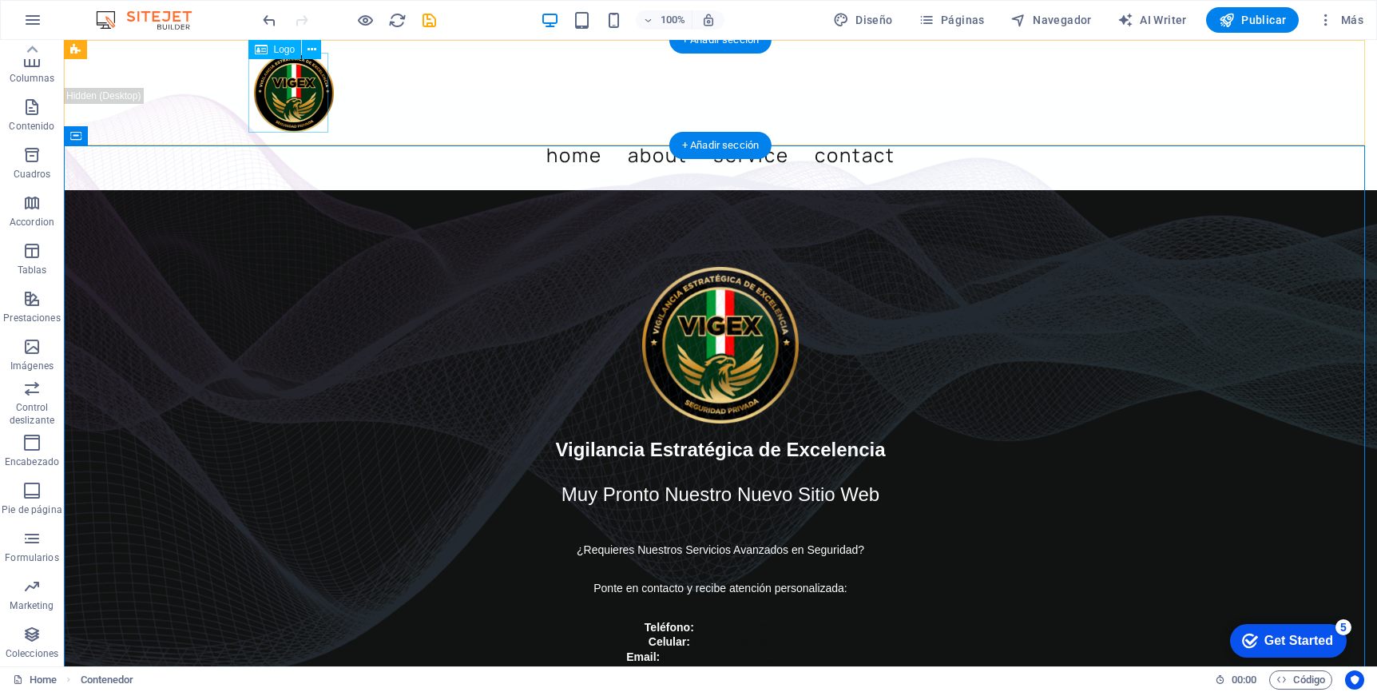
click at [300, 86] on div at bounding box center [720, 93] width 933 height 80
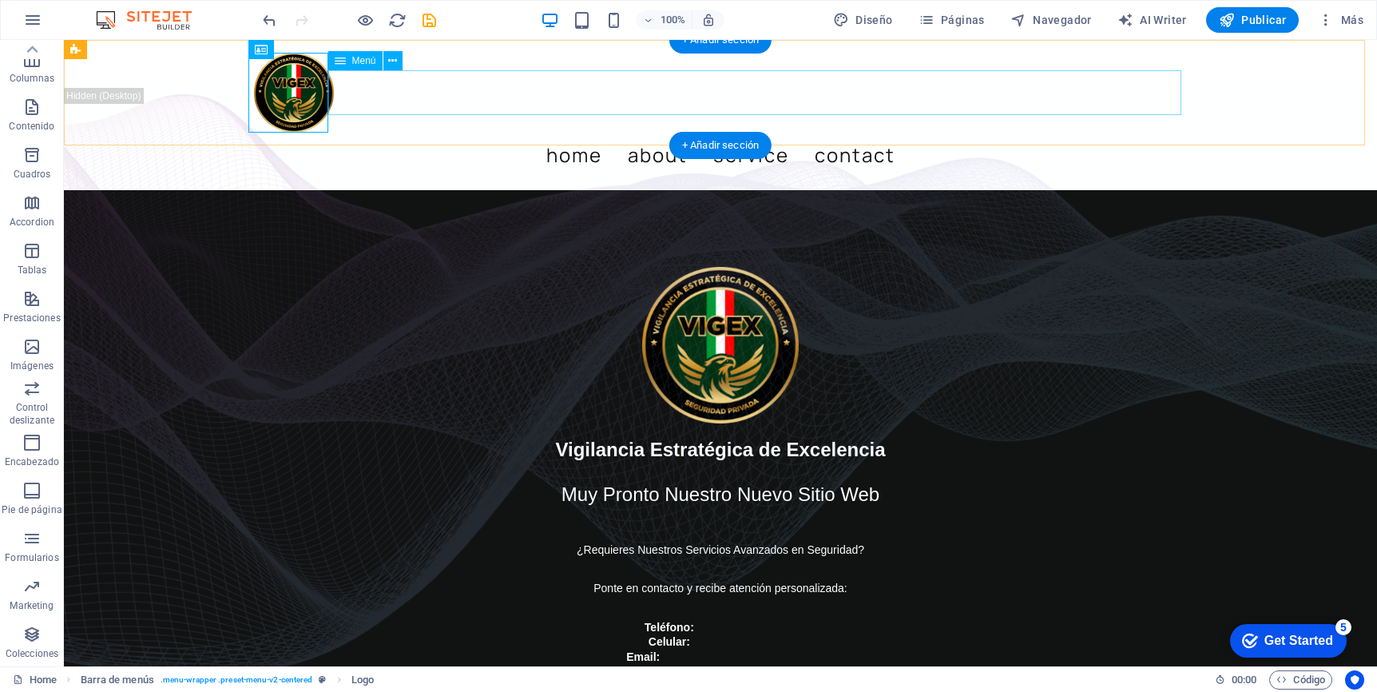
click at [672, 133] on nav "Home About Service Contact" at bounding box center [720, 155] width 933 height 45
click at [1248, 89] on div "Menu Home About Service Contact" at bounding box center [720, 115] width 1313 height 150
click at [296, 93] on div at bounding box center [720, 93] width 933 height 80
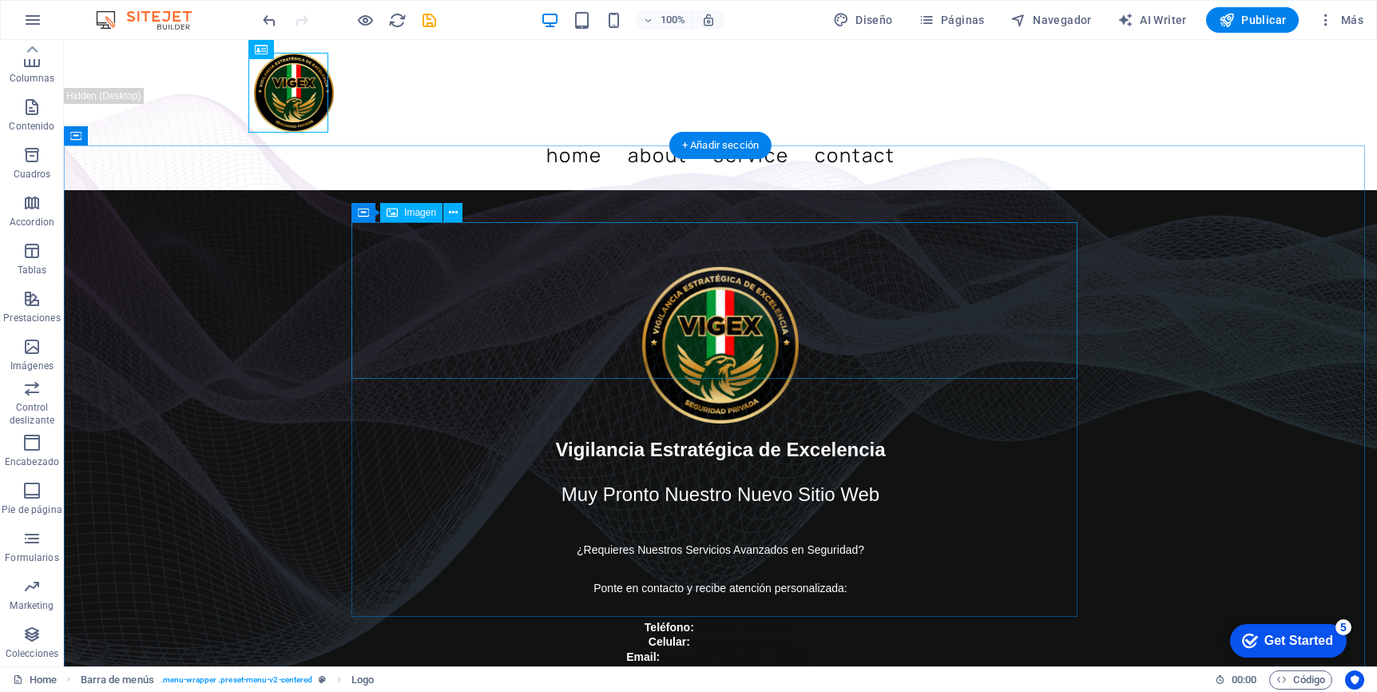
click at [760, 288] on figure at bounding box center [720, 345] width 907 height 157
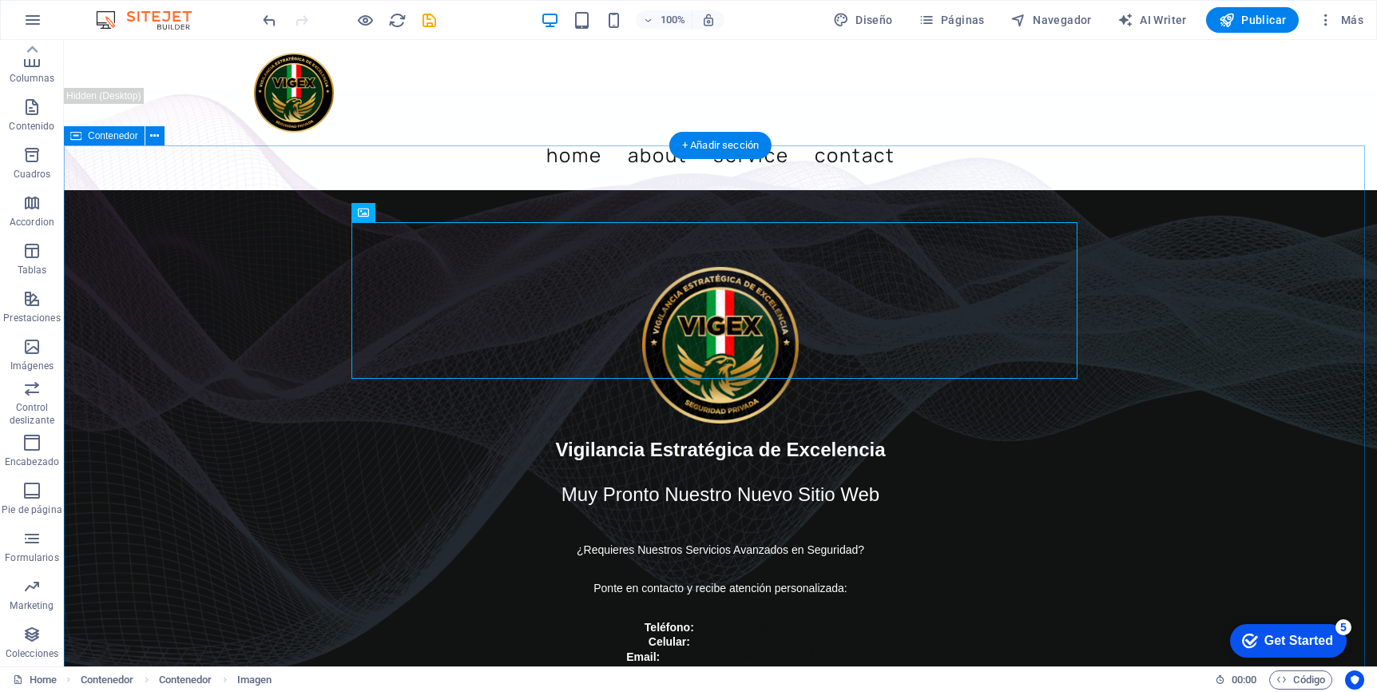
click at [1241, 292] on div "Vigilancia Estratégica de Excelencia Muy Pronto Nuestro Nuevo Sitio Web ¿Requie…" at bounding box center [720, 465] width 1313 height 550
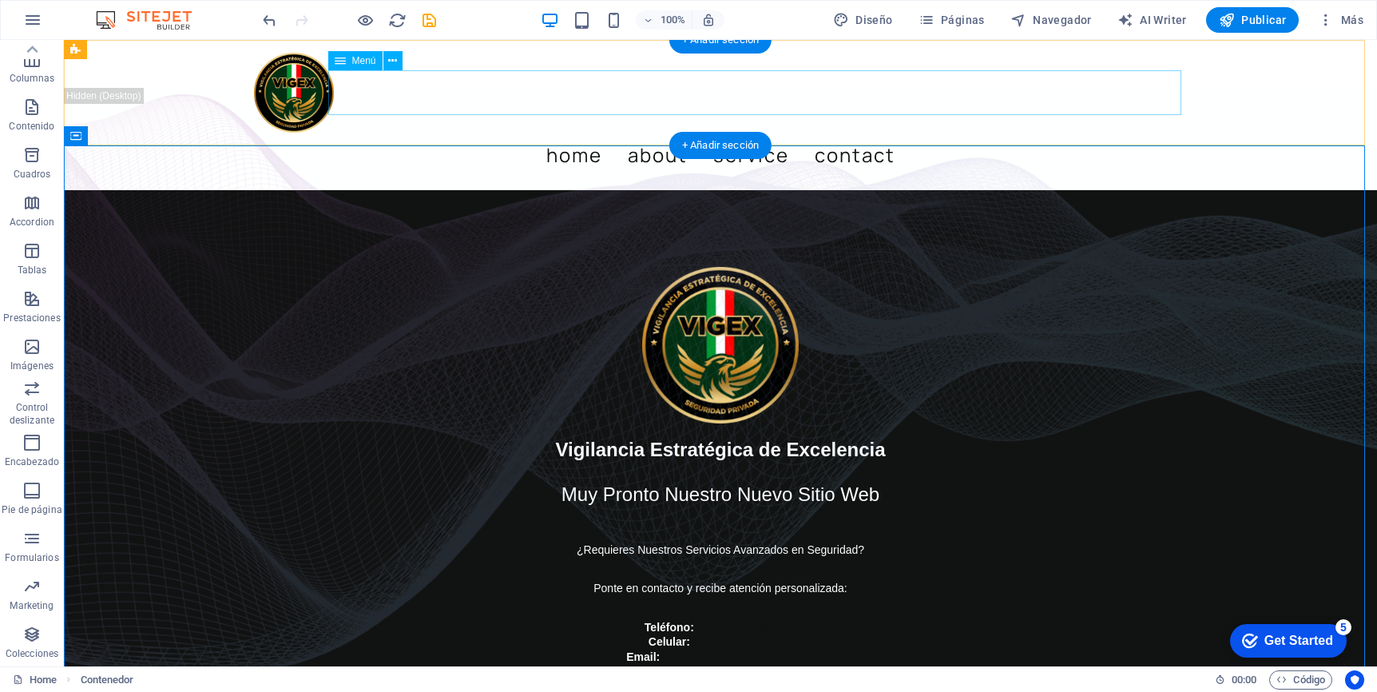
click at [665, 133] on nav "Home About Service Contact" at bounding box center [720, 155] width 933 height 45
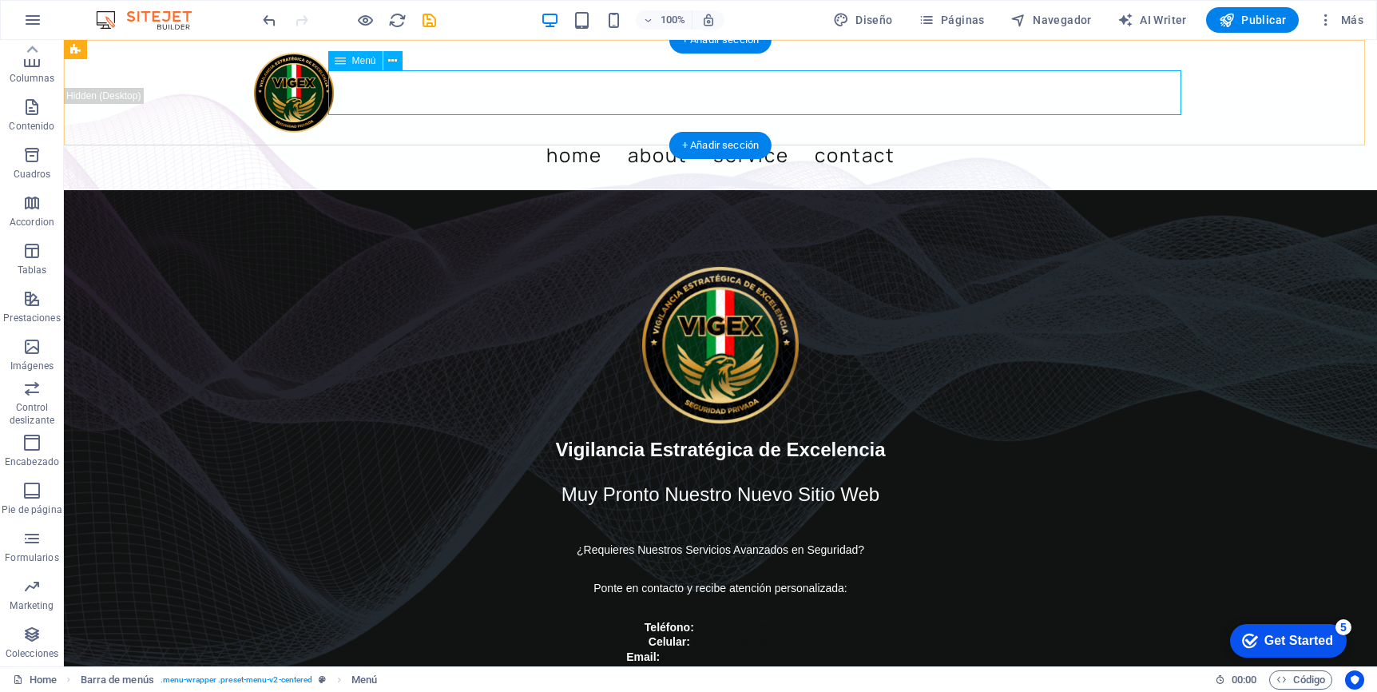
click at [632, 133] on nav "Home About Service Contact" at bounding box center [720, 155] width 933 height 45
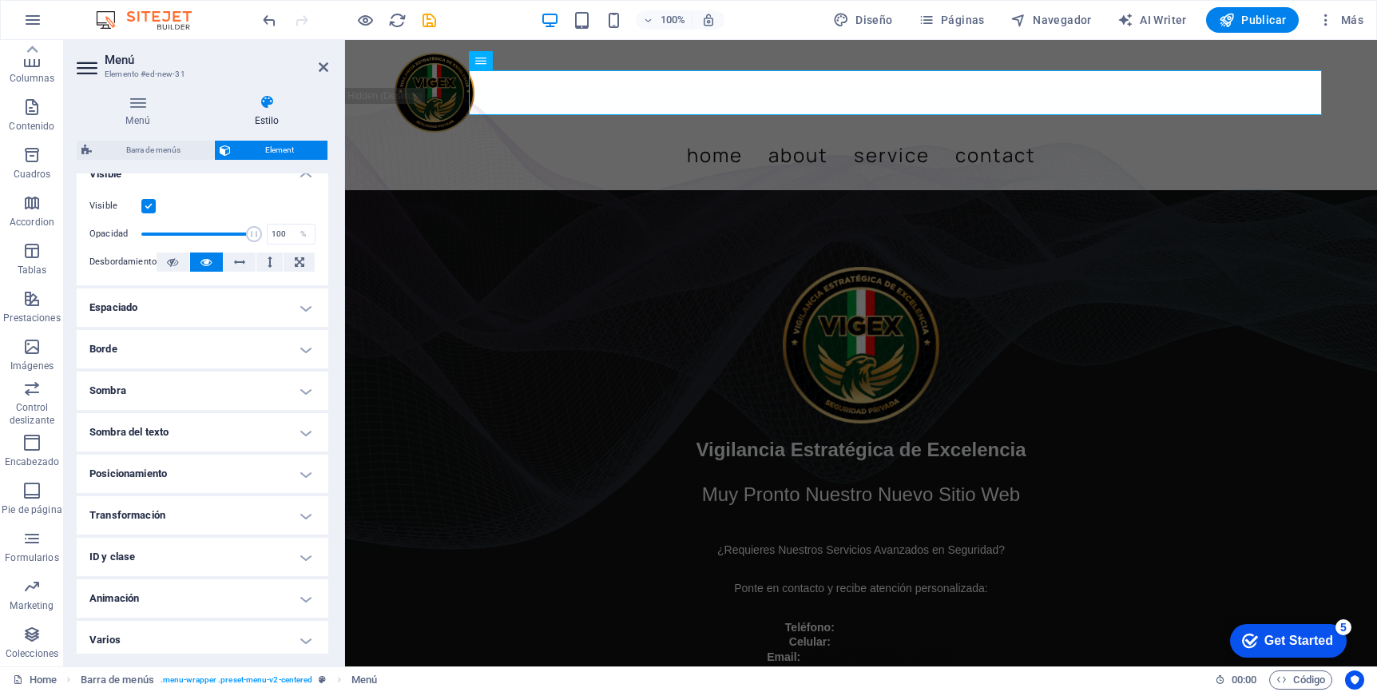
scroll to position [208, 0]
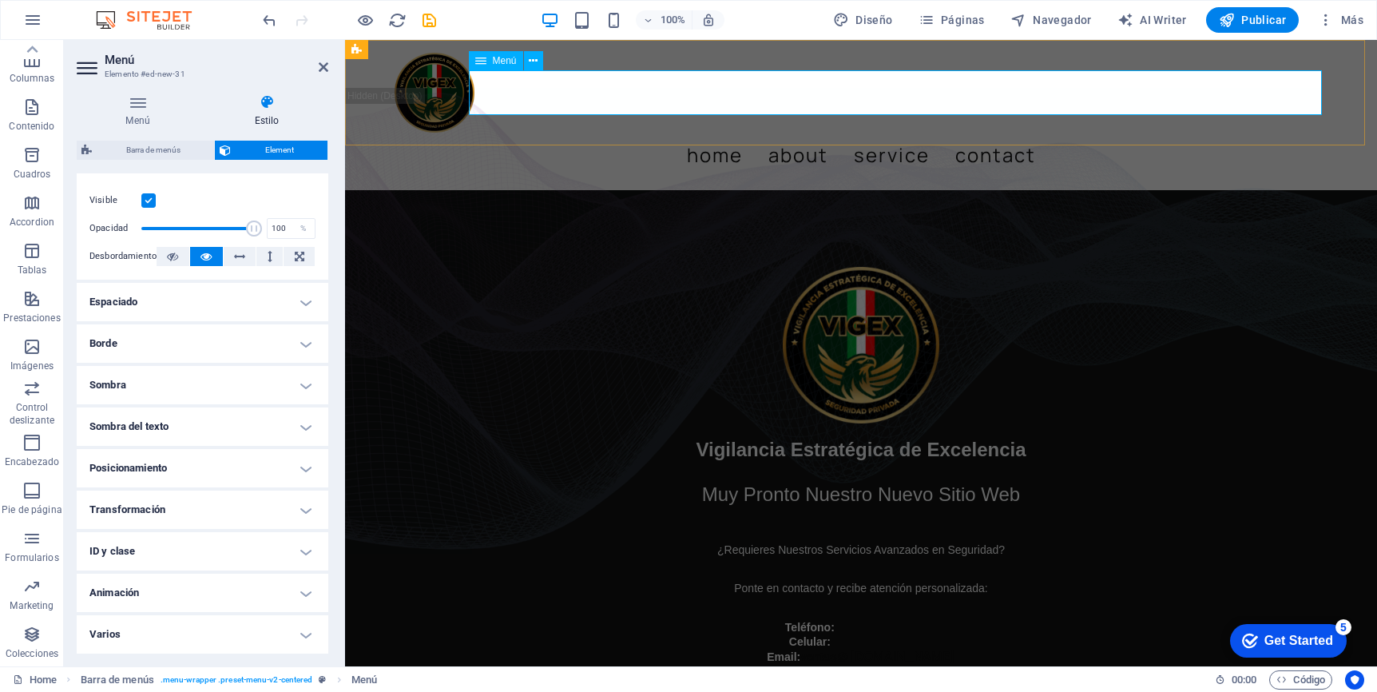
click at [809, 133] on nav "Home About Service Contact" at bounding box center [861, 155] width 933 height 45
click at [151, 203] on label at bounding box center [148, 200] width 14 height 14
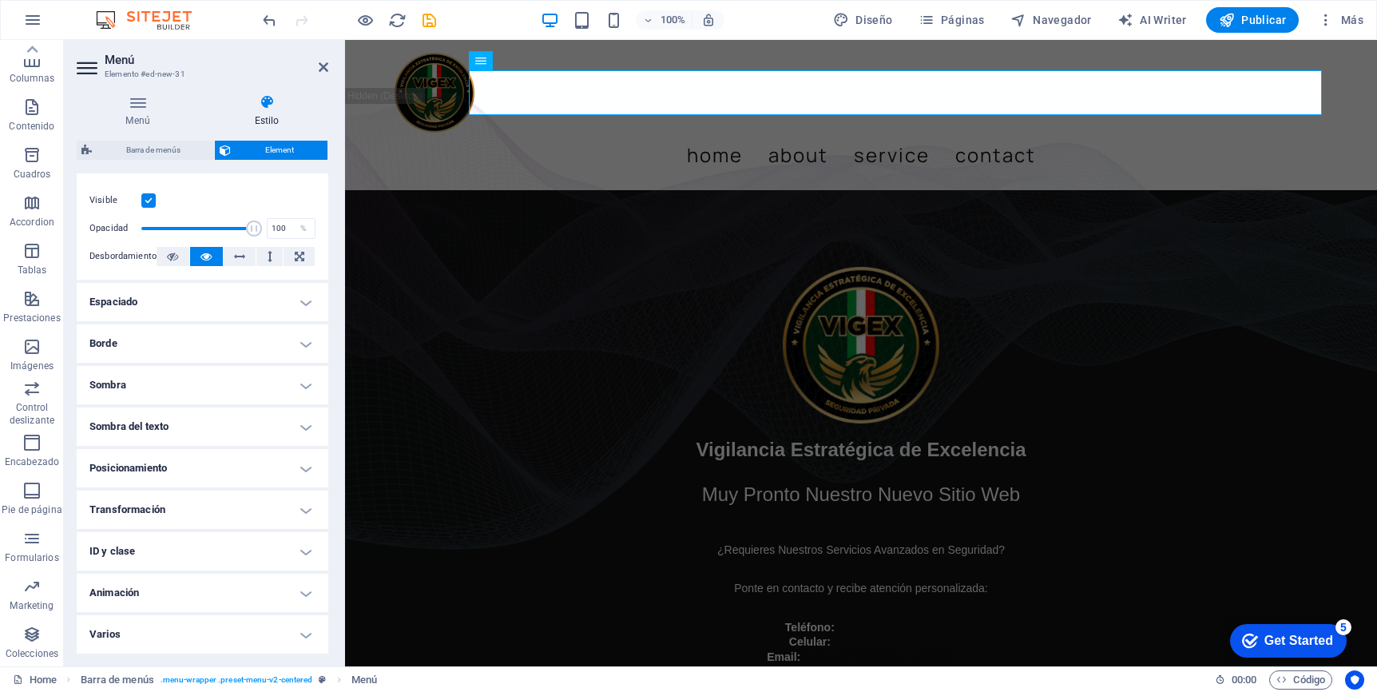
click at [0, 0] on input "Visible" at bounding box center [0, 0] width 0 height 0
click at [151, 202] on label at bounding box center [148, 200] width 14 height 14
click at [0, 0] on input "Visible" at bounding box center [0, 0] width 0 height 0
click at [748, 133] on nav "Home About Service Contact" at bounding box center [861, 155] width 933 height 45
click at [656, 133] on div "Menu Home About Service Contact" at bounding box center [861, 115] width 1032 height 150
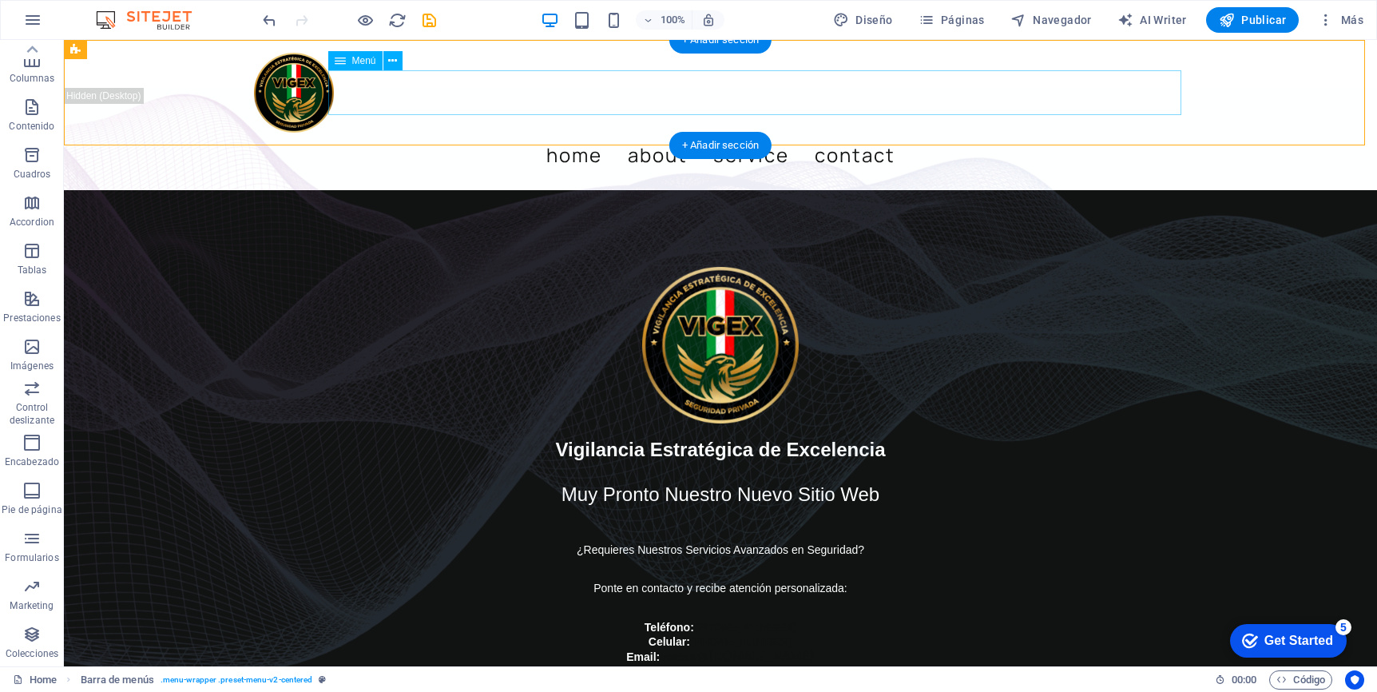
click at [890, 133] on nav "Home About Service Contact" at bounding box center [720, 155] width 933 height 45
click at [341, 133] on nav "Home About Service Contact" at bounding box center [720, 155] width 933 height 45
click at [300, 90] on div at bounding box center [720, 93] width 933 height 80
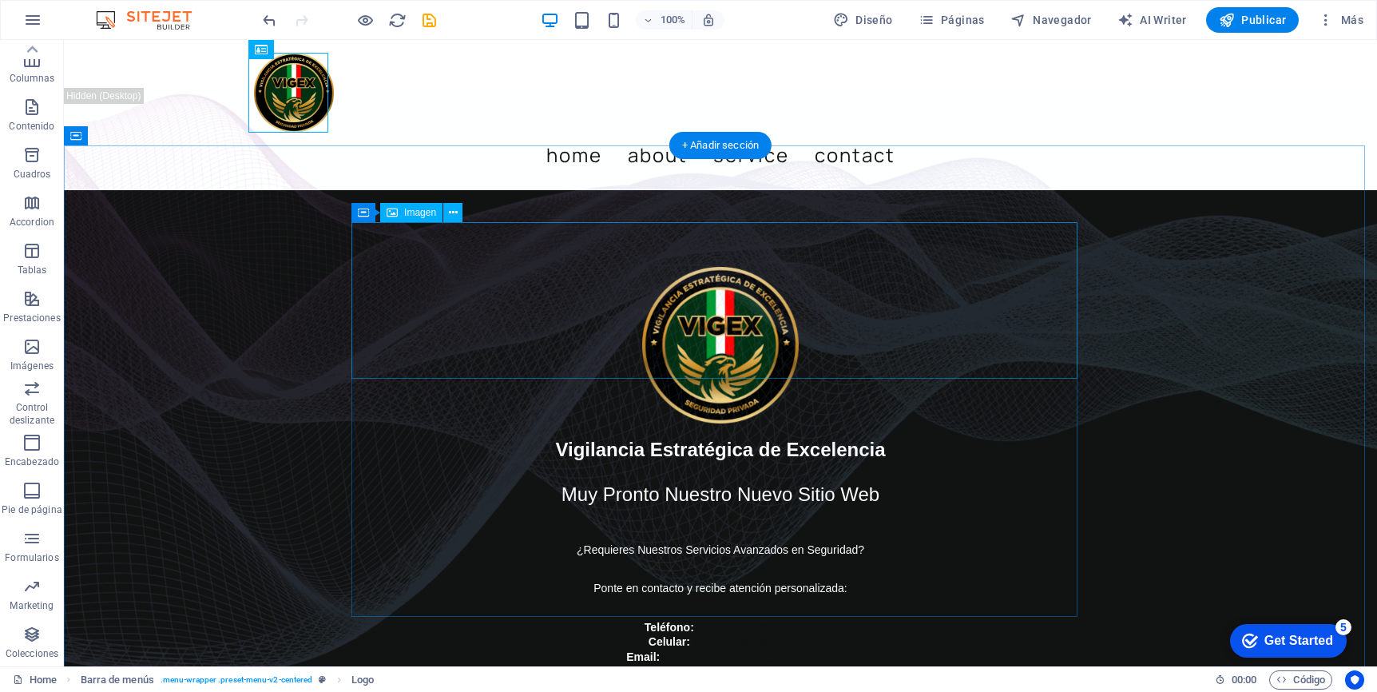
click at [700, 267] on figure at bounding box center [720, 345] width 907 height 157
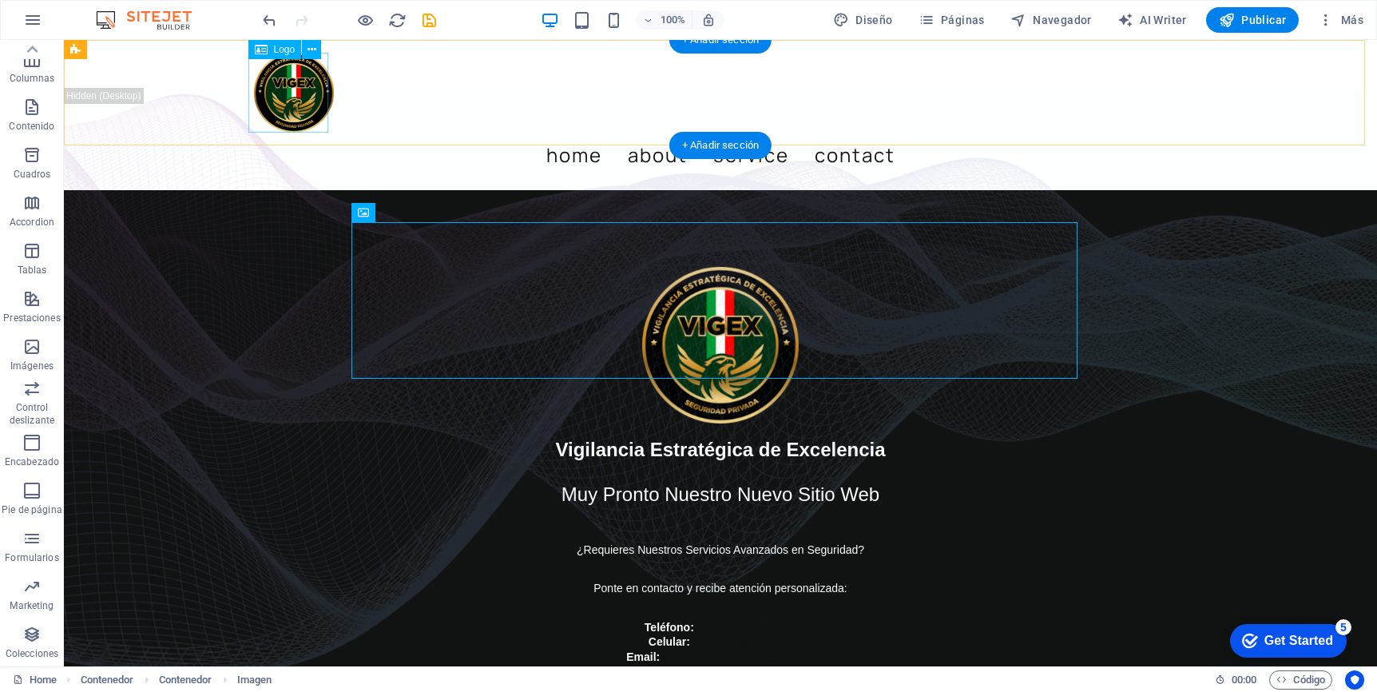
click at [302, 81] on div at bounding box center [720, 93] width 933 height 80
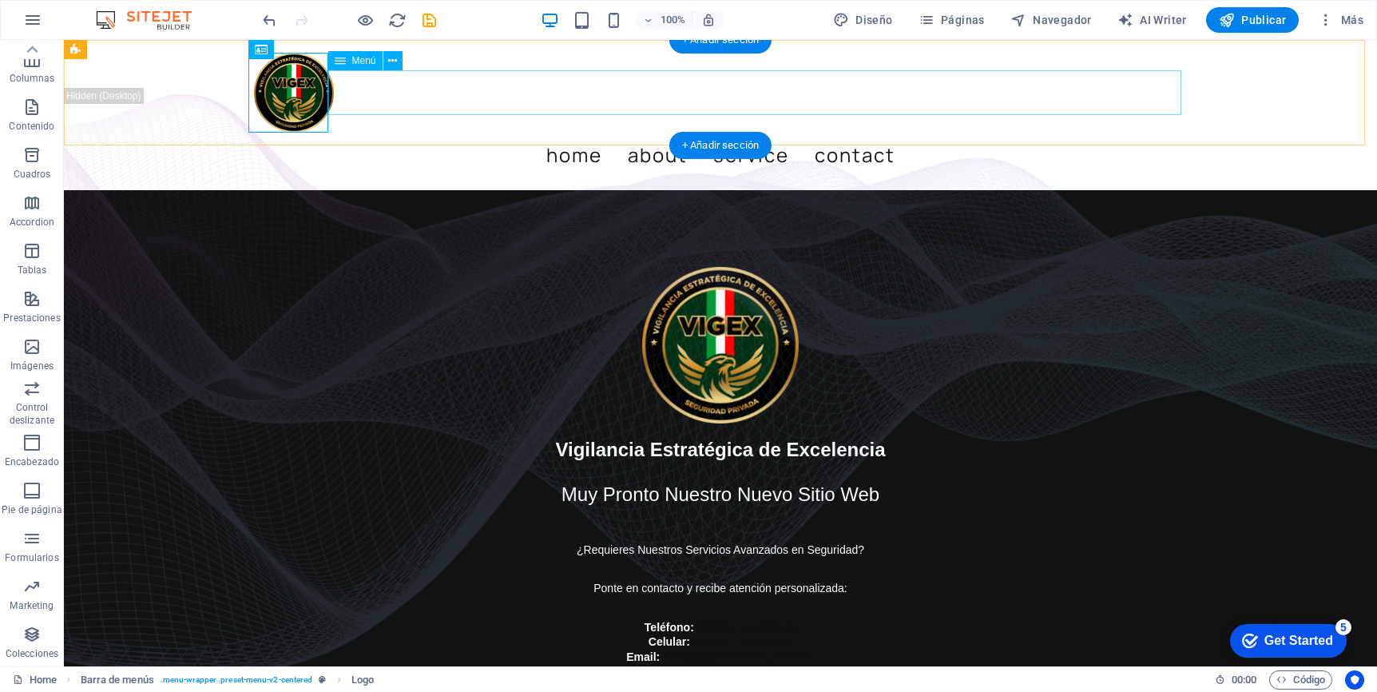
click at [633, 133] on nav "Home About Service Contact" at bounding box center [720, 155] width 933 height 45
click at [632, 133] on nav "Home About Service Contact" at bounding box center [720, 155] width 933 height 45
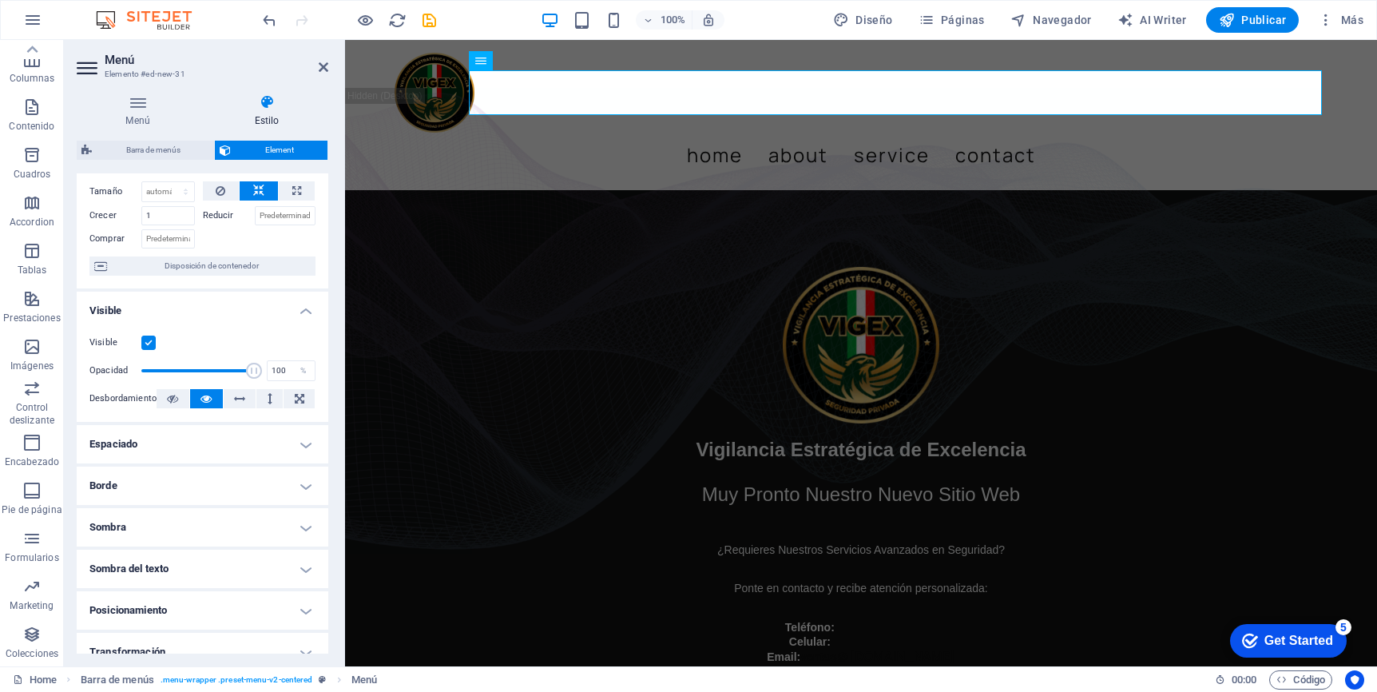
scroll to position [0, 0]
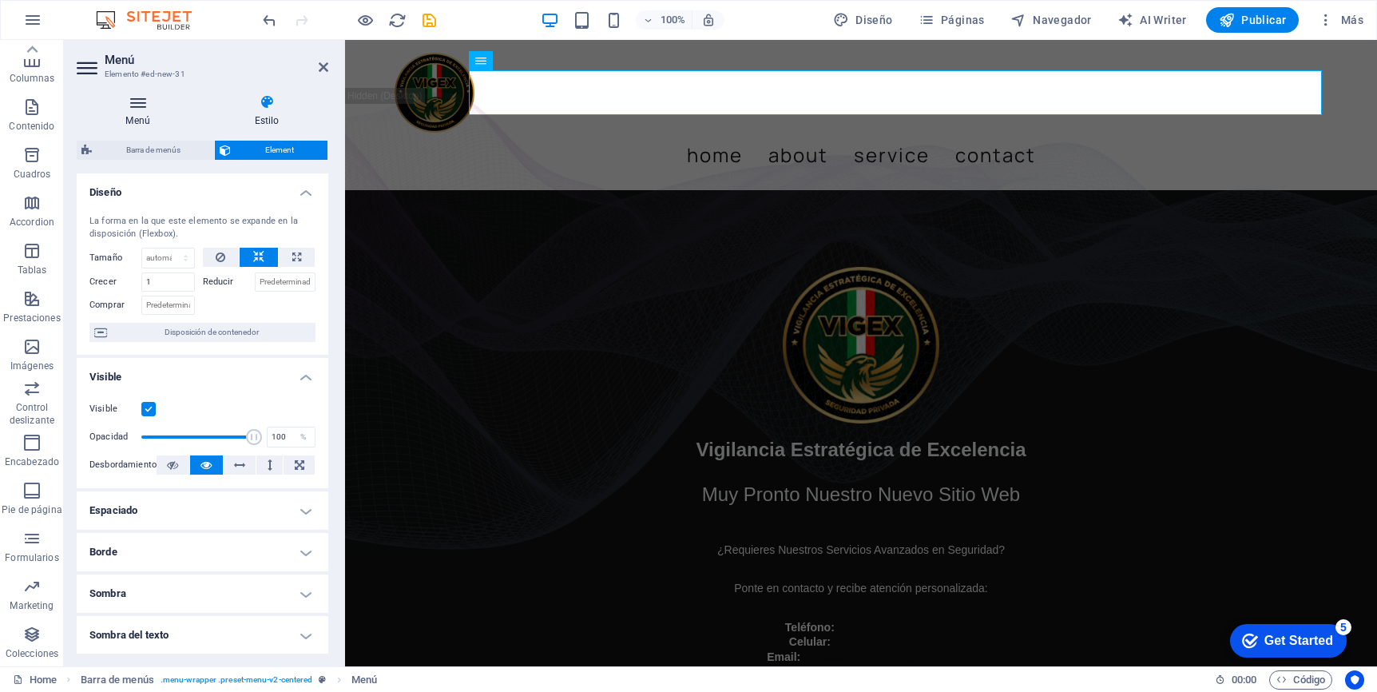
click at [139, 105] on icon at bounding box center [138, 102] width 122 height 16
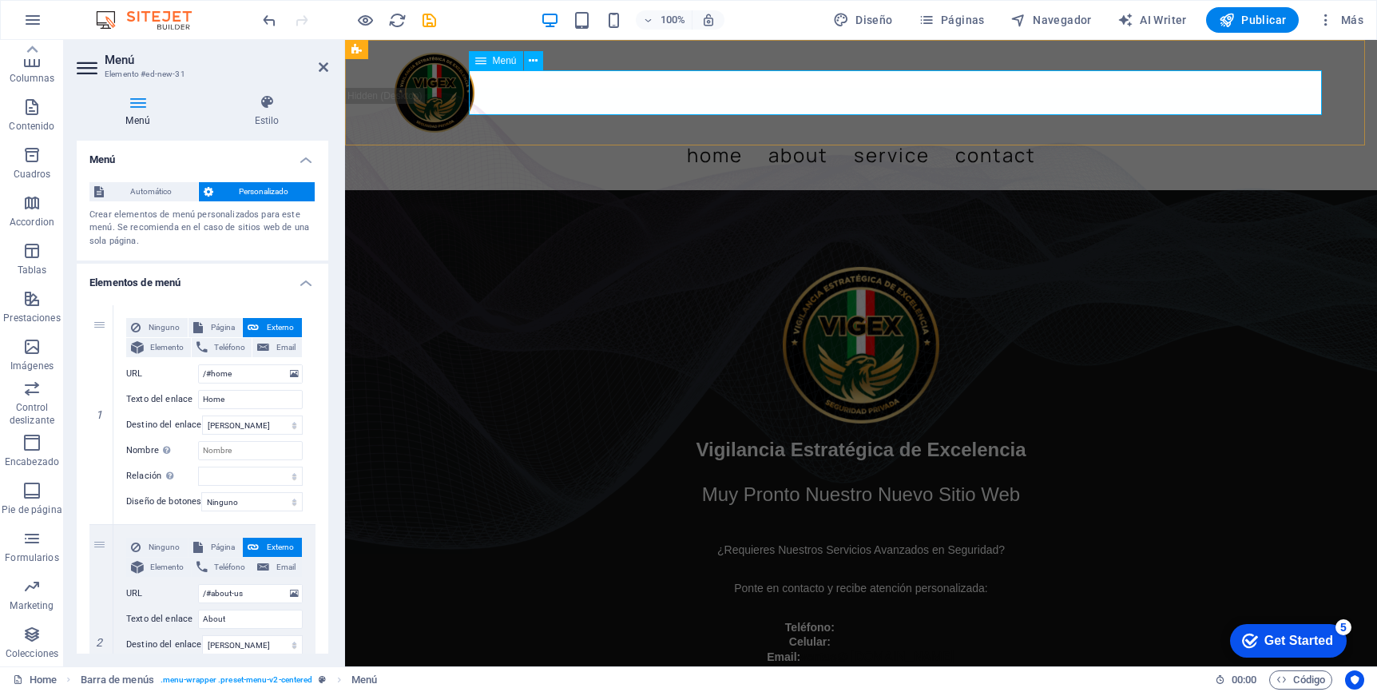
click at [771, 133] on nav "Home About Service Contact" at bounding box center [861, 155] width 933 height 45
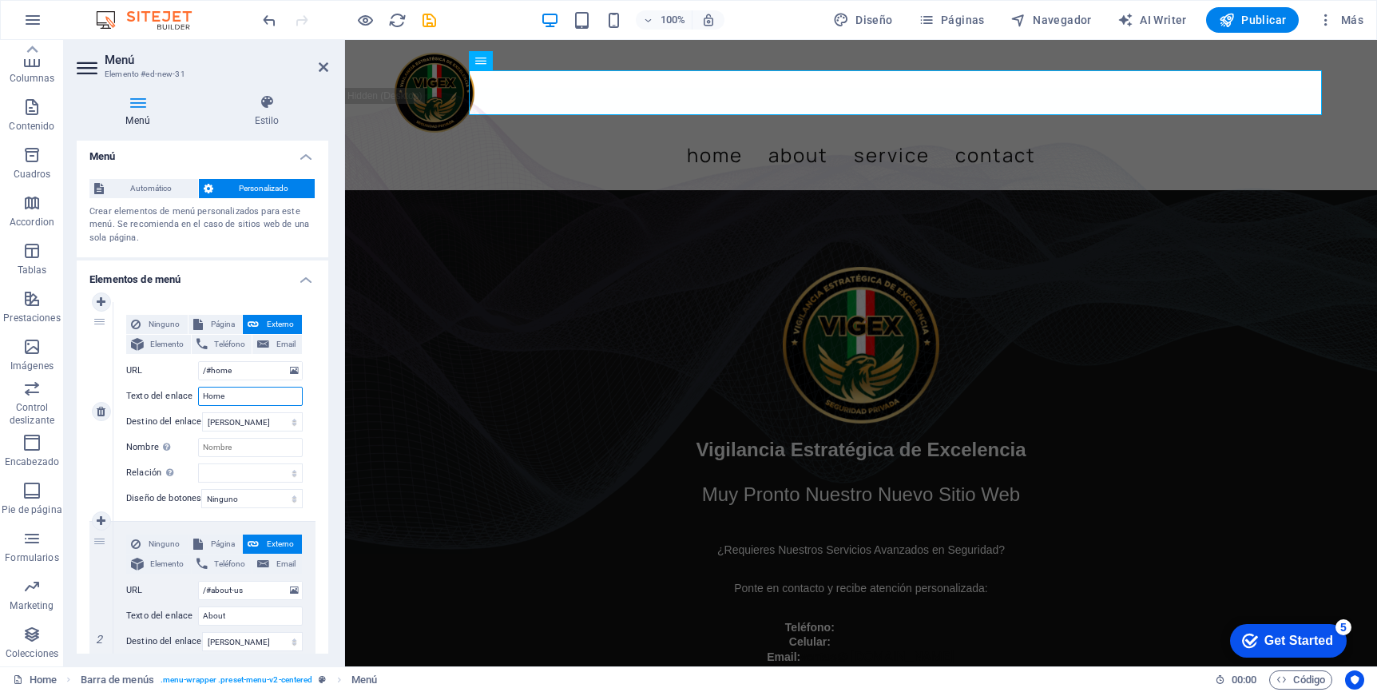
click at [244, 395] on input "Home" at bounding box center [250, 396] width 105 height 19
type input "INICIO"
select select
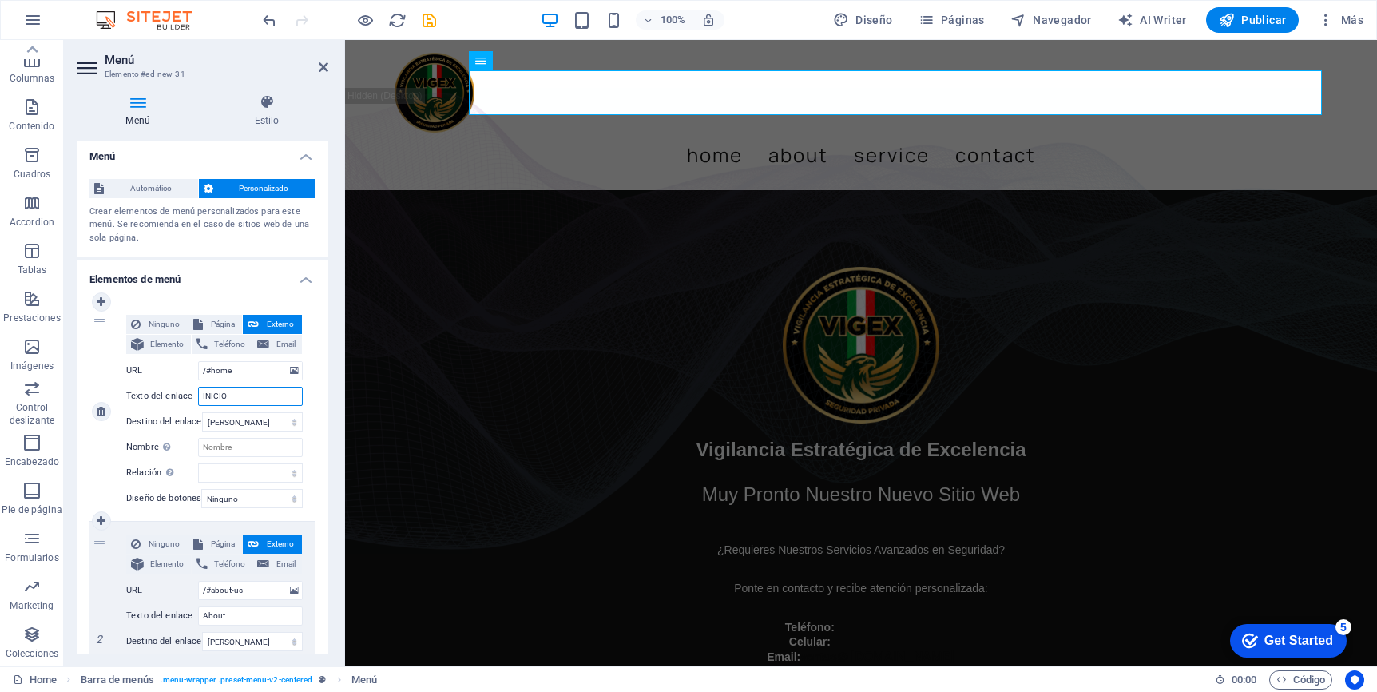
select select
click at [242, 395] on input "INICIO" at bounding box center [250, 396] width 105 height 19
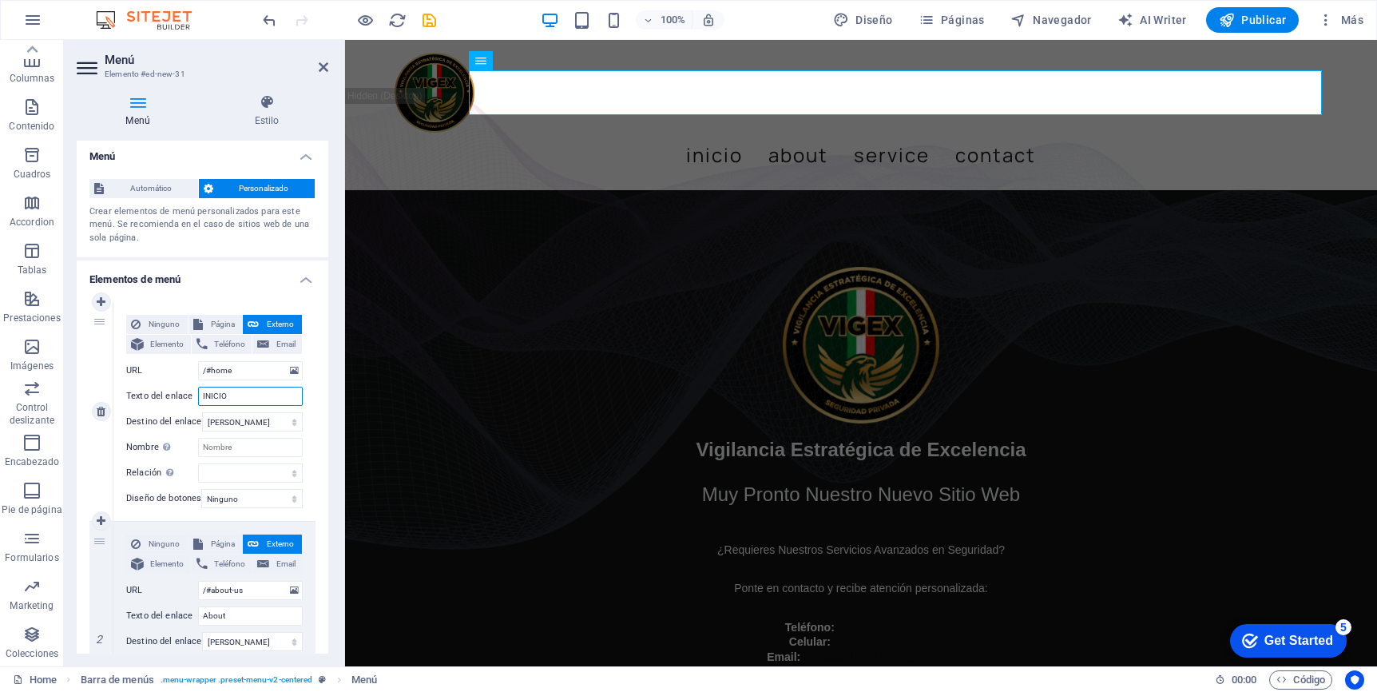
type input "I"
select select
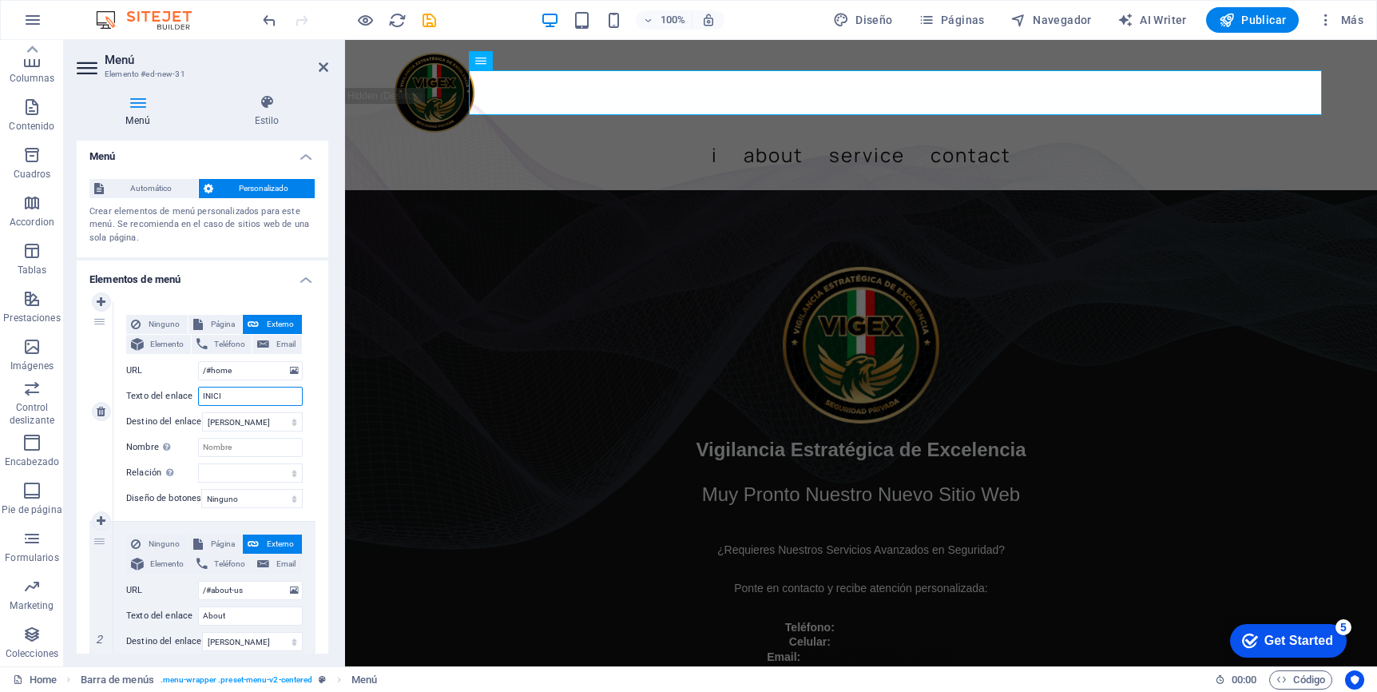
type input "INICIO"
select select
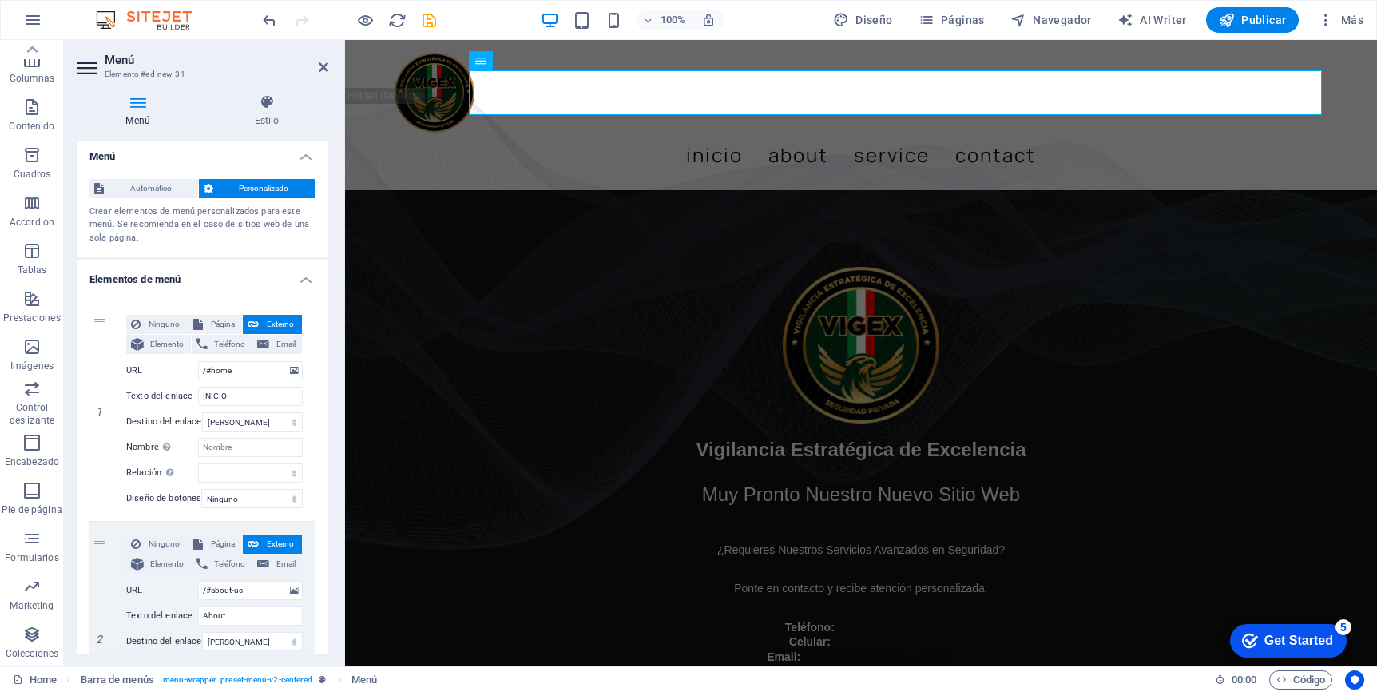
click at [260, 401] on input "INICIO" at bounding box center [250, 396] width 105 height 19
type input "I"
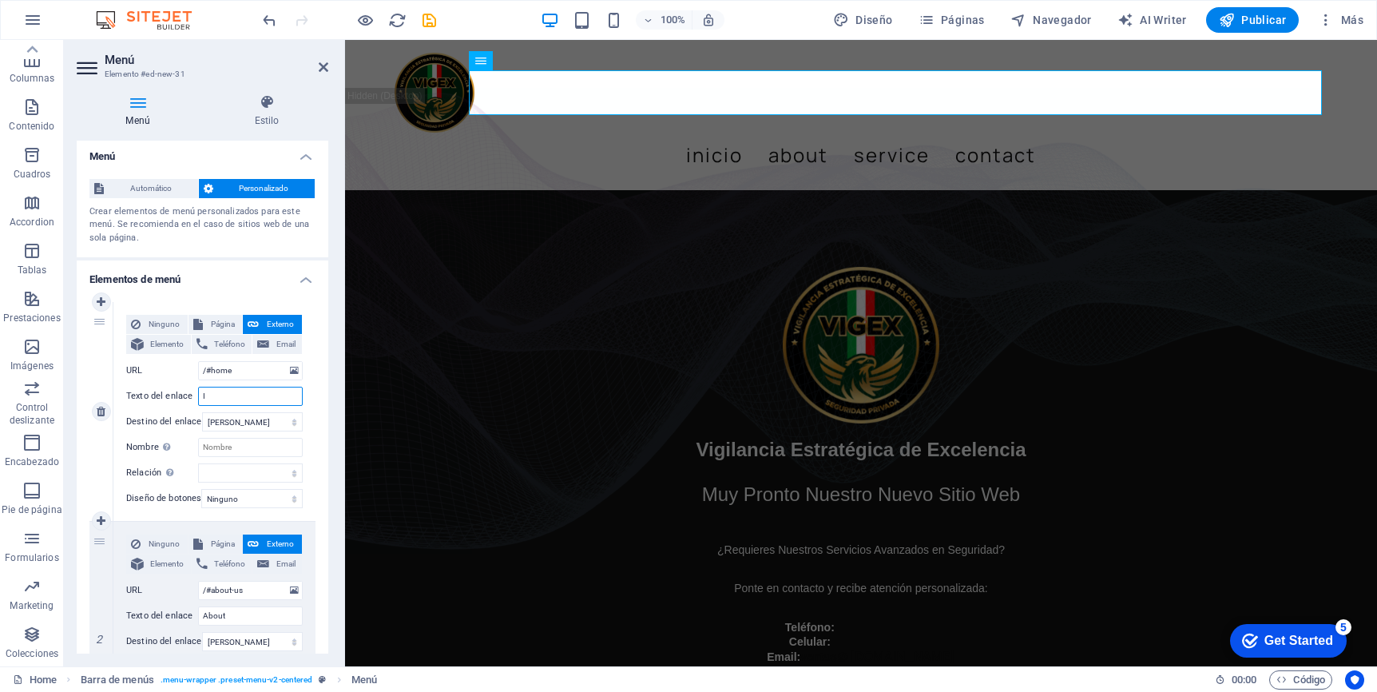
select select
type input "Ini"
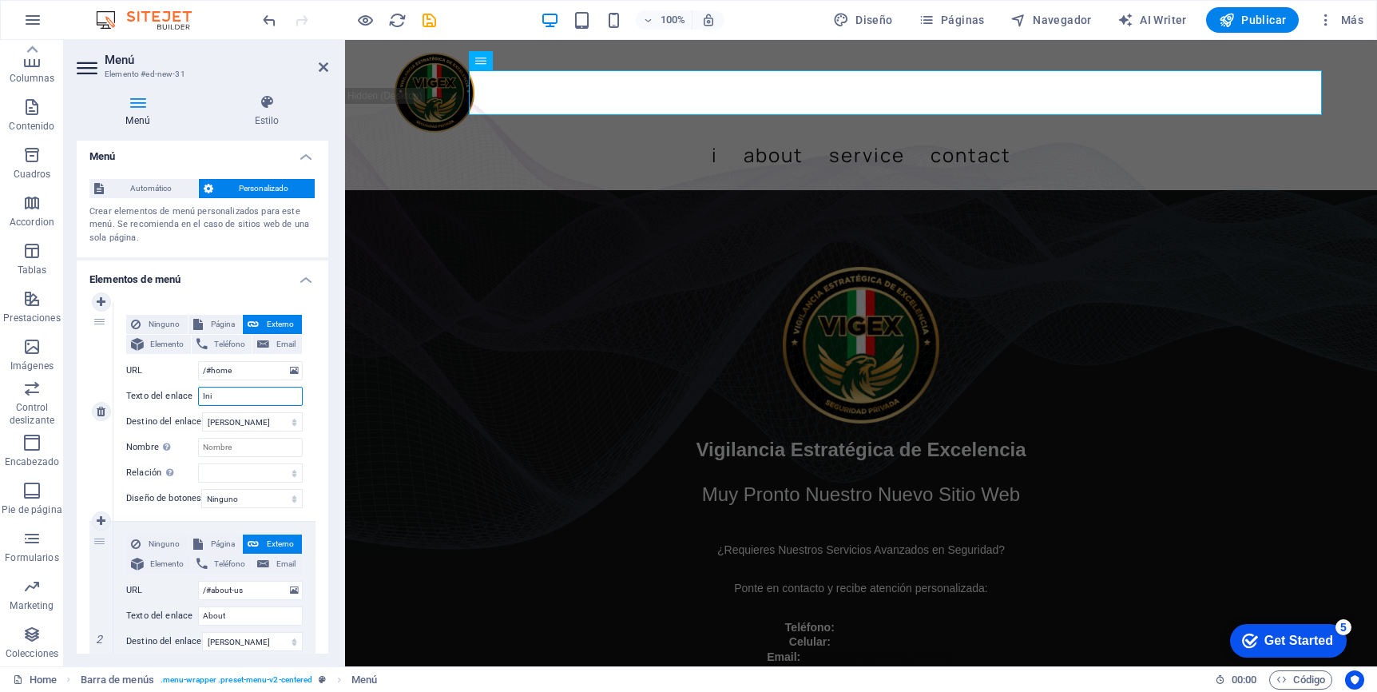
select select
type input "Inic"
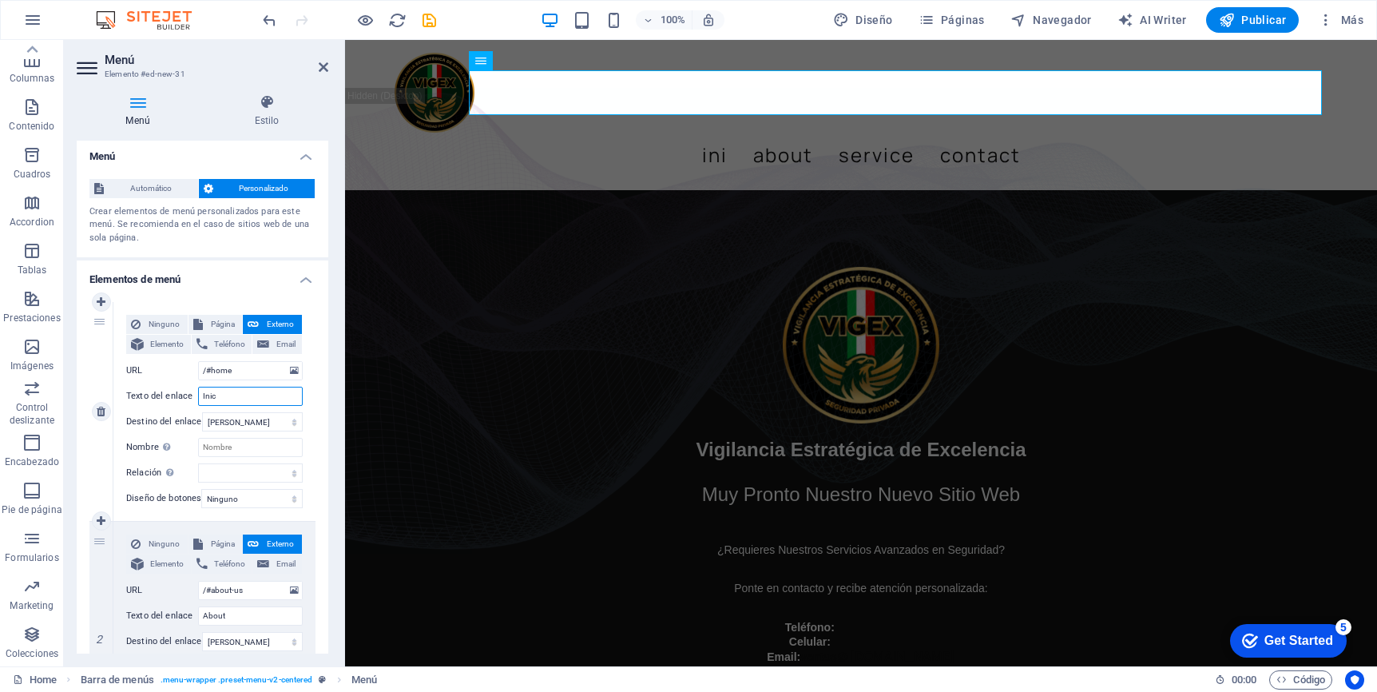
select select
type input "Inicio"
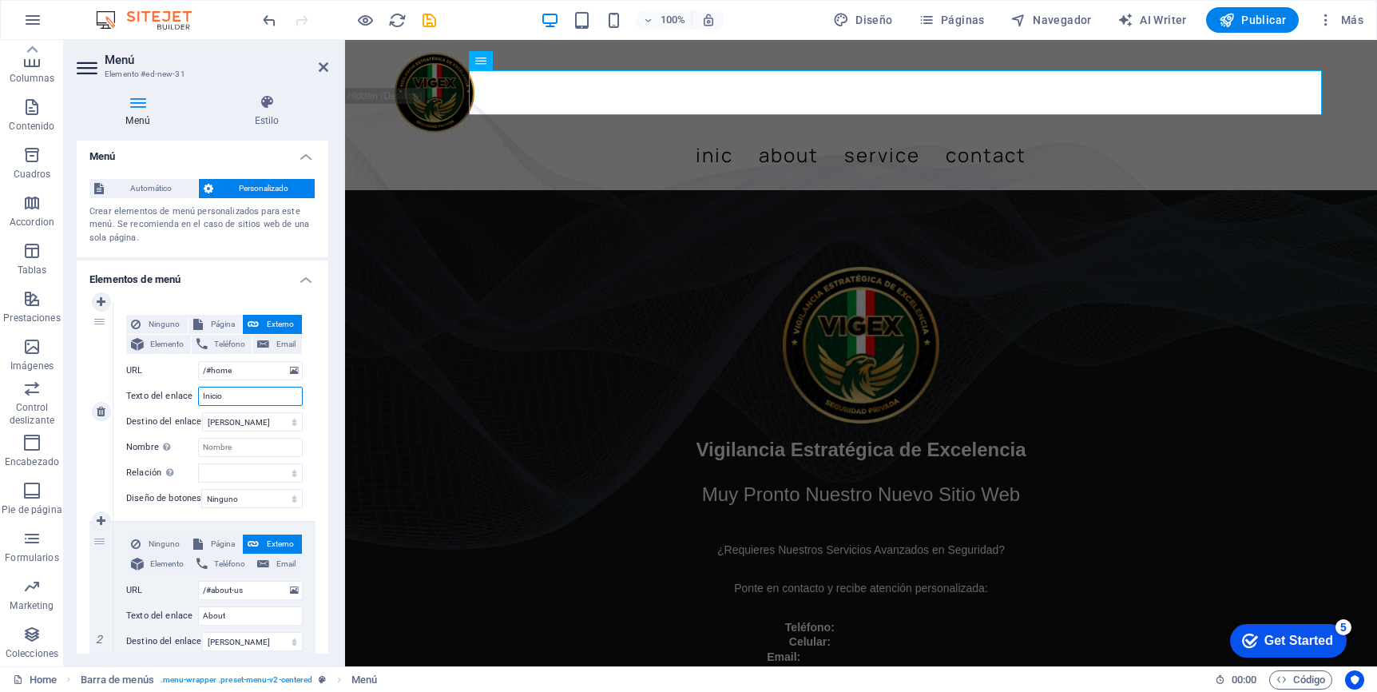
select select
type input "Inicio"
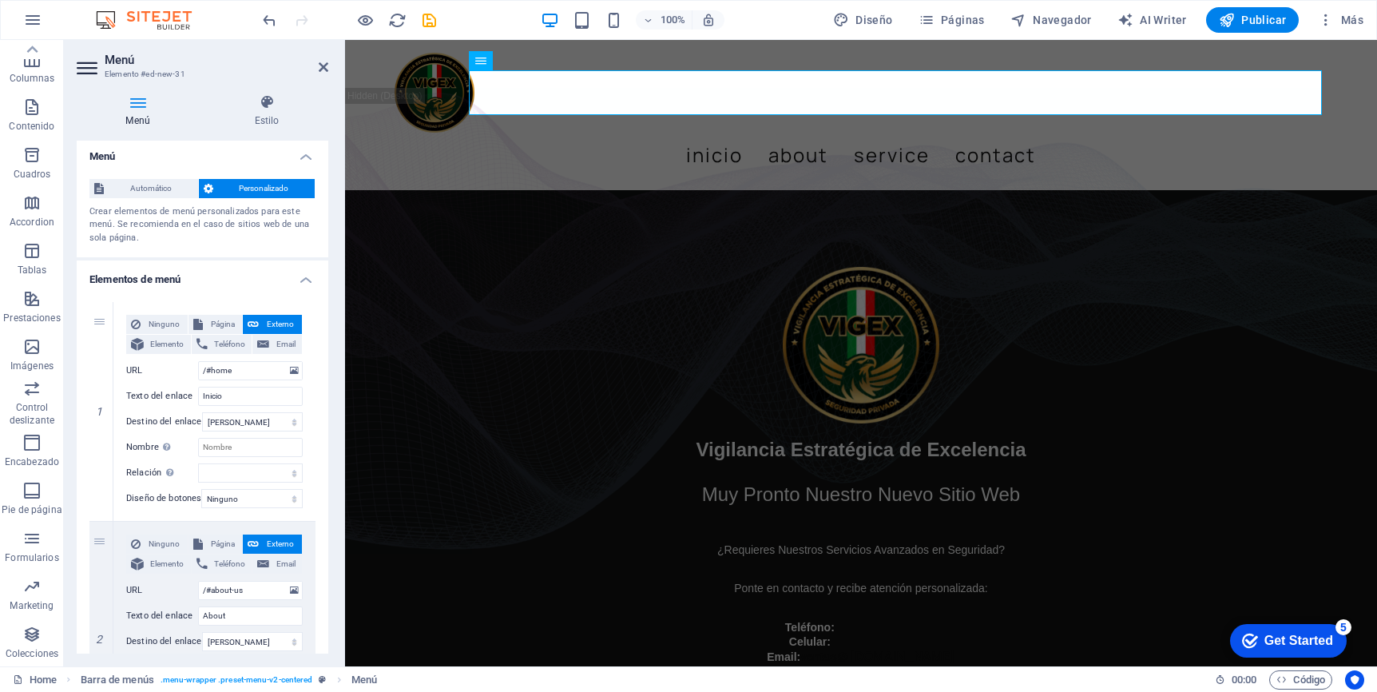
click at [329, 415] on div "Menú Estilo Menú Automático Personalizado Crear elementos de menú personalizado…" at bounding box center [202, 373] width 277 height 585
click at [244, 375] on input "/#home" at bounding box center [250, 370] width 105 height 19
type input "/#"
select select
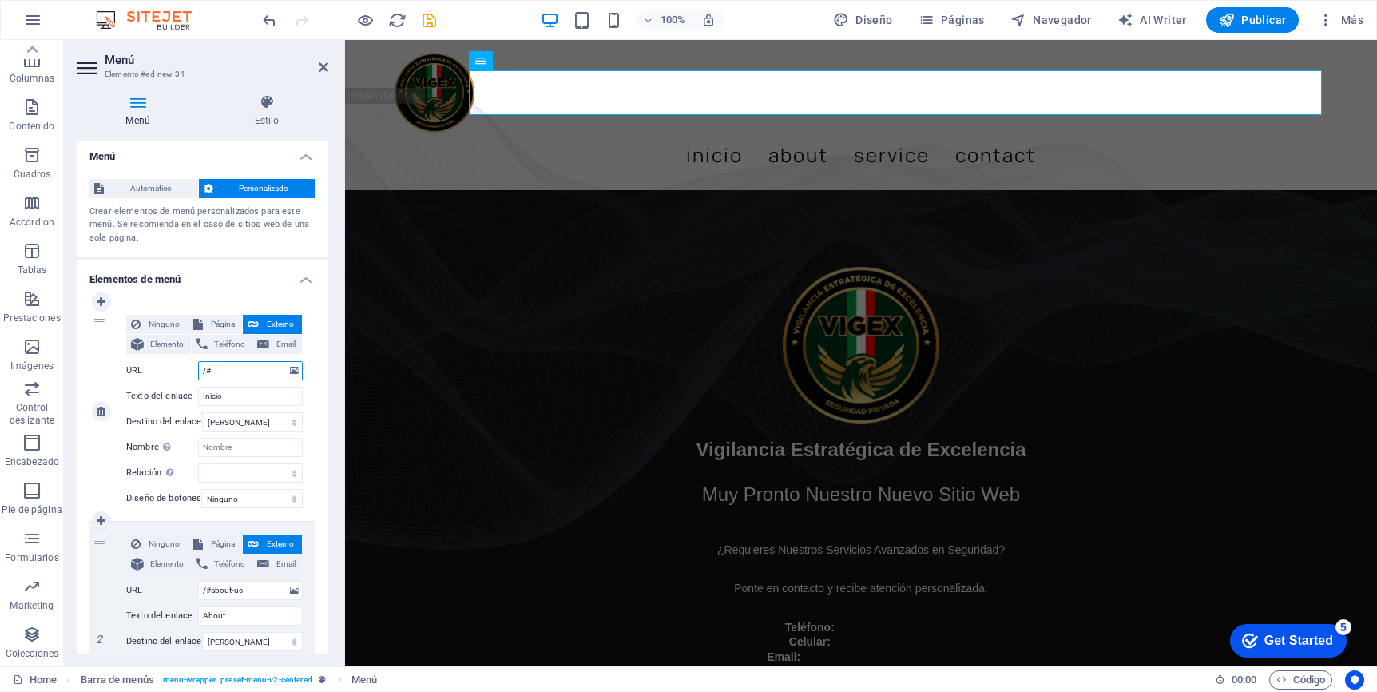
select select
type input "/#inici"
select select
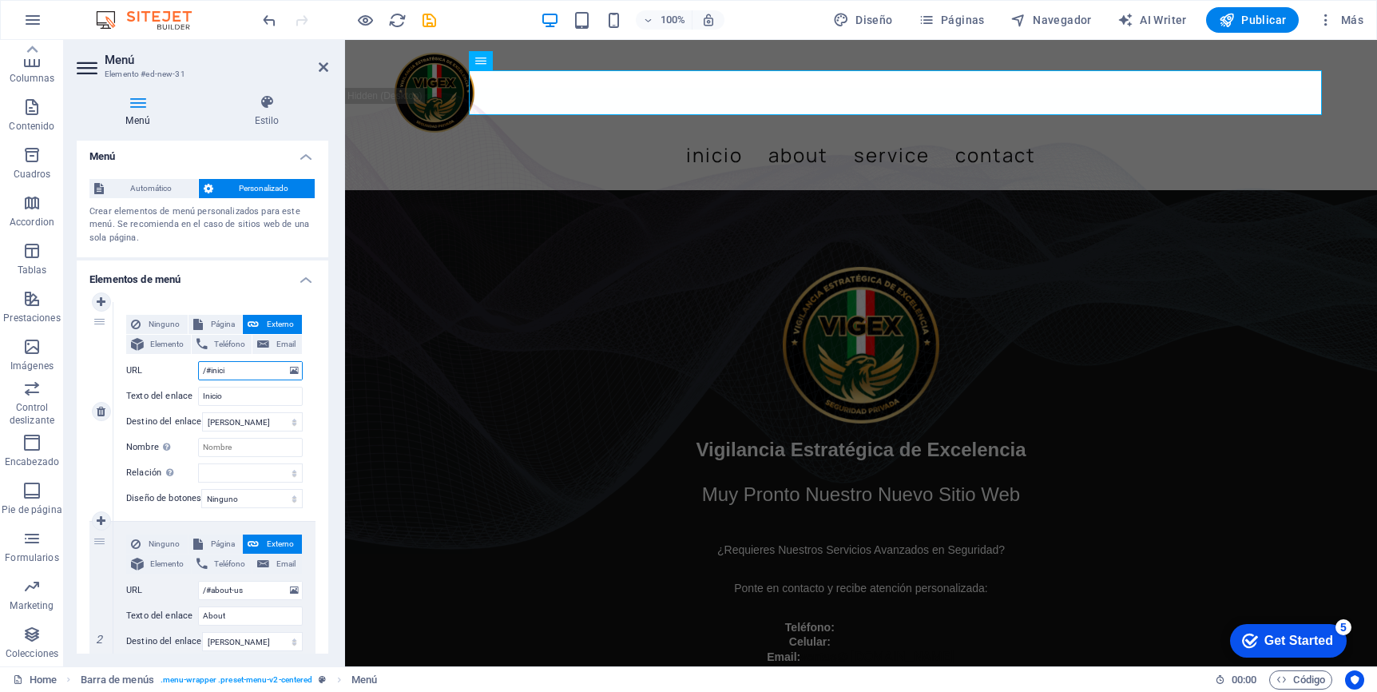
select select
type input "/#inicio"
select select
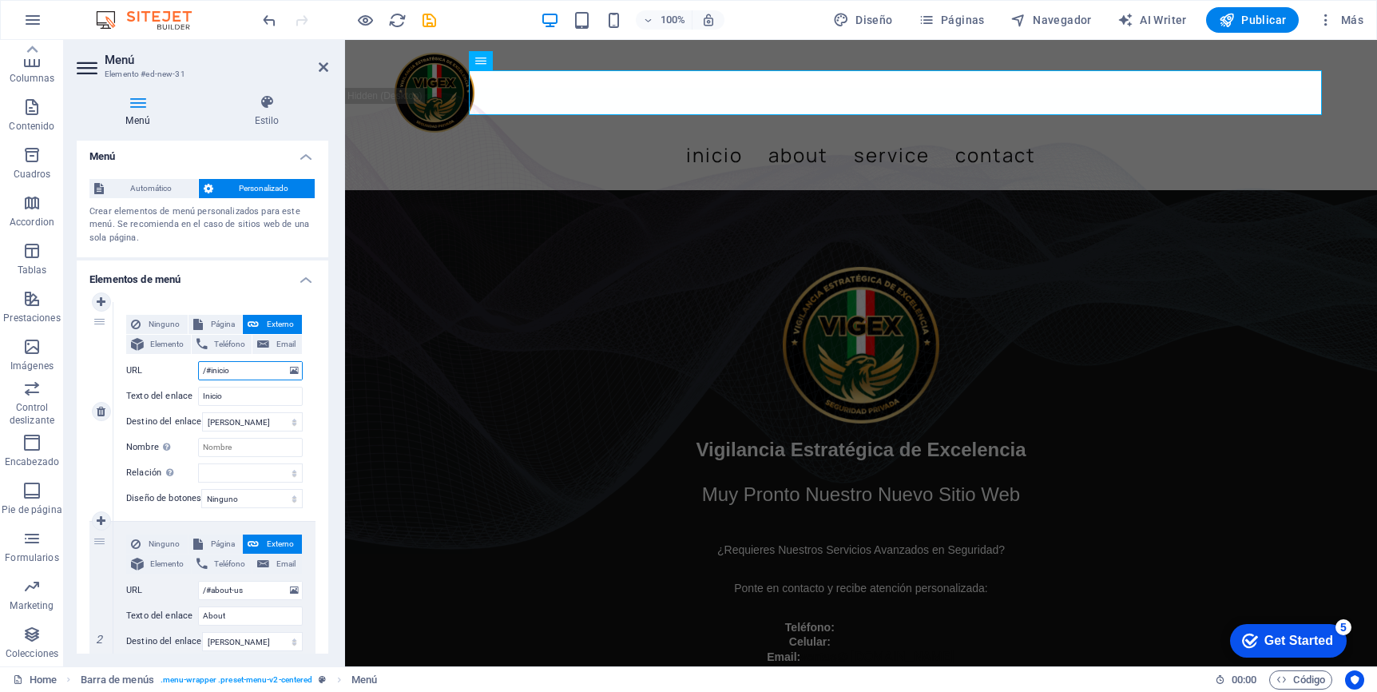
select select
type input "/#inicio"
click at [224, 325] on span "Página" at bounding box center [223, 324] width 30 height 19
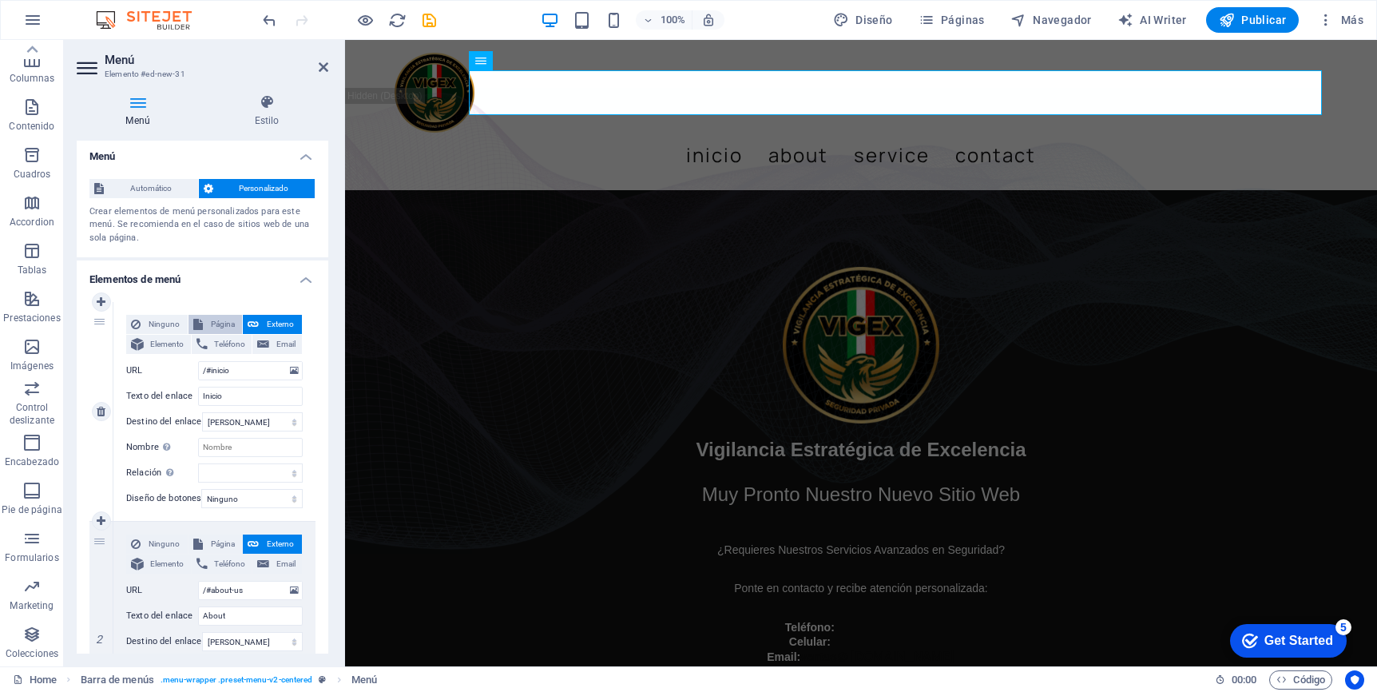
select select
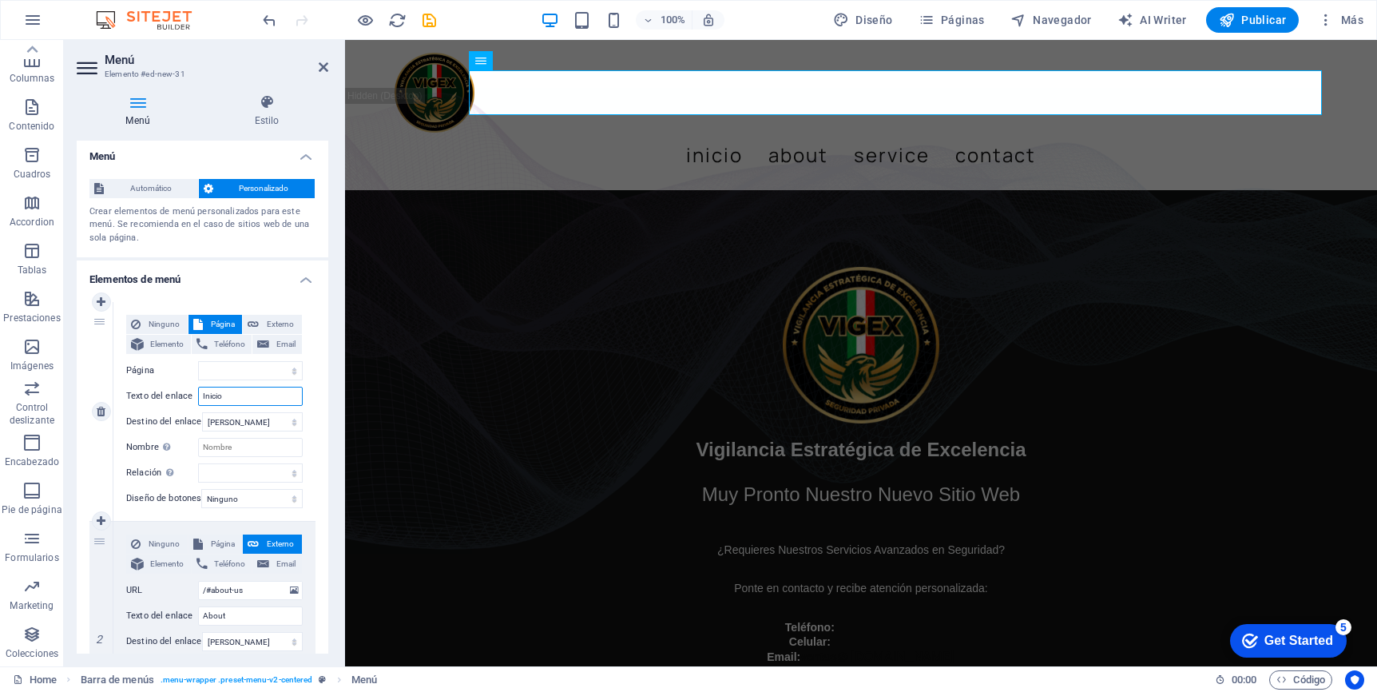
click at [231, 396] on input "Inicio" at bounding box center [250, 396] width 105 height 19
type input "Inici"
select select
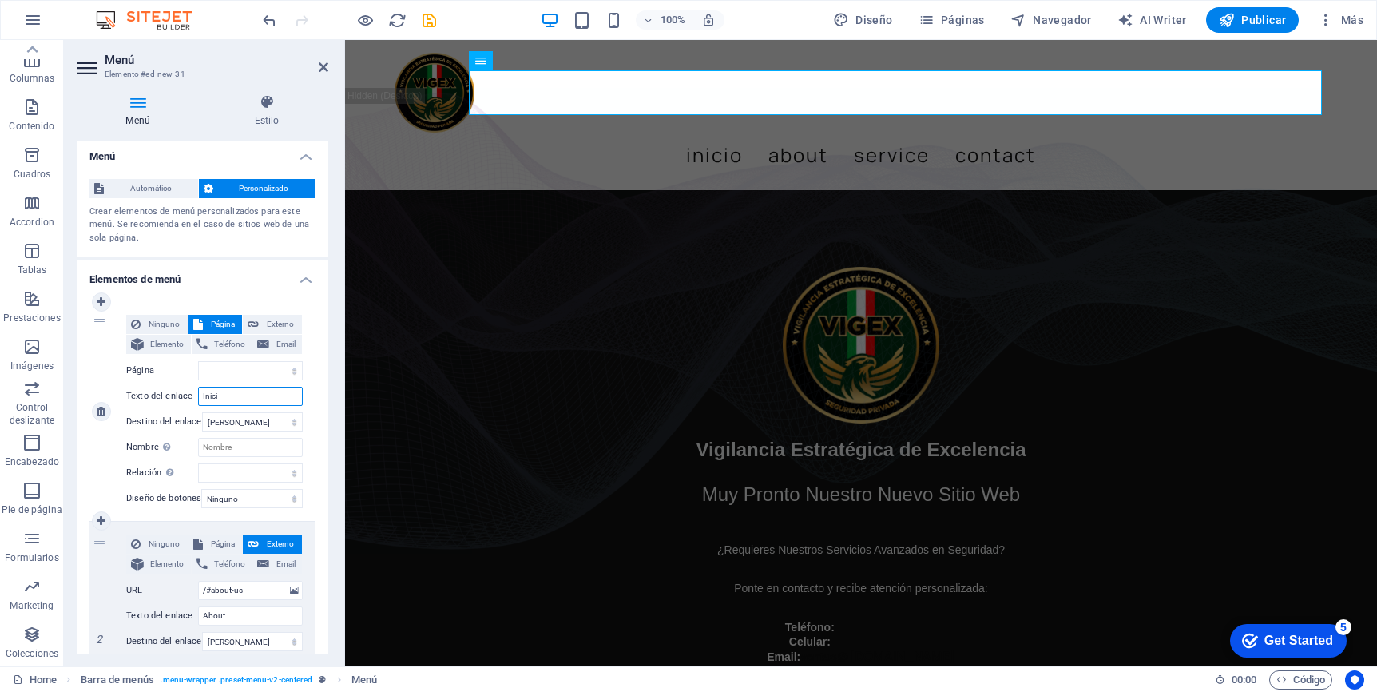
select select
type input "Inicio"
select select
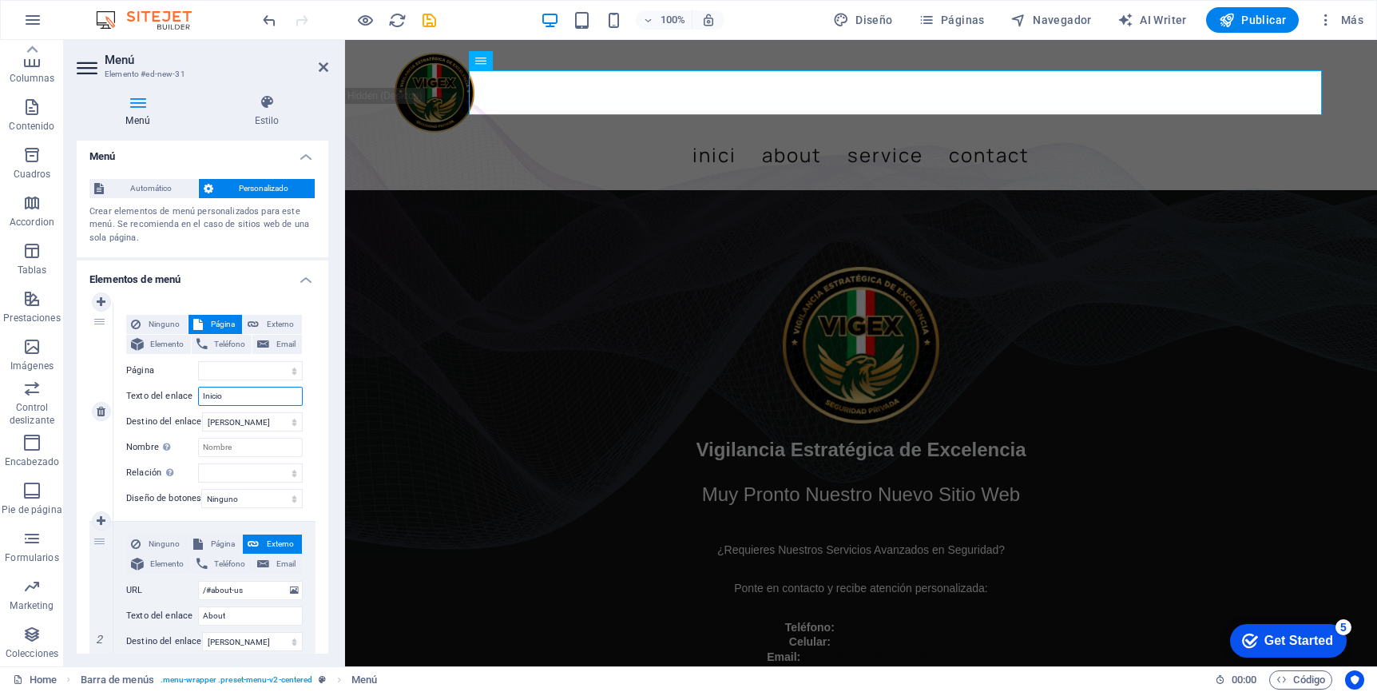
select select
click at [310, 401] on div "Ninguno Página Externo Elemento Teléfono Email Página Home Subpage Legal Notice…" at bounding box center [214, 411] width 202 height 219
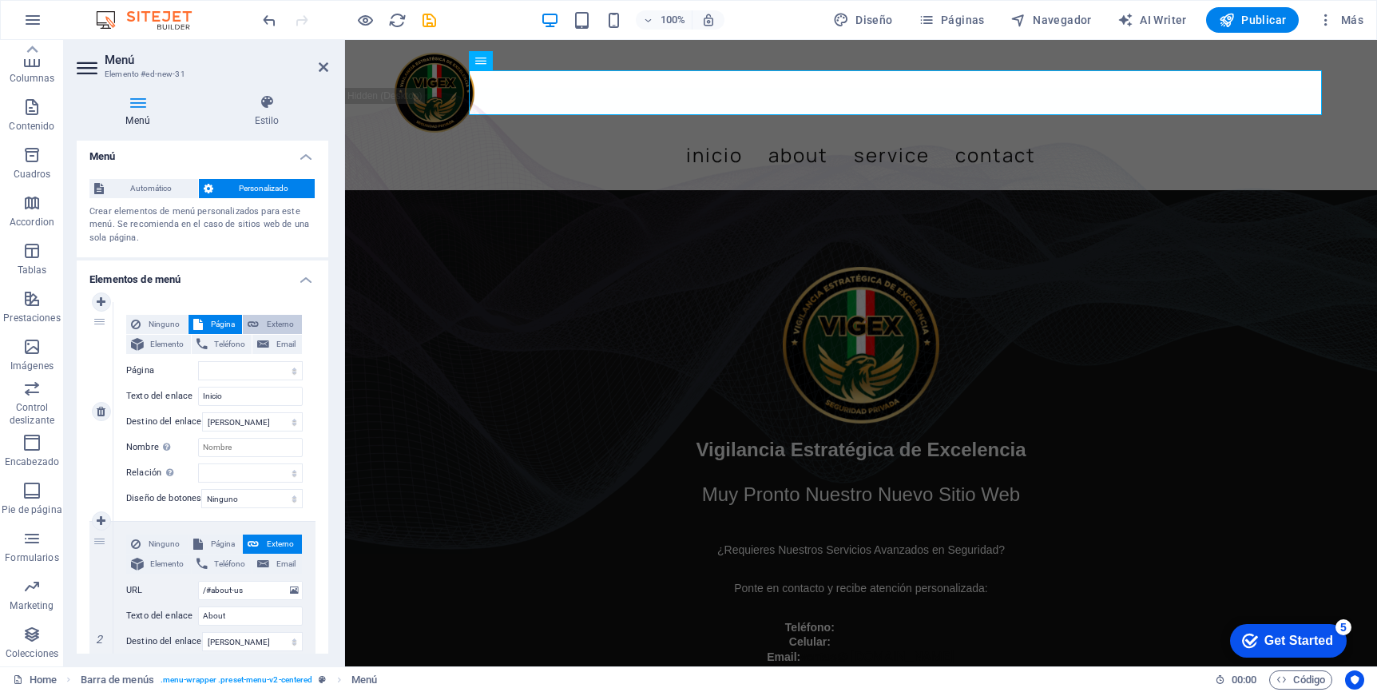
click at [269, 319] on span "Externo" at bounding box center [281, 324] width 34 height 19
select select "blank"
select select
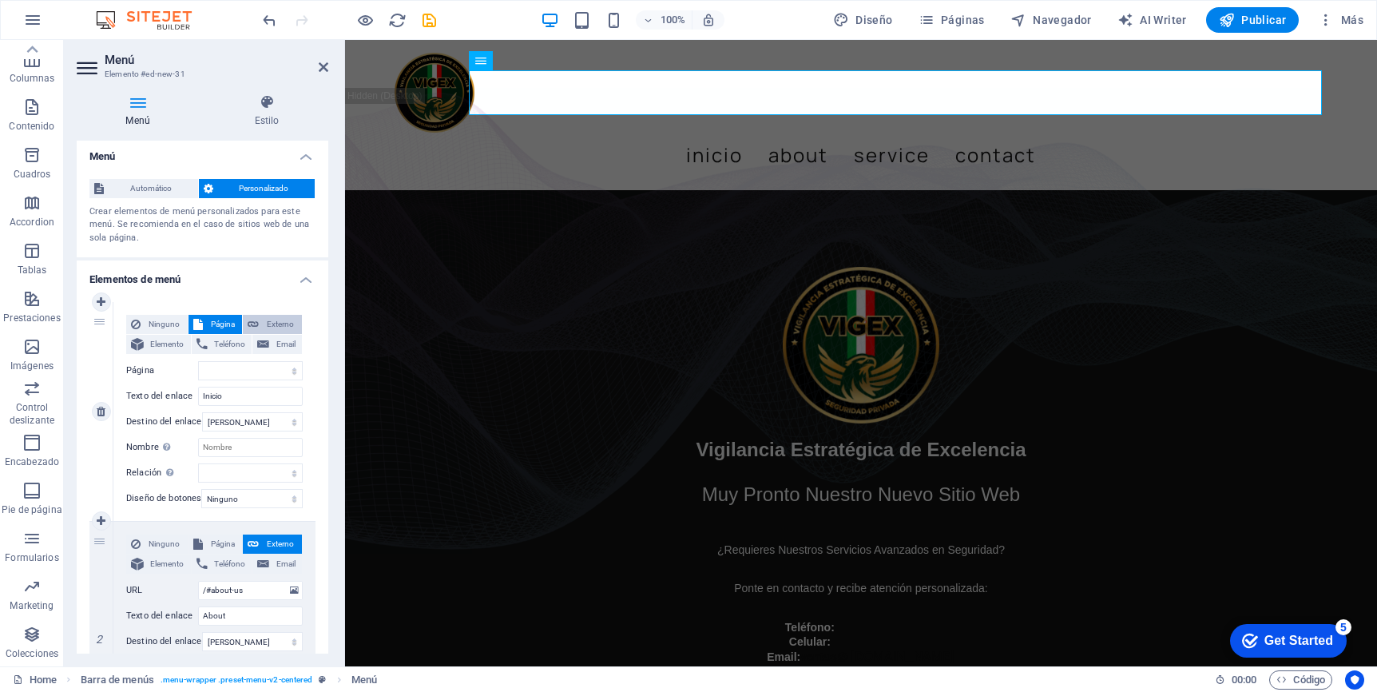
select select
click at [212, 322] on span "Página" at bounding box center [223, 324] width 30 height 19
select select
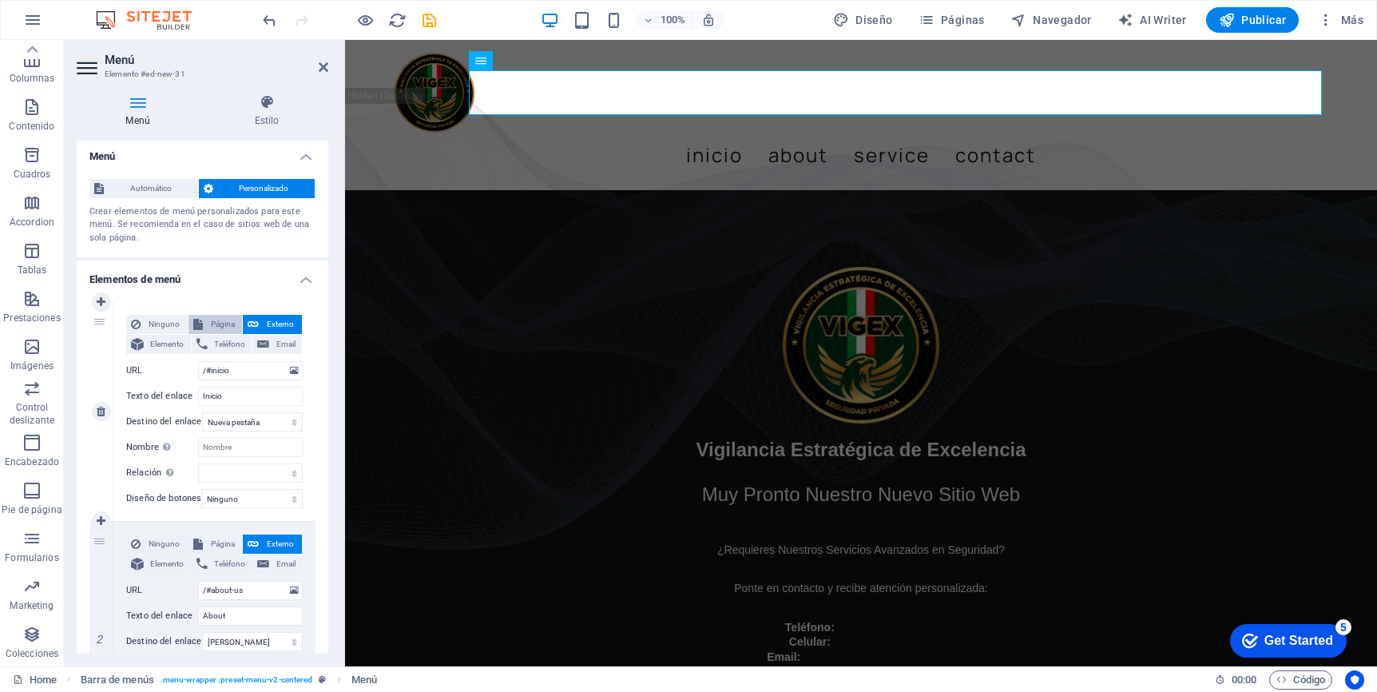
select select
click at [264, 400] on input "Inicio" at bounding box center [250, 396] width 105 height 19
click at [291, 375] on select "Home Subpage Legal Notice Privacy" at bounding box center [250, 370] width 105 height 19
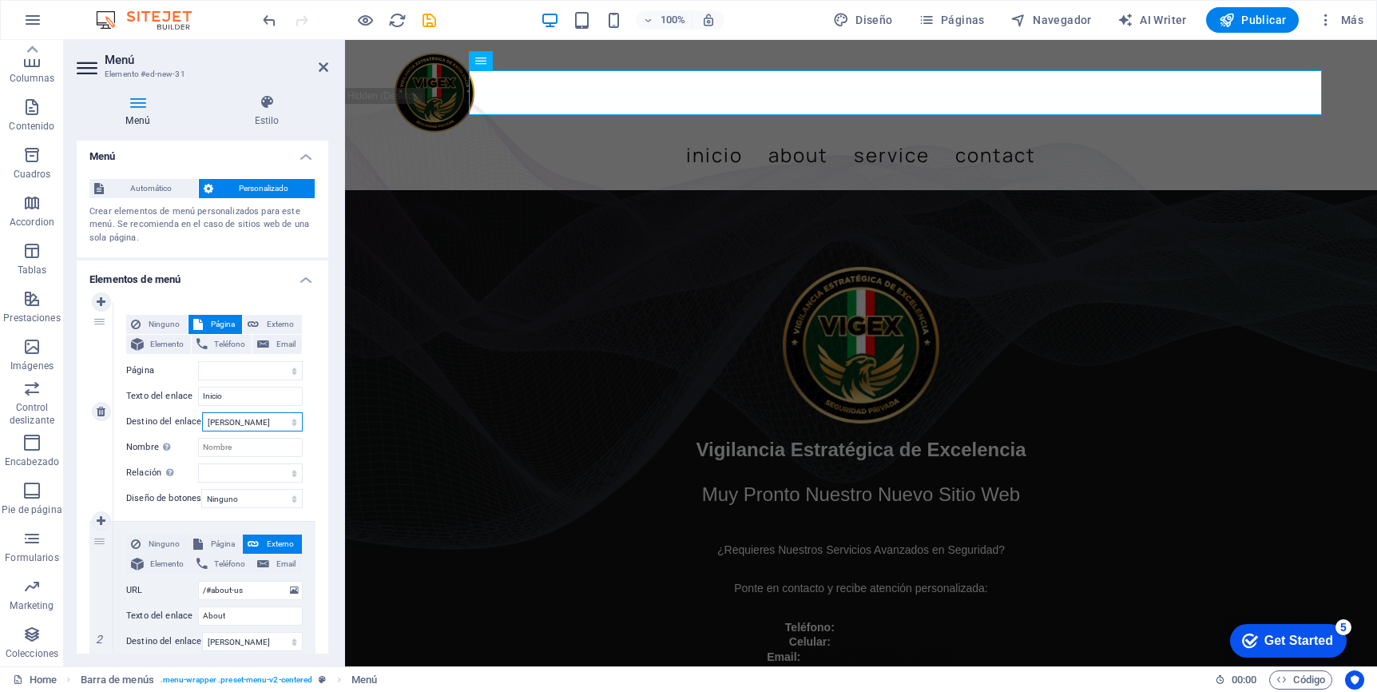
click at [293, 423] on select "Nueva pestaña Misma pestaña Superposición" at bounding box center [252, 421] width 101 height 19
click at [310, 431] on div "Ninguno Página Externo Elemento Teléfono Email Página Home Subpage Legal Notice…" at bounding box center [214, 411] width 202 height 219
click at [242, 394] on input "Inicio" at bounding box center [250, 396] width 105 height 19
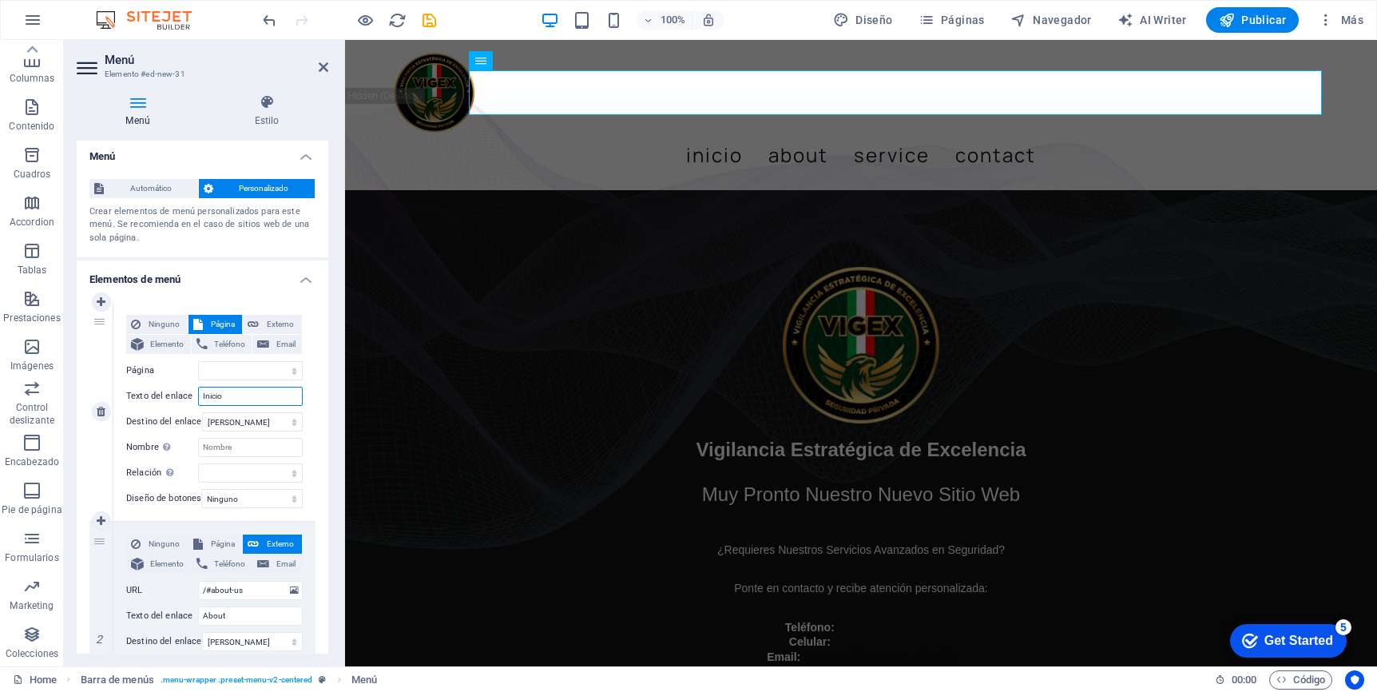
click at [242, 394] on input "Inicio" at bounding box center [250, 396] width 105 height 19
click at [286, 325] on span "Externo" at bounding box center [281, 324] width 34 height 19
select select "blank"
select select
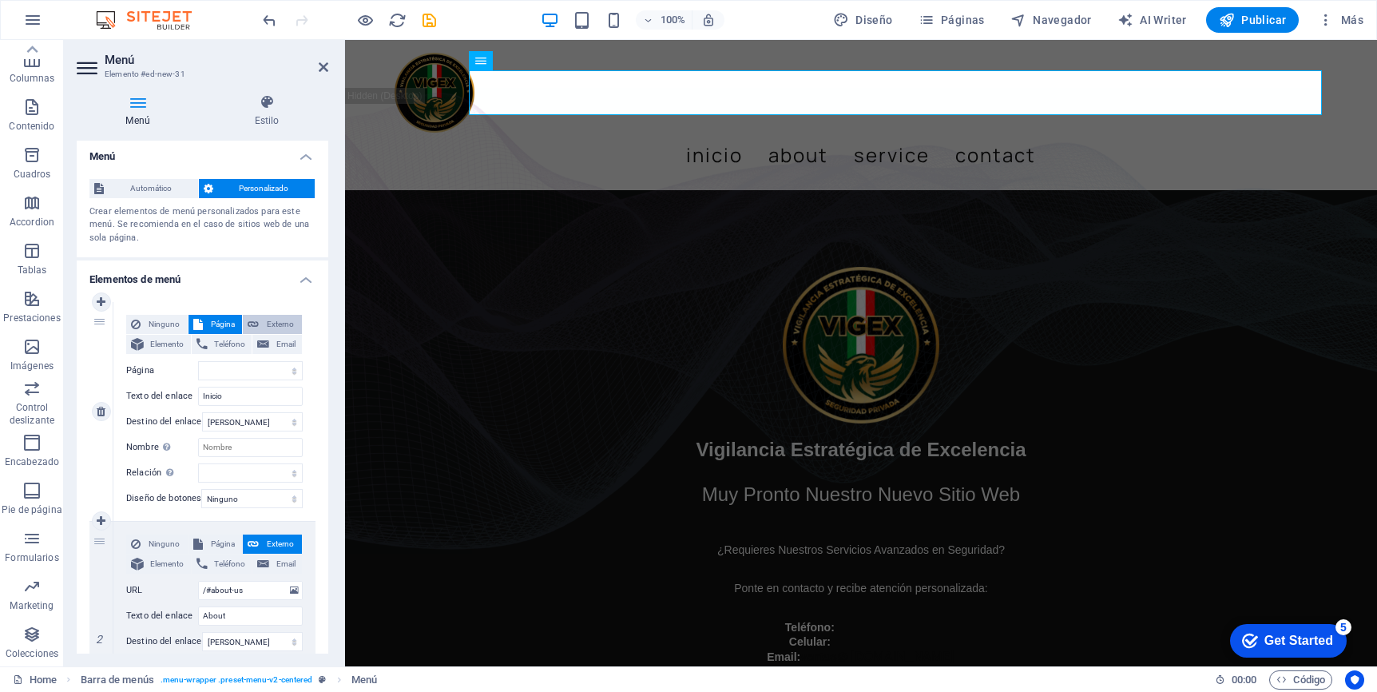
select select
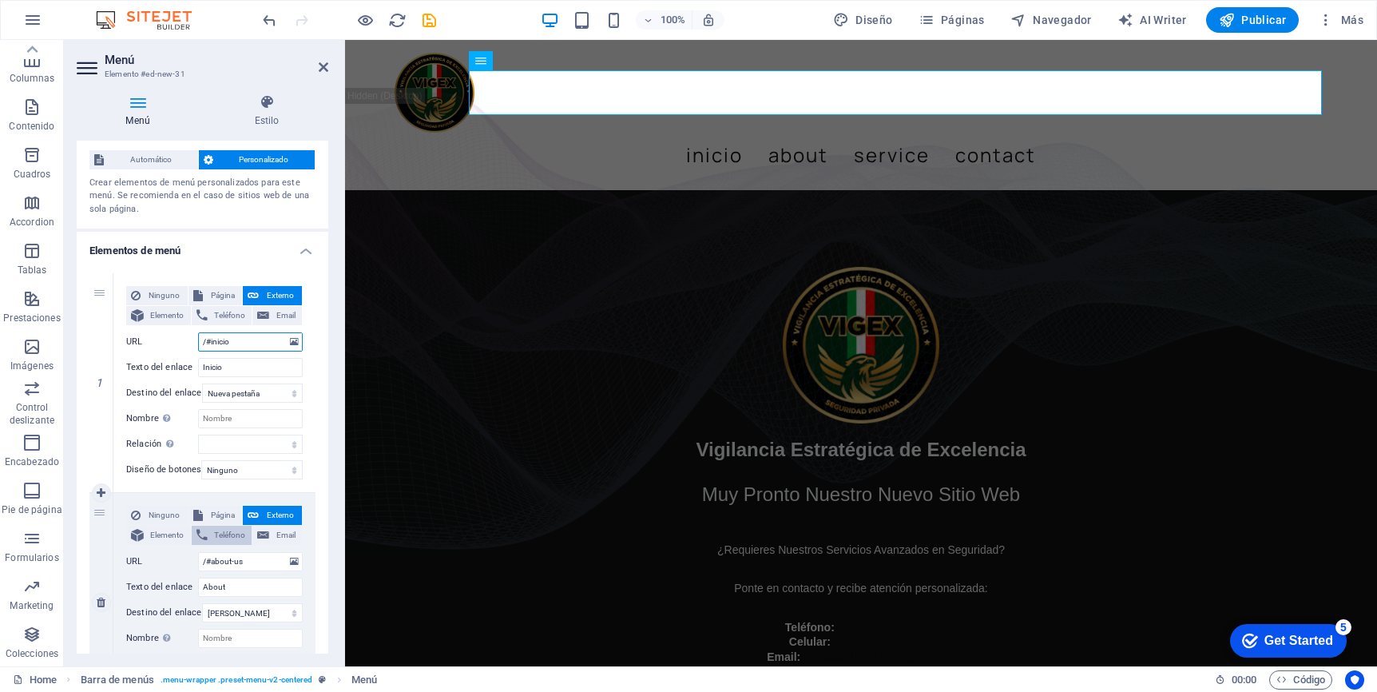
scroll to position [46, 0]
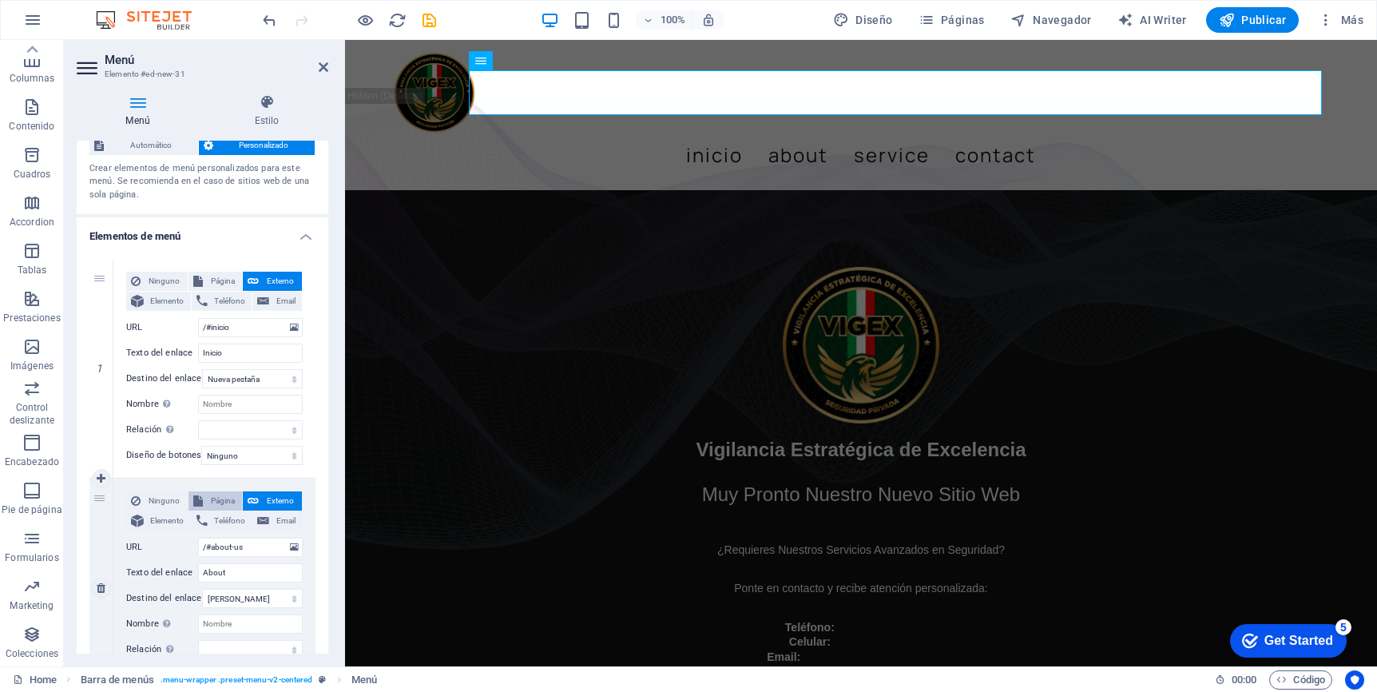
click at [219, 497] on span "Página" at bounding box center [223, 500] width 30 height 19
select select
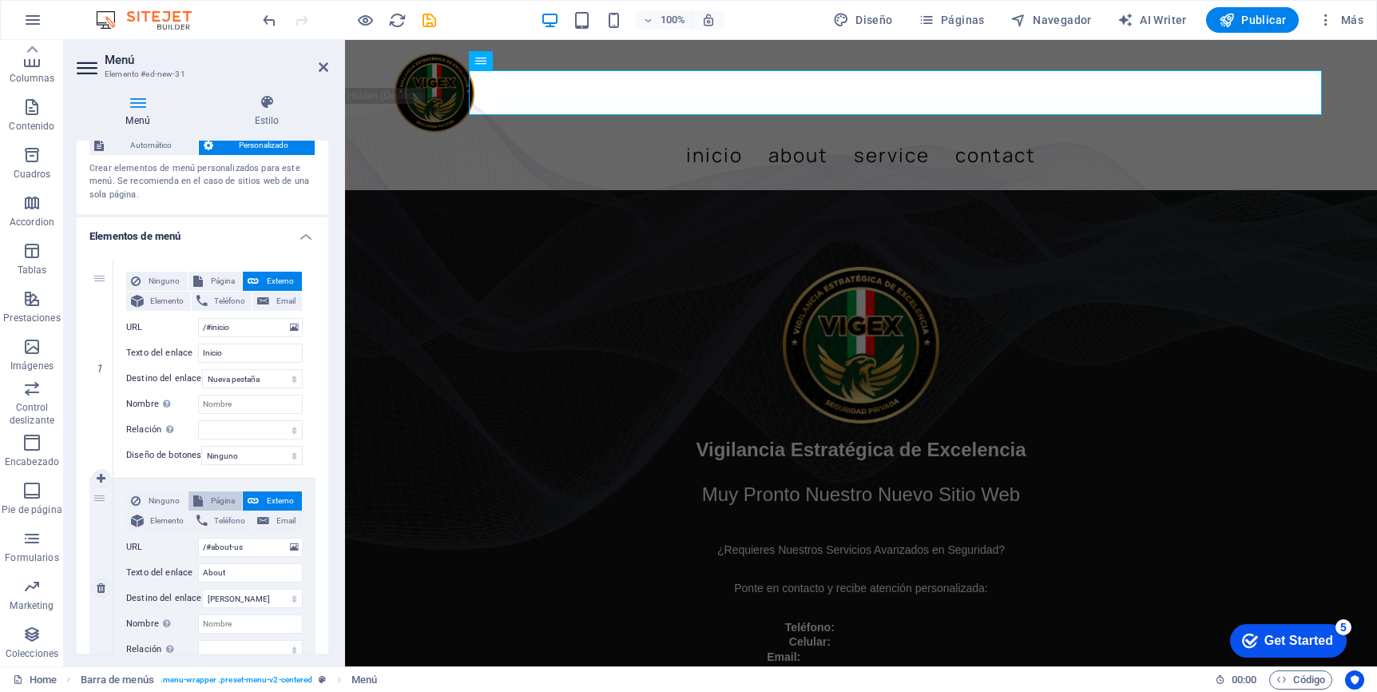
select select
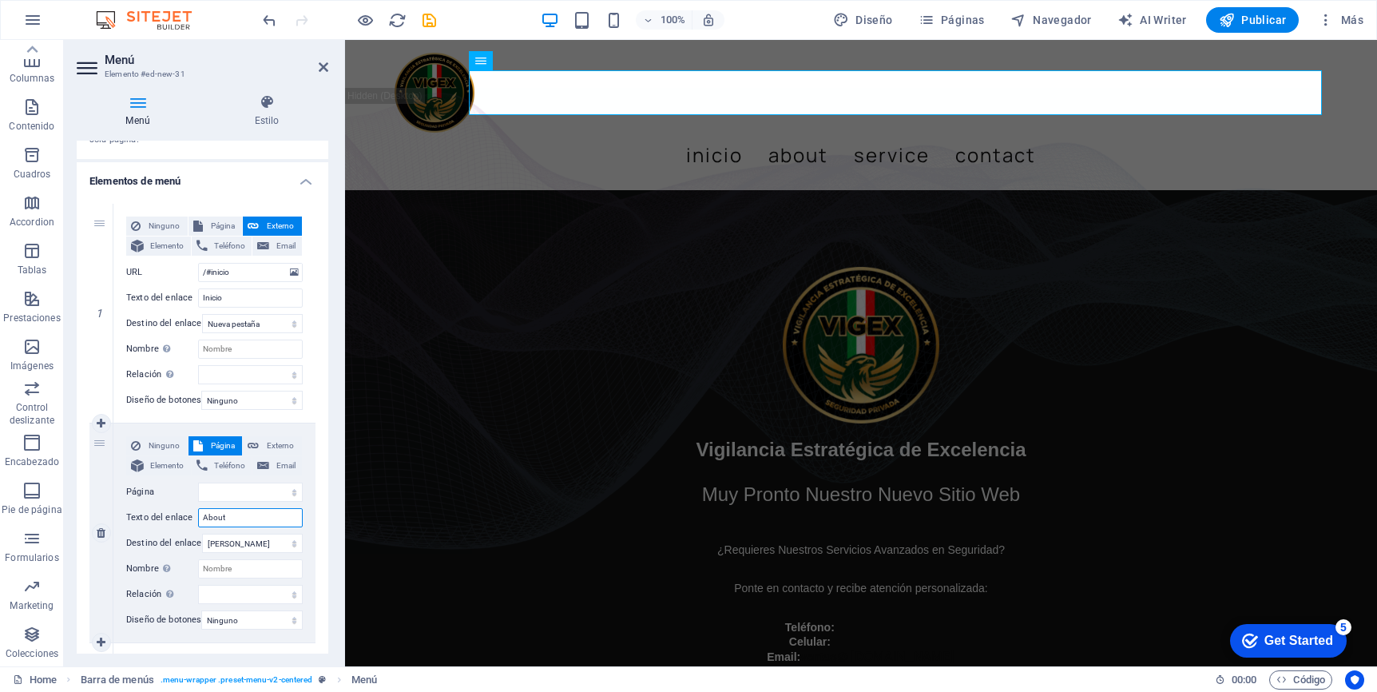
click at [232, 518] on input "About" at bounding box center [250, 517] width 105 height 19
type input "Acer"
select select
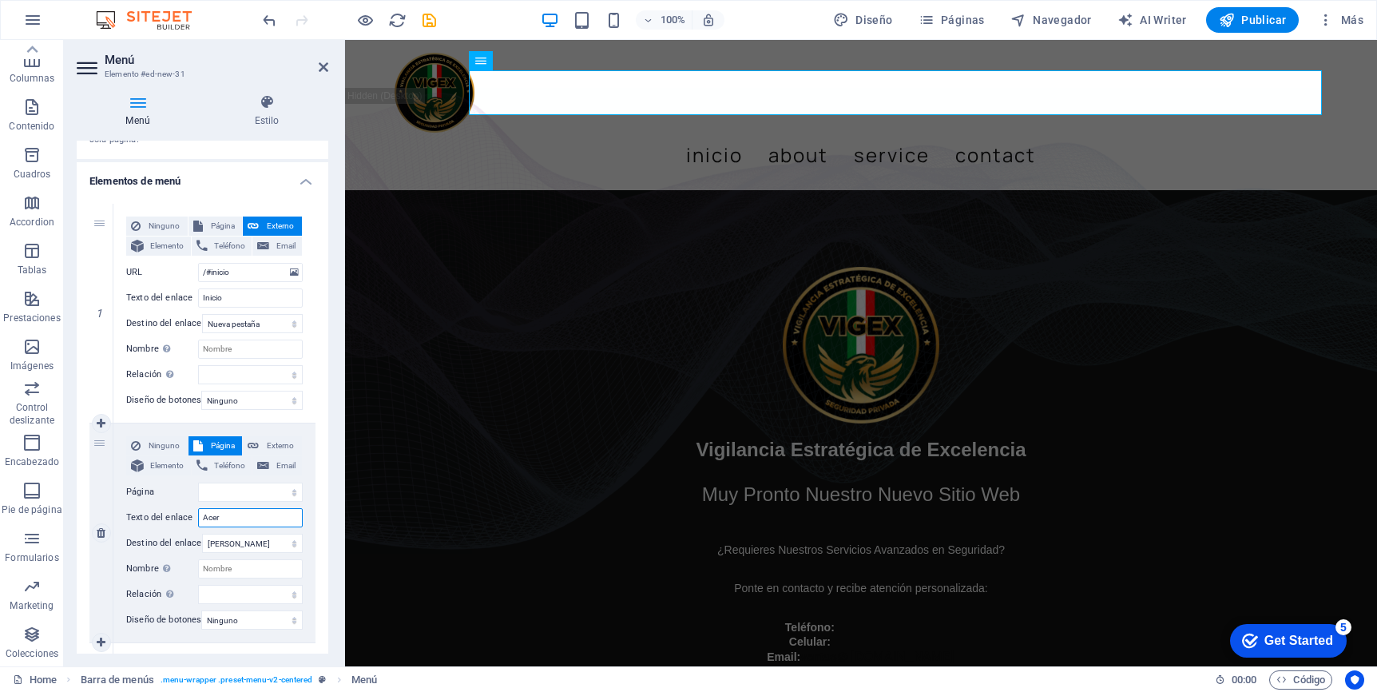
select select
type input "Acerca de"
select select
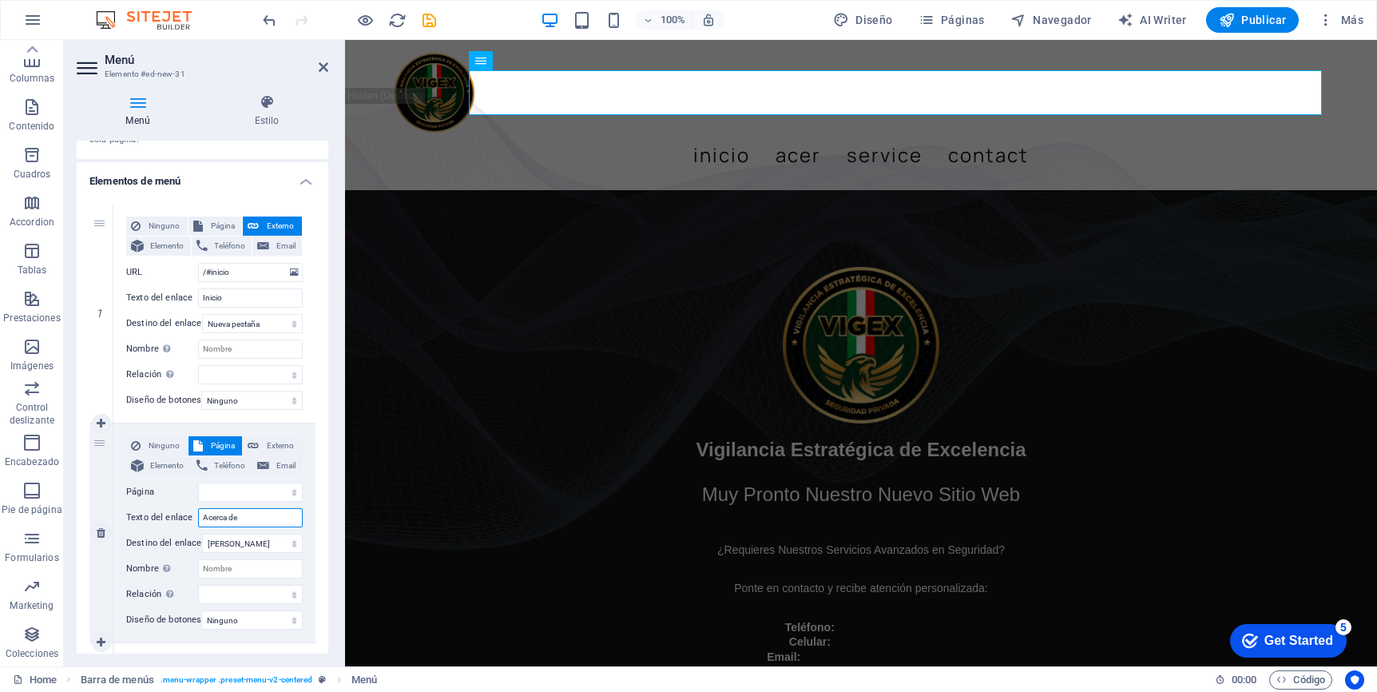
select select
type input "Acerca de Vigex"
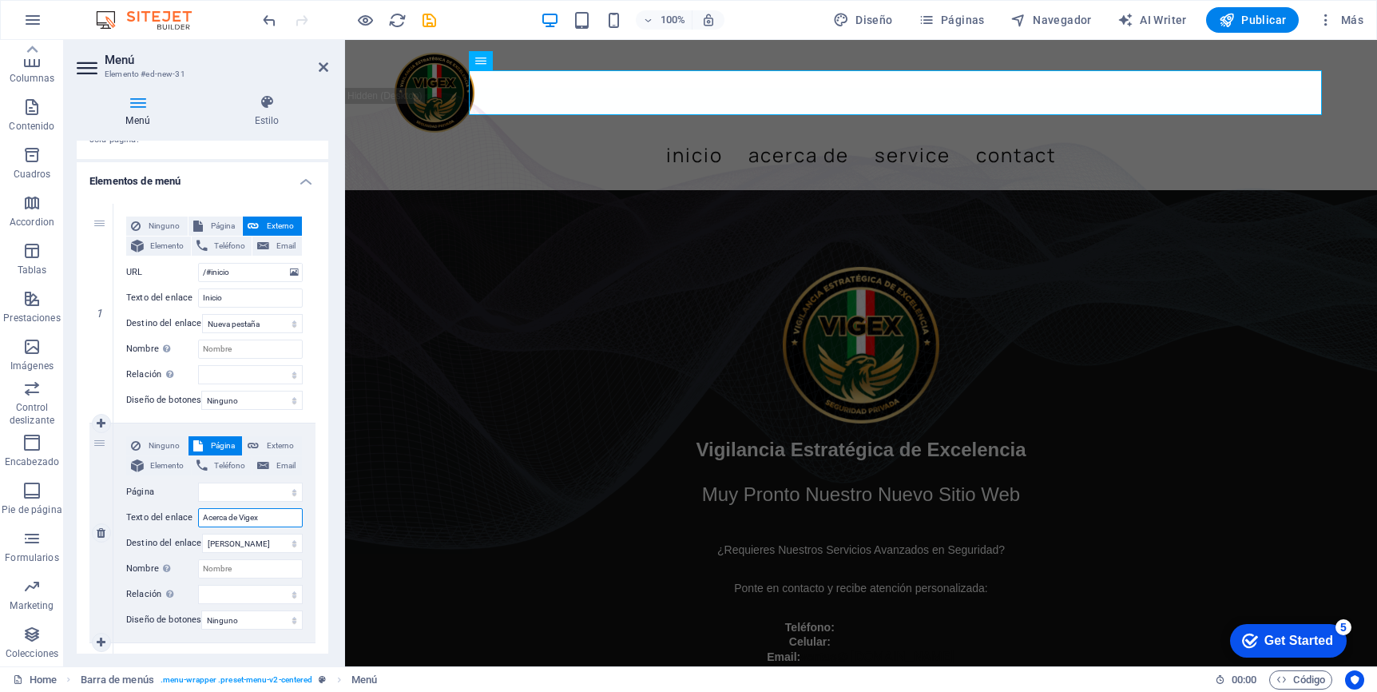
select select
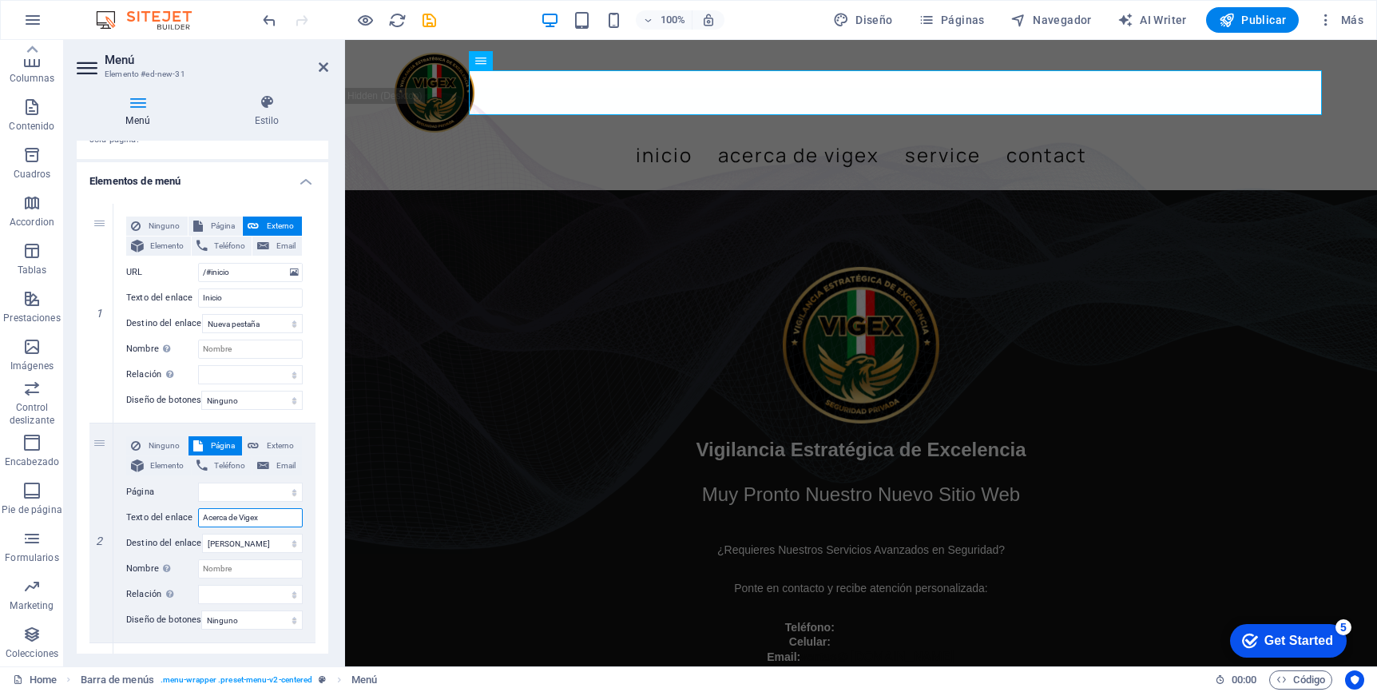
type input "Acerca de Vigex"
click at [319, 529] on div "1 Ninguno Página Externo Elemento Teléfono Email Página Home Subpage Legal Noti…" at bounding box center [203, 642] width 252 height 903
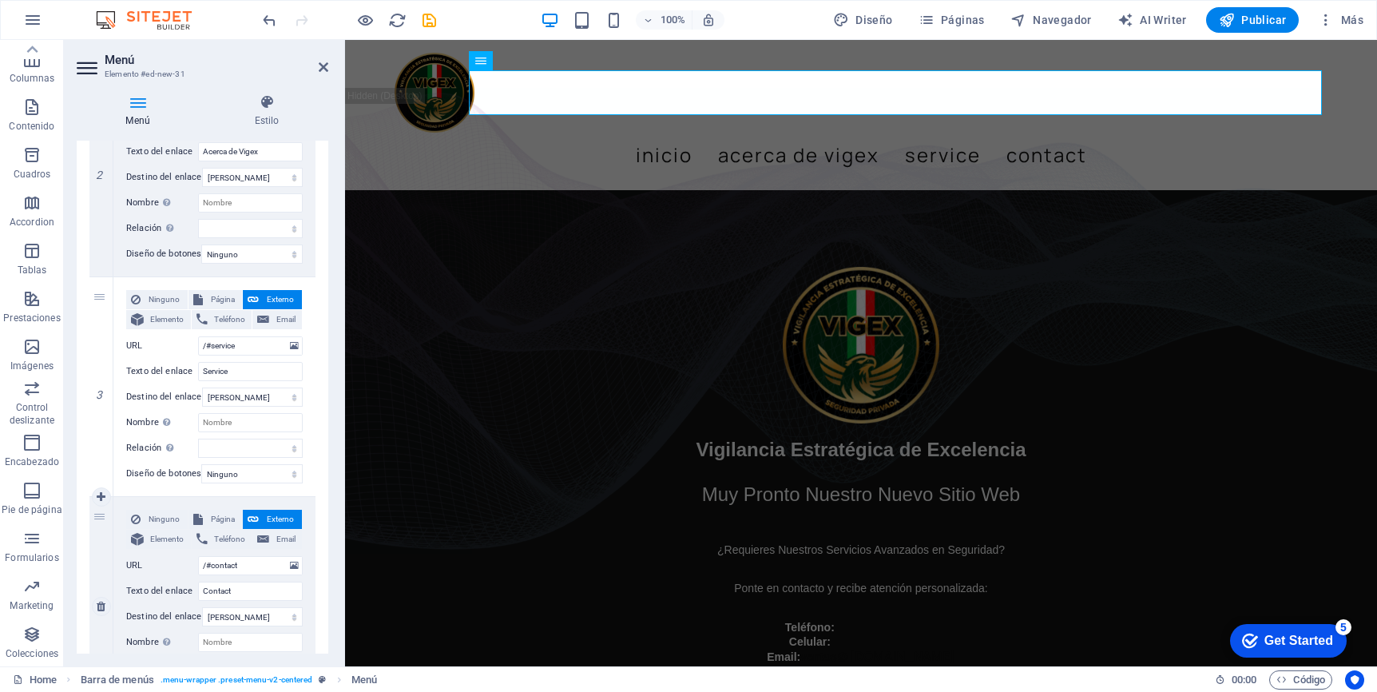
scroll to position [585, 0]
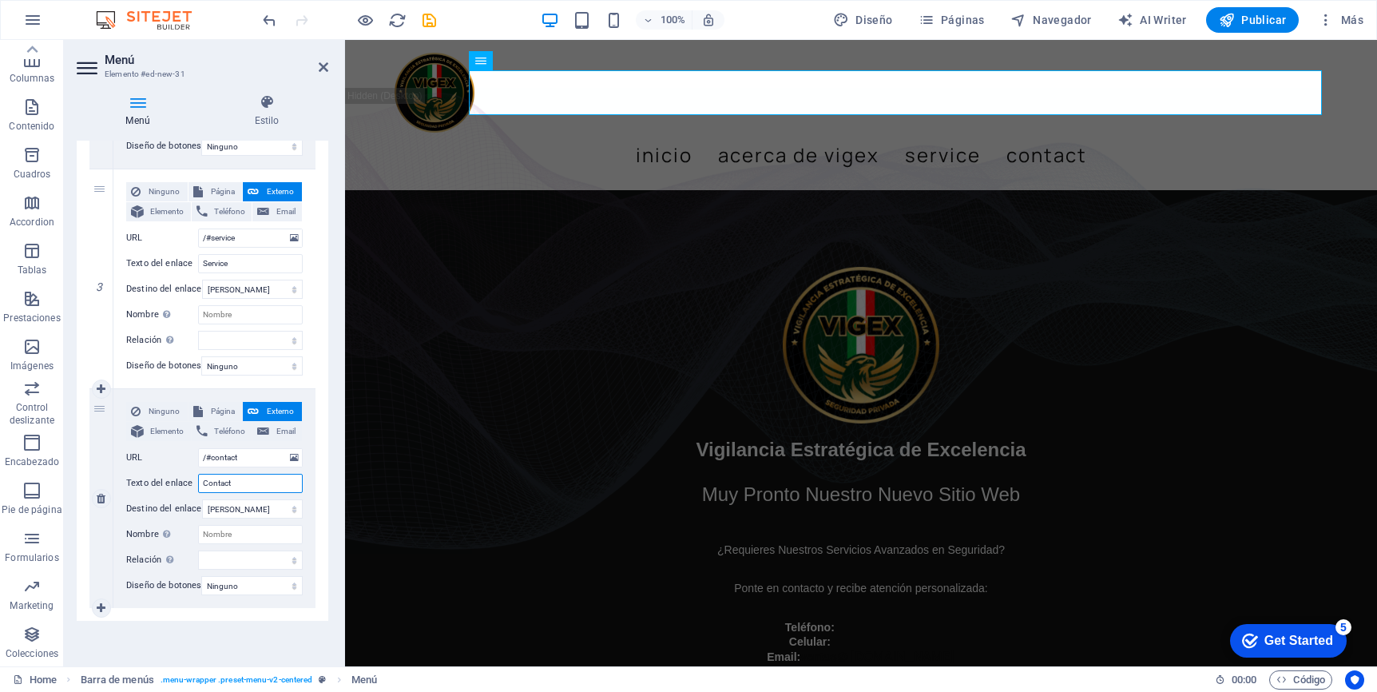
click at [248, 474] on input "Contact" at bounding box center [250, 483] width 105 height 19
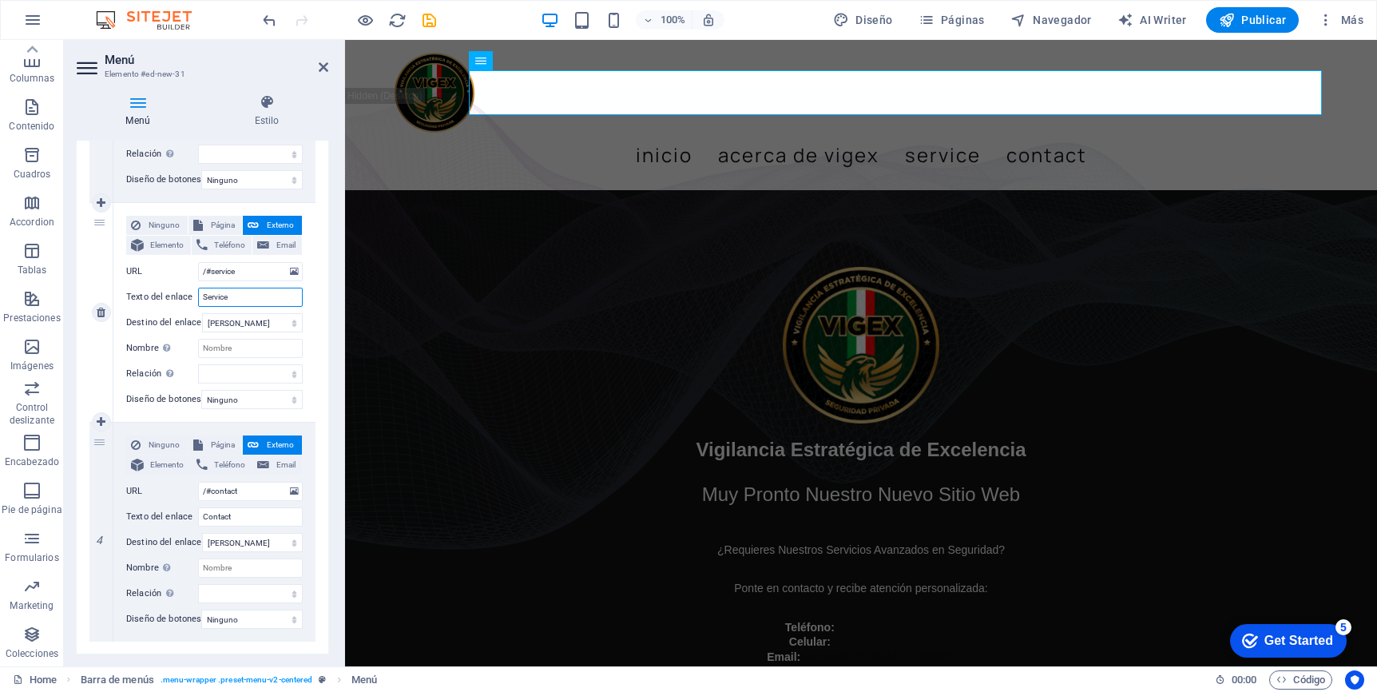
click at [245, 301] on input "Service" at bounding box center [250, 297] width 105 height 19
type input "Xer"
select select
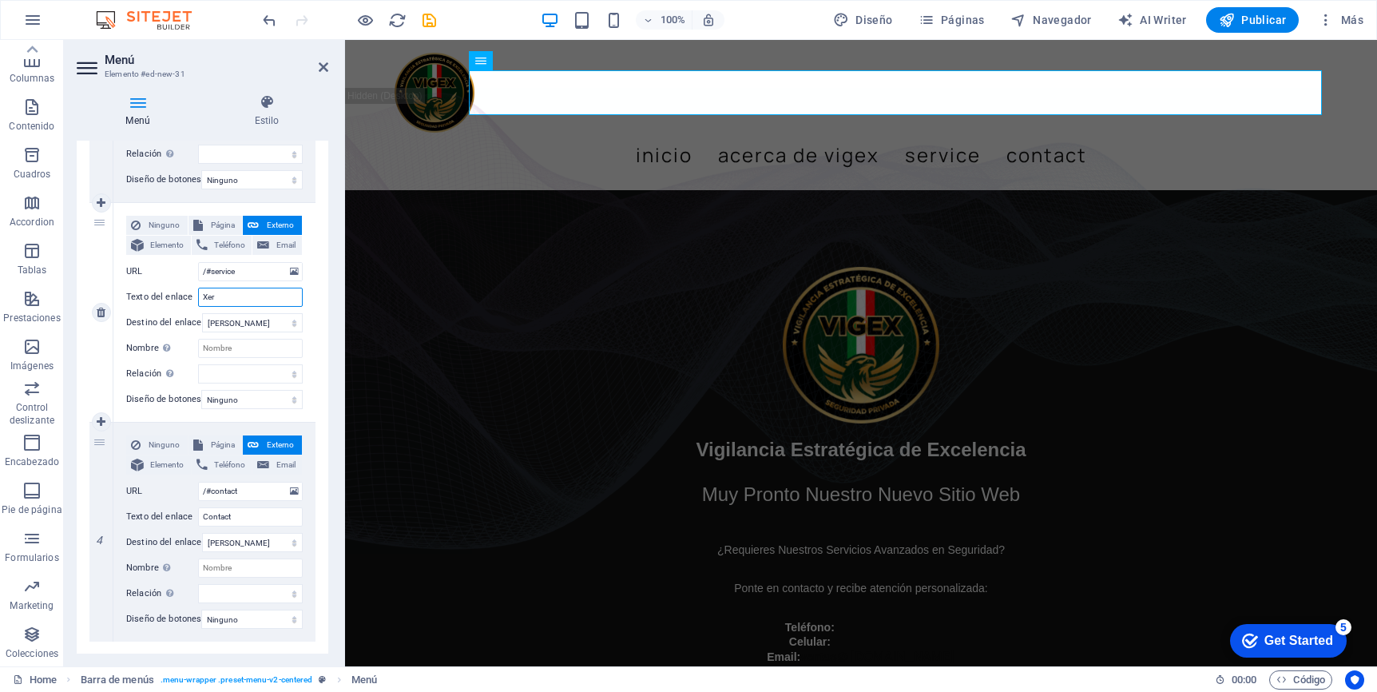
select select
type input "X"
select select
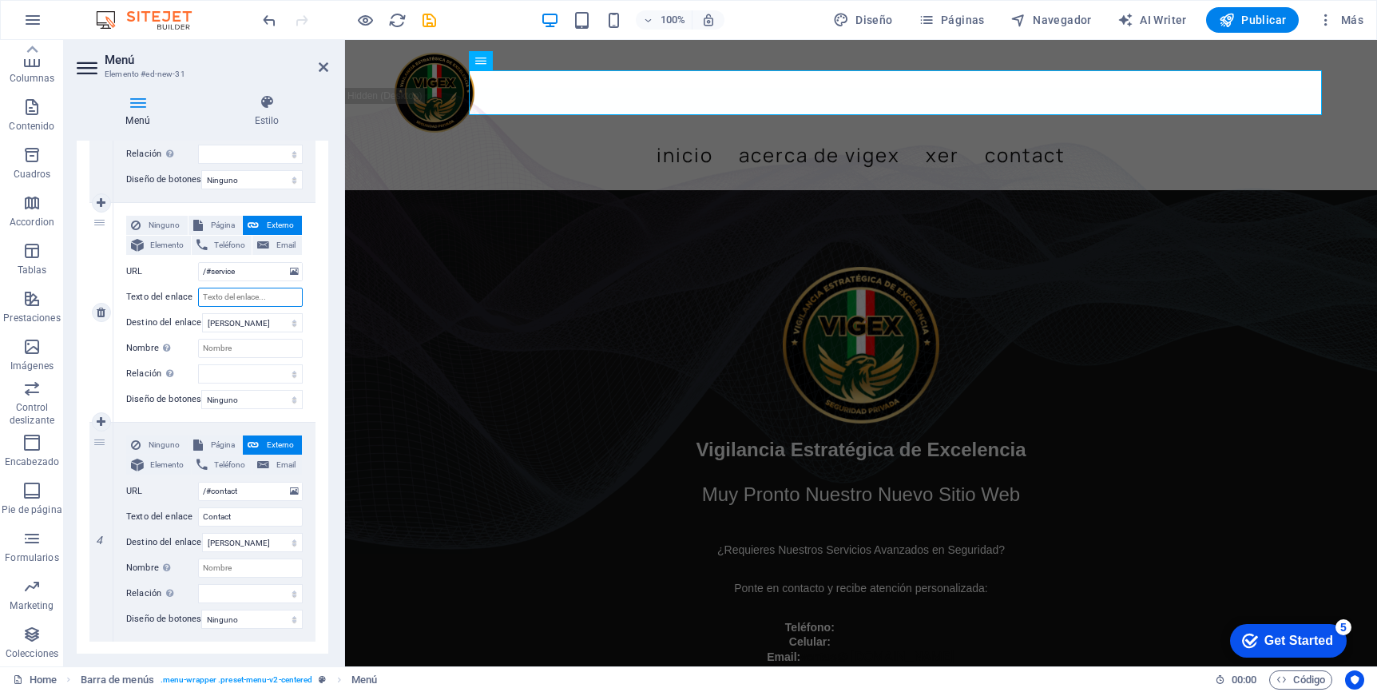
select select
type input "Ser"
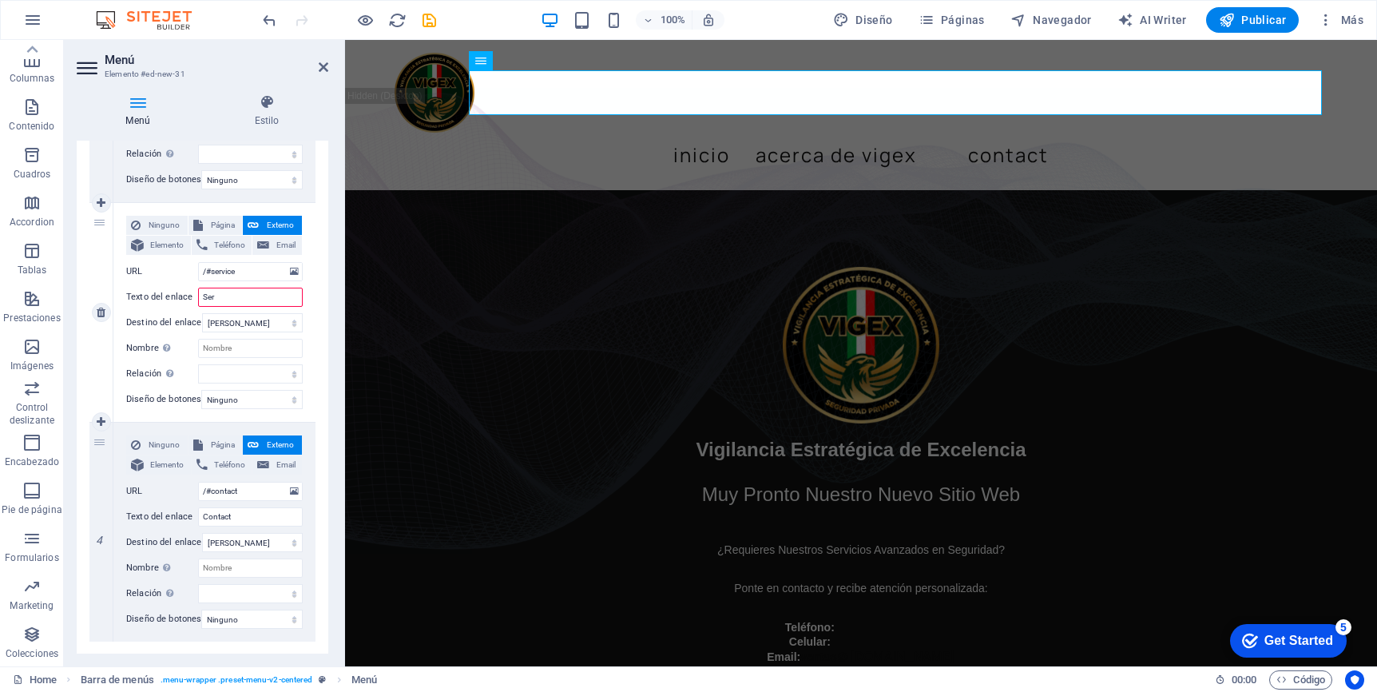
select select
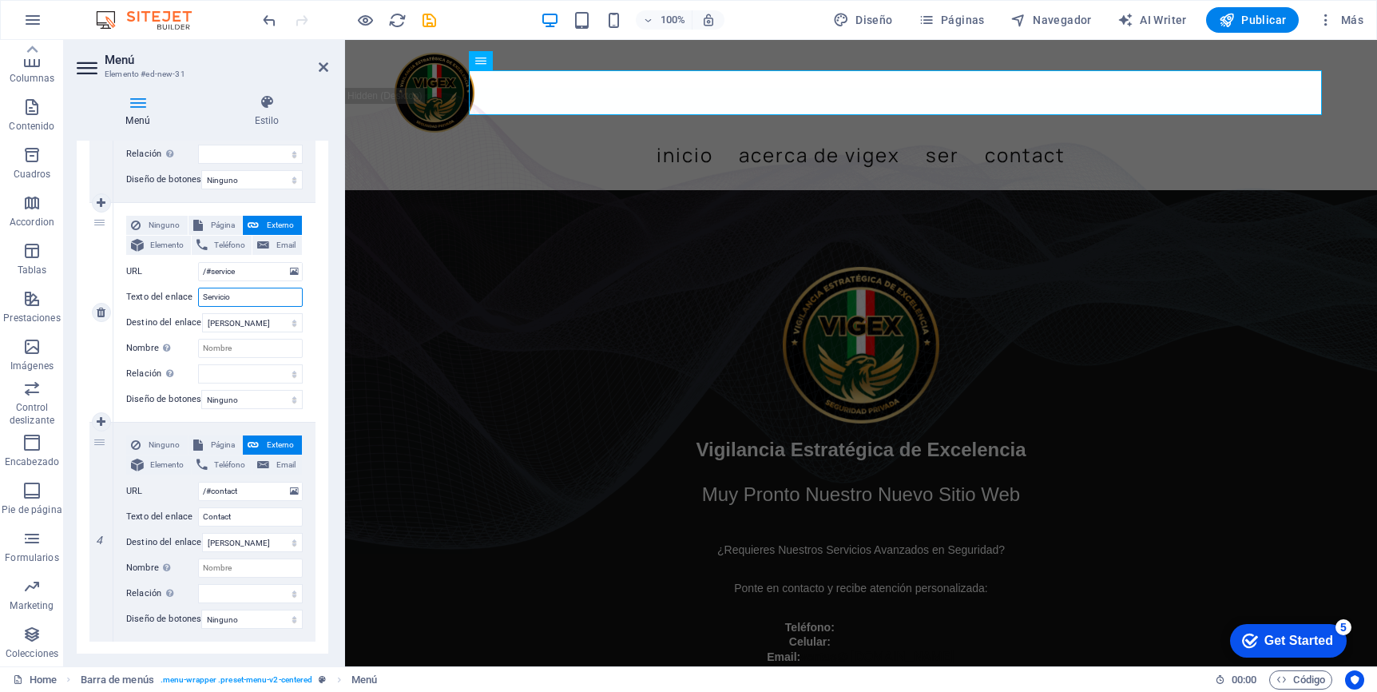
type input "Servici"
select select
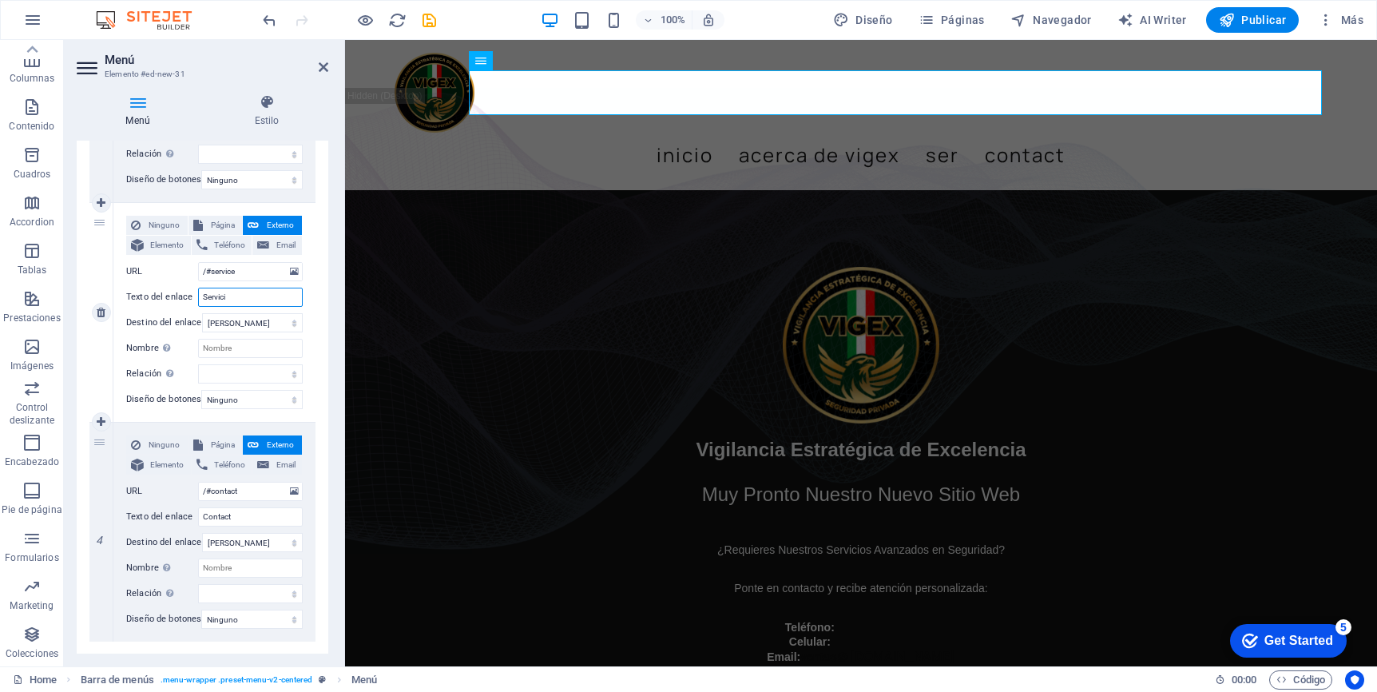
select select
type input "Servicios"
select select
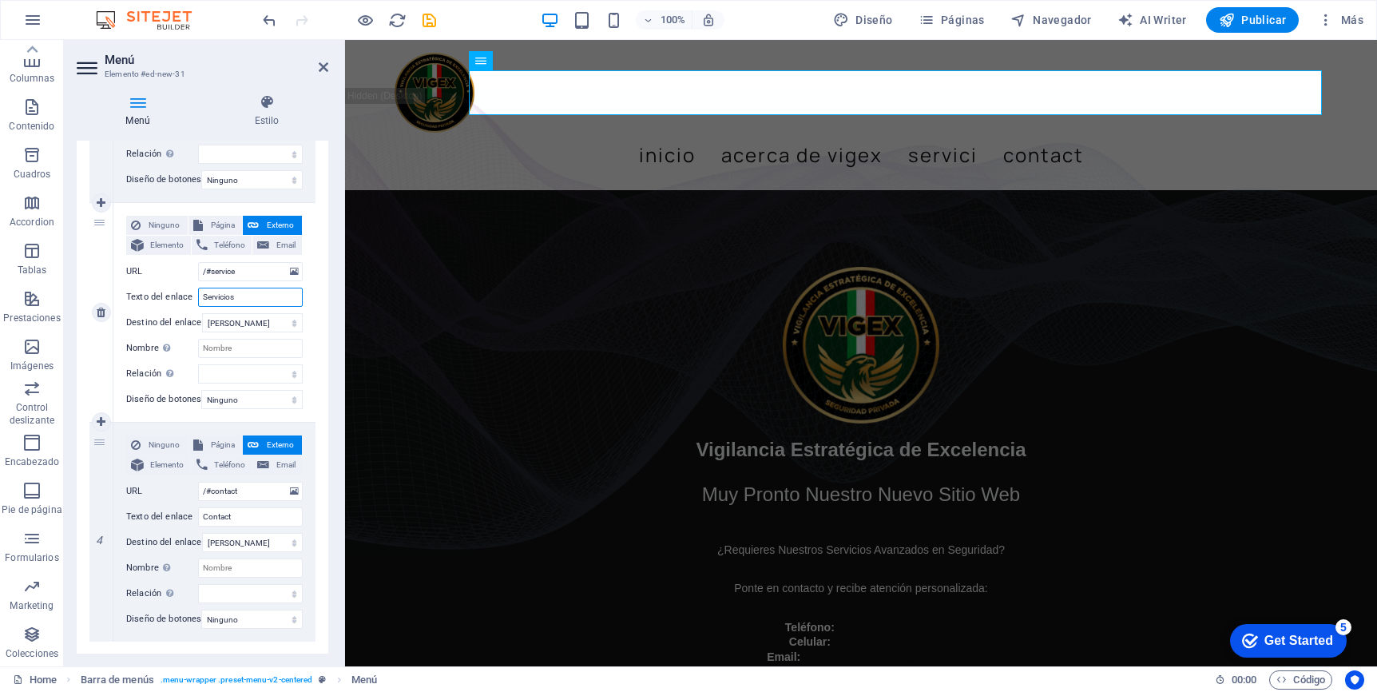
select select
type input "Servicios"
click at [317, 352] on div "1 Ninguno Página Externo Elemento Teléfono Email Página Home Subpage Legal Noti…" at bounding box center [203, 202] width 252 height 903
click at [258, 520] on input "Contact" at bounding box center [250, 516] width 105 height 19
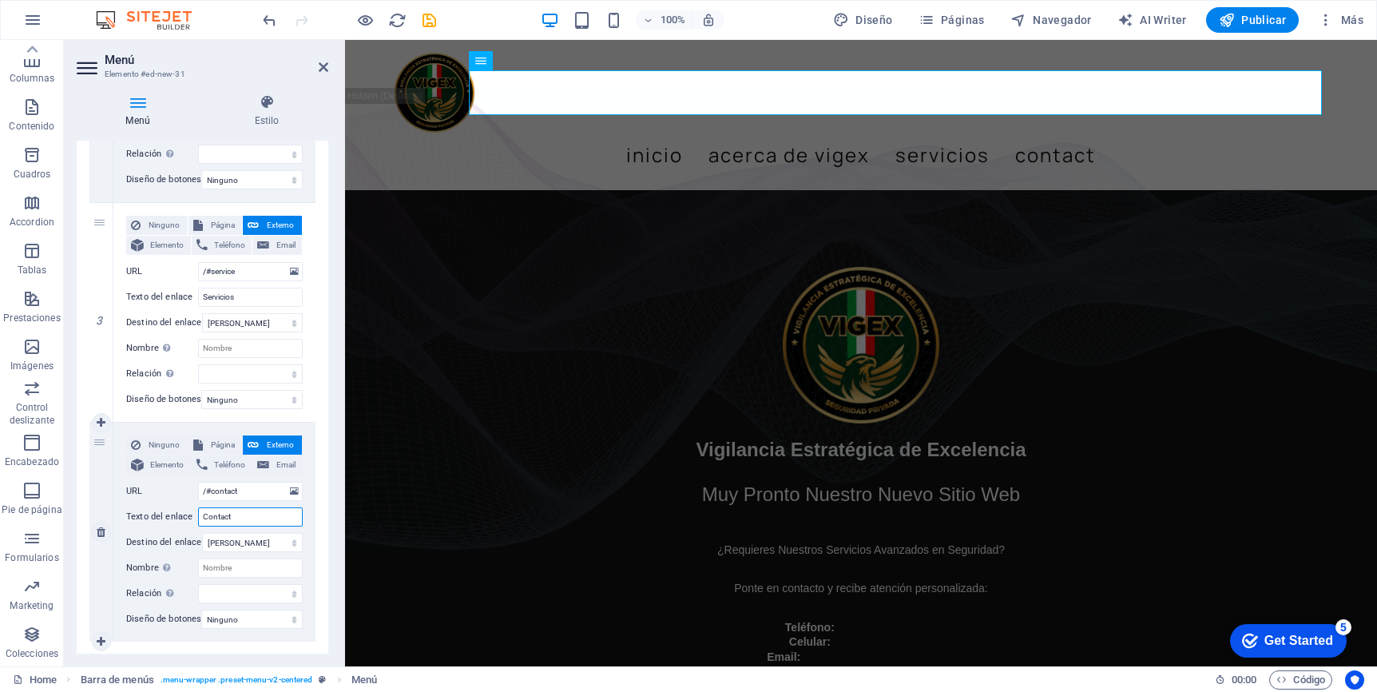
click at [258, 520] on input "Contact" at bounding box center [250, 516] width 105 height 19
type input "Contac"
select select
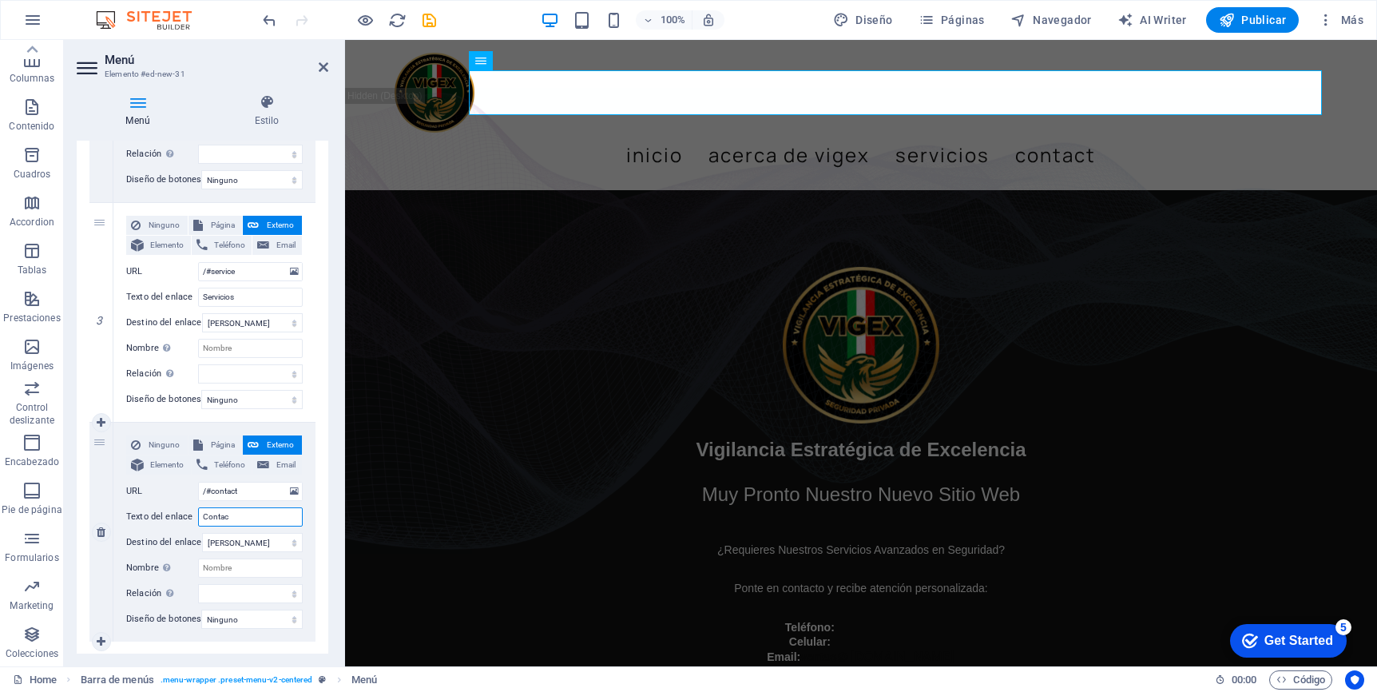
select select
type input "Contacyo"
select select
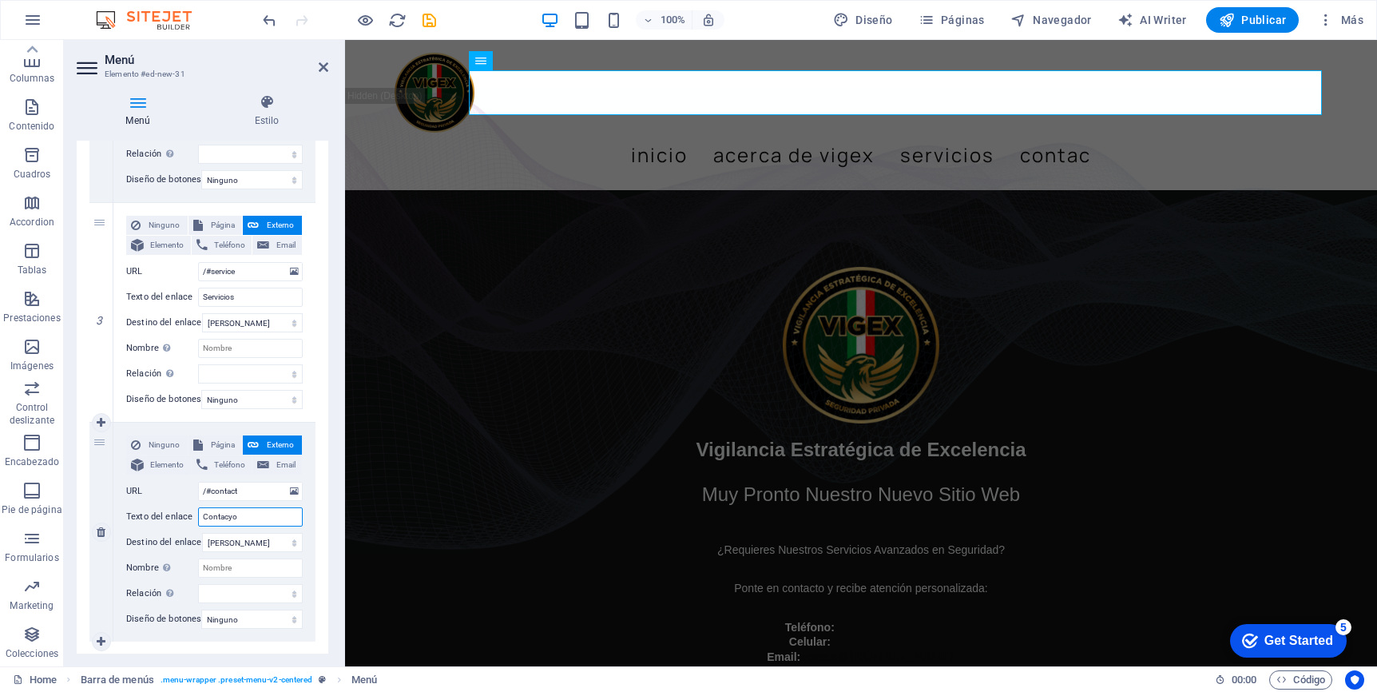
select select
type input "Contac"
select select
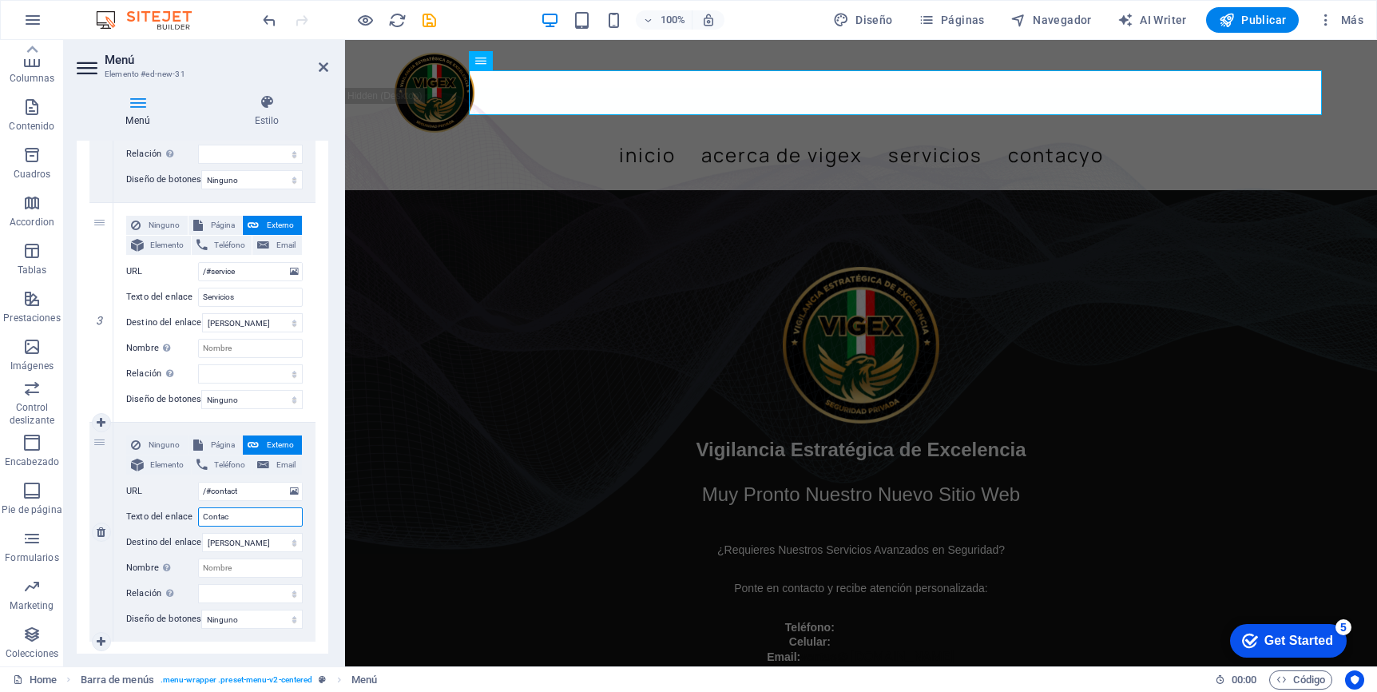
select select
type input "Contacto"
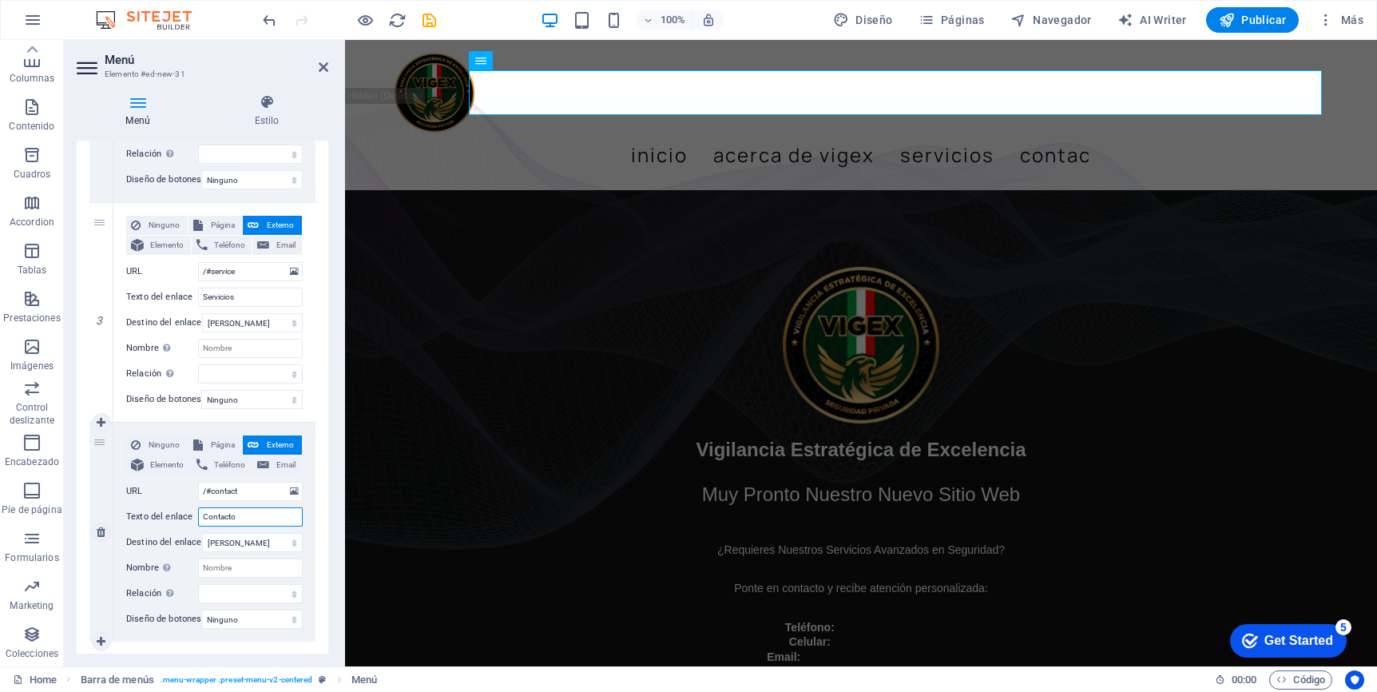
select select
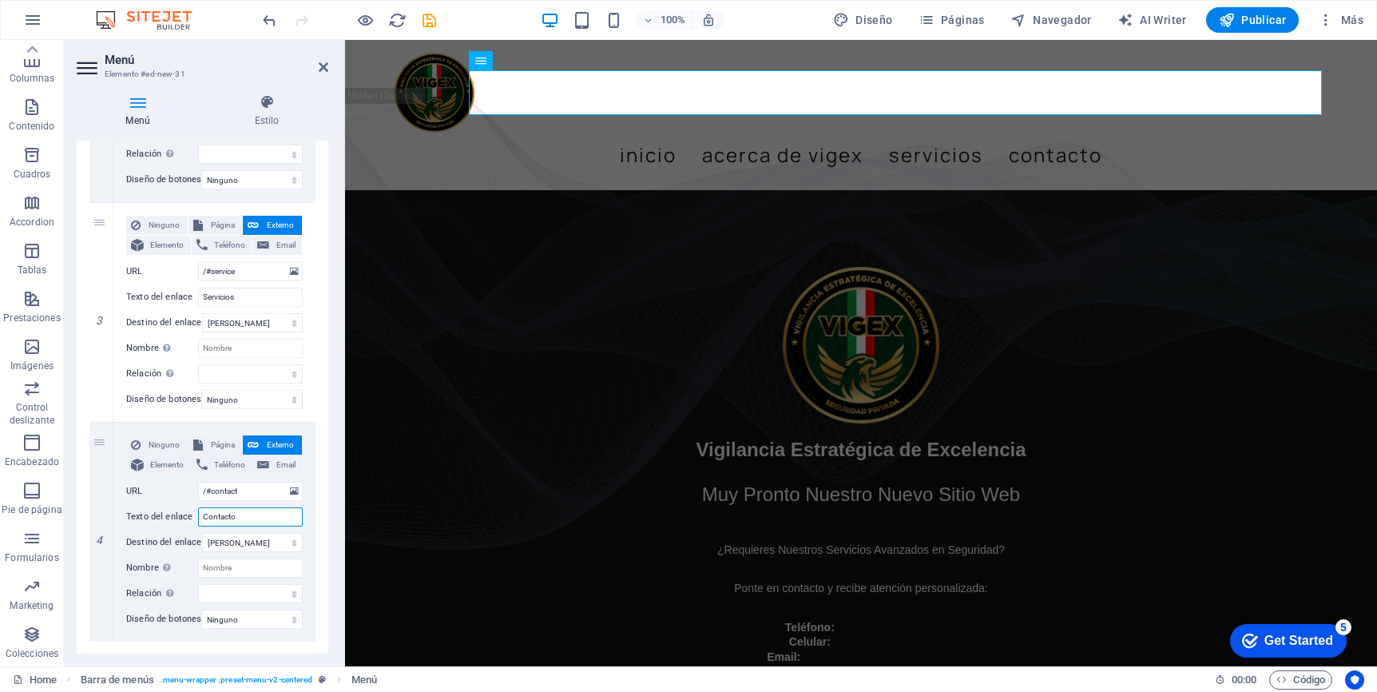
click at [341, 537] on div at bounding box center [342, 353] width 3 height 626
type input "Contacto"
click at [310, 549] on div "Ninguno Página Externo Elemento Teléfono Email Página Home Subpage Legal Notice…" at bounding box center [214, 532] width 202 height 219
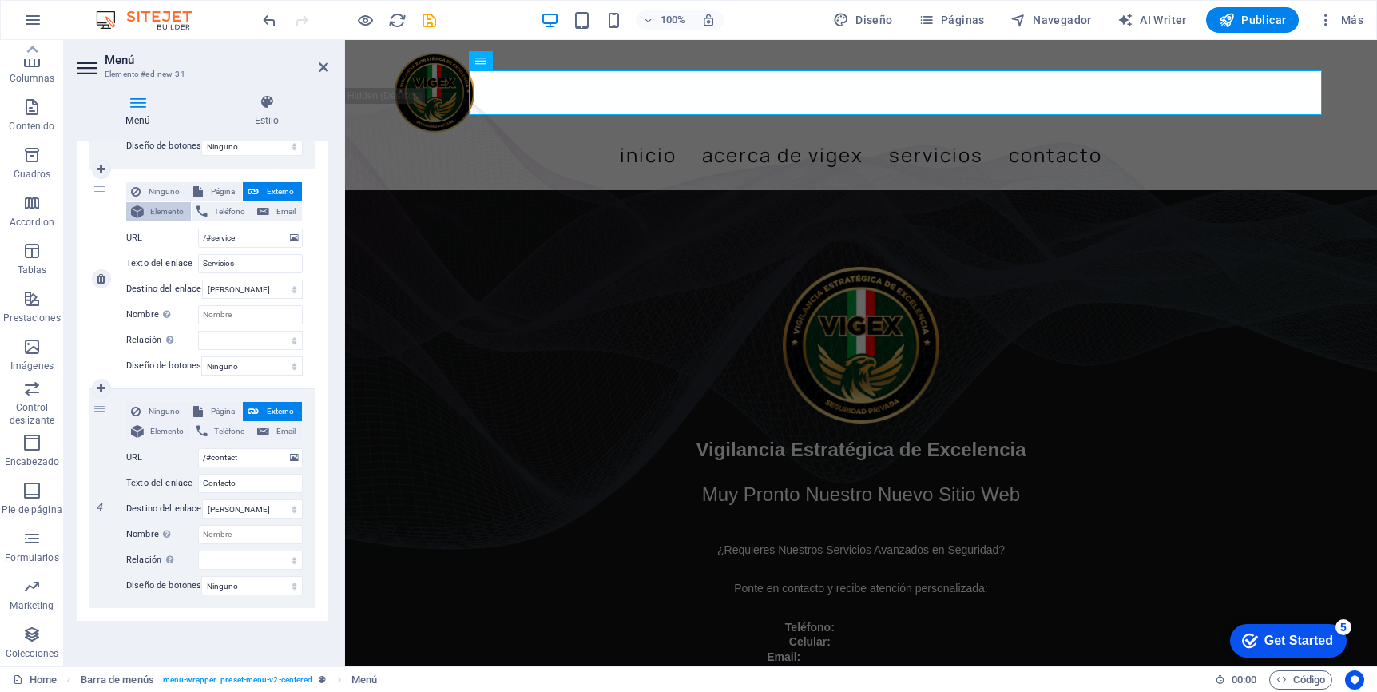
click at [169, 202] on span "Elemento" at bounding box center [168, 211] width 38 height 19
select select
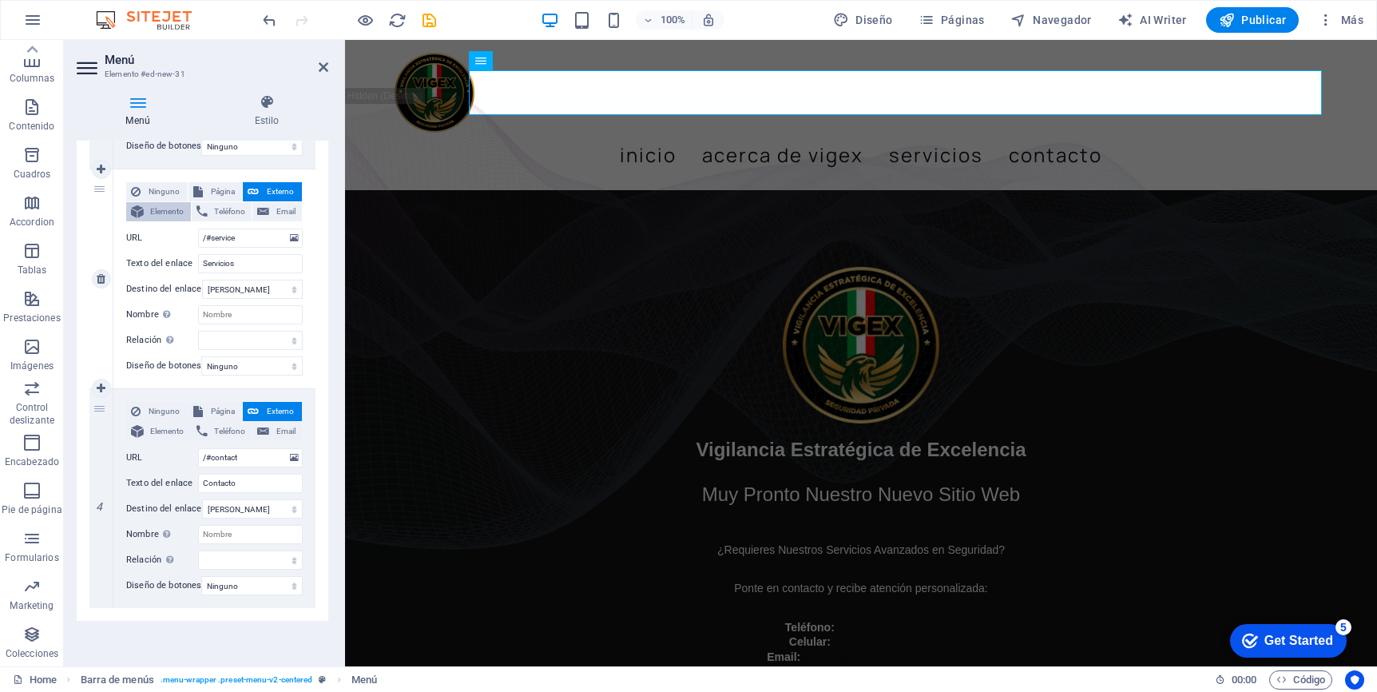
select select
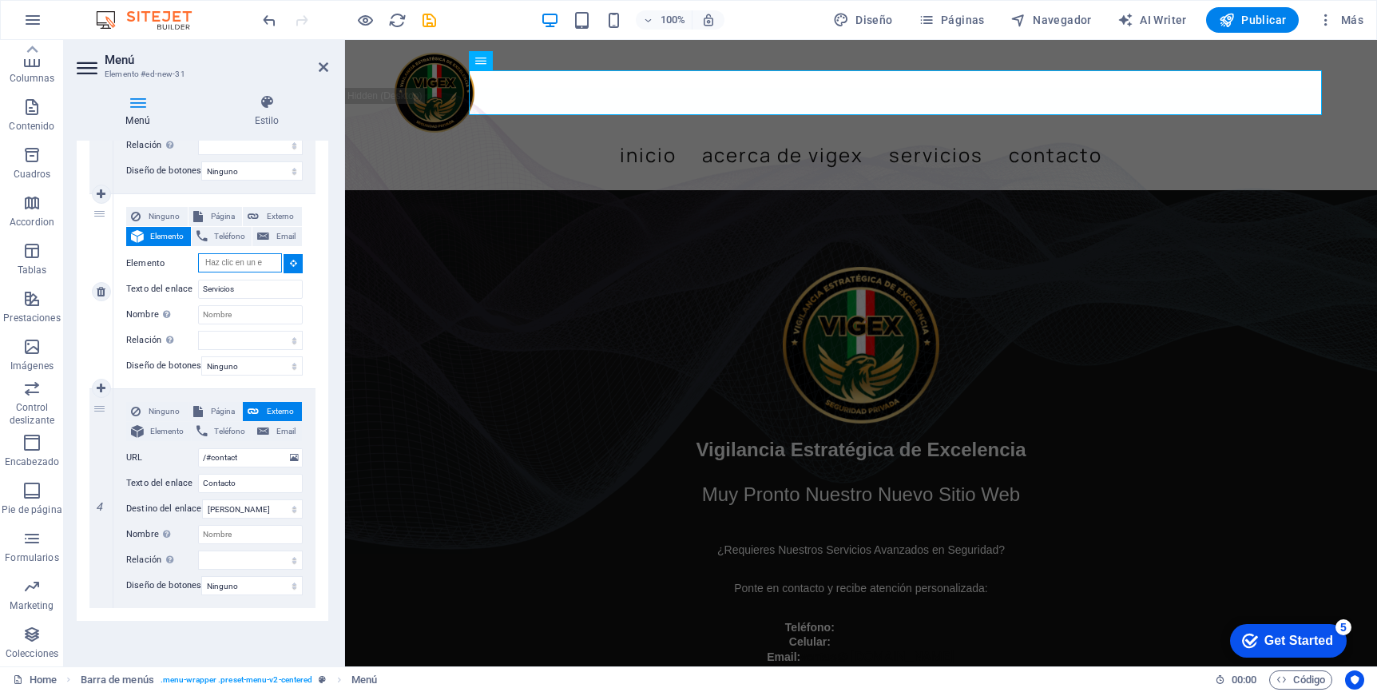
scroll to position [561, 0]
click at [231, 229] on span "Teléfono" at bounding box center [229, 236] width 35 height 19
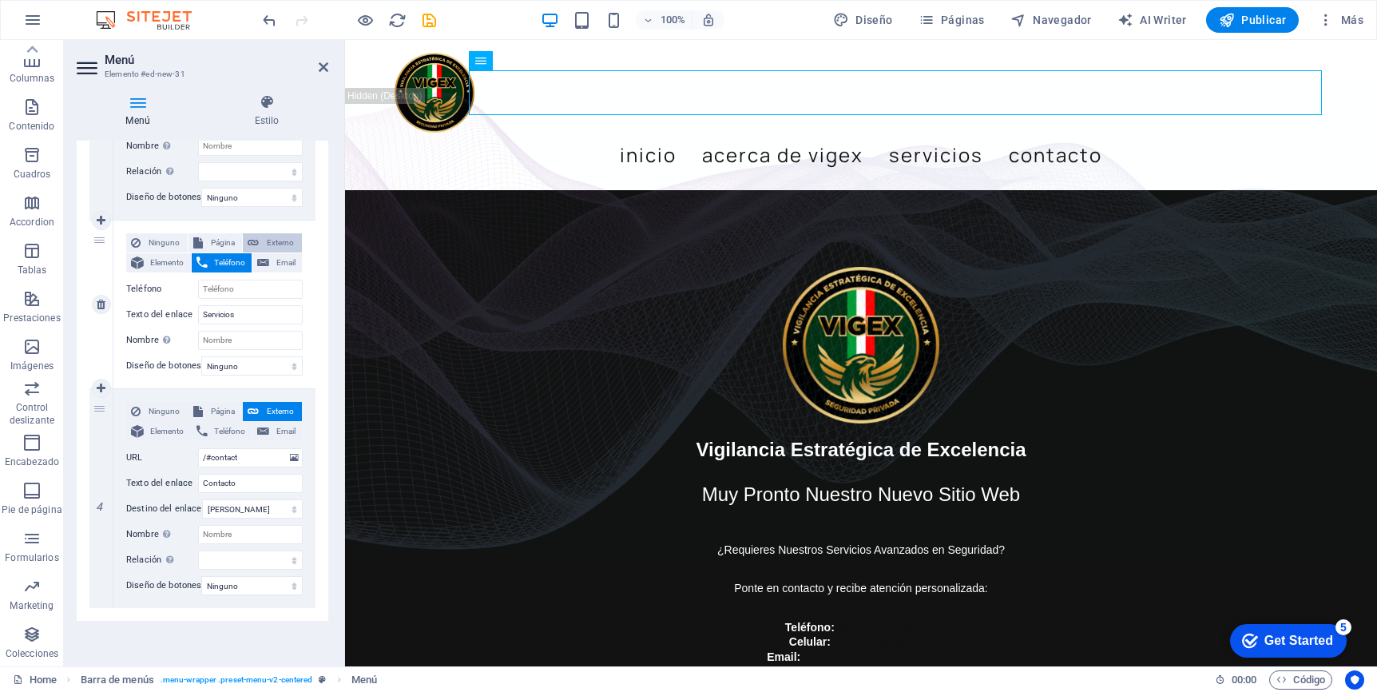
click at [281, 235] on span "Externo" at bounding box center [281, 242] width 34 height 19
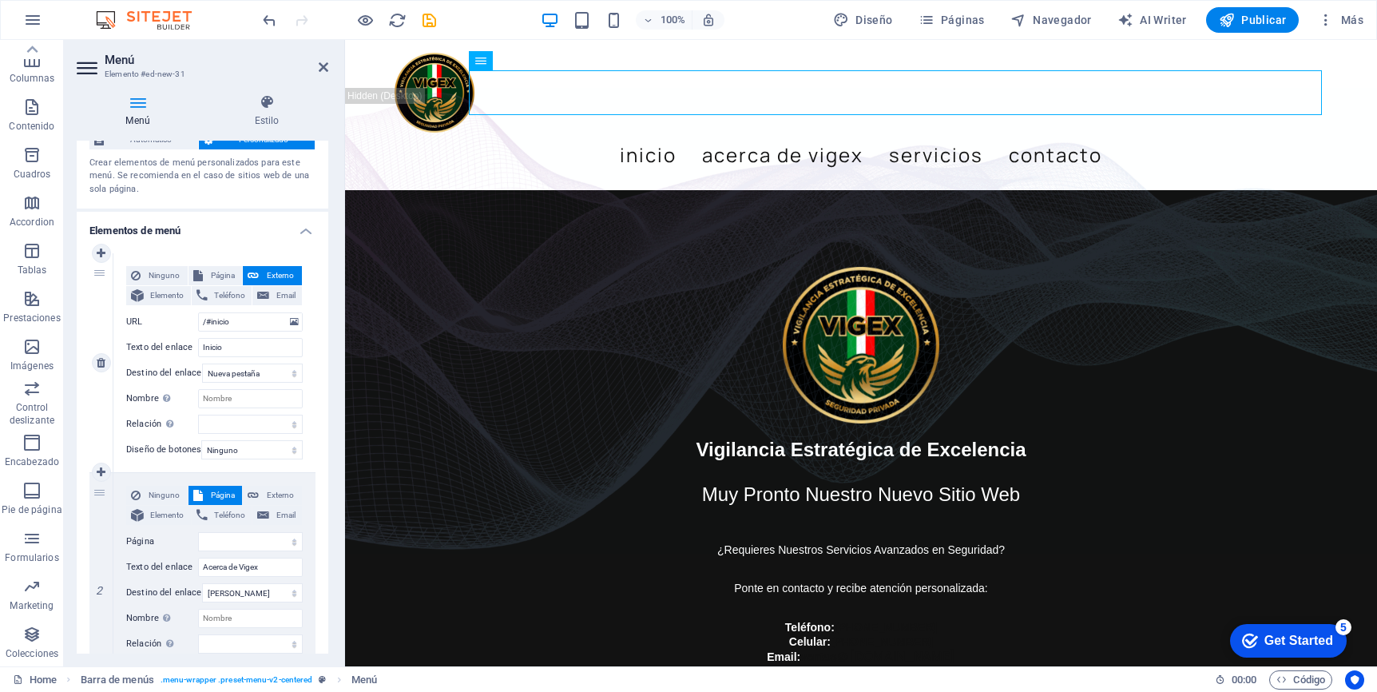
scroll to position [69, 0]
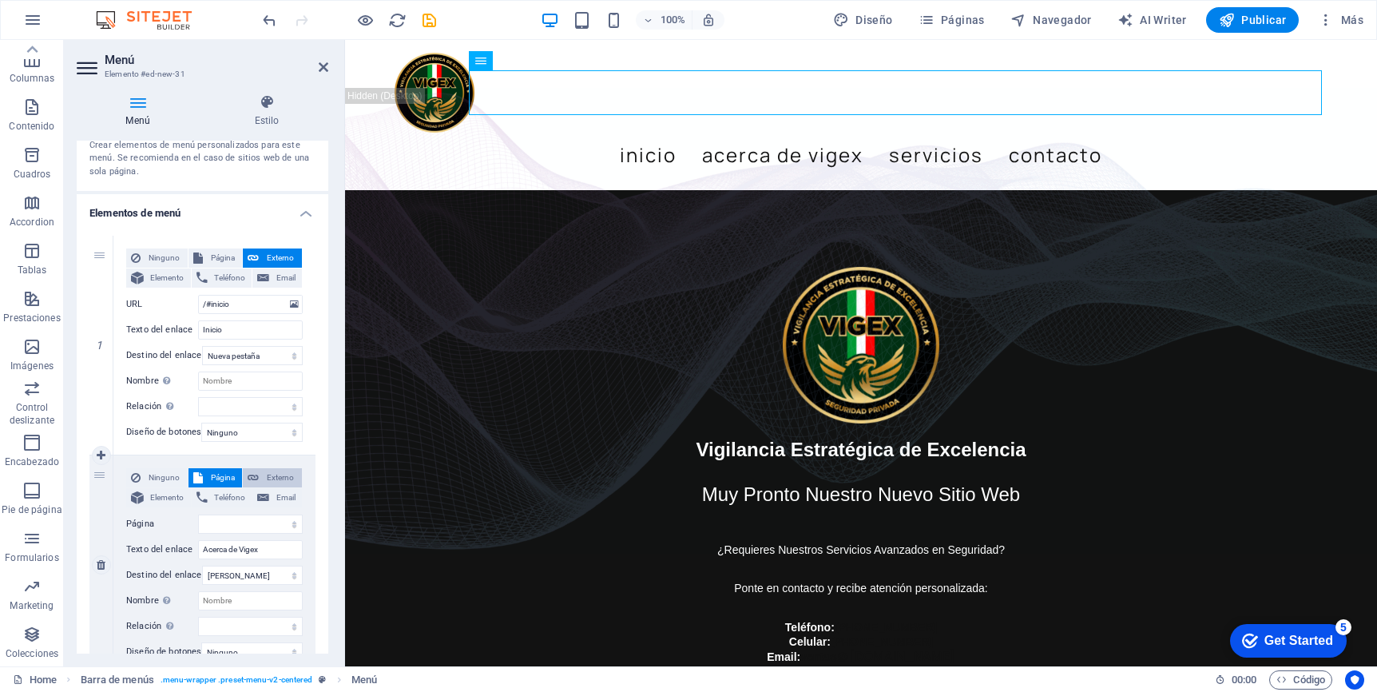
click at [280, 470] on span "Externo" at bounding box center [281, 477] width 34 height 19
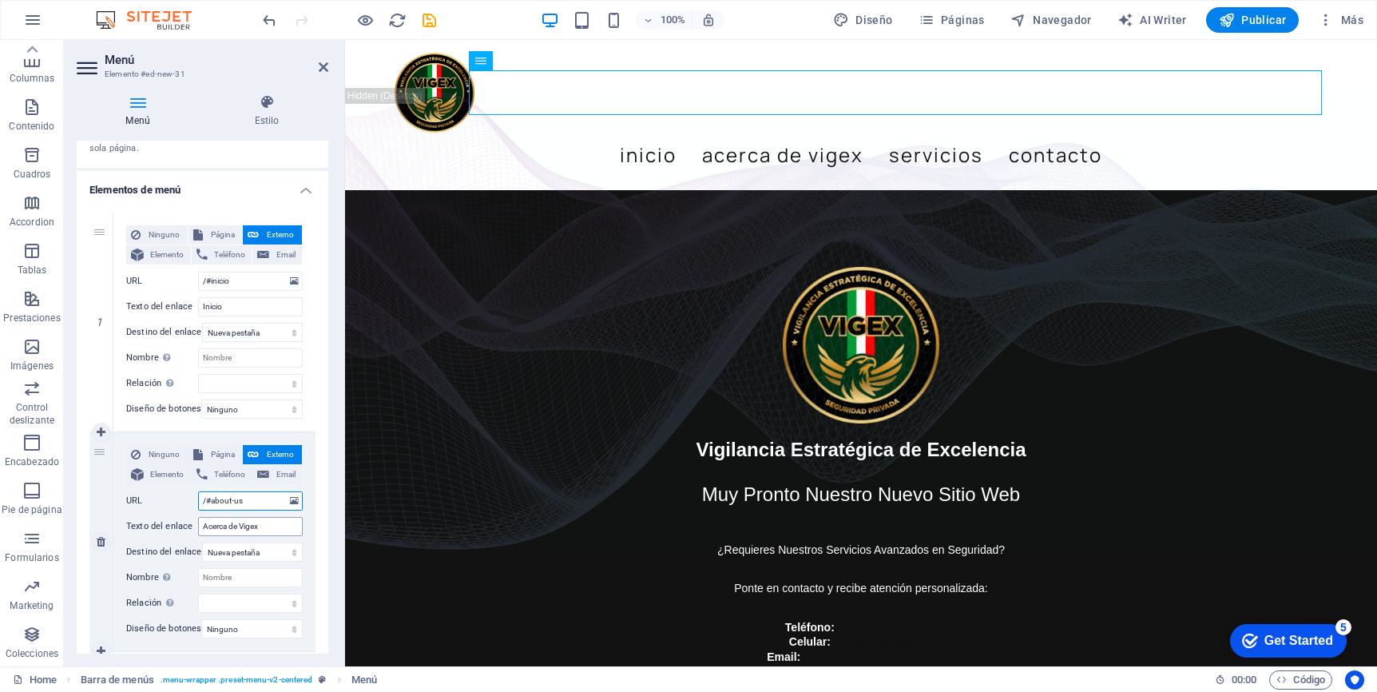
scroll to position [109, 0]
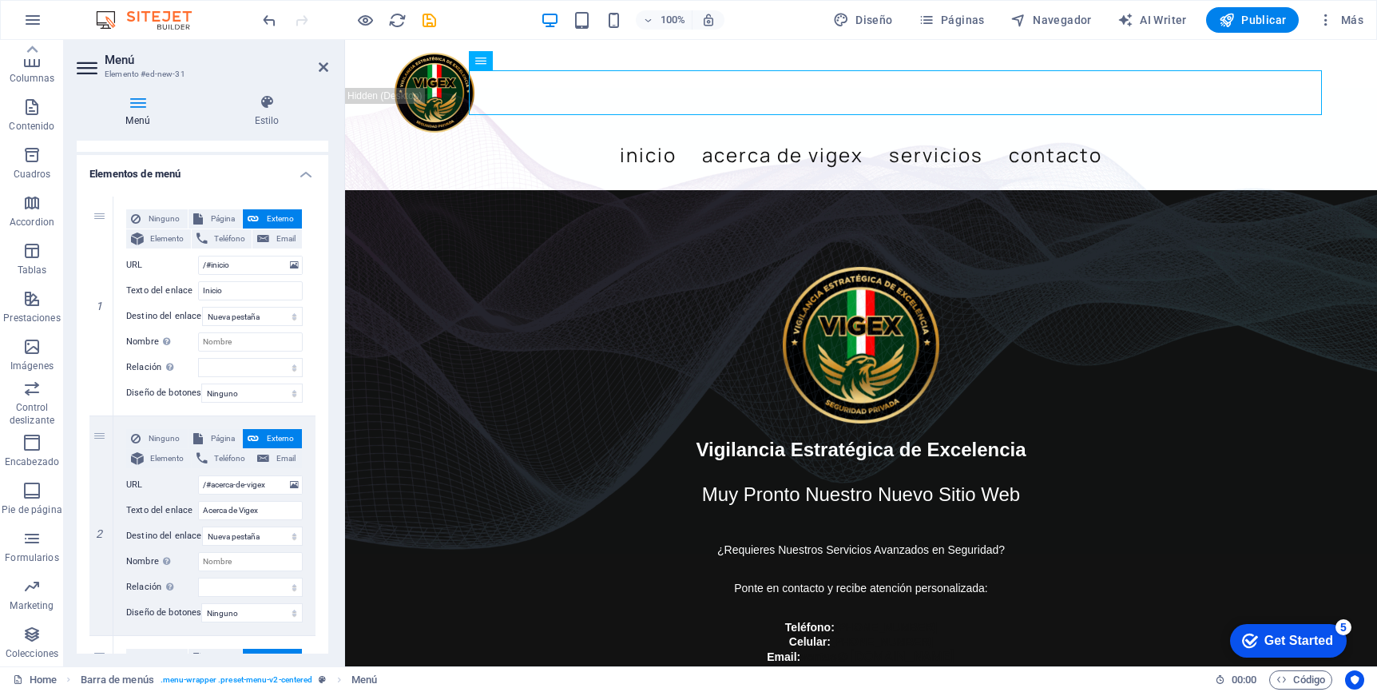
click at [321, 522] on div "1 Ninguno Página Externo Elemento Teléfono Email Página Home Subpage Legal Noti…" at bounding box center [203, 635] width 252 height 903
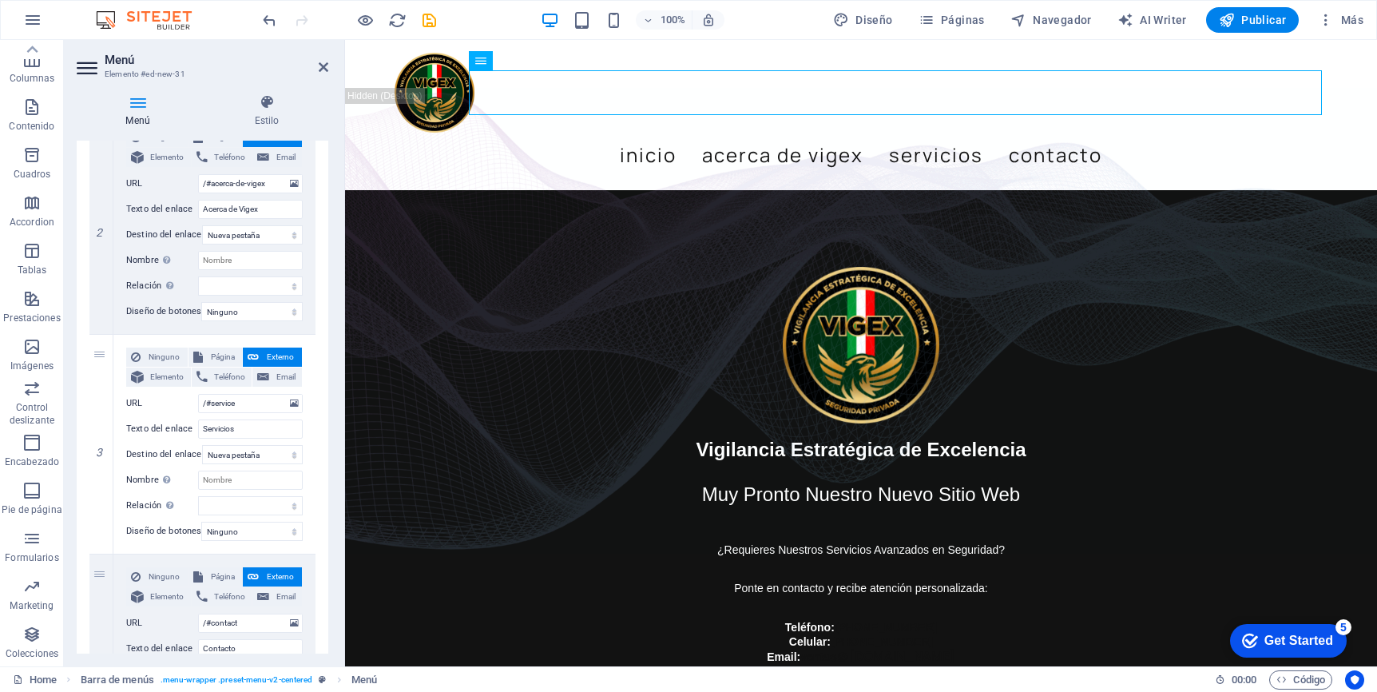
scroll to position [413, 0]
click at [269, 347] on span "Externo" at bounding box center [281, 353] width 34 height 19
click at [251, 399] on input "/#service" at bounding box center [250, 400] width 105 height 19
click at [319, 417] on div "1 Ninguno Página Externo Elemento Teléfono Email Página Home Subpage Legal Noti…" at bounding box center [203, 330] width 252 height 903
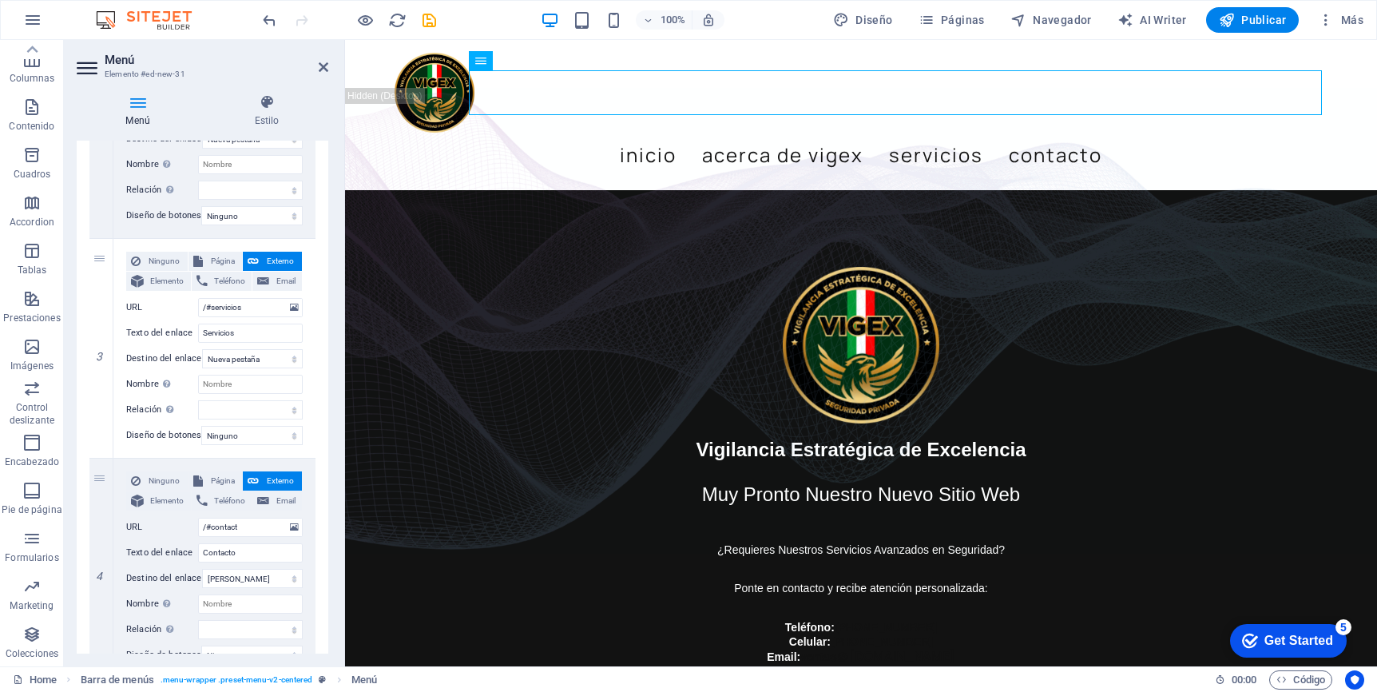
scroll to position [585, 0]
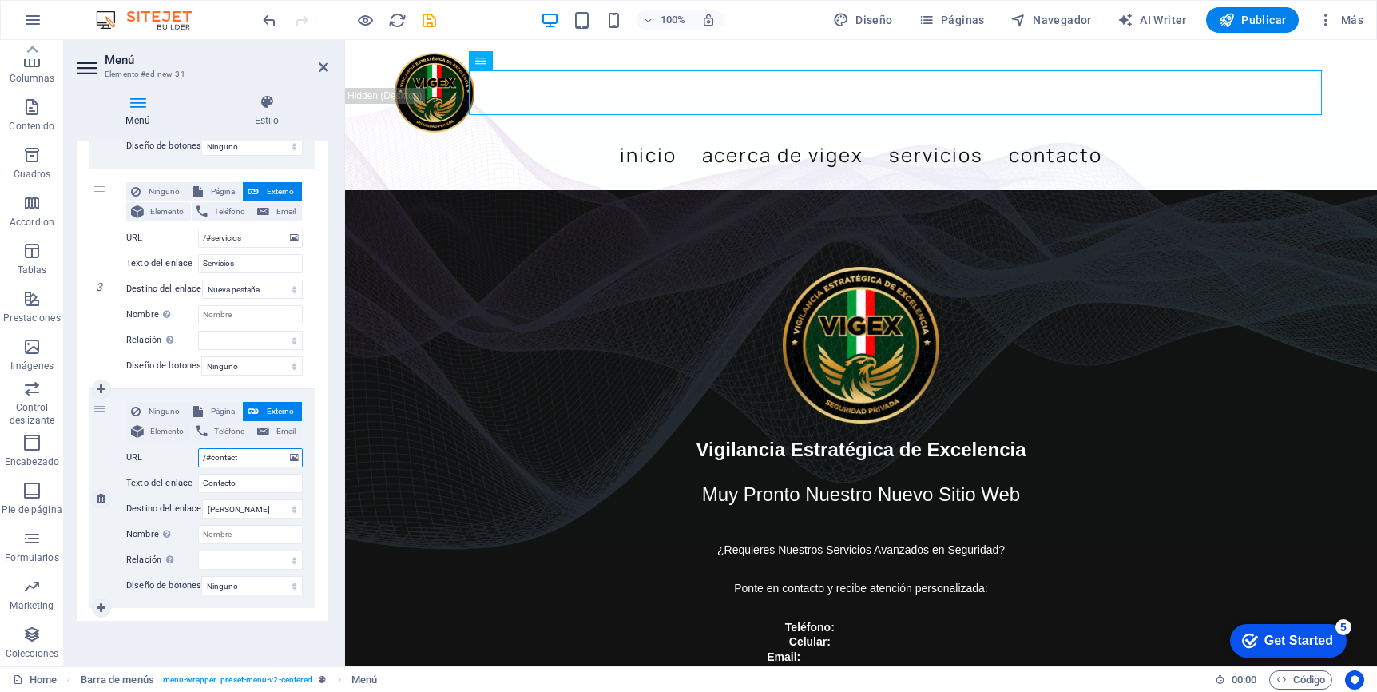
click at [244, 448] on input "/#contact" at bounding box center [250, 457] width 105 height 19
click at [315, 466] on div "1 Ninguno Página Externo Elemento Teléfono Email Página Home Subpage Legal Noti…" at bounding box center [203, 168] width 252 height 903
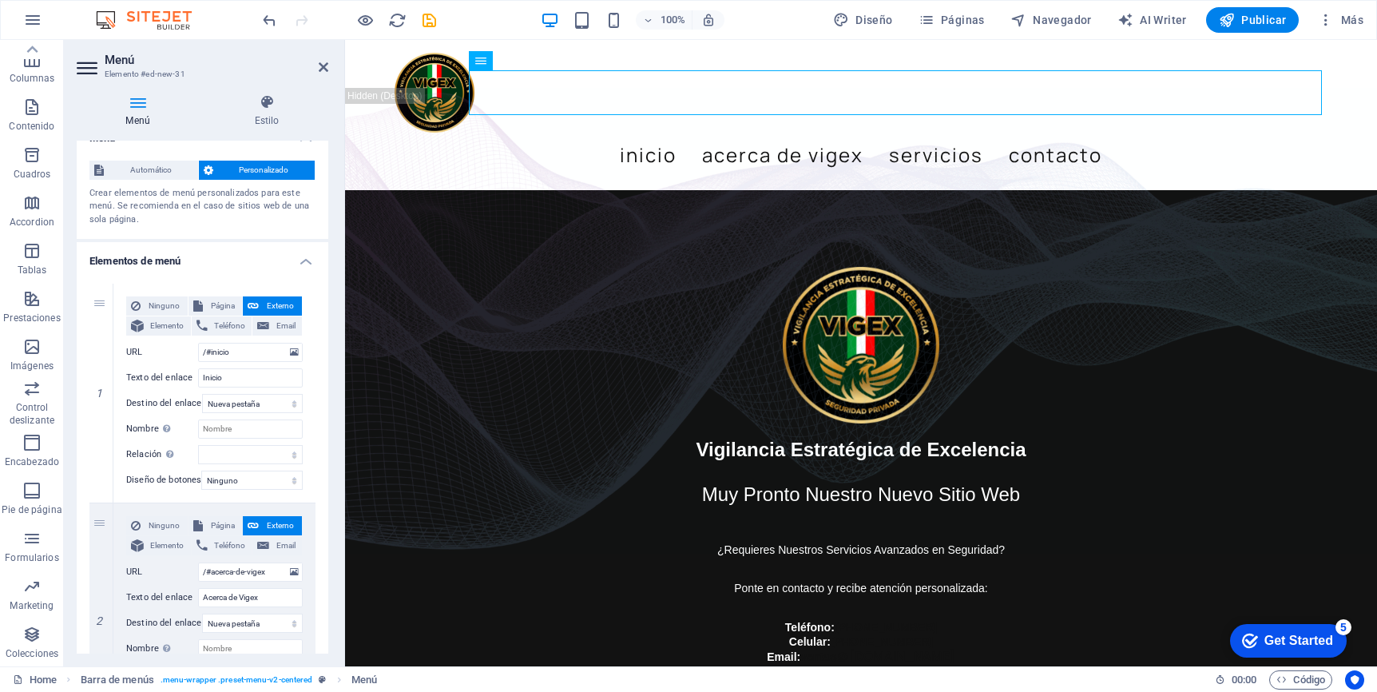
scroll to position [0, 0]
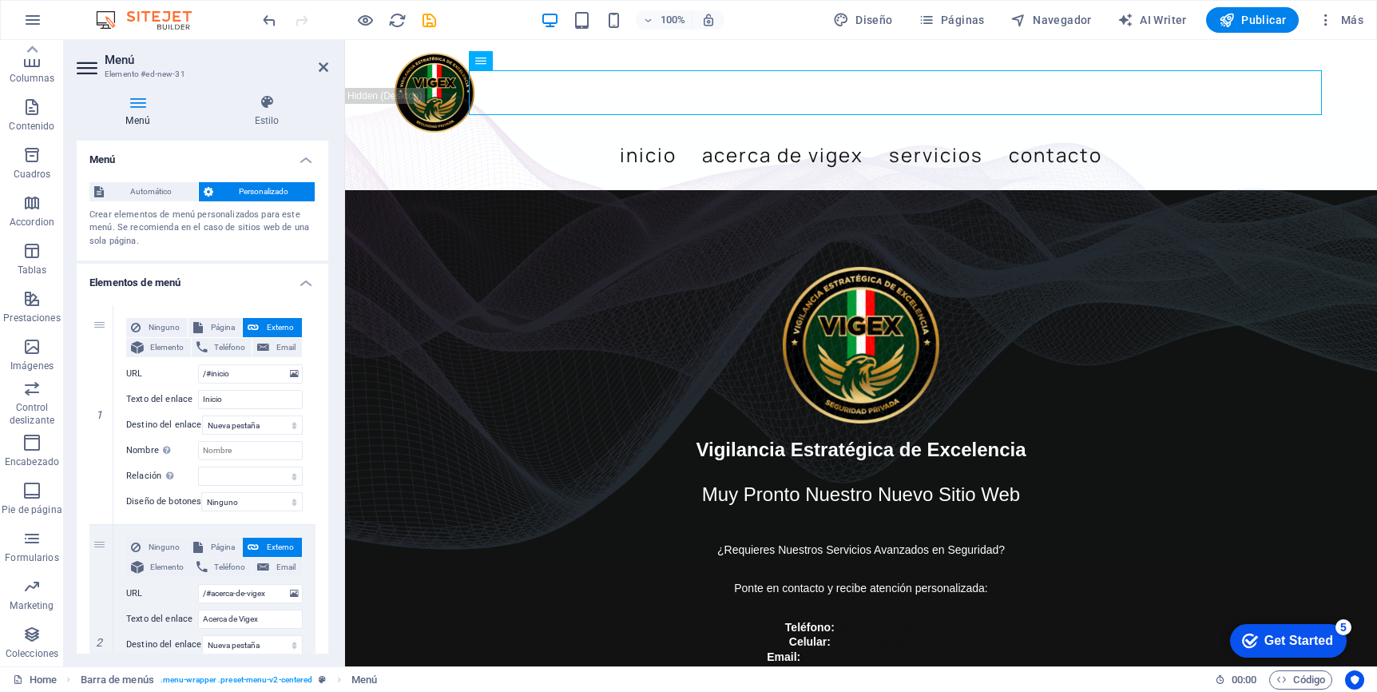
click at [228, 185] on span "Personalizado" at bounding box center [264, 191] width 93 height 19
click at [129, 189] on span "Automático" at bounding box center [151, 191] width 85 height 19
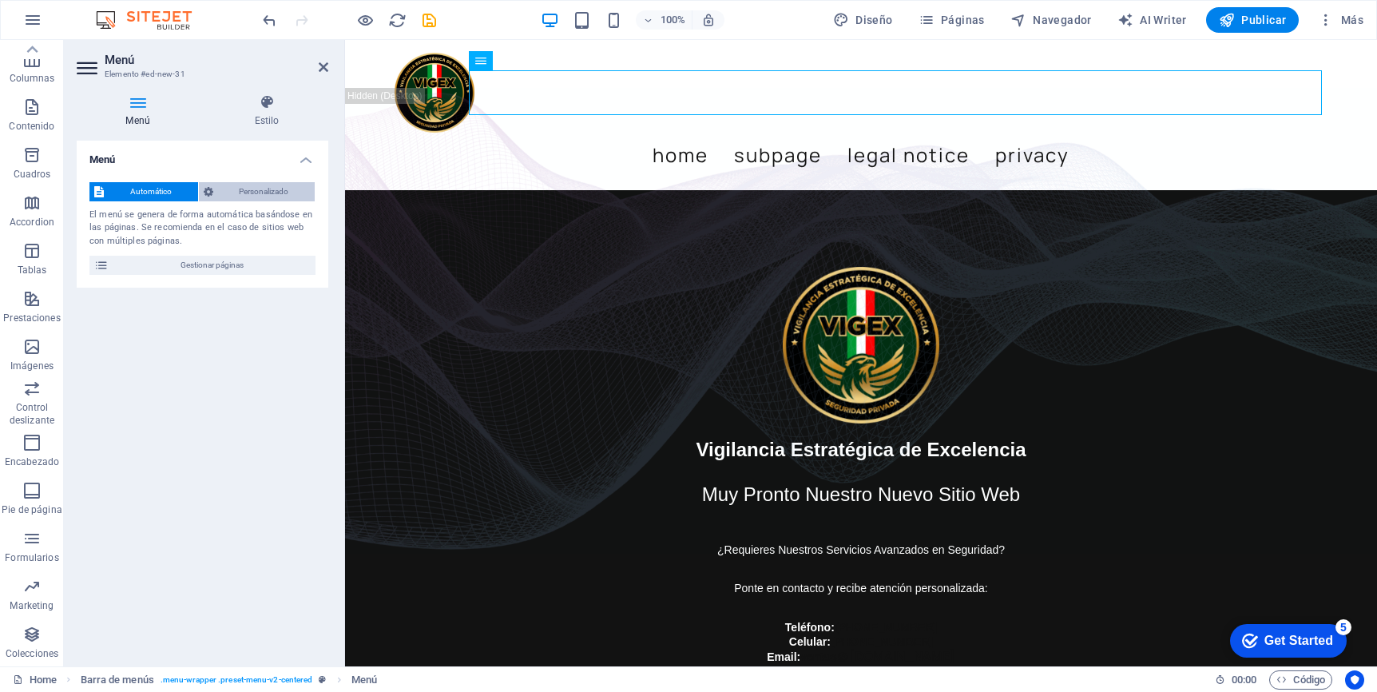
click at [248, 189] on span "Personalizado" at bounding box center [264, 191] width 93 height 19
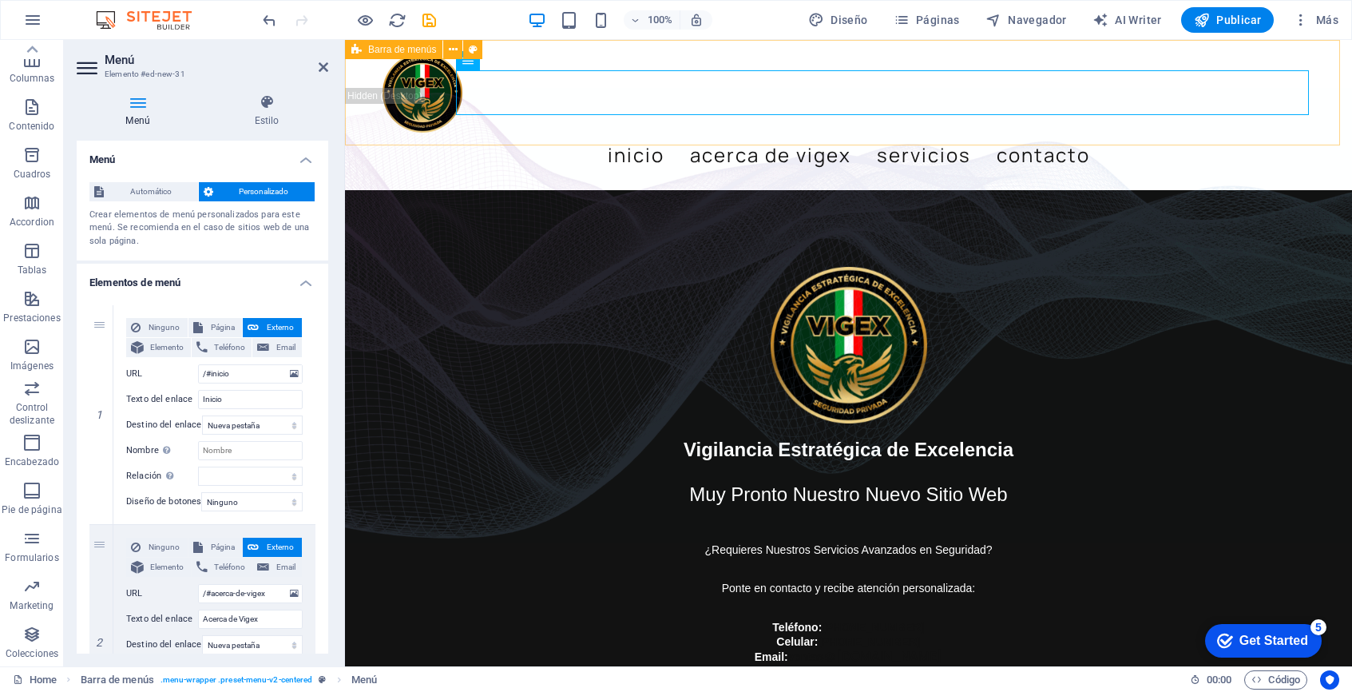
click at [1297, 109] on div "Menu Inicio Acerca de Vigex Servicios Contacto" at bounding box center [848, 115] width 1007 height 150
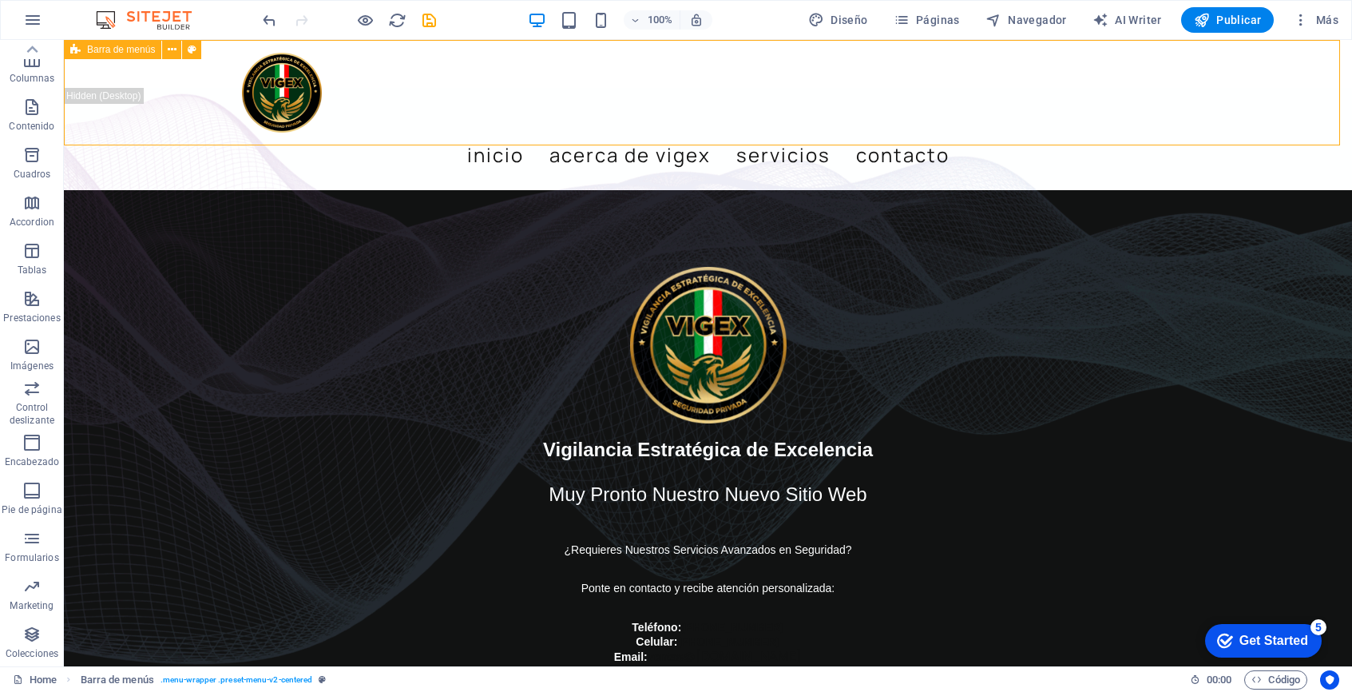
click at [1297, 109] on div "Menu Inicio Acerca de Vigex Servicios Contacto" at bounding box center [708, 115] width 1288 height 150
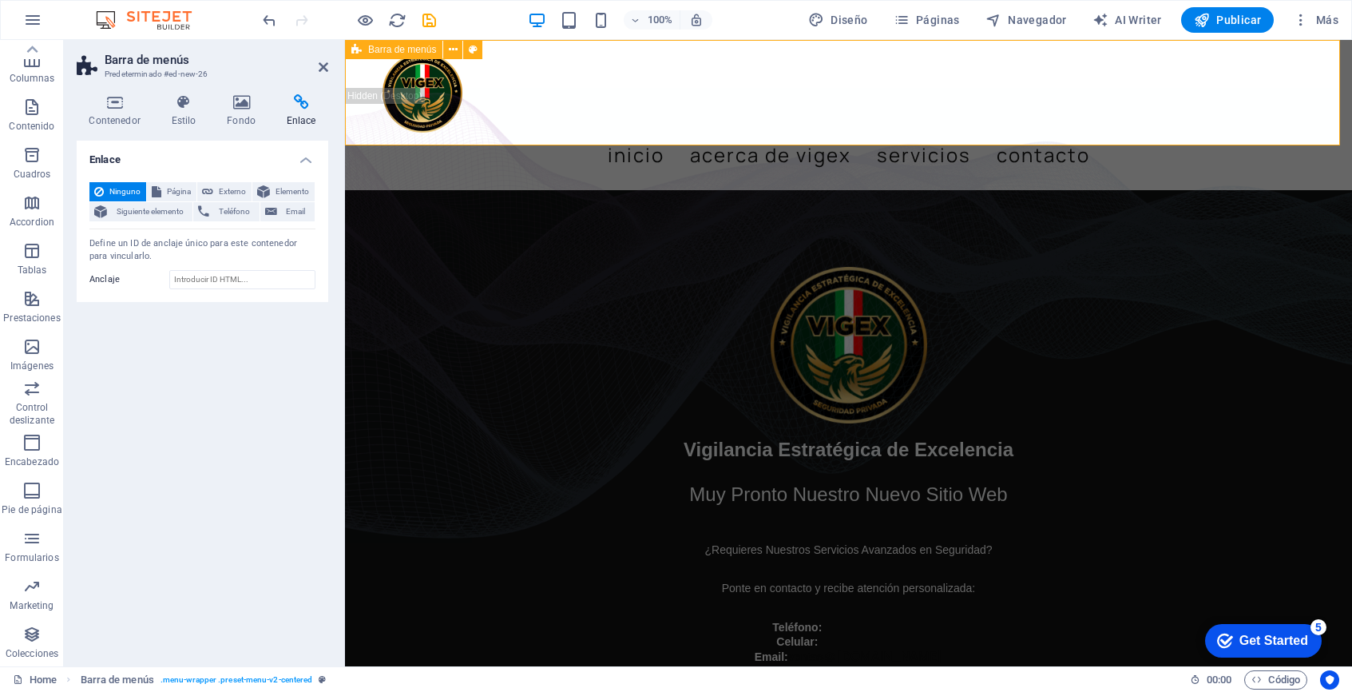
click at [1297, 109] on div "Menu Inicio Acerca de Vigex Servicios Contacto" at bounding box center [848, 115] width 1007 height 150
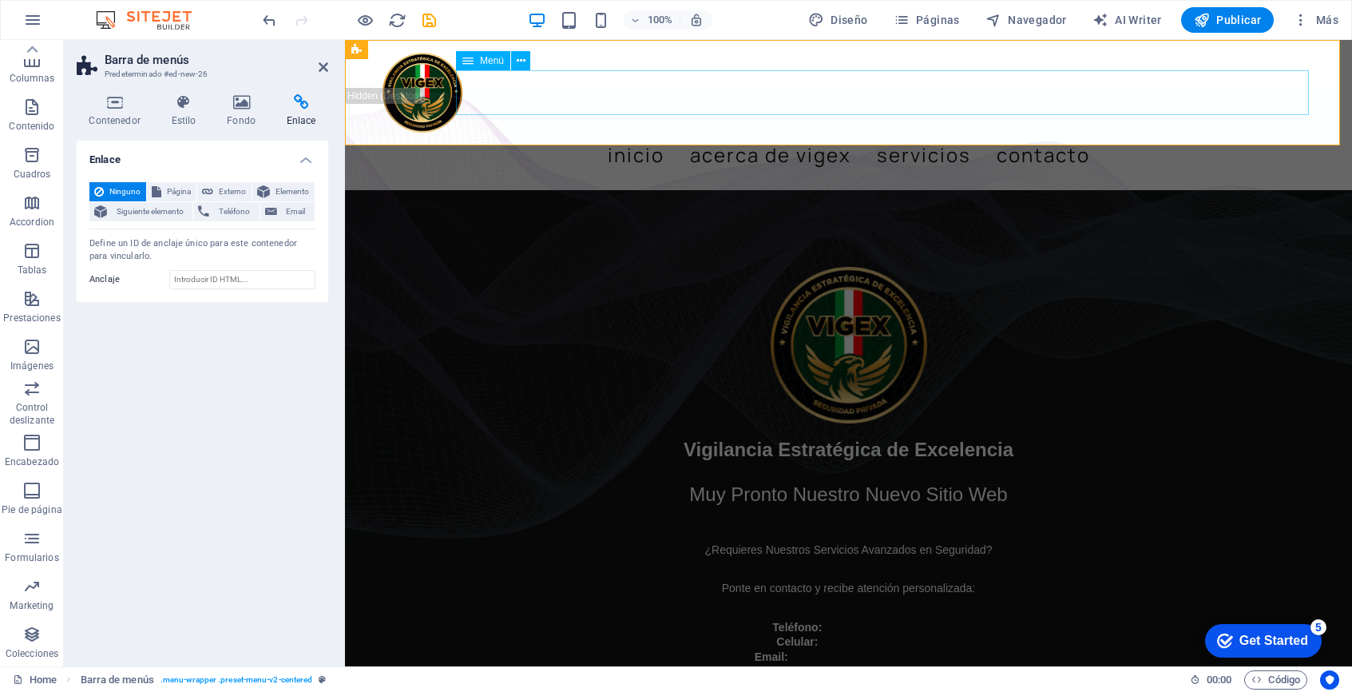
click at [720, 133] on nav "Inicio Acerca de Vigex Servicios Contacto" at bounding box center [849, 155] width 933 height 45
click at [724, 133] on nav "Inicio Acerca de Vigex Servicios Contacto" at bounding box center [849, 155] width 933 height 45
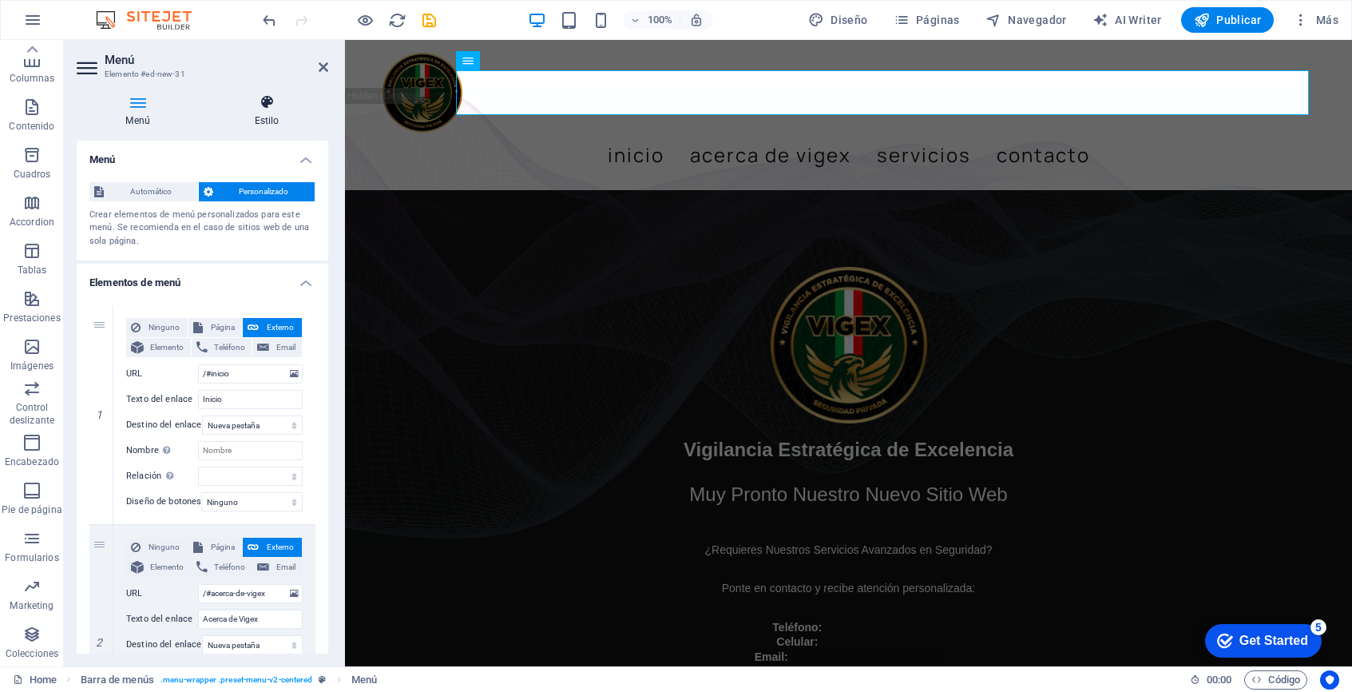
click at [270, 102] on icon at bounding box center [266, 102] width 123 height 16
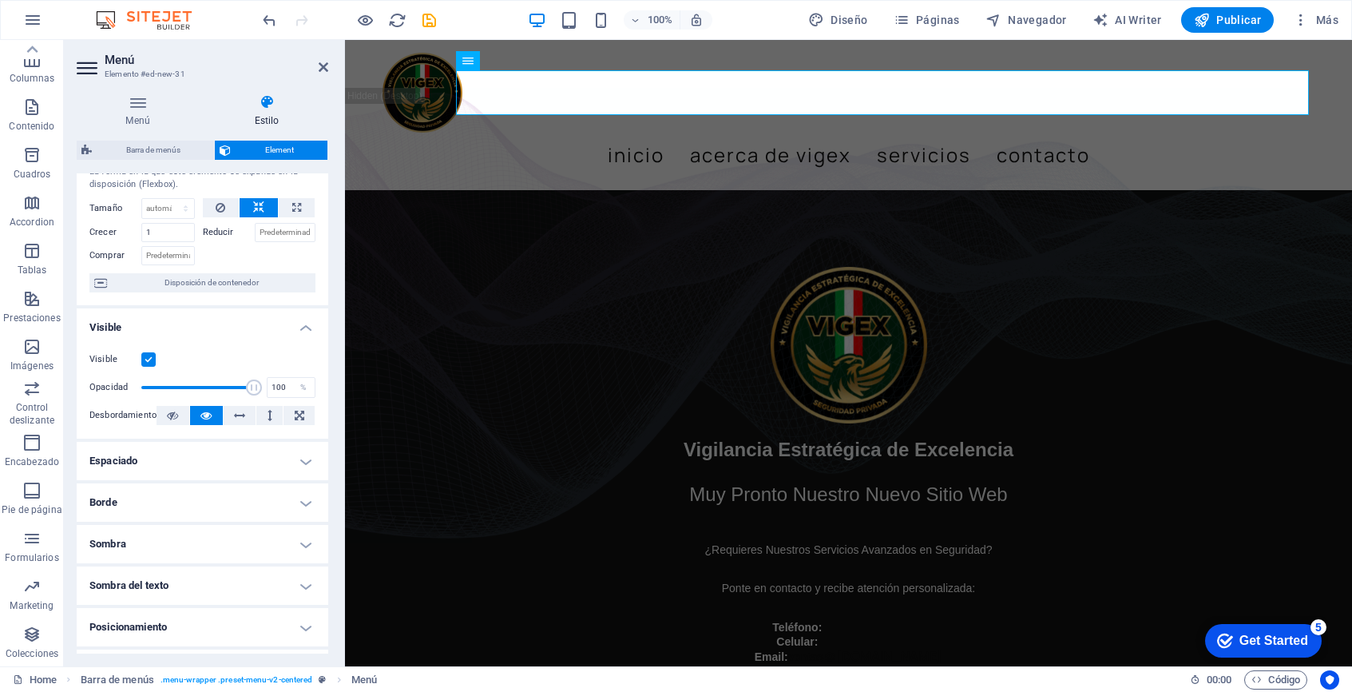
scroll to position [50, 0]
click at [308, 460] on h4 "Espaciado" at bounding box center [203, 460] width 252 height 38
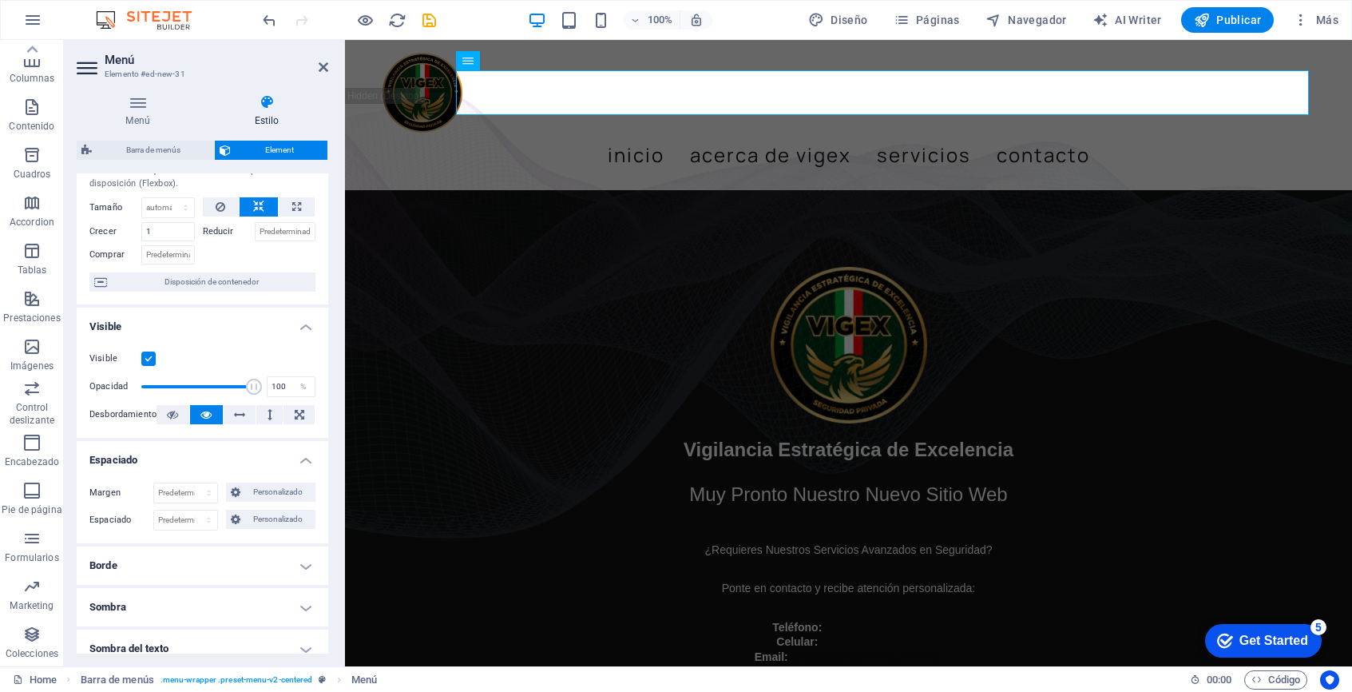
click at [308, 460] on h4 "Espaciado" at bounding box center [203, 455] width 252 height 29
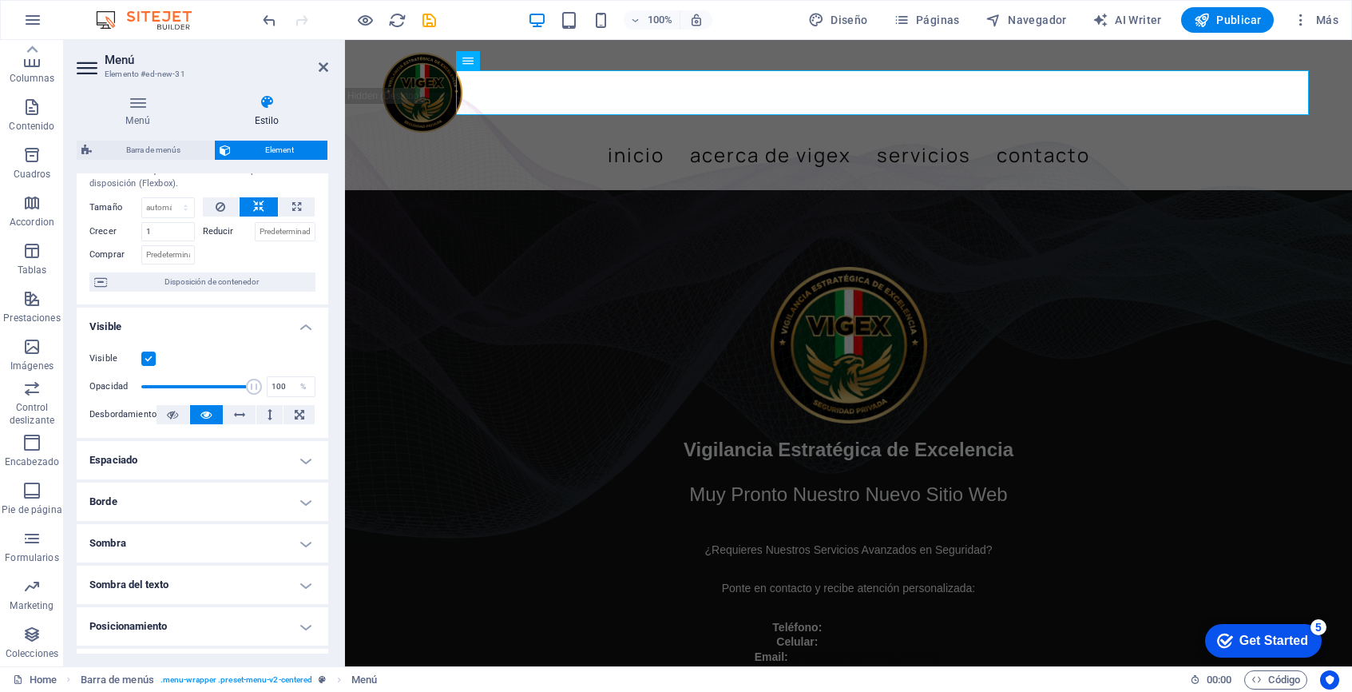
click at [303, 501] on h4 "Borde" at bounding box center [203, 501] width 252 height 38
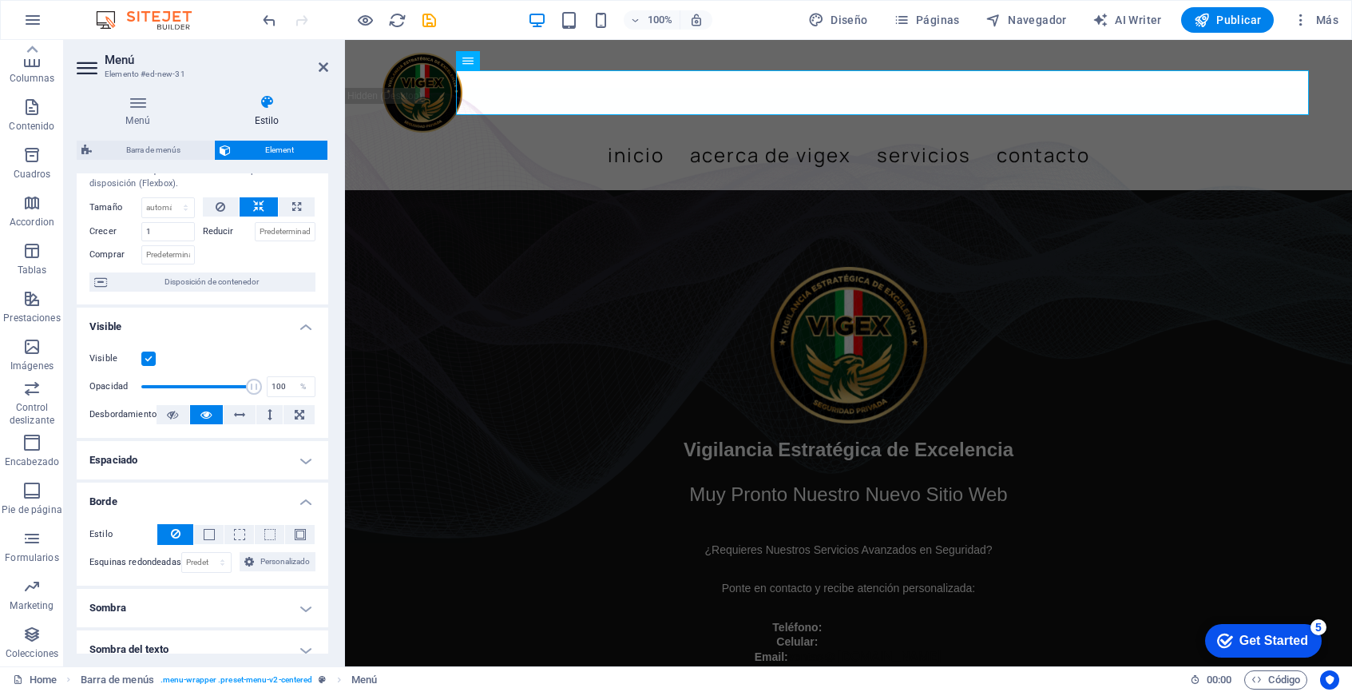
click at [304, 501] on h4 "Borde" at bounding box center [203, 496] width 252 height 29
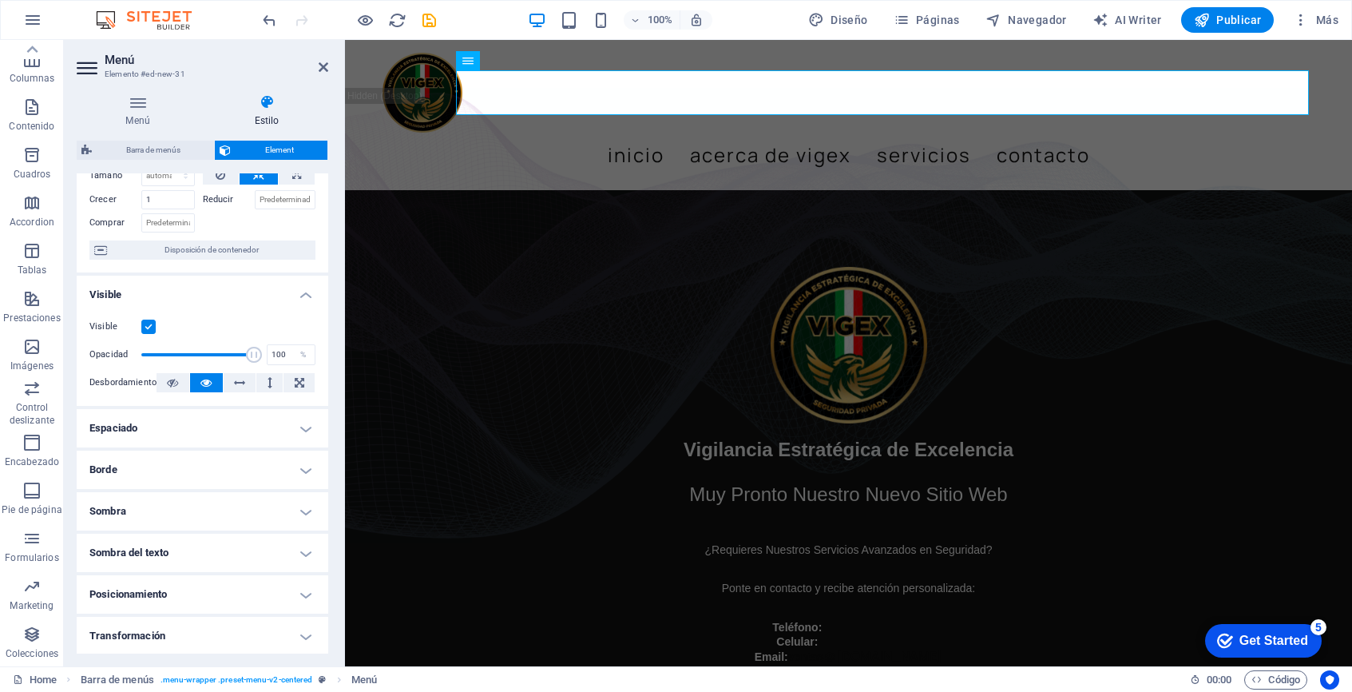
scroll to position [98, 0]
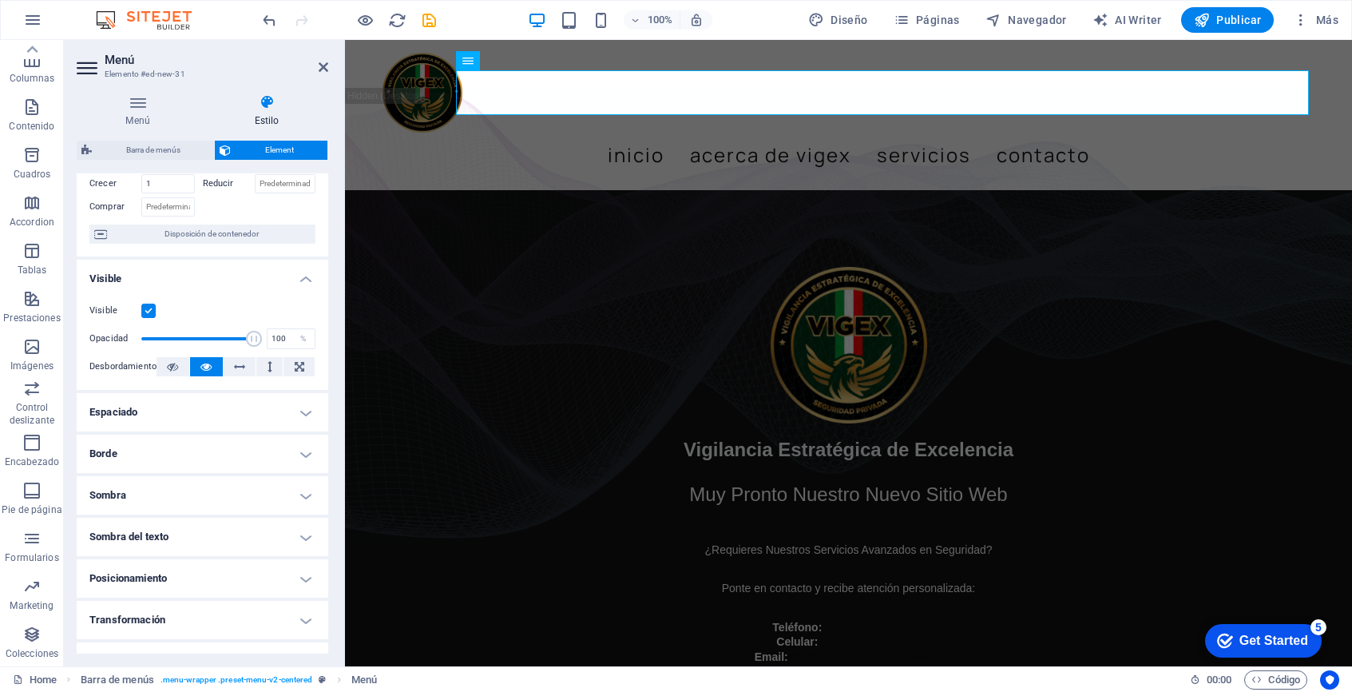
click at [304, 498] on h4 "Sombra" at bounding box center [203, 495] width 252 height 38
click at [304, 497] on h4 "Sombra" at bounding box center [203, 490] width 252 height 29
click at [304, 534] on h4 "Sombra del texto" at bounding box center [203, 537] width 252 height 38
click at [304, 534] on h4 "Sombra del texto" at bounding box center [203, 532] width 252 height 29
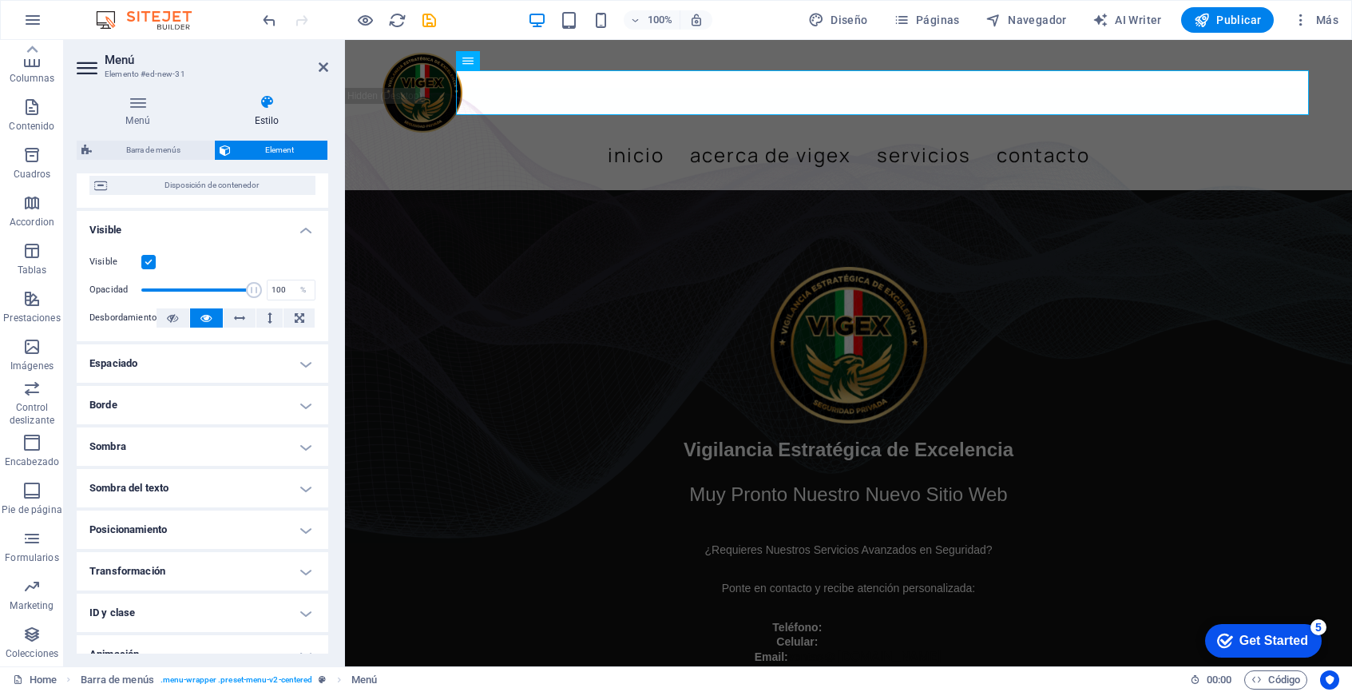
scroll to position [208, 0]
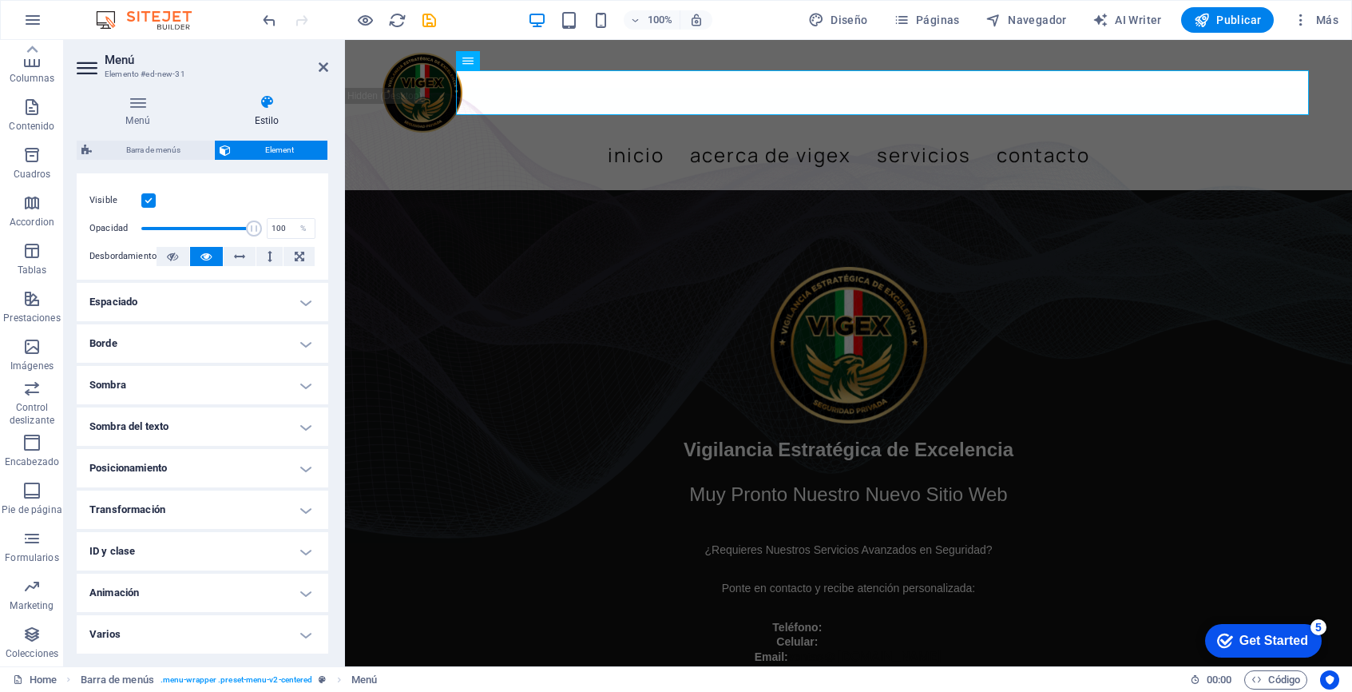
click at [305, 473] on h4 "Posicionamiento" at bounding box center [203, 468] width 252 height 38
click at [305, 473] on h4 "Posicionamiento" at bounding box center [203, 463] width 252 height 29
click at [303, 506] on h4 "Transformación" at bounding box center [203, 509] width 252 height 38
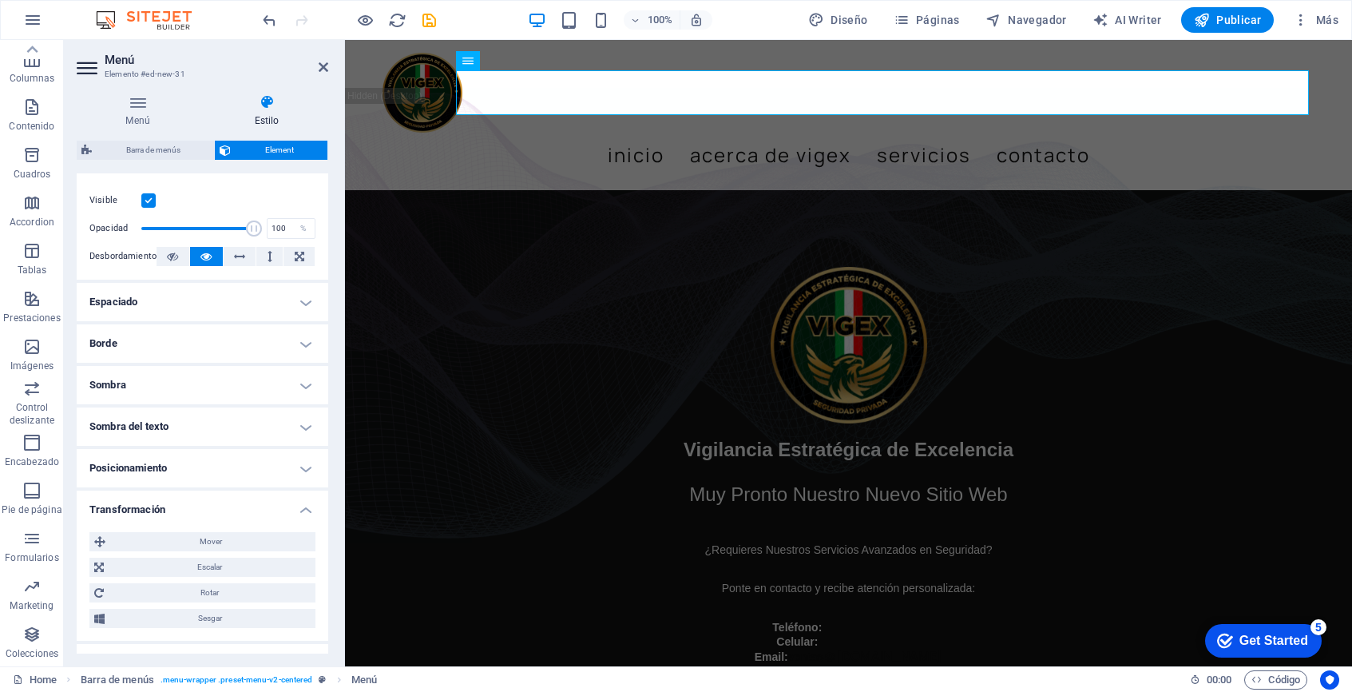
click at [303, 506] on h4 "Transformación" at bounding box center [203, 504] width 252 height 29
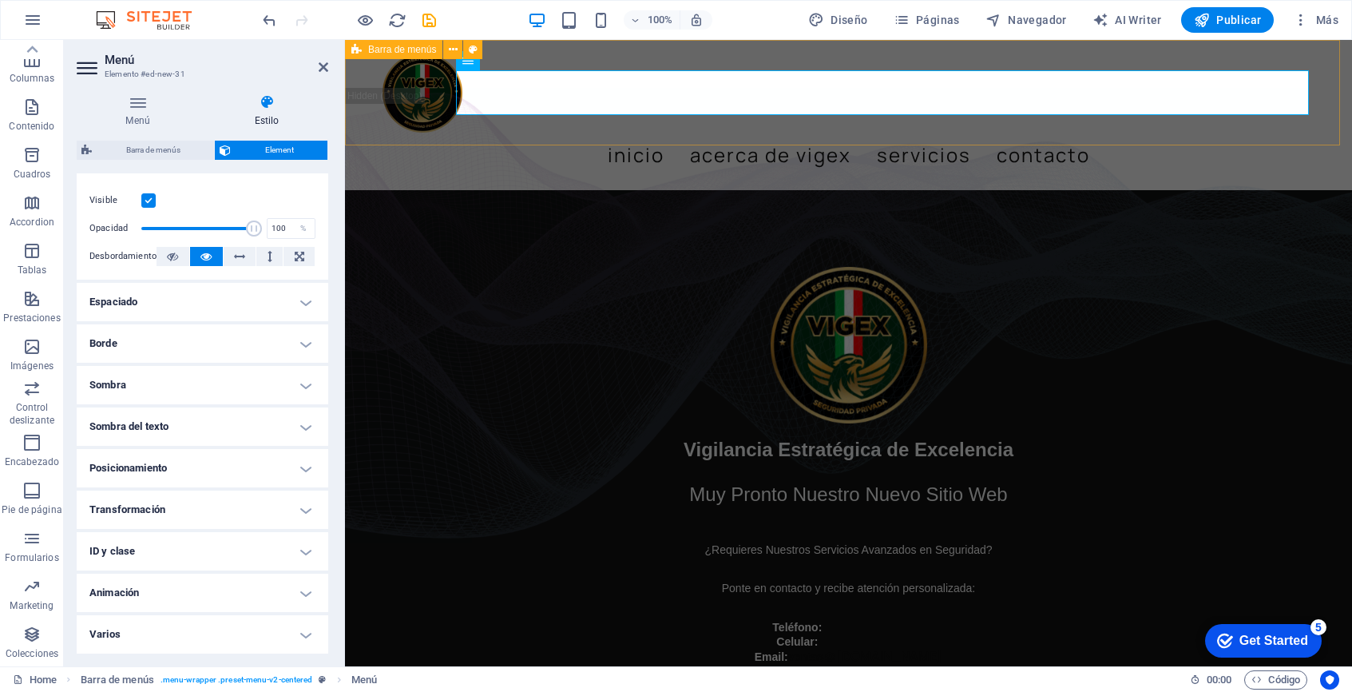
click at [1297, 84] on div "Menu Inicio Acerca de Vigex Servicios Contacto" at bounding box center [848, 115] width 1007 height 150
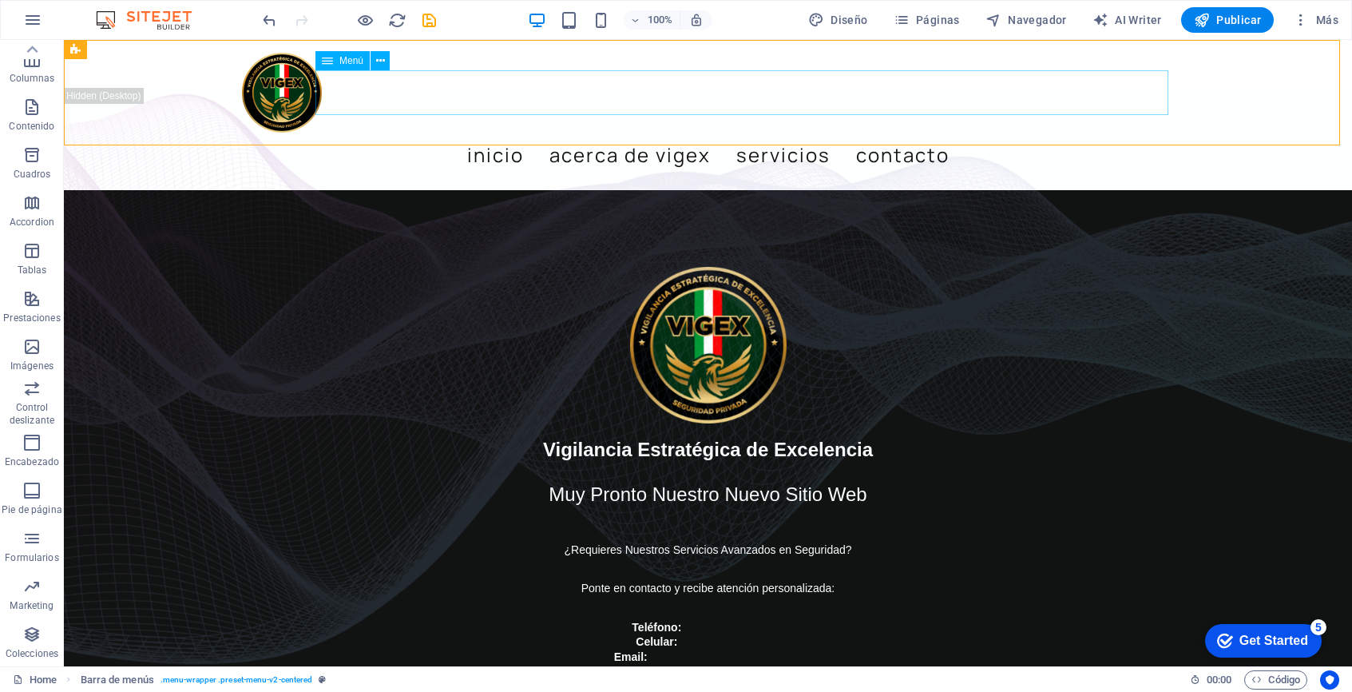
click at [943, 133] on nav "Inicio Acerca de Vigex Servicios Contacto" at bounding box center [708, 155] width 933 height 45
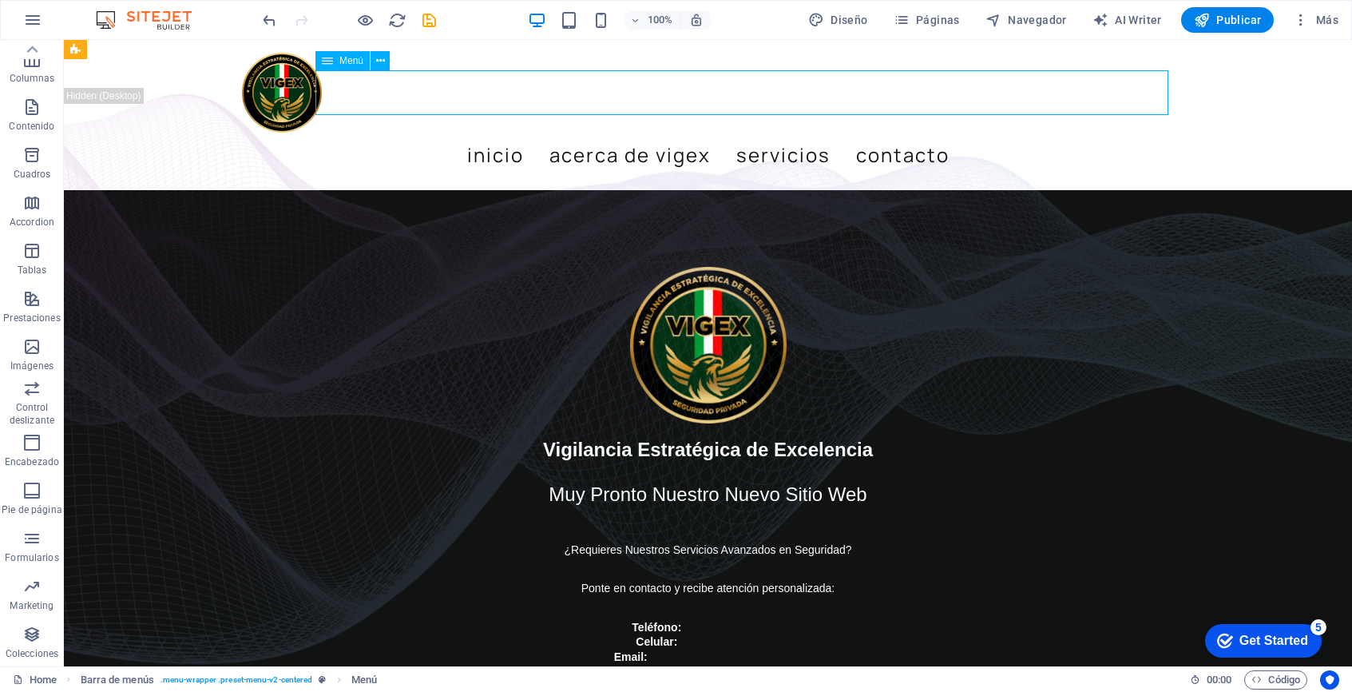
click at [943, 133] on nav "Inicio Acerca de Vigex Servicios Contacto" at bounding box center [708, 155] width 933 height 45
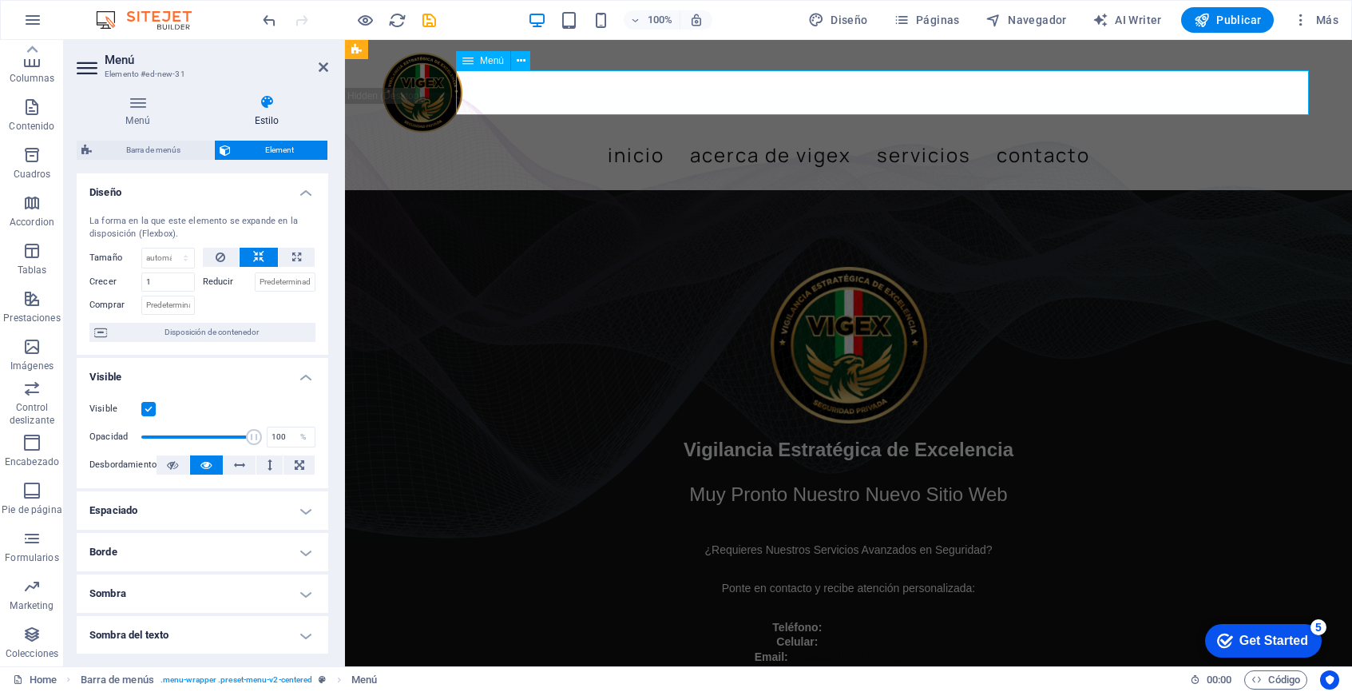
click at [943, 133] on nav "Inicio Acerca de Vigex Servicios Contacto" at bounding box center [849, 155] width 933 height 45
click at [695, 133] on nav "Inicio Acerca de Vigex Servicios Contacto" at bounding box center [849, 155] width 933 height 45
click at [677, 133] on nav "Inicio Acerca de Vigex Servicios Contacto" at bounding box center [849, 155] width 933 height 45
click at [673, 133] on div "Menu Inicio Acerca de Vigex Servicios Contacto" at bounding box center [848, 115] width 1007 height 150
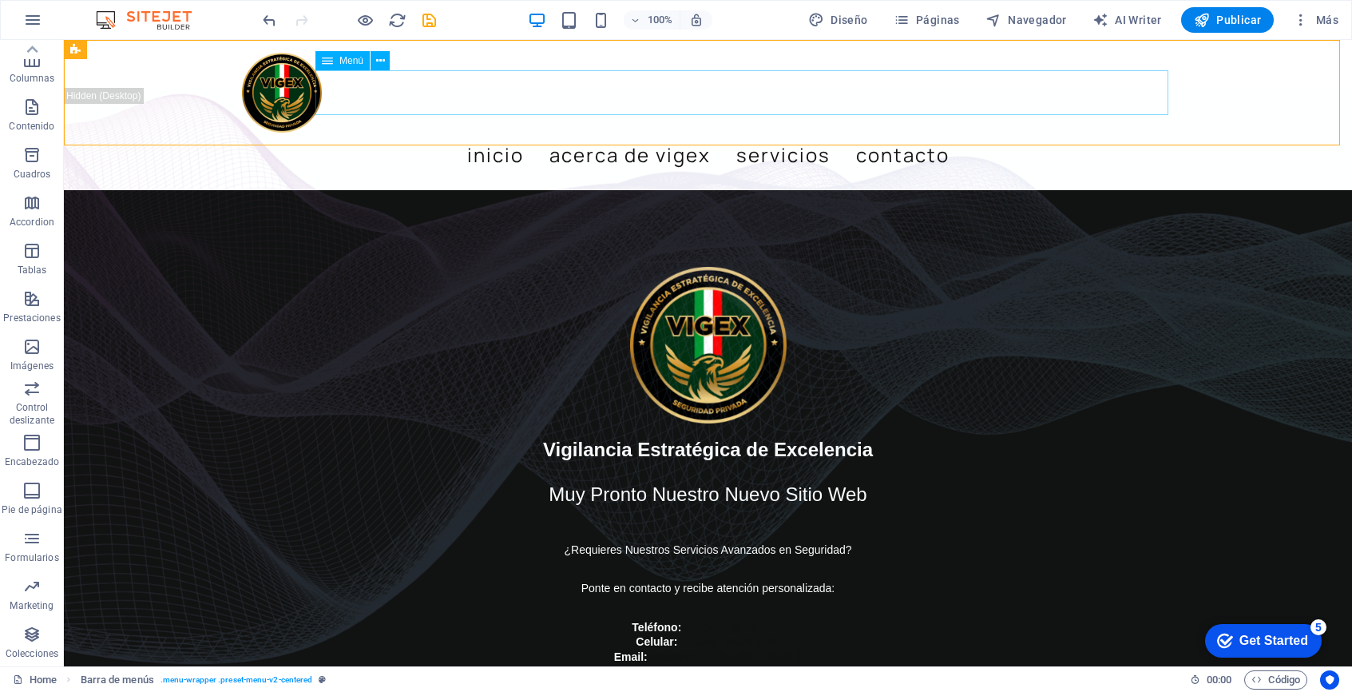
click at [694, 133] on nav "Inicio Acerca de Vigex Servicios Contacto" at bounding box center [708, 155] width 933 height 45
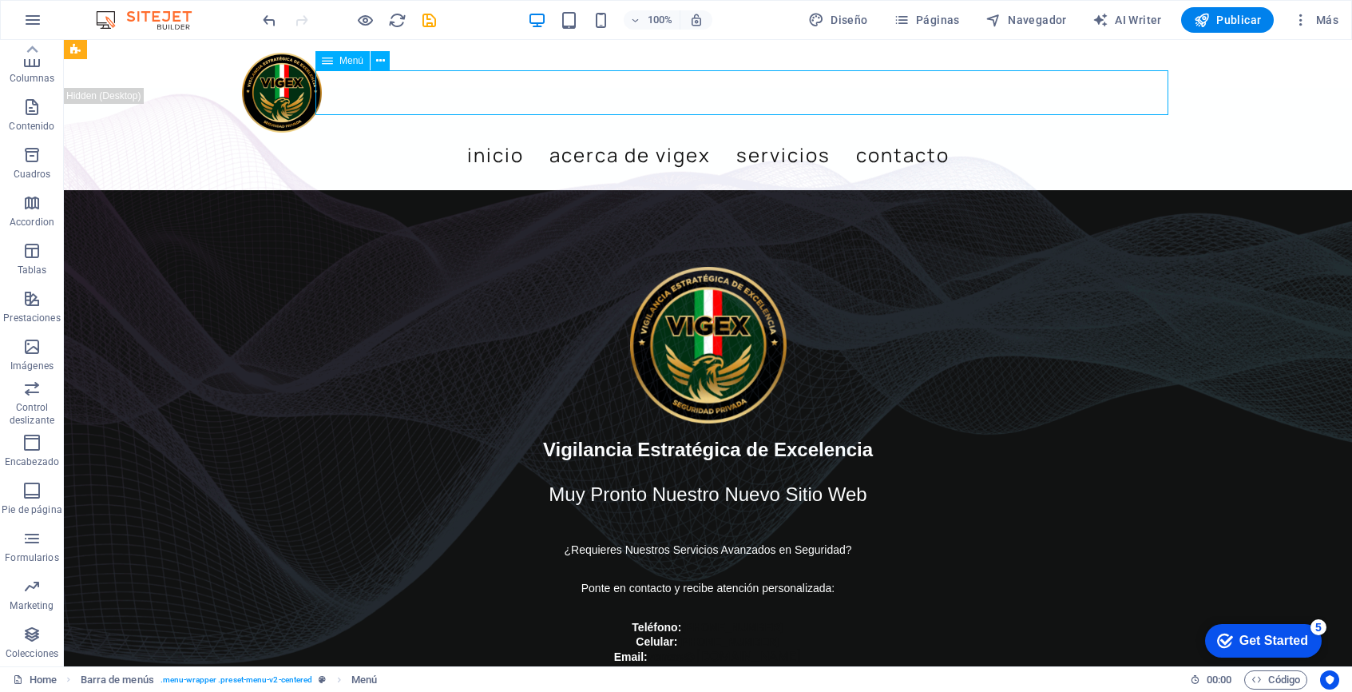
click at [694, 133] on nav "Inicio Acerca de Vigex Servicios Contacto" at bounding box center [708, 155] width 933 height 45
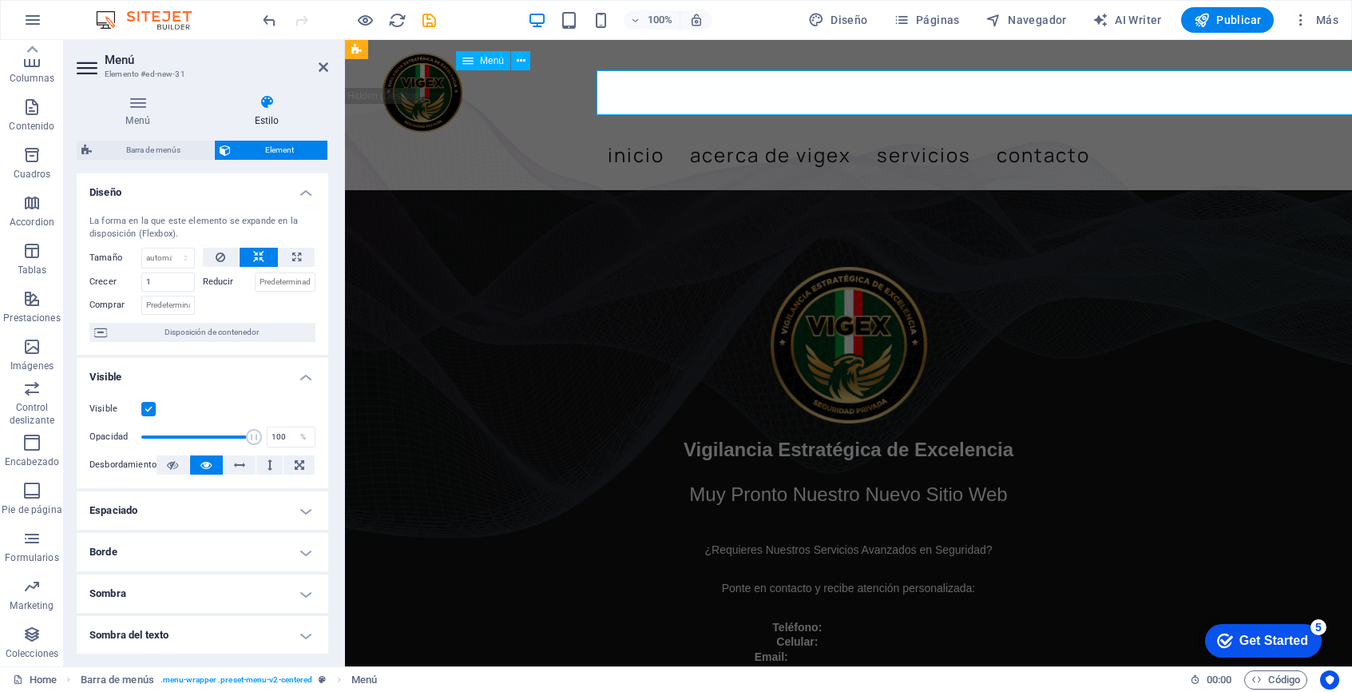
click at [694, 133] on nav "Inicio Acerca de Vigex Servicios Contacto" at bounding box center [849, 155] width 933 height 45
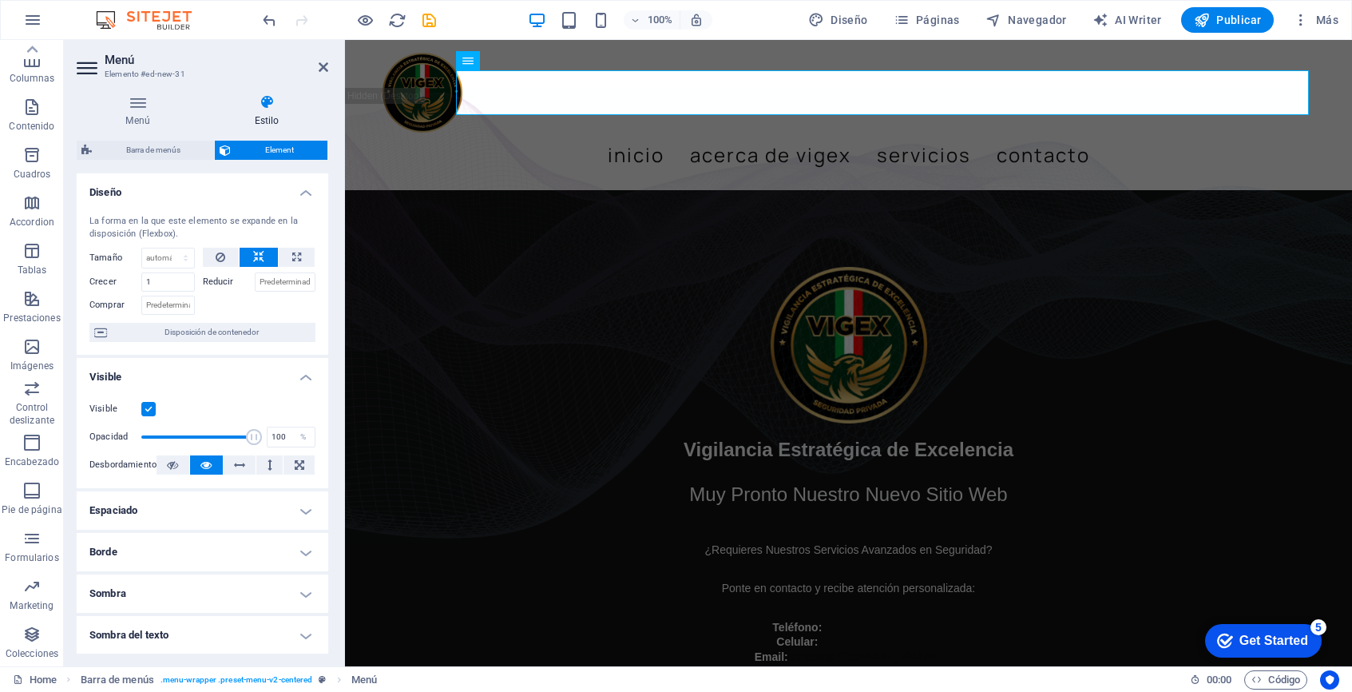
click at [137, 93] on div "Menú Estilo Menú Automático Personalizado Crear elementos de menú personalizado…" at bounding box center [202, 373] width 277 height 585
click at [135, 102] on icon at bounding box center [138, 102] width 122 height 16
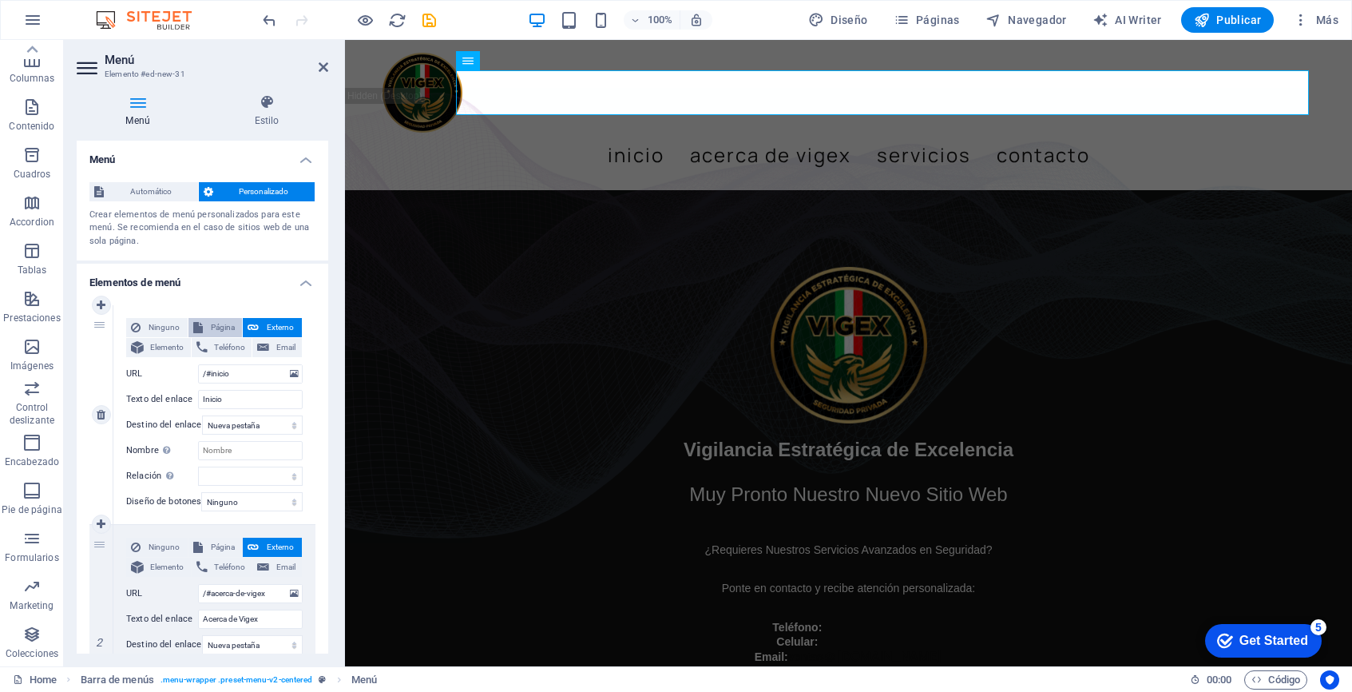
click at [217, 326] on span "Página" at bounding box center [223, 327] width 30 height 19
click at [238, 402] on input "Inicio" at bounding box center [250, 399] width 105 height 19
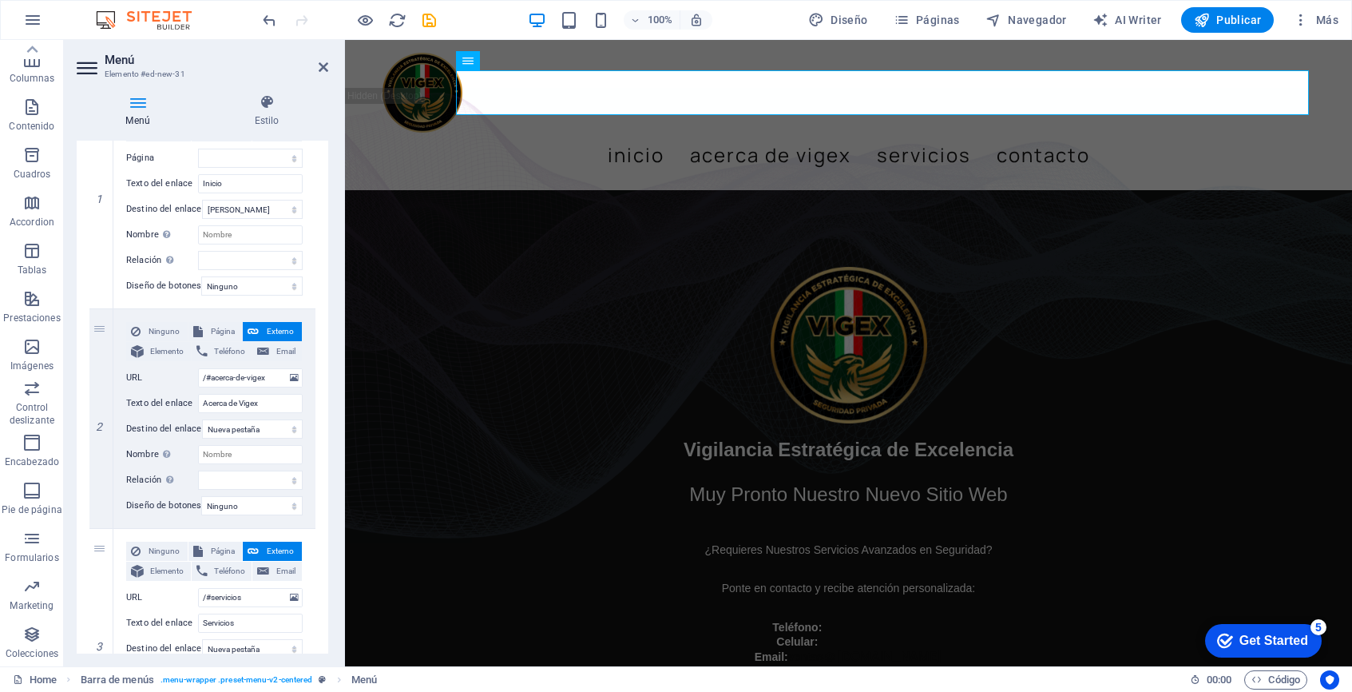
scroll to position [0, 0]
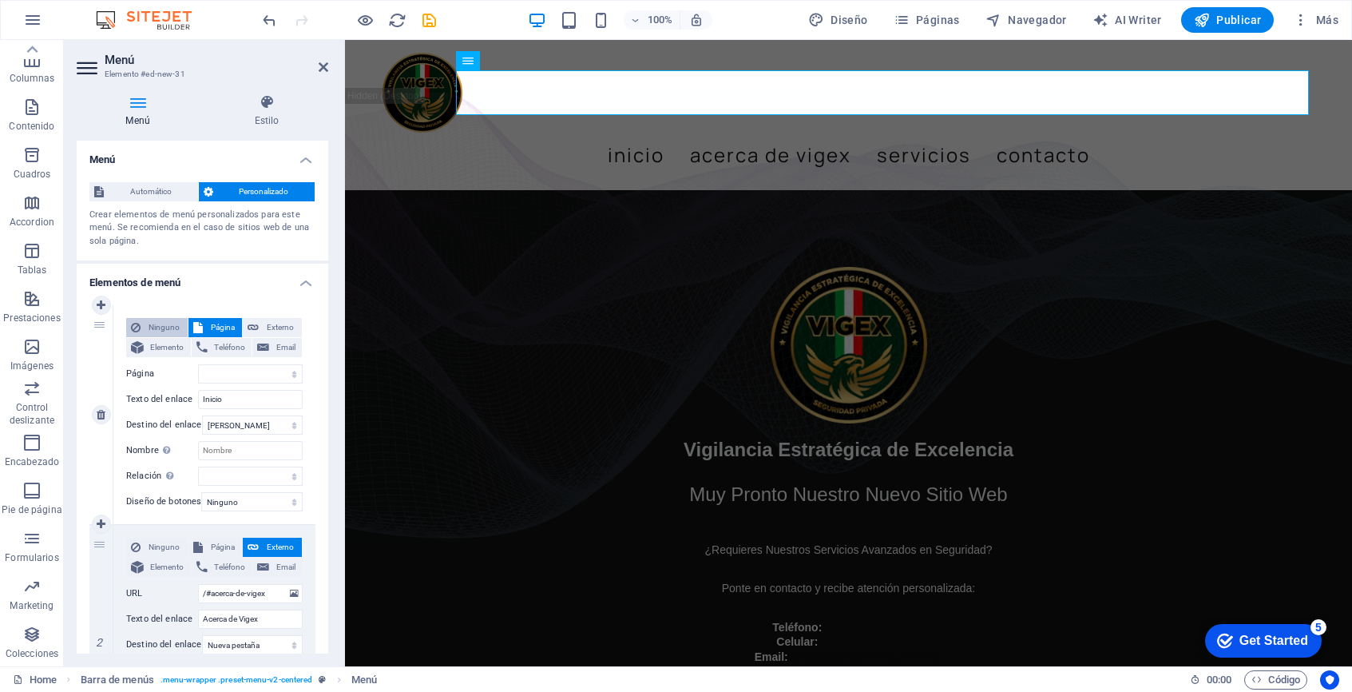
click at [169, 324] on span "Ninguno" at bounding box center [164, 327] width 38 height 19
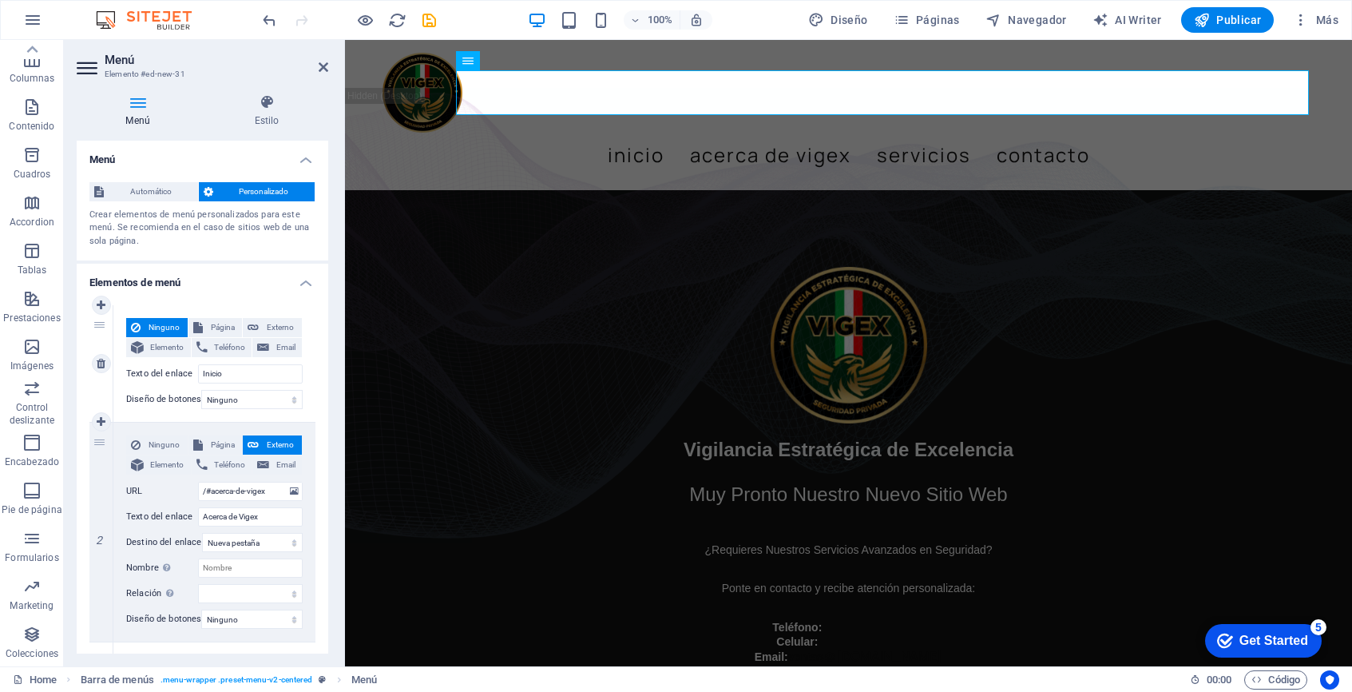
click at [169, 323] on span "Ninguno" at bounding box center [164, 327] width 38 height 19
click at [216, 327] on span "Página" at bounding box center [223, 327] width 30 height 19
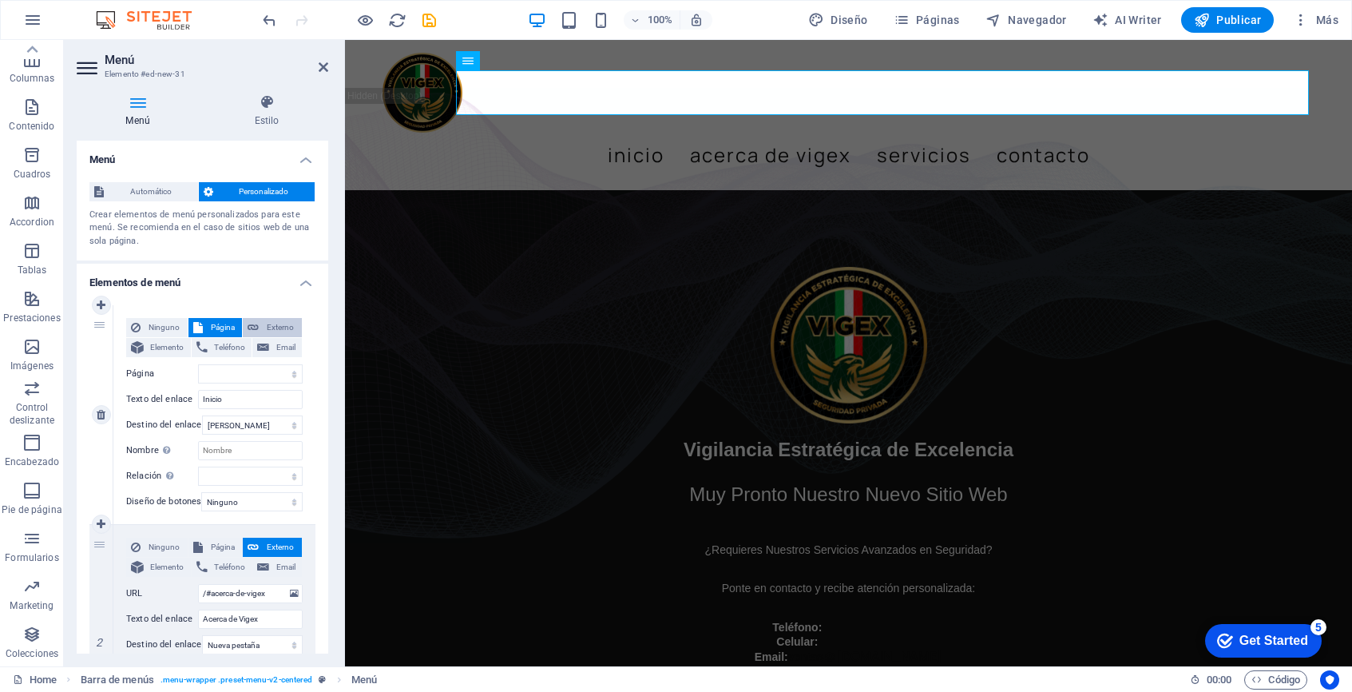
click at [264, 326] on span "Externo" at bounding box center [281, 327] width 34 height 19
